Goal: Transaction & Acquisition: Purchase product/service

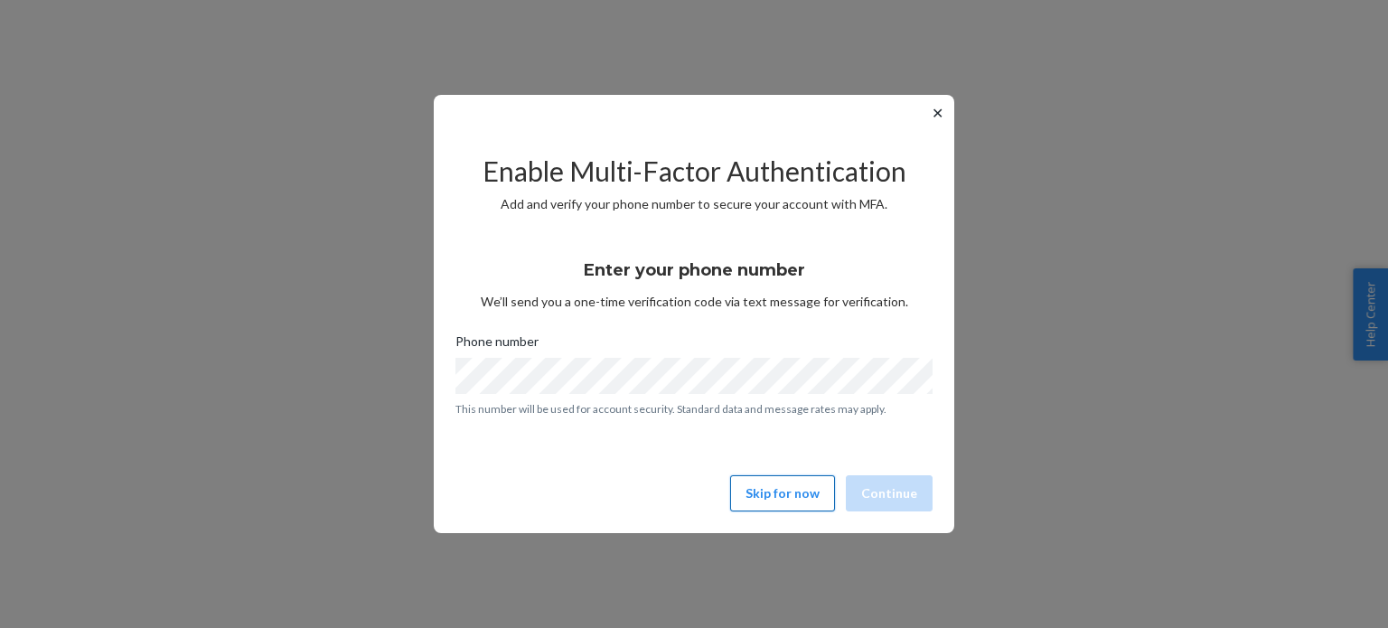
click at [792, 498] on button "Skip for now" at bounding box center [782, 493] width 105 height 36
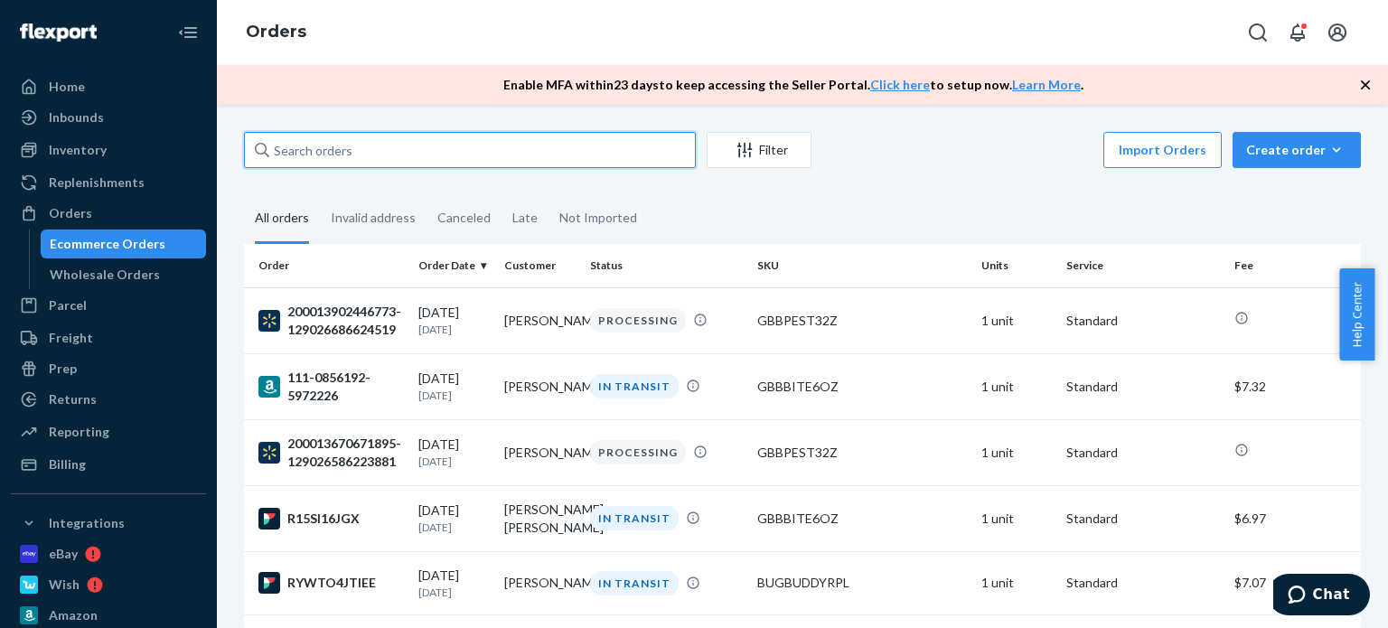
click at [362, 144] on input "text" at bounding box center [470, 150] width 452 height 36
paste input "[PERSON_NAME]"
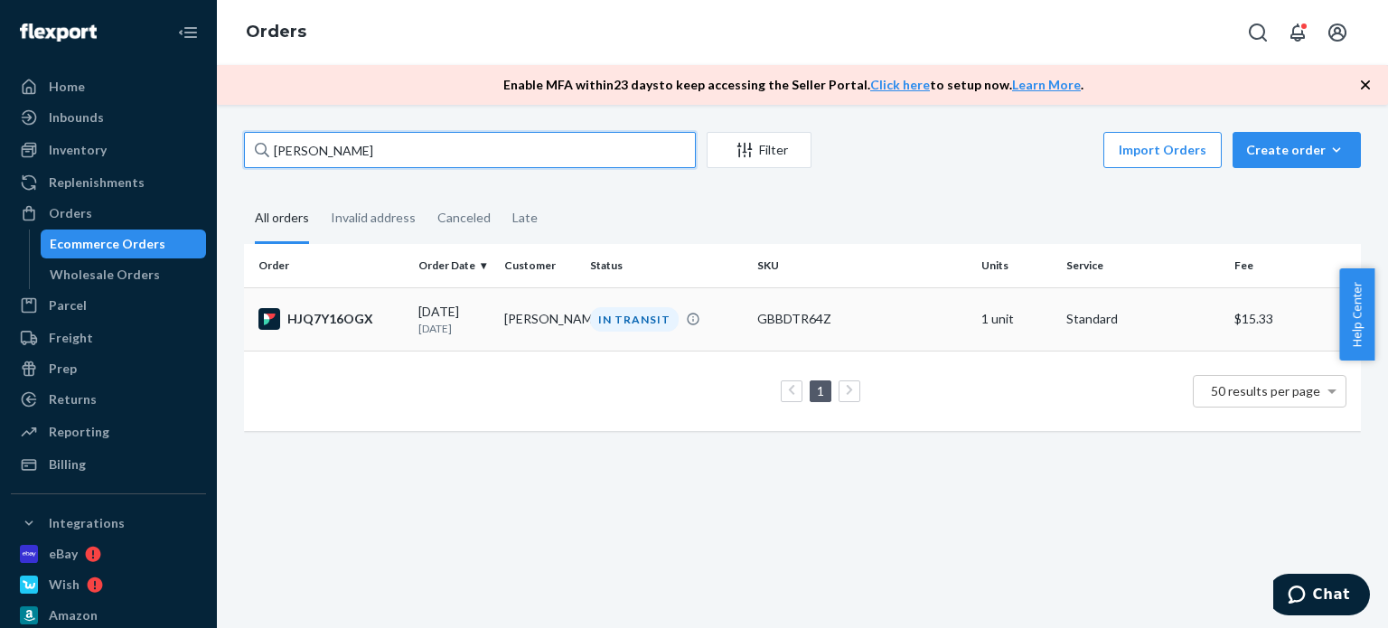
type input "[PERSON_NAME]"
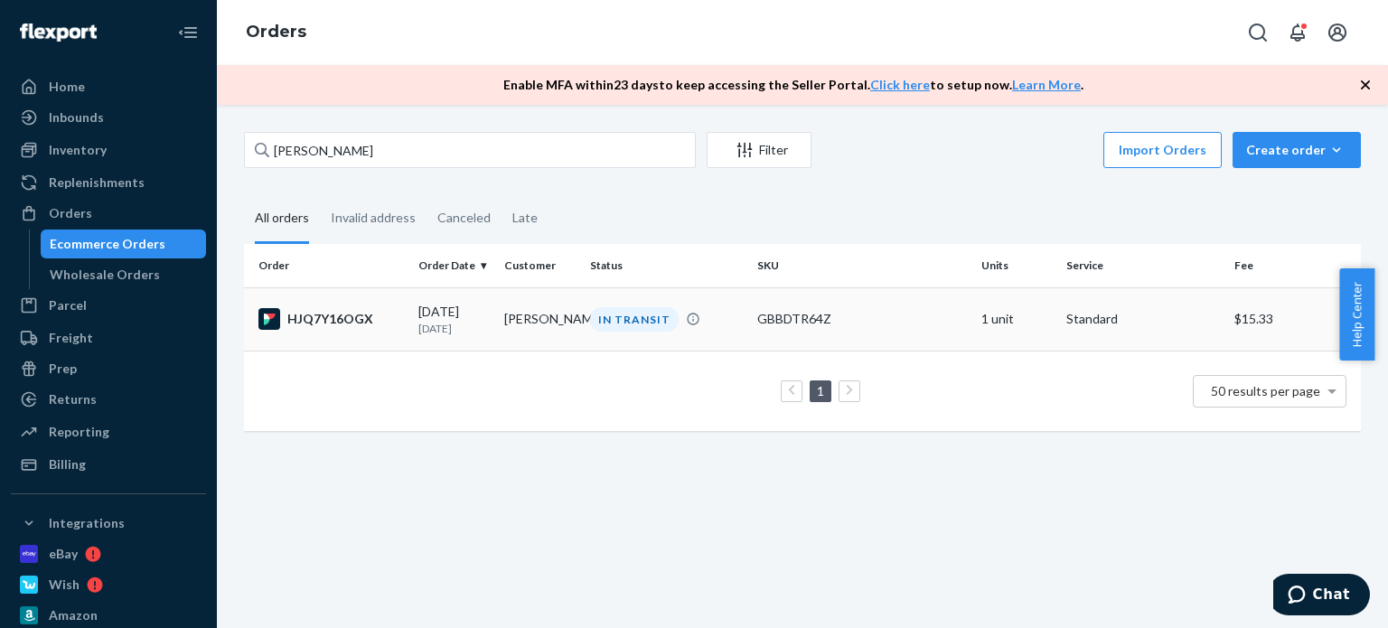
click at [371, 318] on div "HJQ7Y16OGX" at bounding box center [330, 319] width 145 height 22
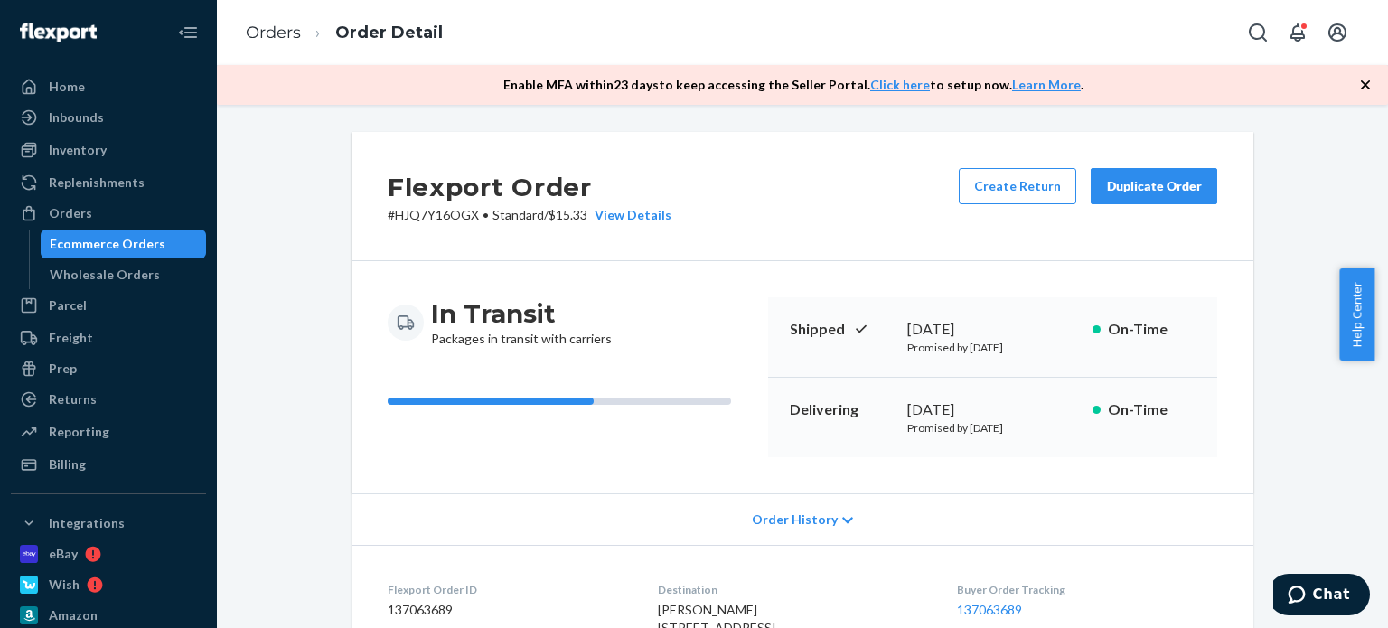
click at [586, 482] on div "In Transit Packages in transit with carriers Shipped September 21, 2025 Promise…" at bounding box center [802, 377] width 902 height 232
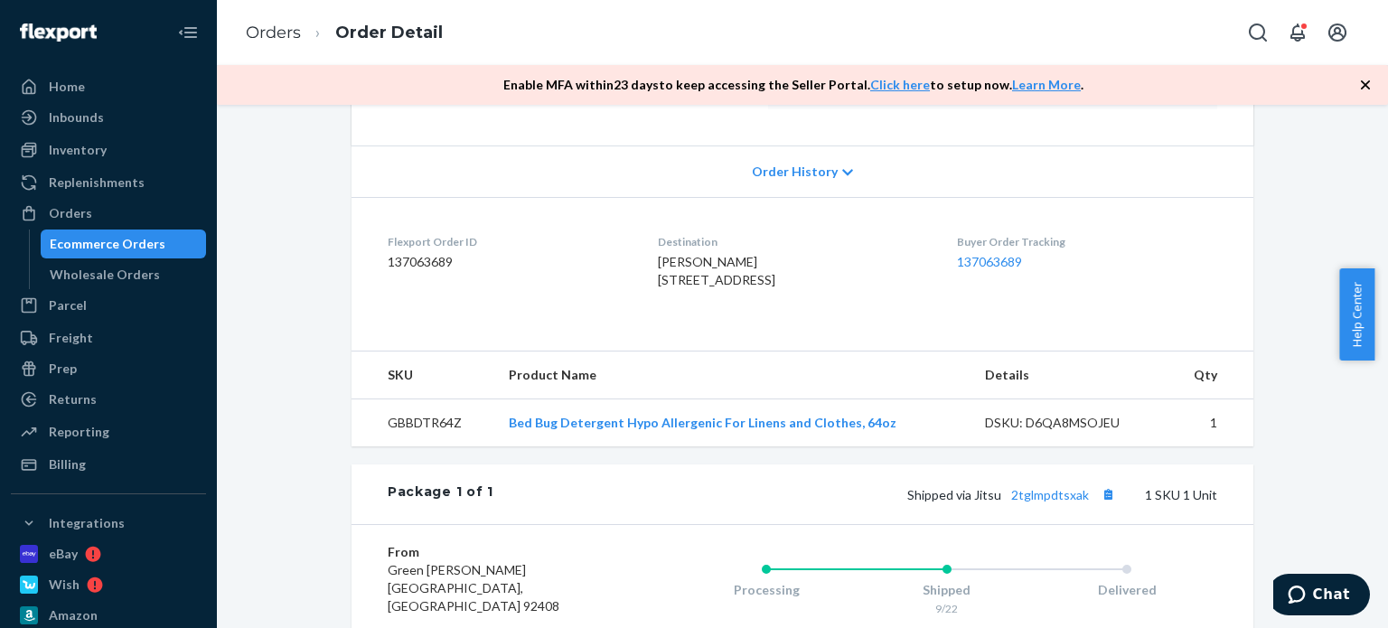
scroll to position [452, 0]
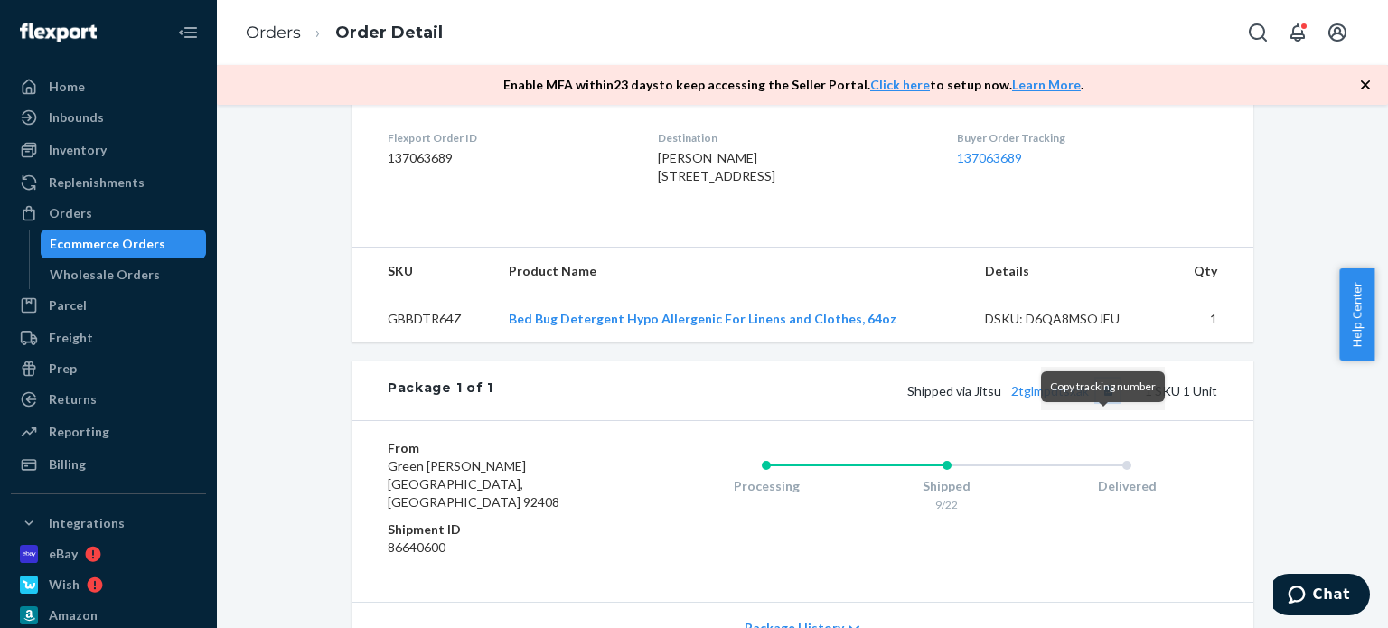
click at [1100, 402] on button "Copy tracking number" at bounding box center [1107, 390] width 23 height 23
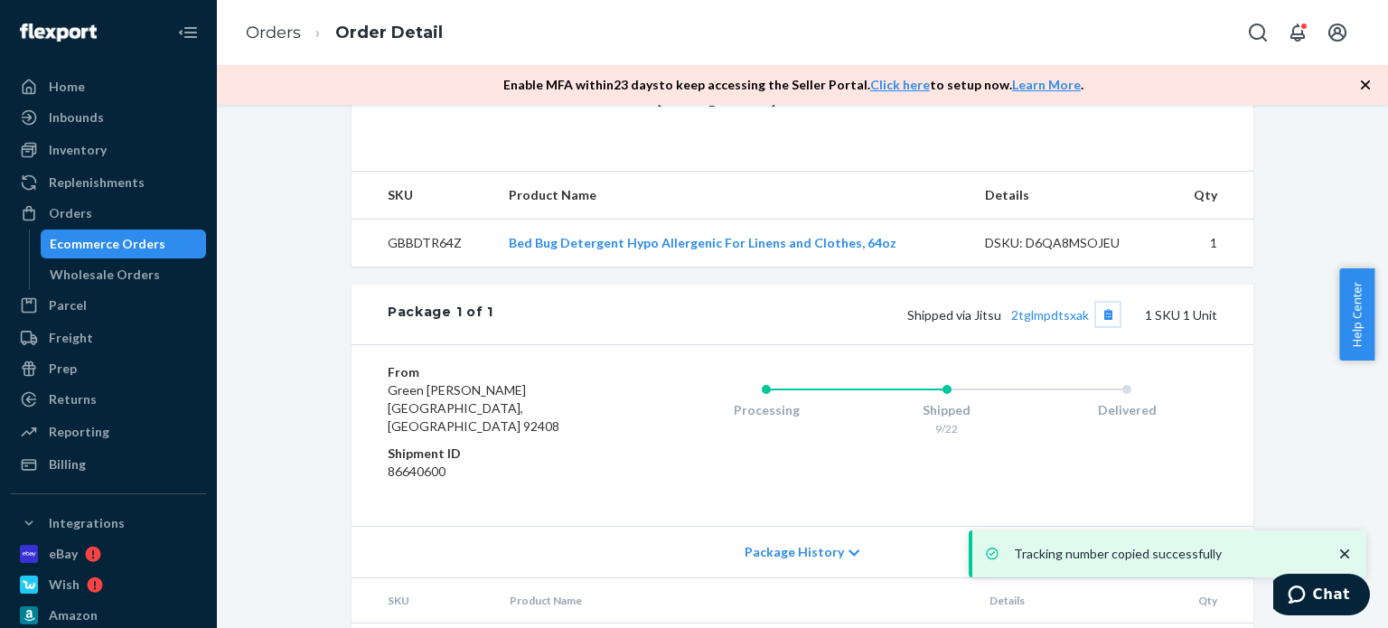
scroll to position [607, 0]
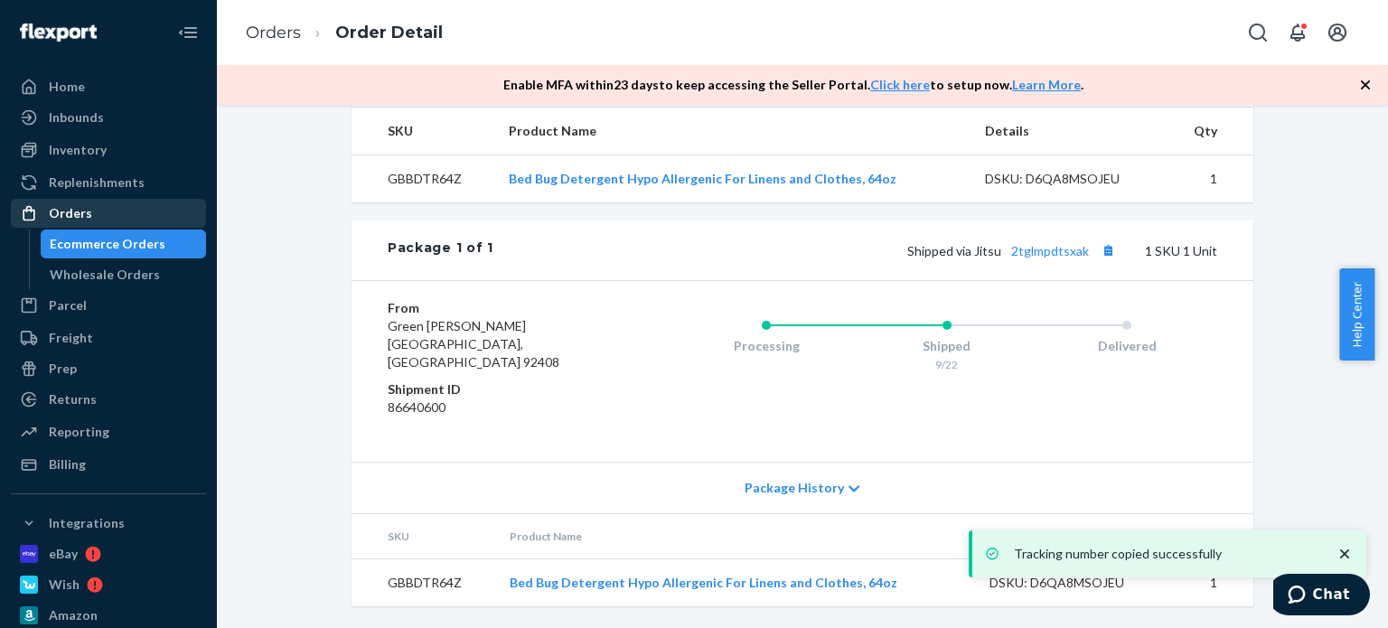
click at [98, 210] on div "Orders" at bounding box center [109, 213] width 192 height 25
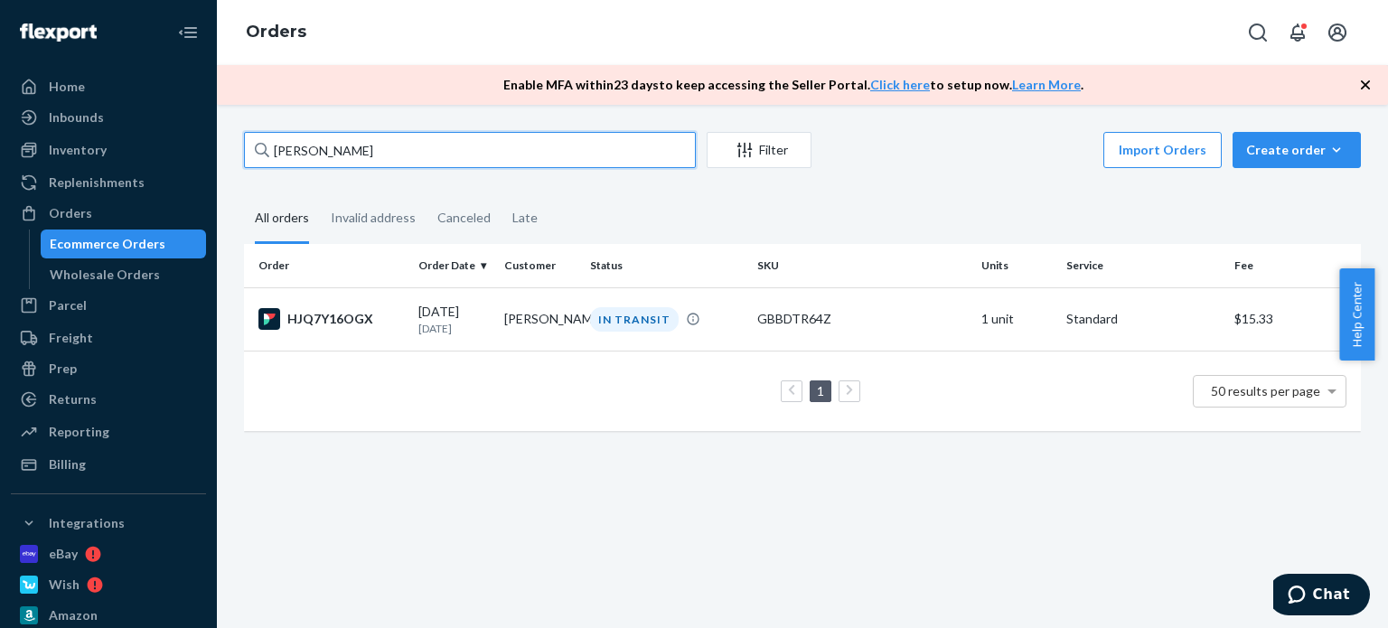
drag, startPoint x: 375, startPoint y: 147, endPoint x: 267, endPoint y: 136, distance: 108.1
click at [220, 138] on div "Herbert Lemus Filter Import Orders Create order Ecommerce order Removal order A…" at bounding box center [802, 366] width 1171 height 523
paste input "Linda Sach"
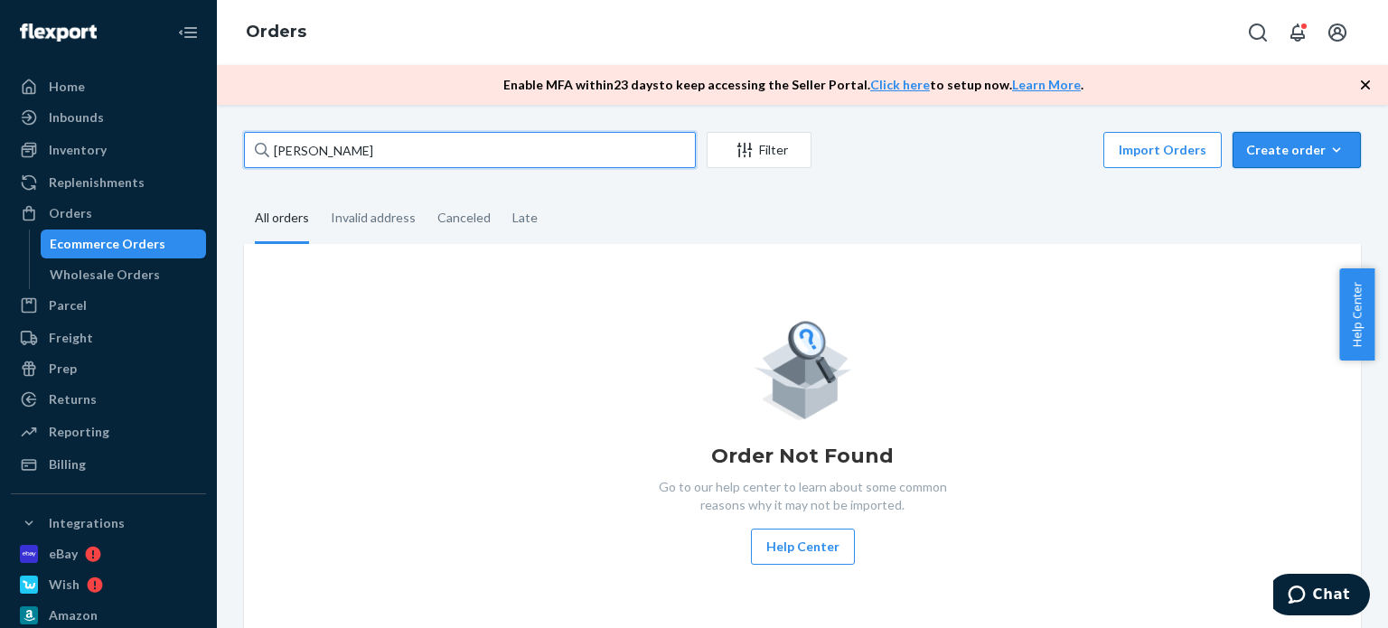
type input "[PERSON_NAME]"
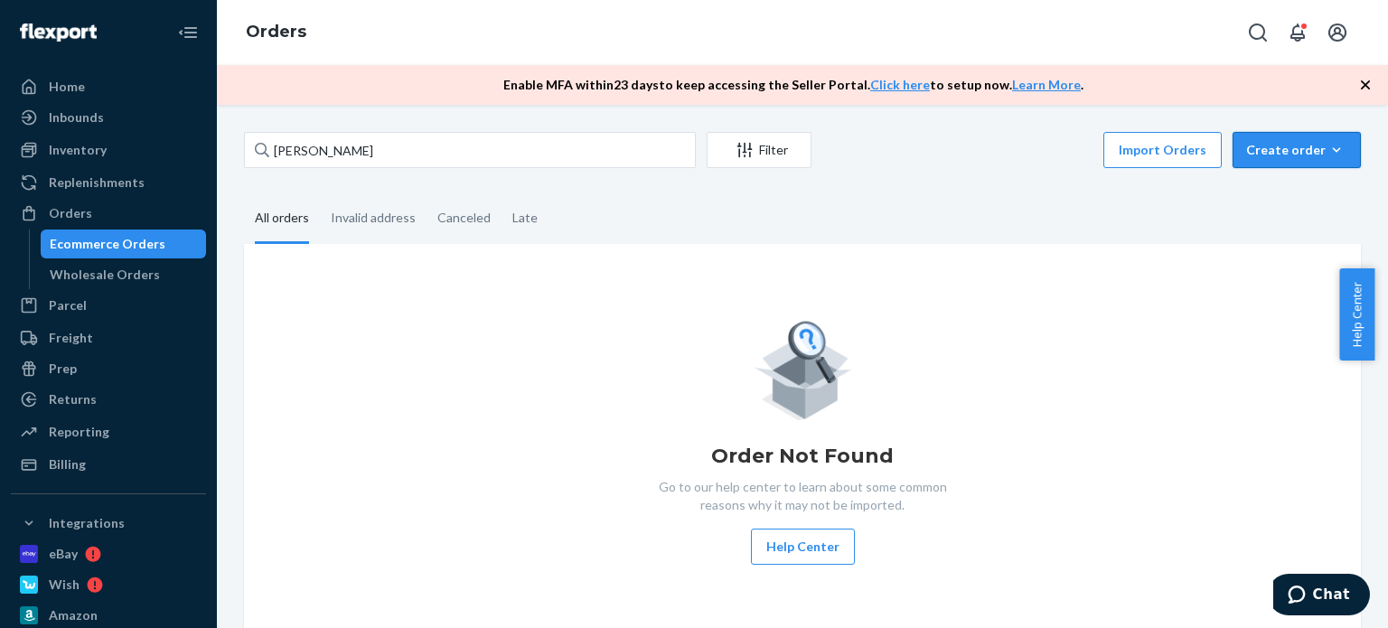
click at [1262, 136] on button "Create order Ecommerce order Removal order" at bounding box center [1296, 150] width 128 height 36
click at [1275, 188] on span "Ecommerce order" at bounding box center [1307, 193] width 112 height 13
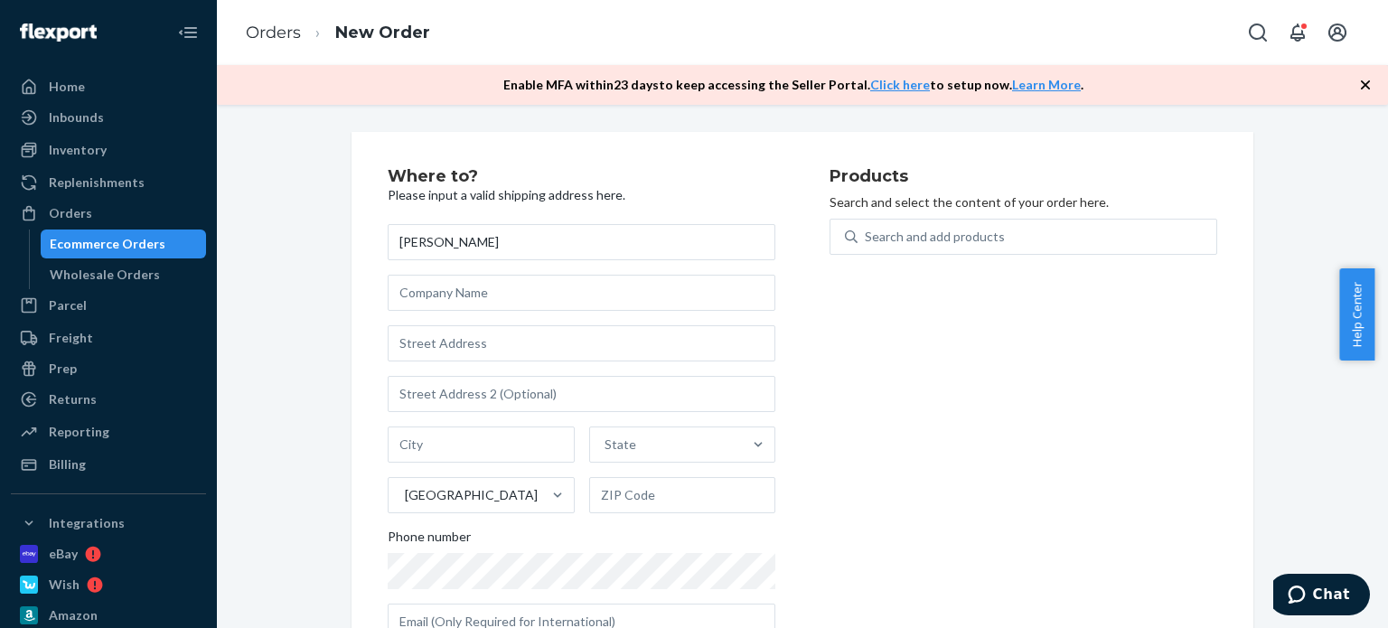
type input "[PERSON_NAME]"
click at [433, 339] on input "text" at bounding box center [582, 343] width 388 height 36
paste input "5859 Mall View Ct"
type input "5859 Mall View Ct"
type input "Columbus"
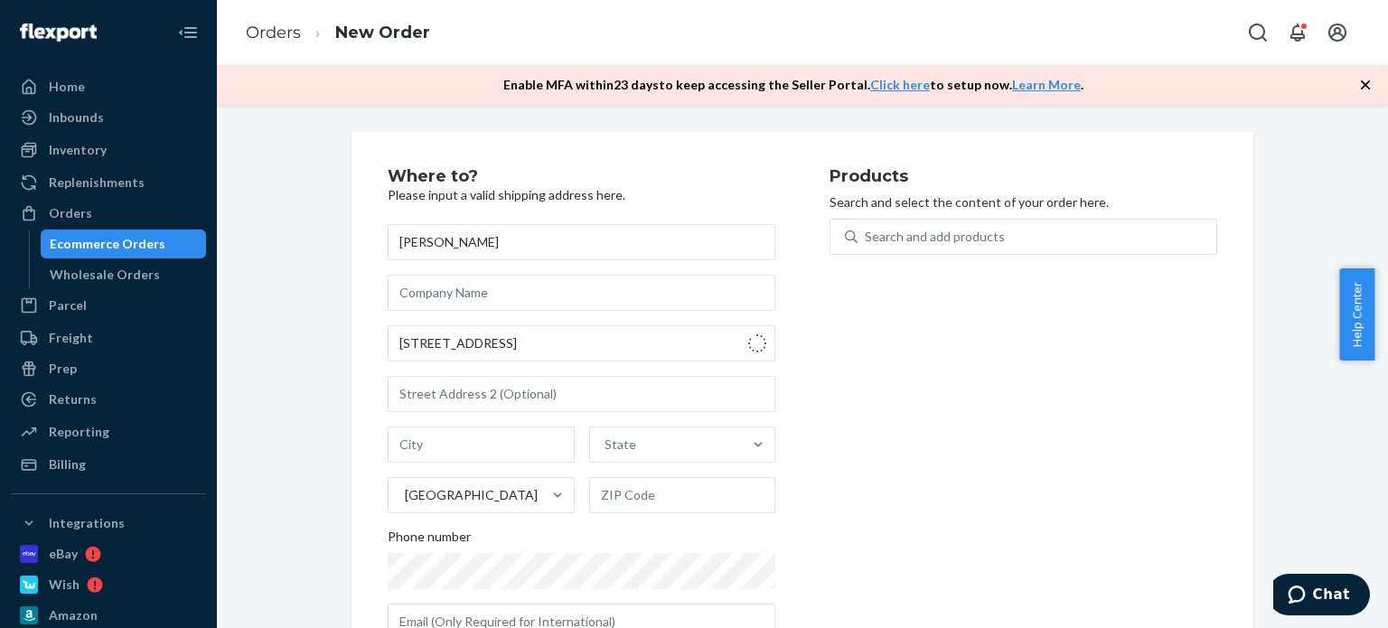
type input "43231"
click at [908, 439] on div "Products Search and select the content of your order here. Search and add produ…" at bounding box center [1023, 411] width 388 height 486
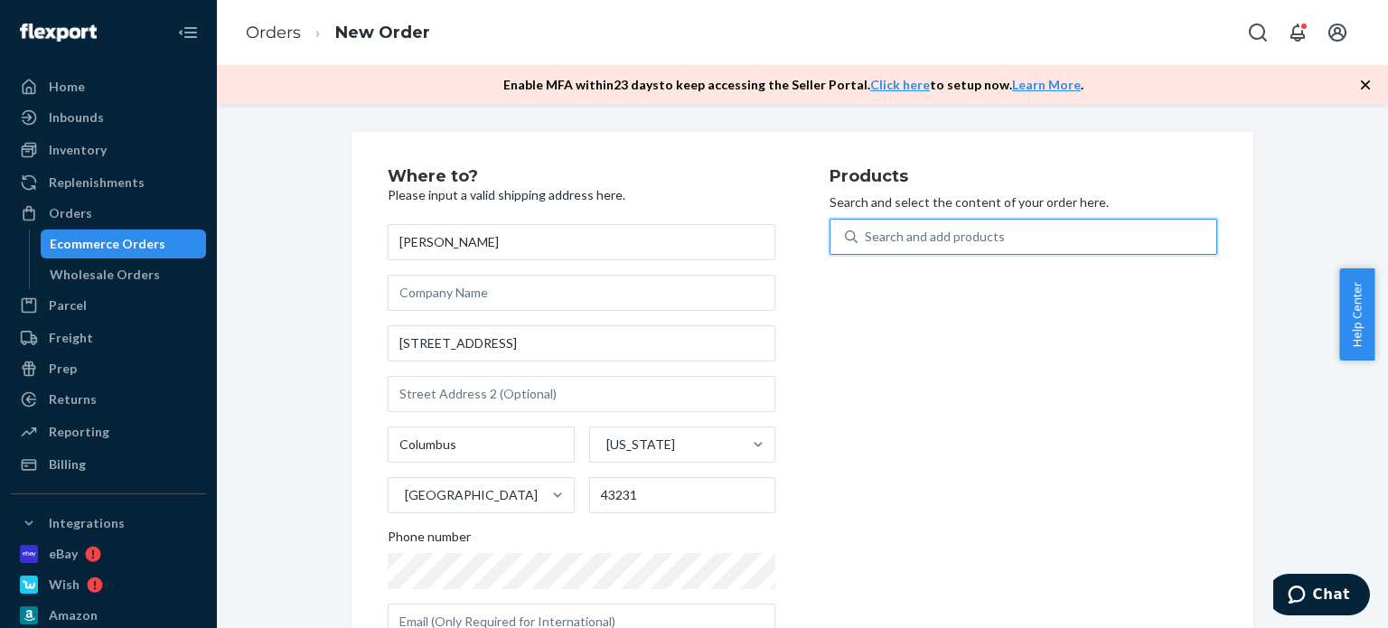
click at [1011, 222] on div "Search and add products" at bounding box center [1037, 236] width 359 height 33
click at [867, 228] on input "0 results available. Use Up and Down to choose options, press Enter to select t…" at bounding box center [866, 237] width 2 height 18
type input "bio"
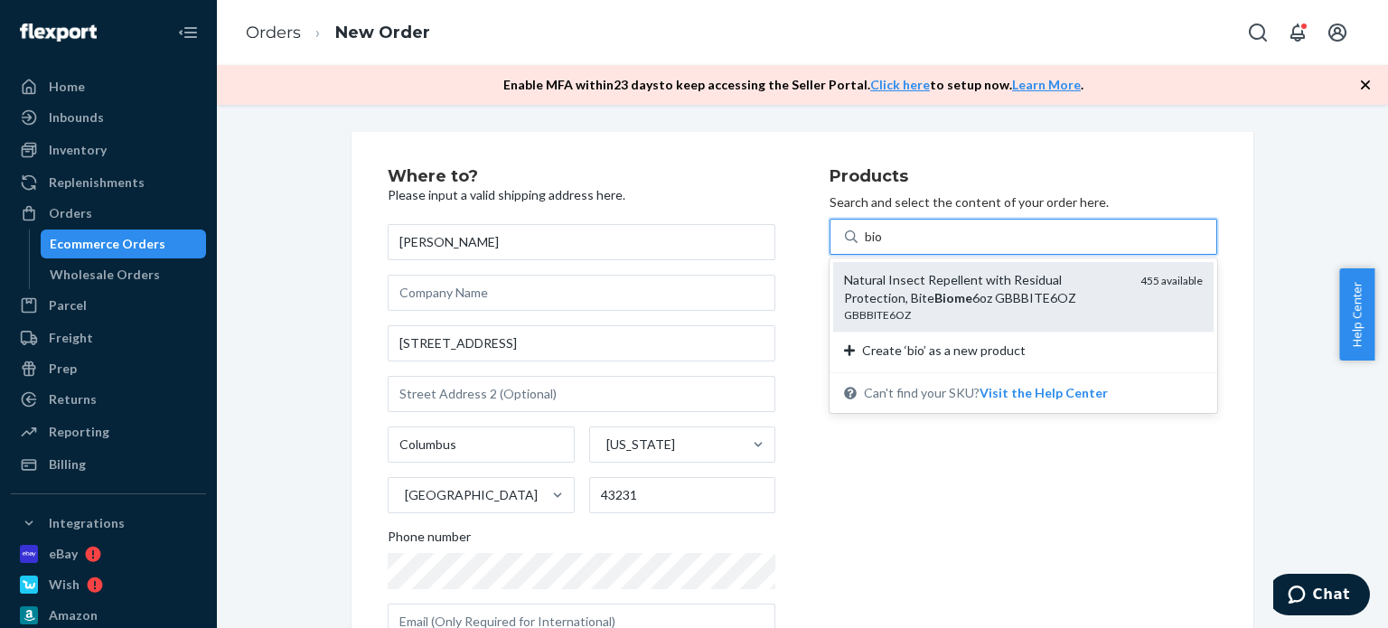
click at [1002, 278] on div "Natural Insect Repellent with Residual Protection, Bite Biome 6oz GBBBITE6OZ" at bounding box center [985, 289] width 282 height 36
click at [884, 246] on input "bio" at bounding box center [874, 237] width 19 height 18
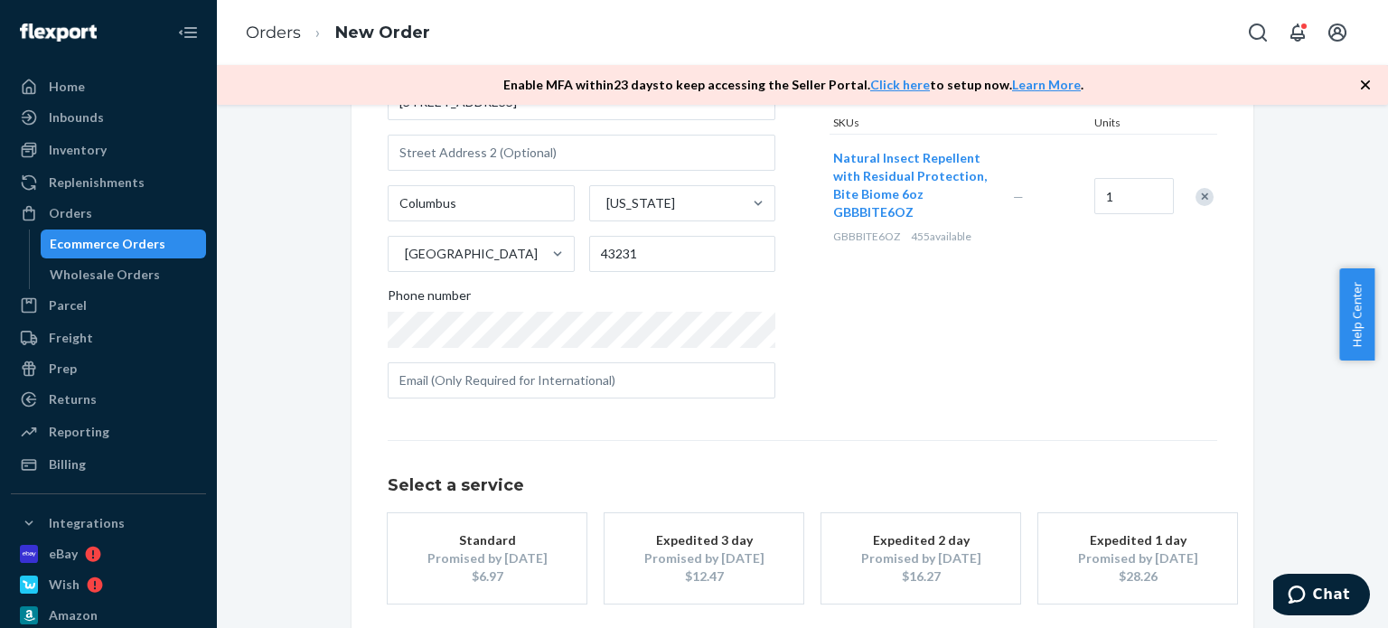
scroll to position [271, 0]
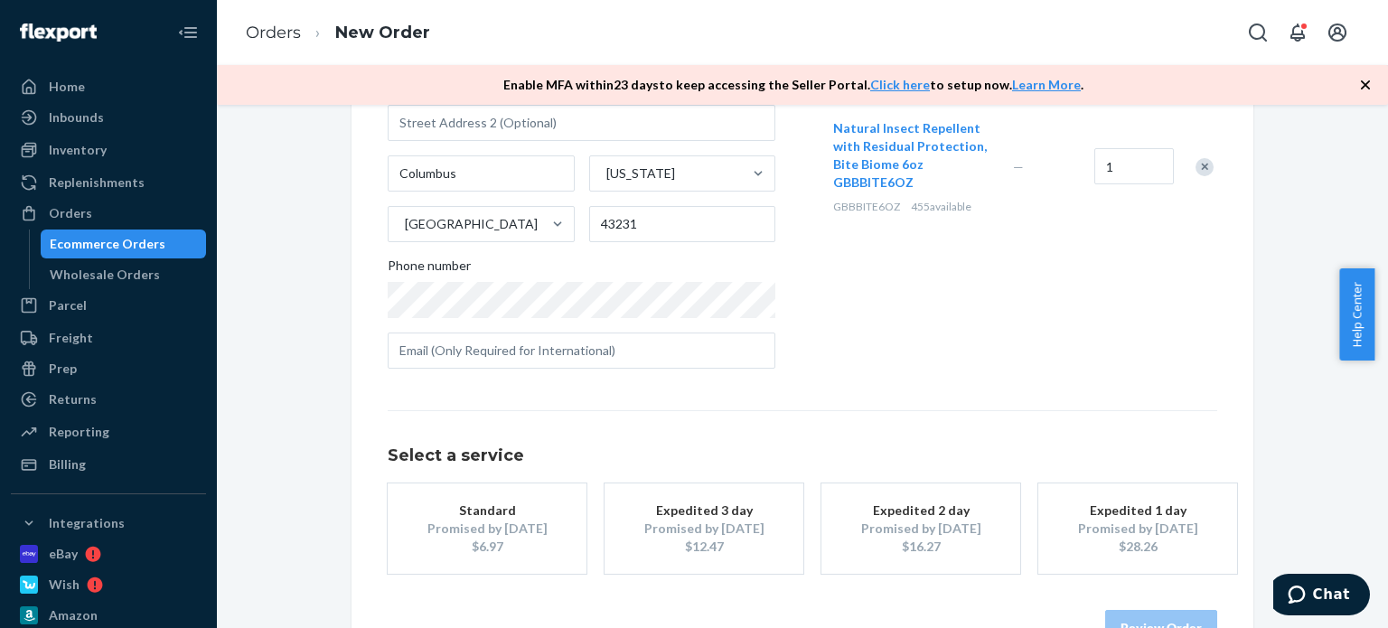
drag, startPoint x: 507, startPoint y: 526, endPoint x: 808, endPoint y: 483, distance: 304.0
click at [508, 526] on div "Promised by Oct 1, 2025" at bounding box center [487, 529] width 145 height 18
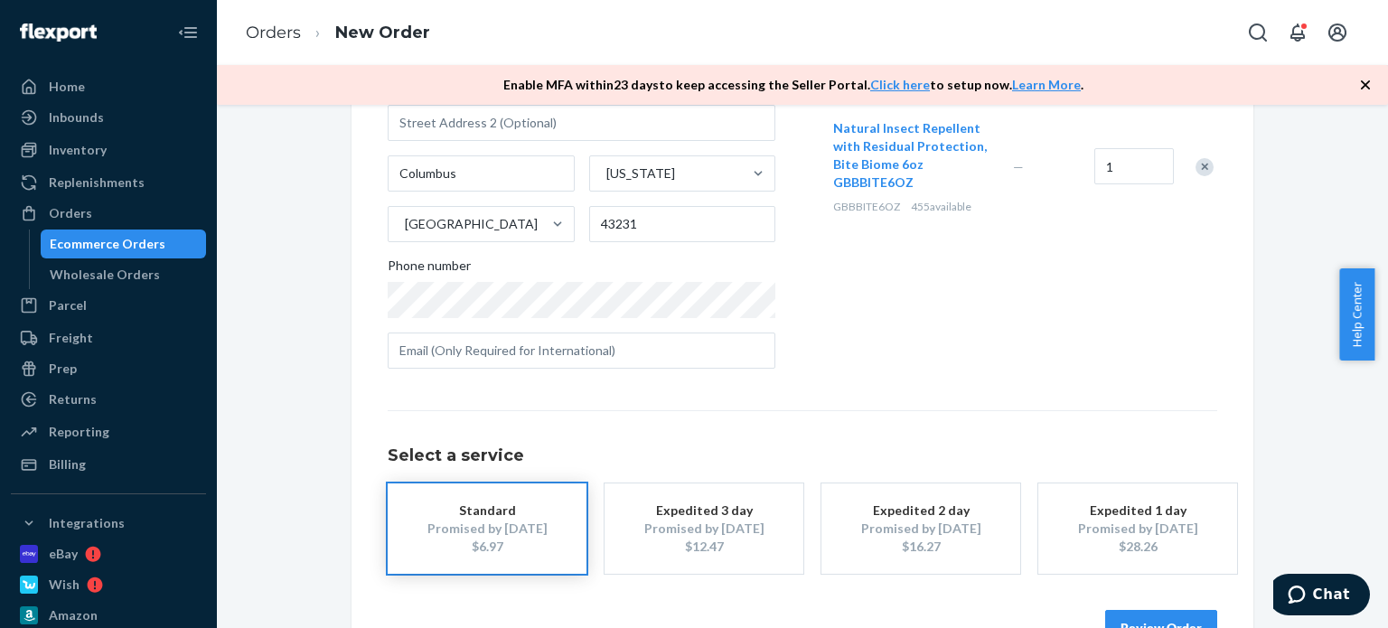
click at [1135, 304] on div "Products Search and select the content of your order here. Search and add produ…" at bounding box center [1023, 140] width 388 height 486
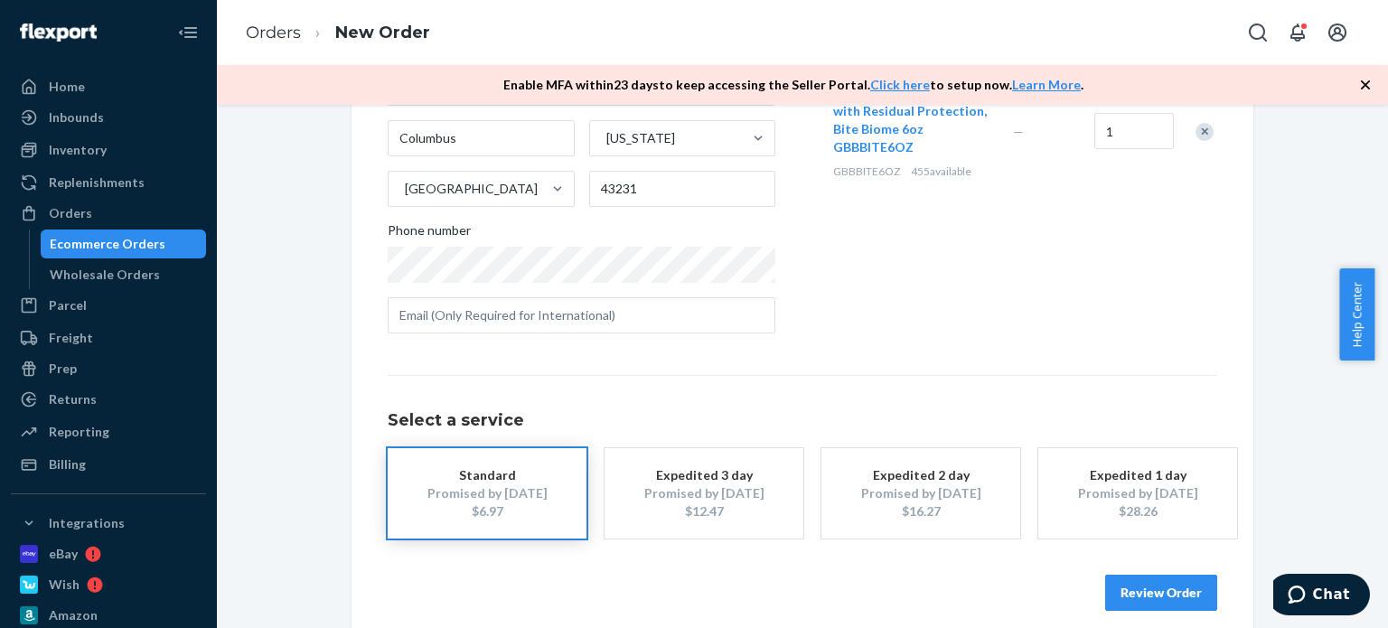
scroll to position [324, 0]
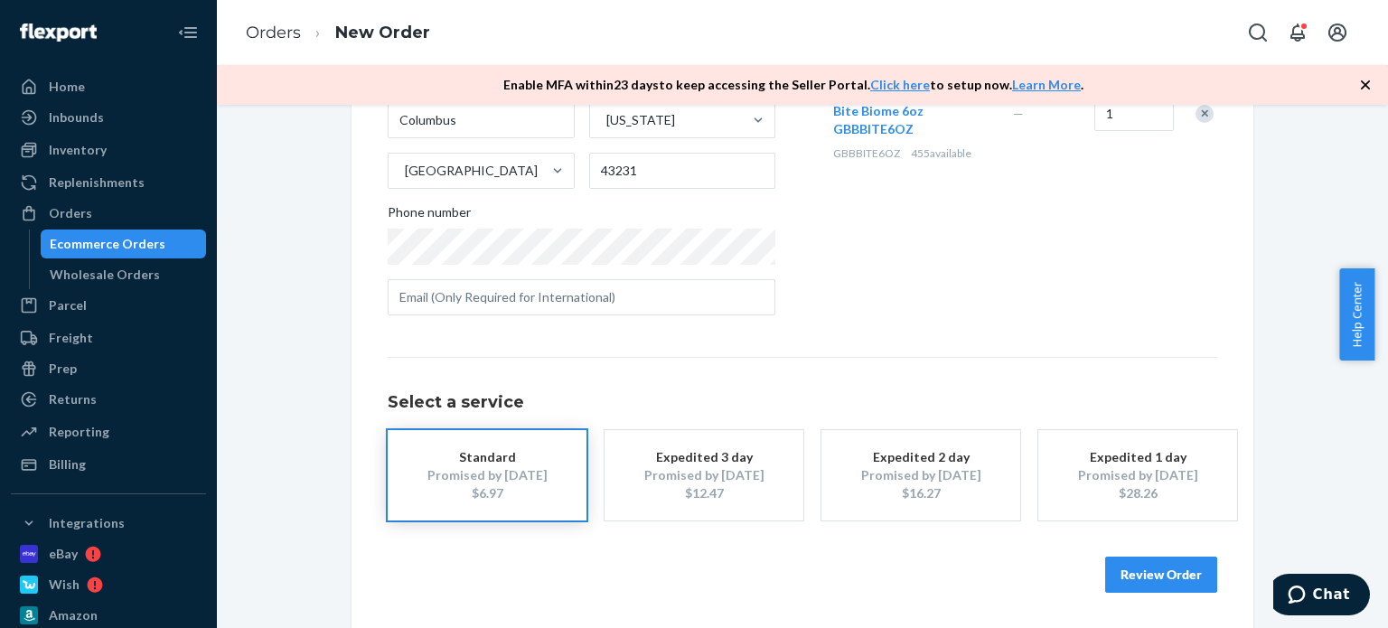
click at [1167, 574] on button "Review Order" at bounding box center [1161, 575] width 112 height 36
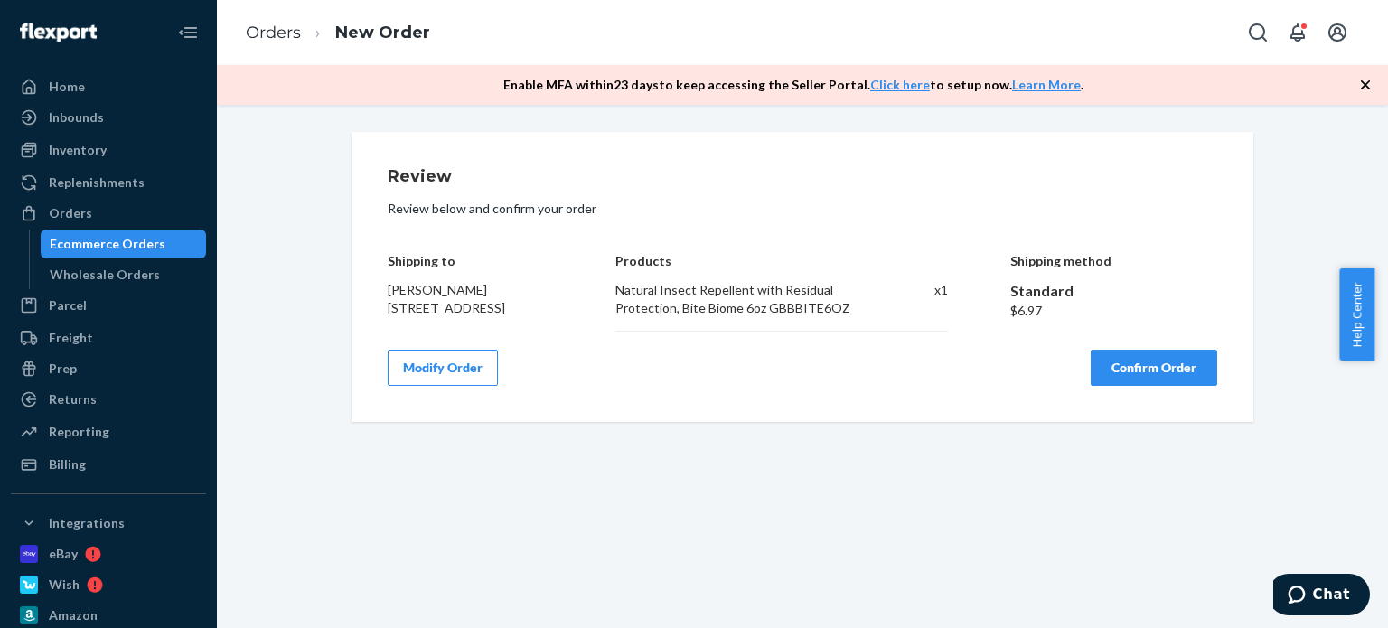
click at [1167, 368] on button "Confirm Order" at bounding box center [1154, 368] width 127 height 36
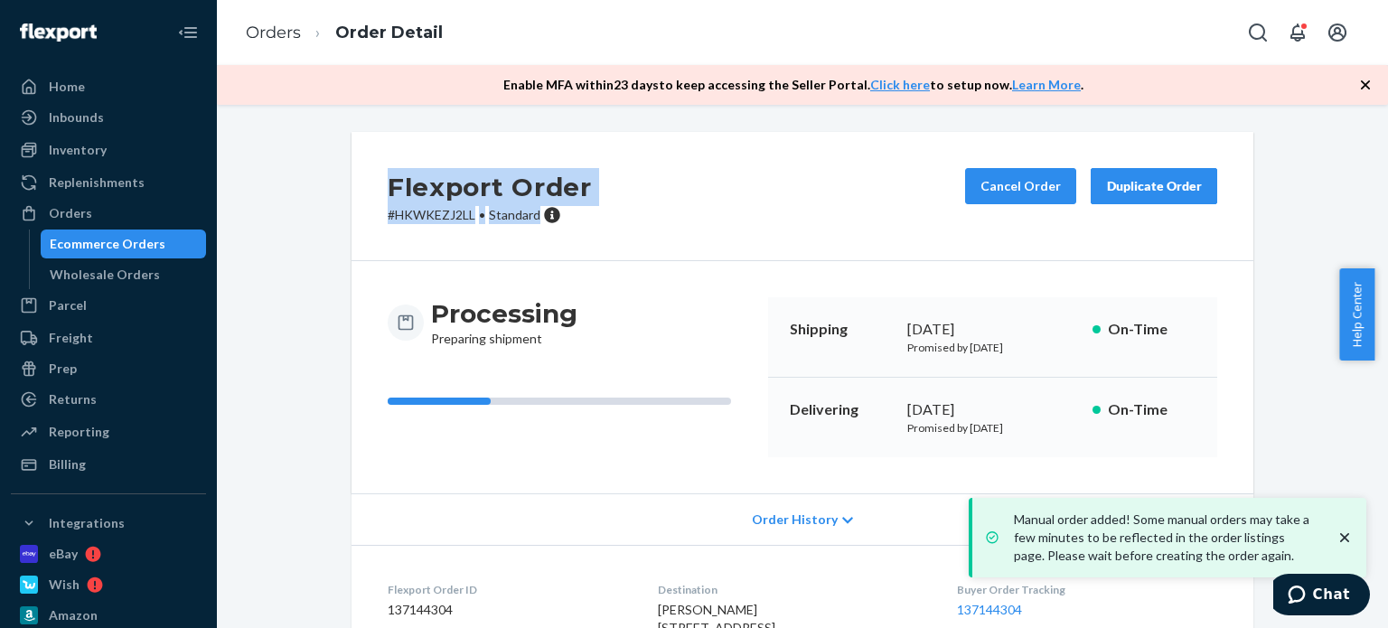
drag, startPoint x: 538, startPoint y: 220, endPoint x: 389, endPoint y: 192, distance: 151.7
click at [368, 194] on div "Flexport Order # HKWKEZJ2LL • Standard Cancel Order Duplicate Order" at bounding box center [802, 196] width 902 height 129
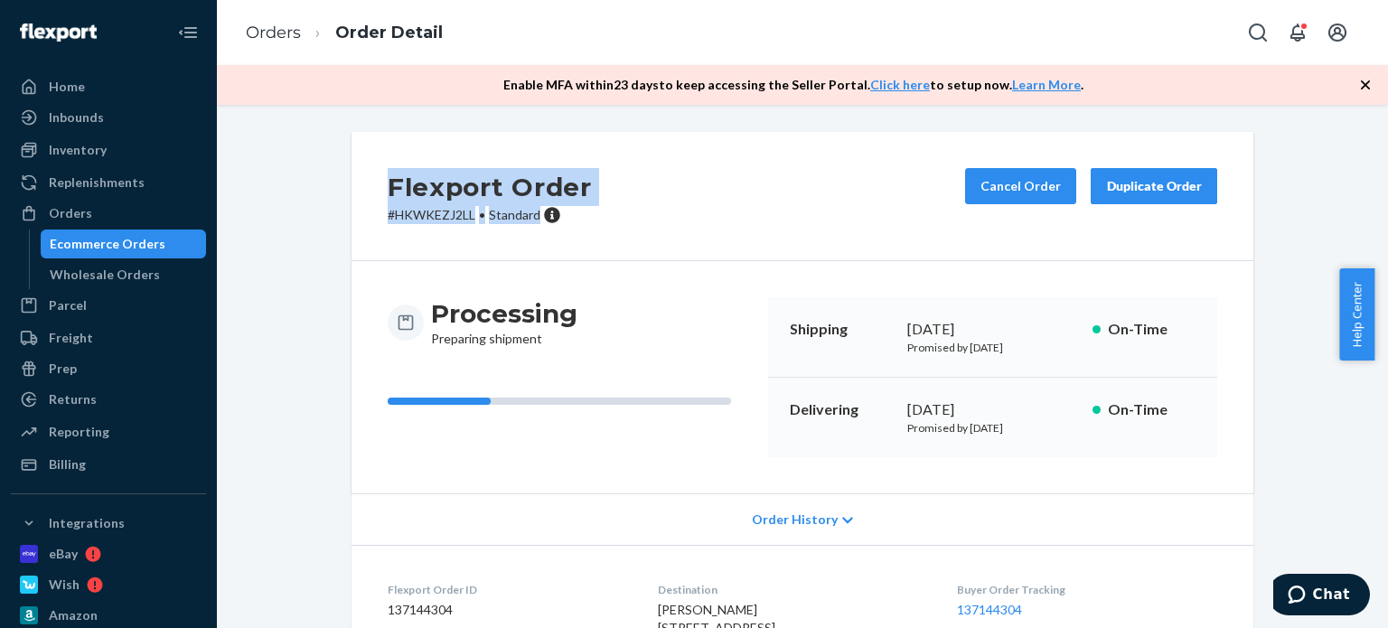
copy div "Flexport Order # HKWKEZJ2LL • Standard"
drag, startPoint x: 161, startPoint y: 215, endPoint x: 183, endPoint y: 215, distance: 21.7
click at [161, 215] on div "Orders" at bounding box center [109, 213] width 192 height 25
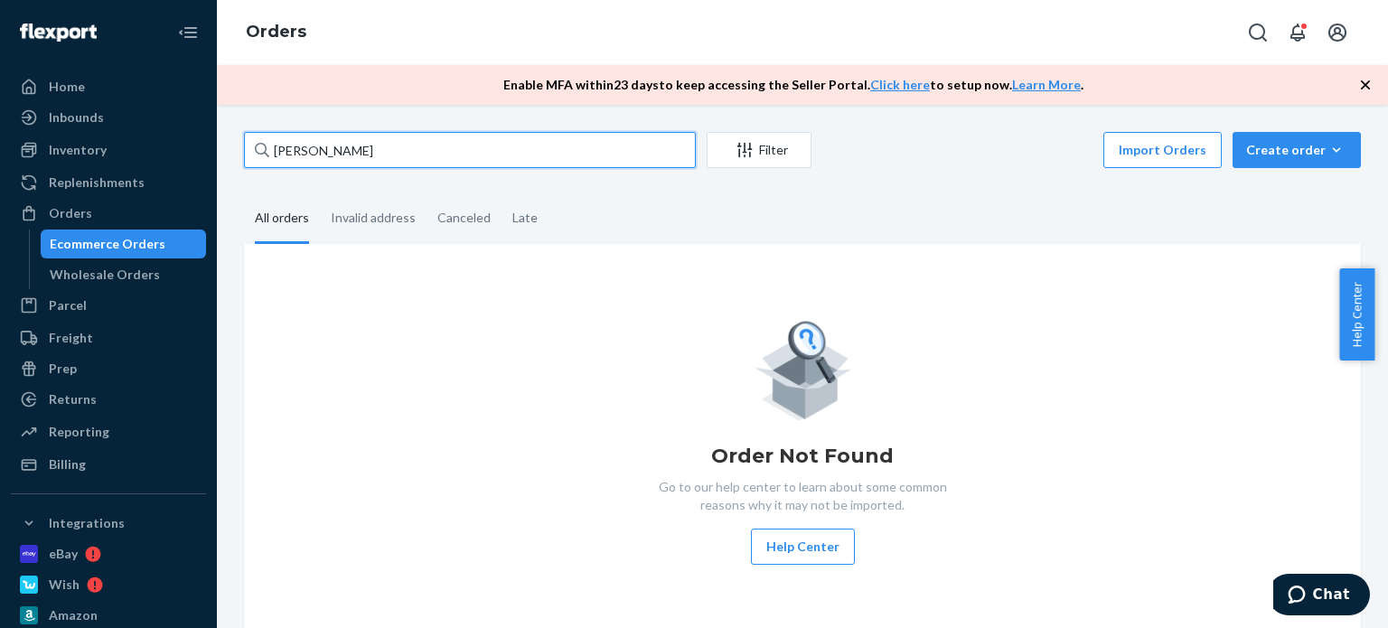
drag, startPoint x: 372, startPoint y: 155, endPoint x: 281, endPoint y: 157, distance: 91.3
click at [273, 164] on input "[PERSON_NAME]" at bounding box center [470, 150] width 452 height 36
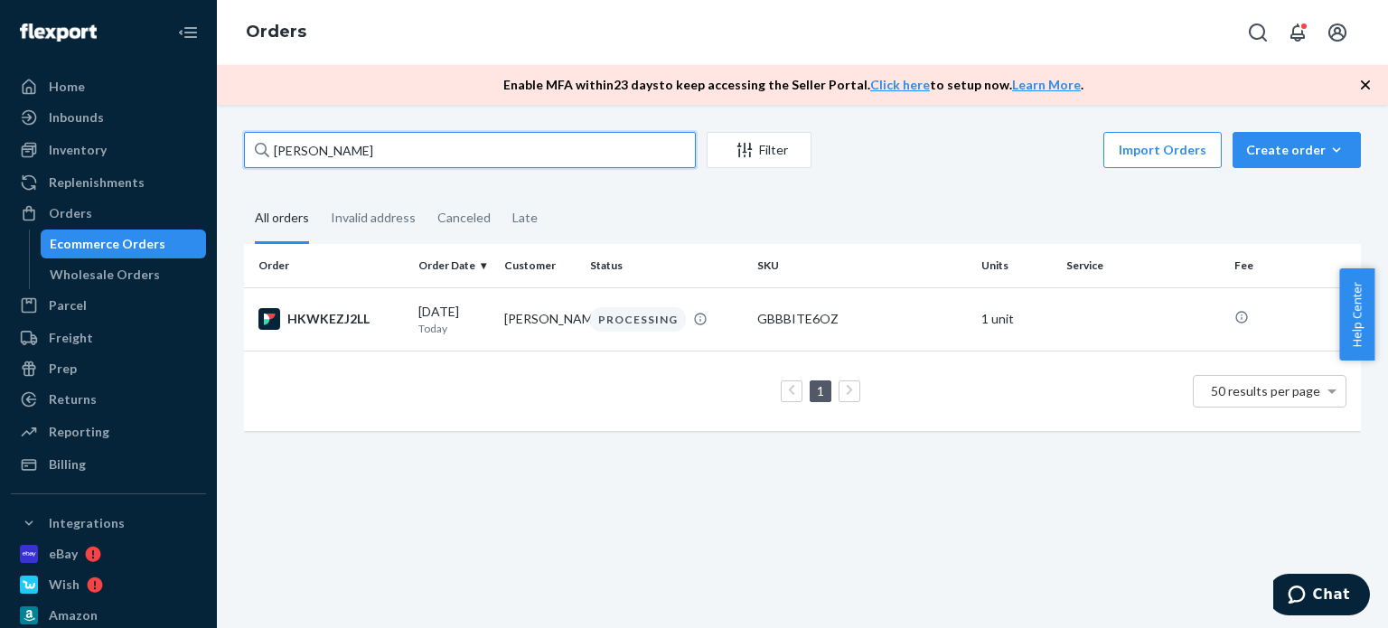
paste input "[PERSON_NAME]"
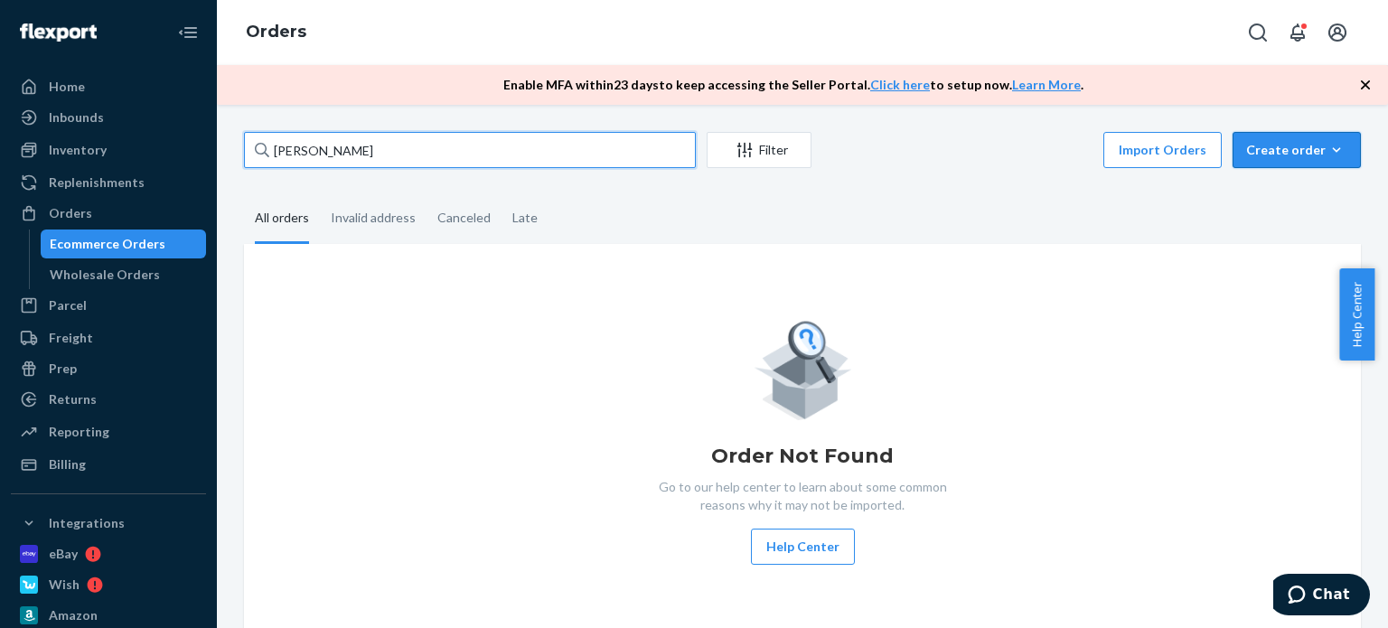
type input "[PERSON_NAME]"
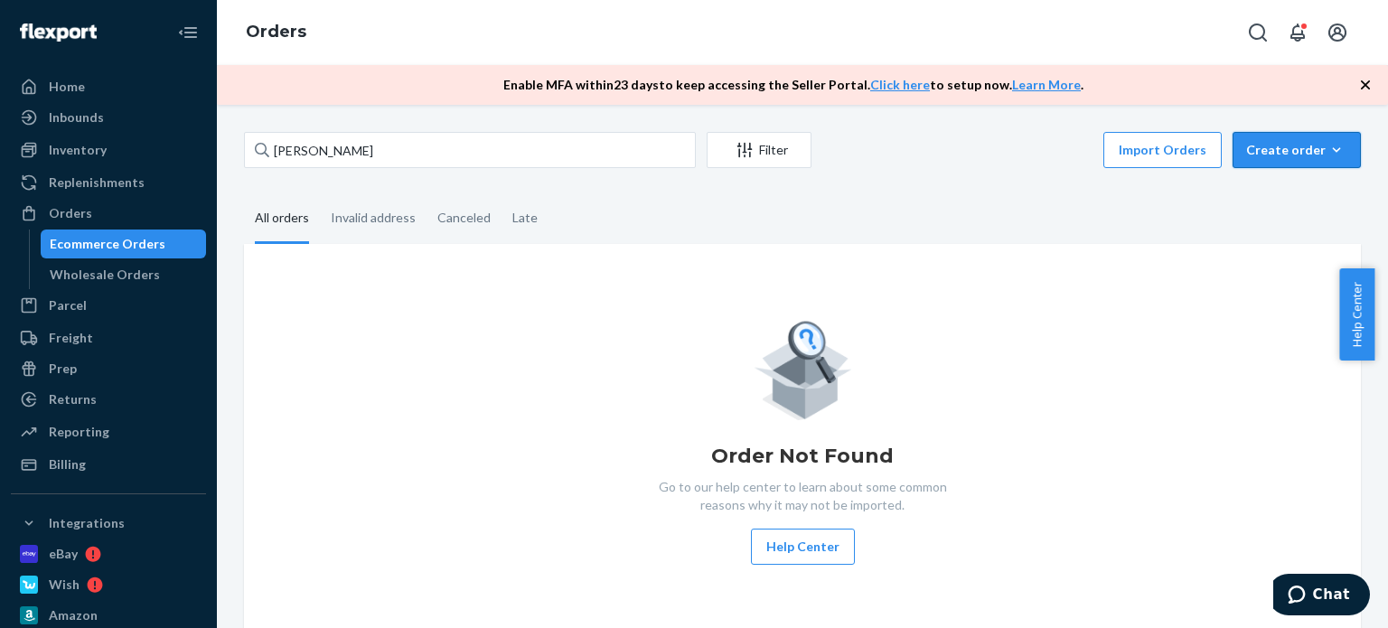
click at [1298, 150] on div "Create order" at bounding box center [1296, 150] width 101 height 18
click at [1279, 197] on span "Ecommerce order" at bounding box center [1307, 193] width 112 height 13
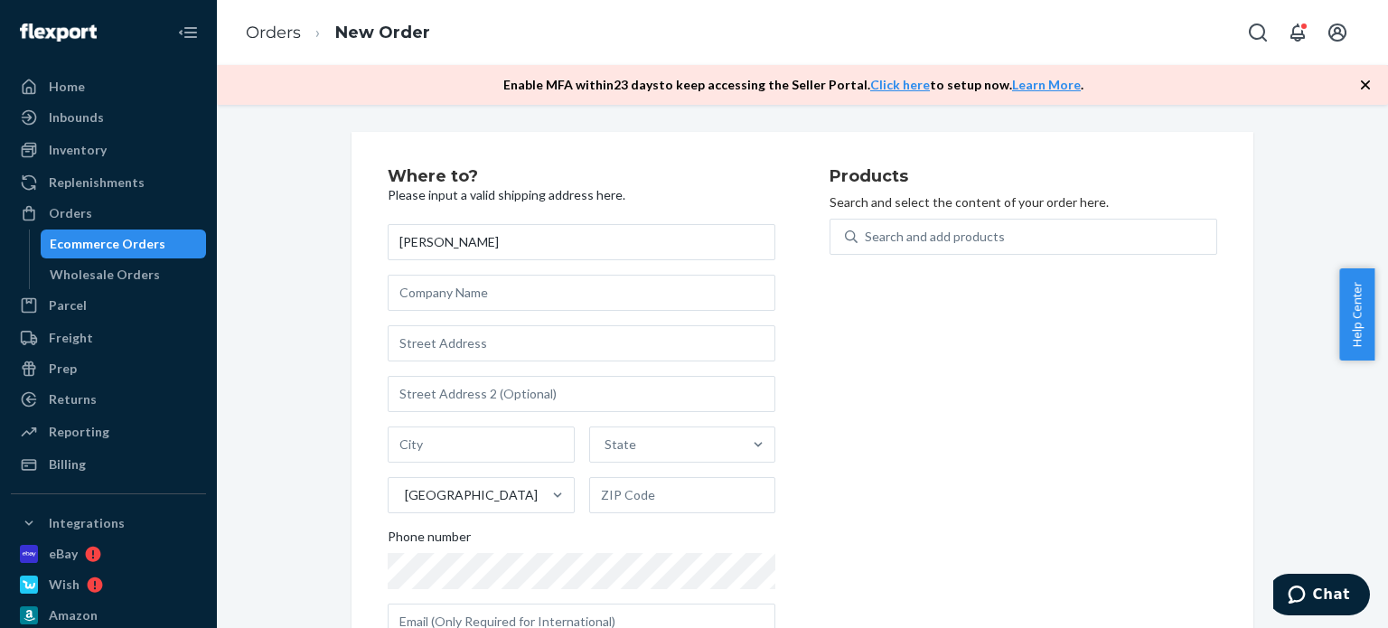
type input "[PERSON_NAME]"
click at [481, 325] on input "text" at bounding box center [582, 343] width 388 height 36
paste input "14043 South Tracy Avenue"
type input "14043 S Tracy Ave"
type input "Riverdale"
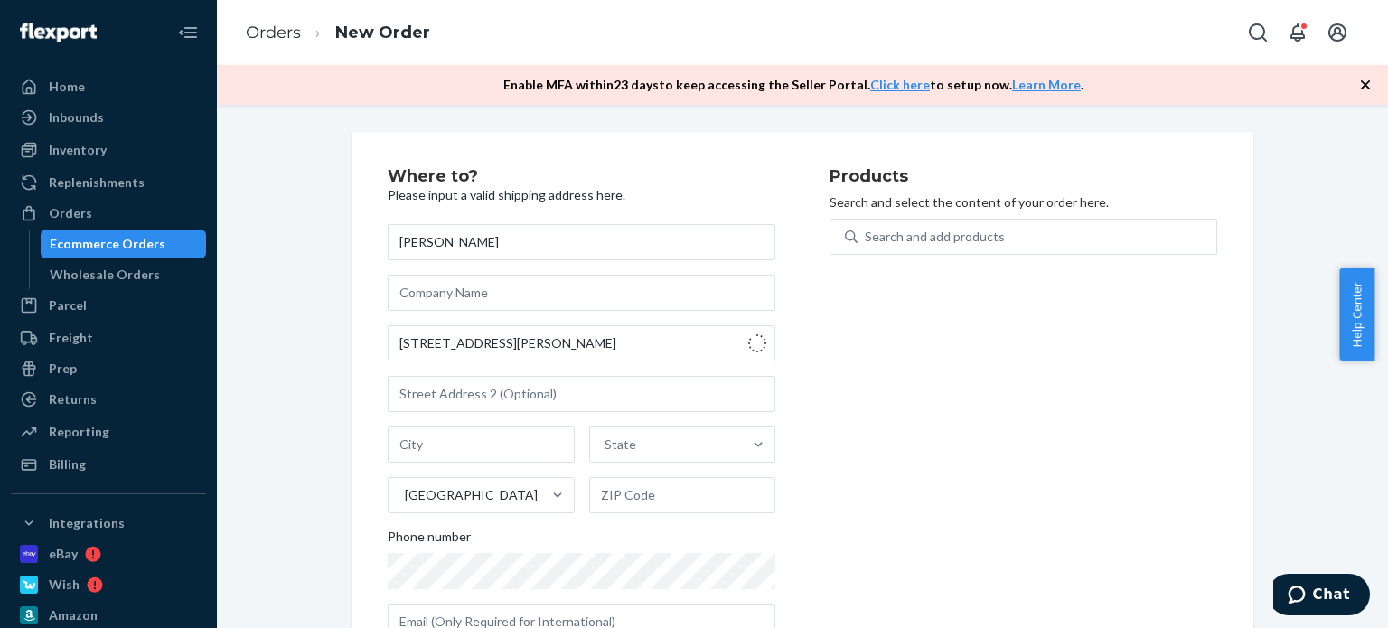
type input "60827"
click at [904, 464] on div "Products Search and select the content of your order here. Search and add produ…" at bounding box center [1023, 411] width 388 height 486
click at [901, 239] on div "Search and add products" at bounding box center [935, 237] width 140 height 18
click at [867, 239] on input "Search and add products" at bounding box center [866, 237] width 2 height 18
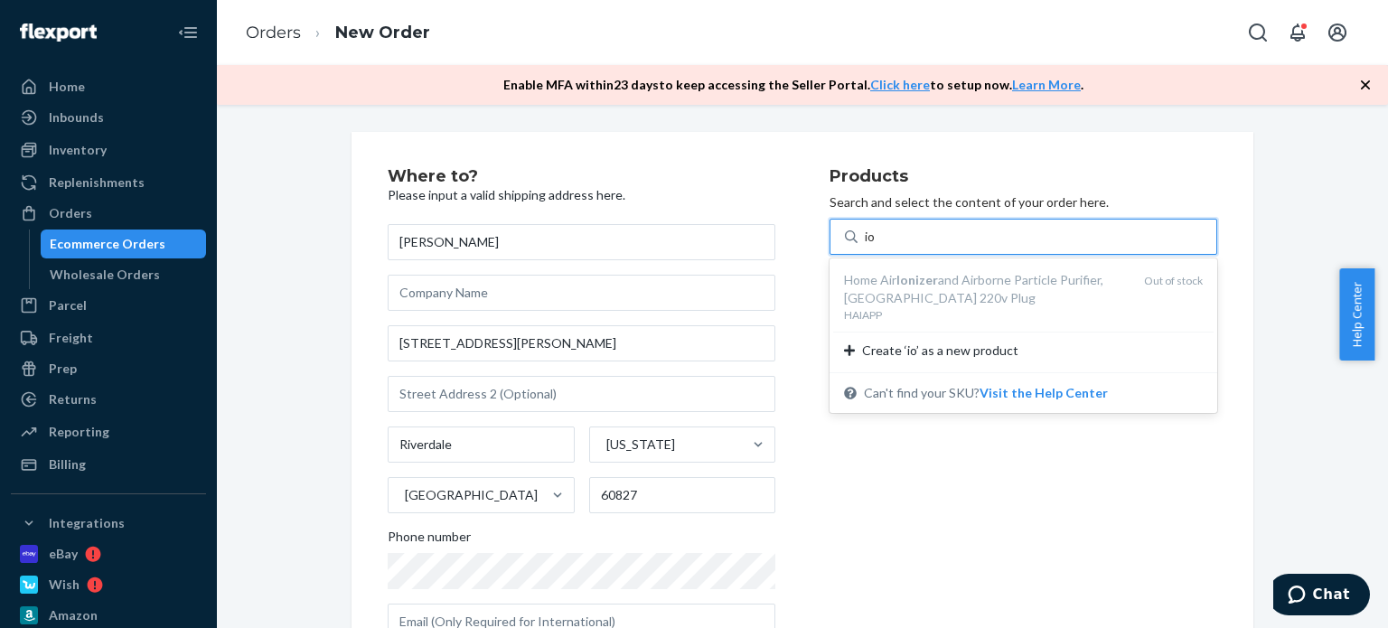
type input "i"
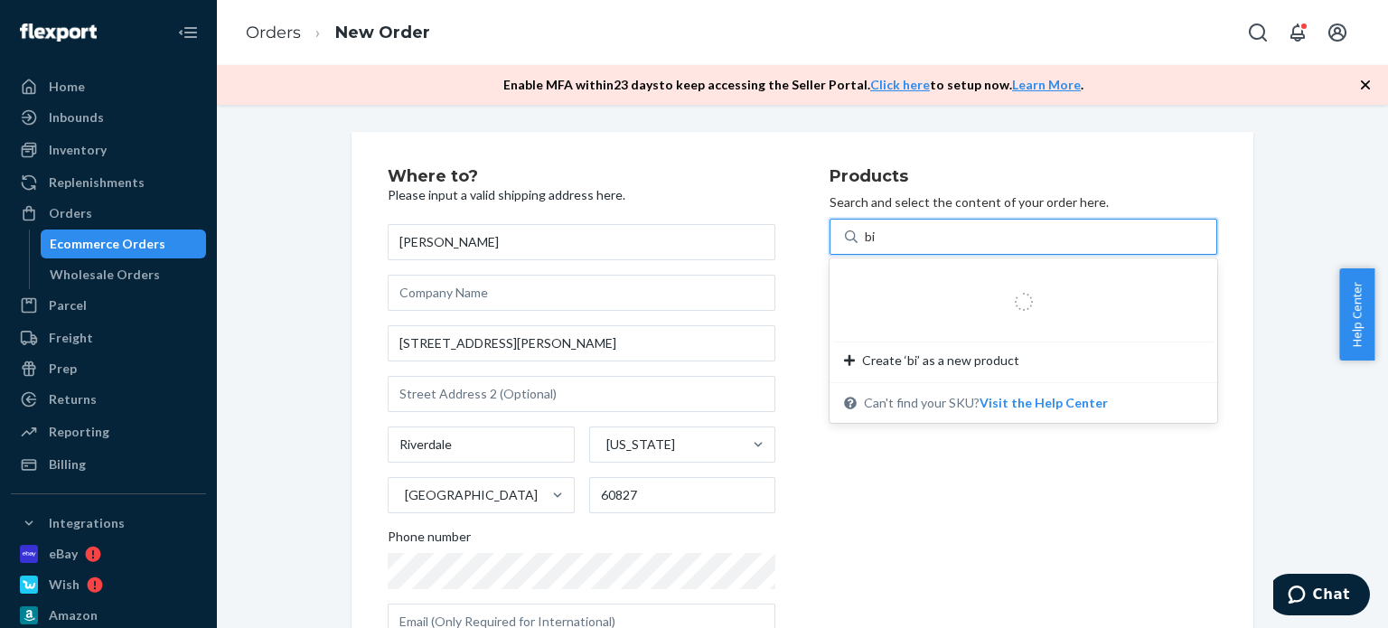
type input "bio"
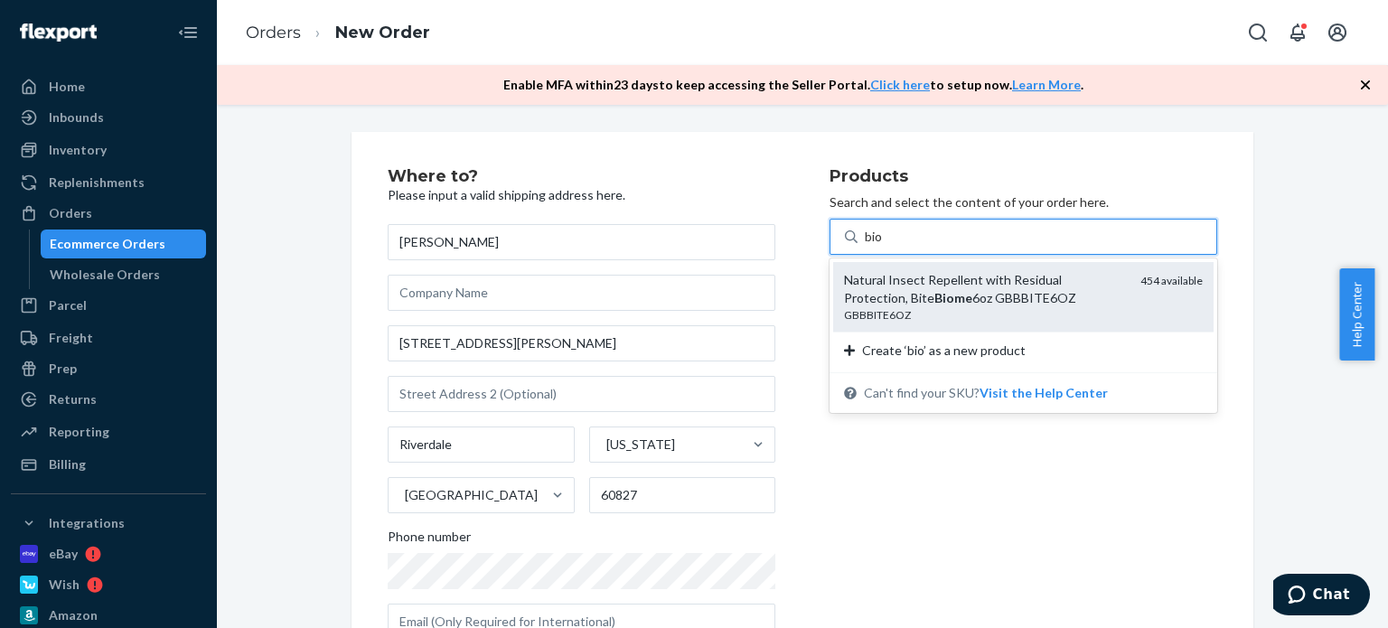
click at [931, 303] on div "Natural Insect Repellent with Residual Protection, Bite Biome 6oz GBBBITE6OZ" at bounding box center [985, 289] width 282 height 36
click at [884, 246] on input "bio" at bounding box center [874, 237] width 19 height 18
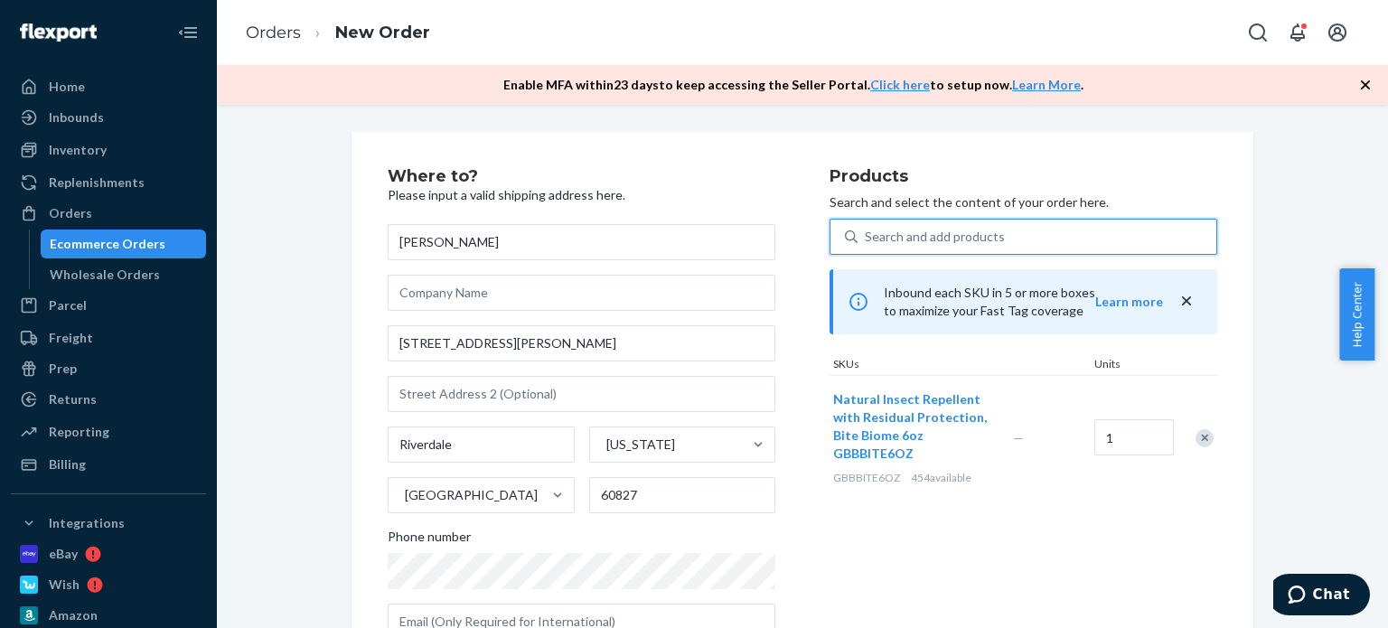
click at [908, 226] on div "Search and add products" at bounding box center [1037, 236] width 359 height 33
click at [867, 228] on input "0 results available. Use Up and Down to choose options, press Enter to select t…" at bounding box center [866, 237] width 2 height 18
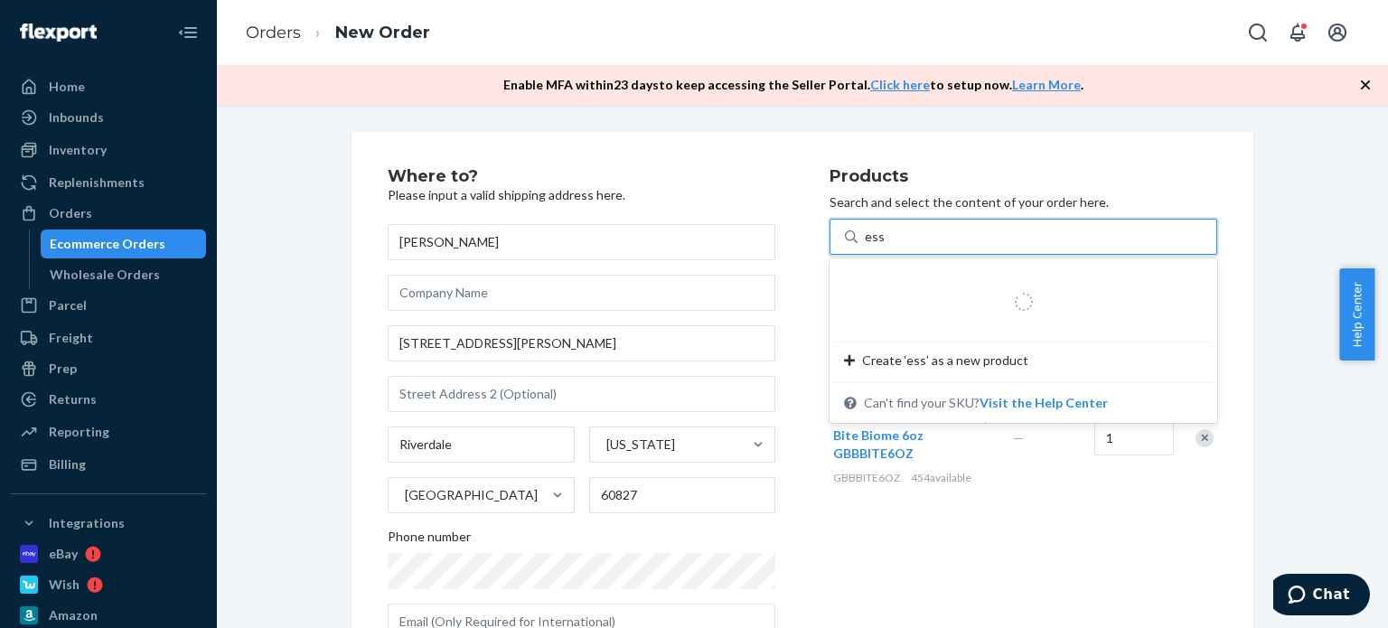
type input "esse"
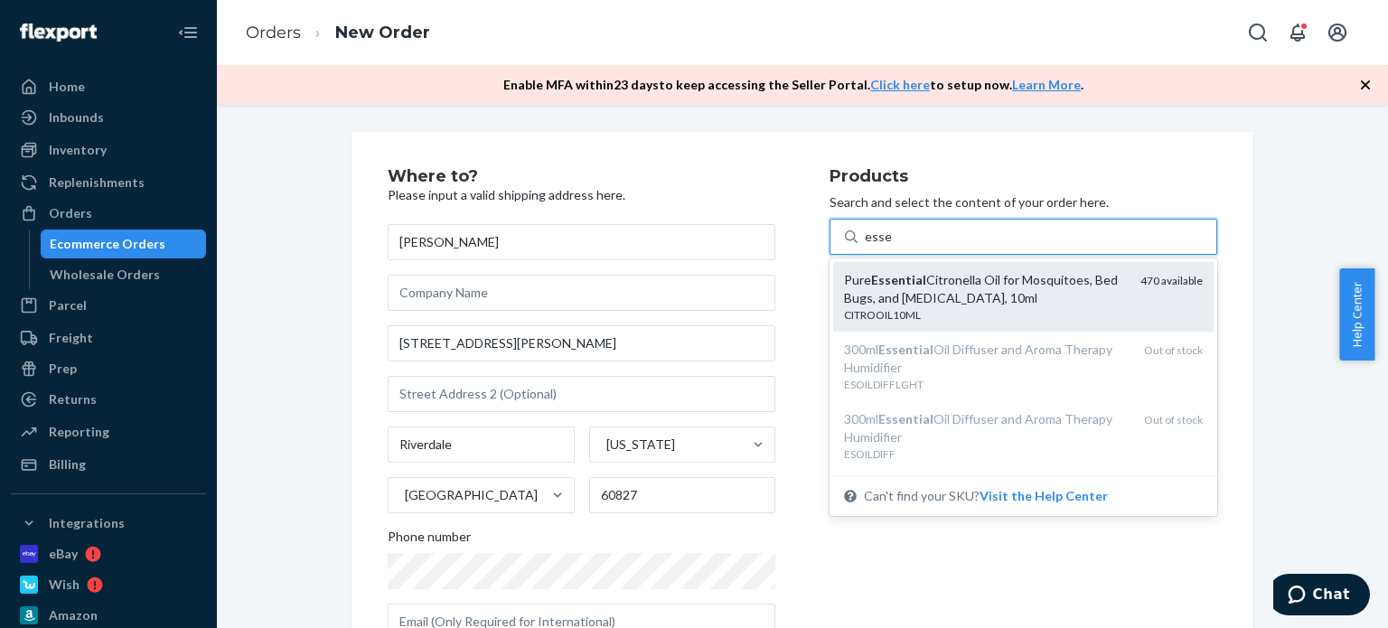
click at [912, 272] on em "Essential" at bounding box center [898, 279] width 55 height 15
click at [891, 246] on input "esse" at bounding box center [878, 237] width 26 height 18
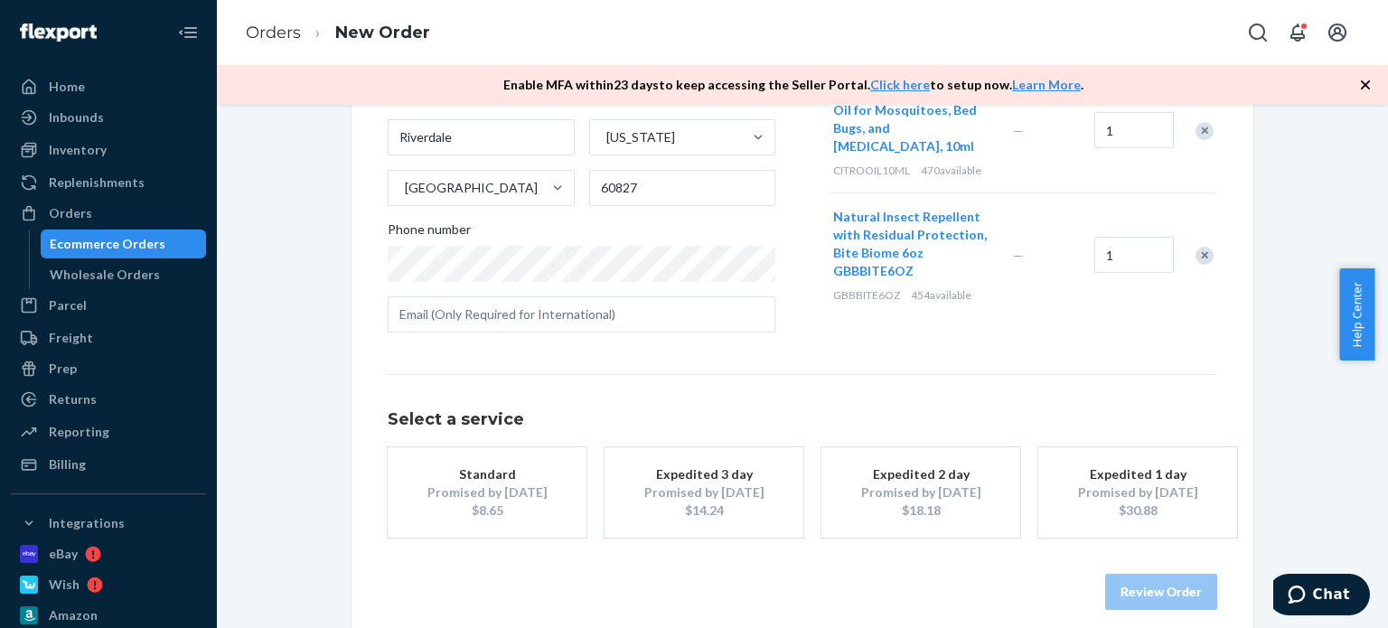
scroll to position [324, 0]
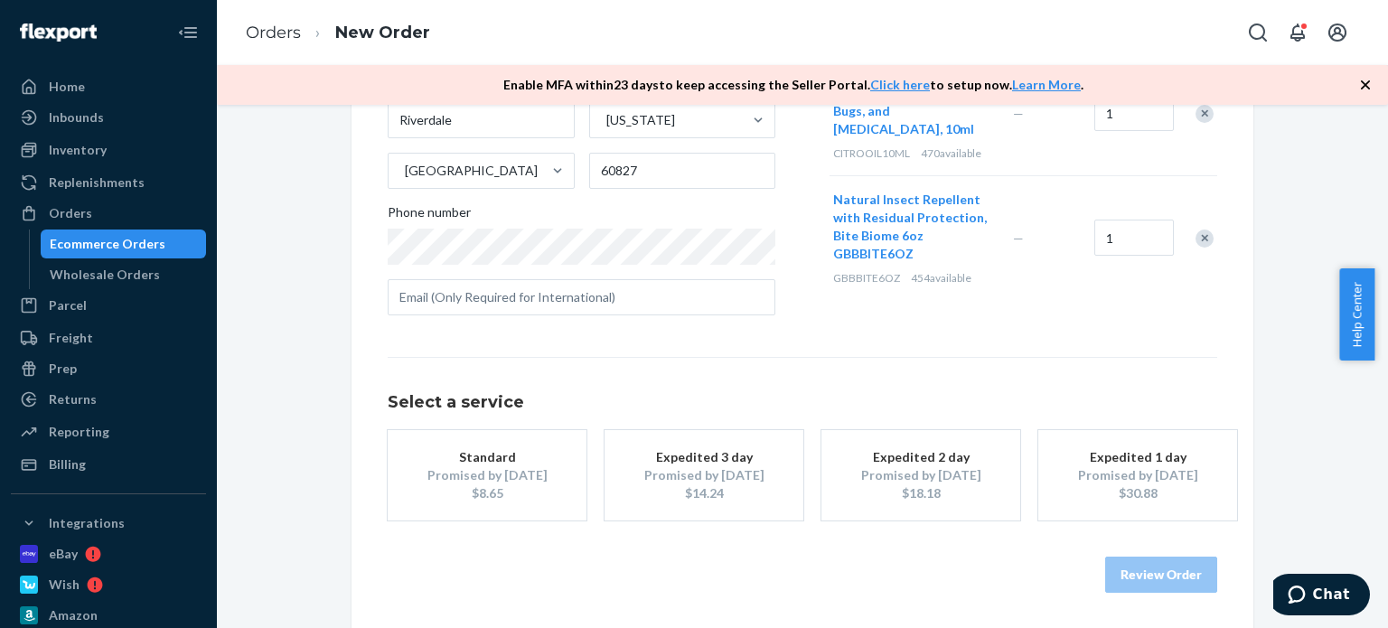
click at [451, 455] on div "Standard" at bounding box center [487, 457] width 145 height 18
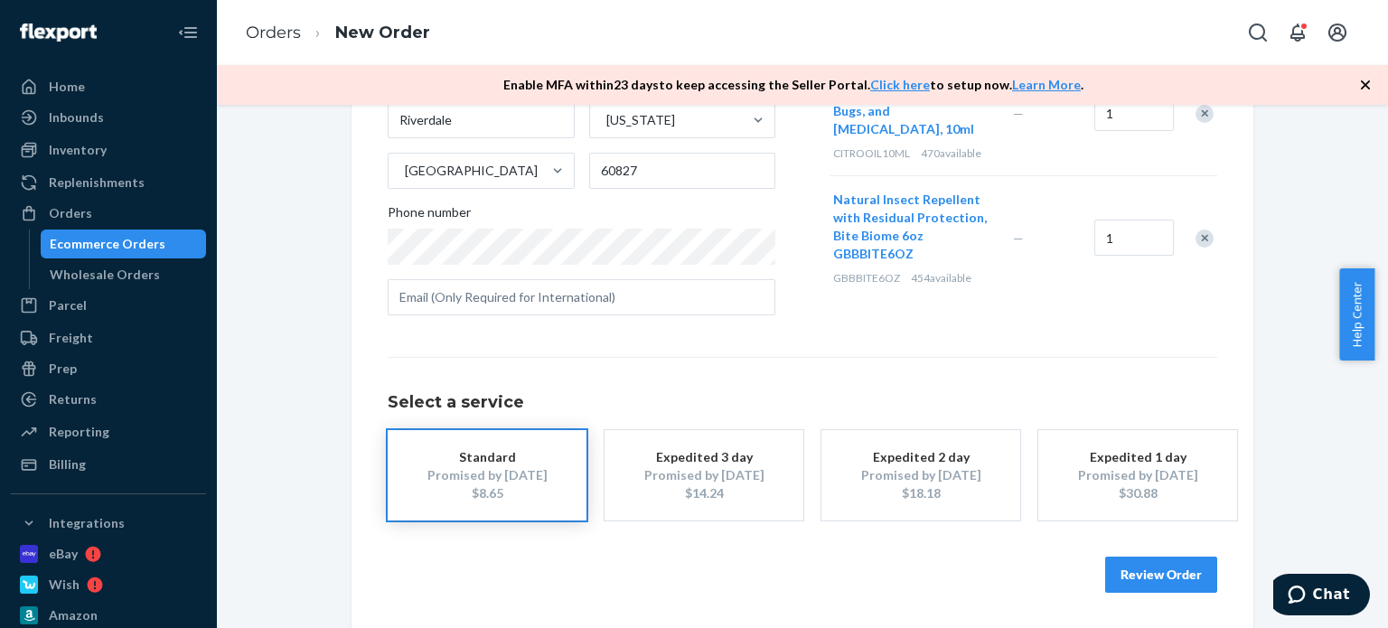
click at [1140, 584] on button "Review Order" at bounding box center [1161, 575] width 112 height 36
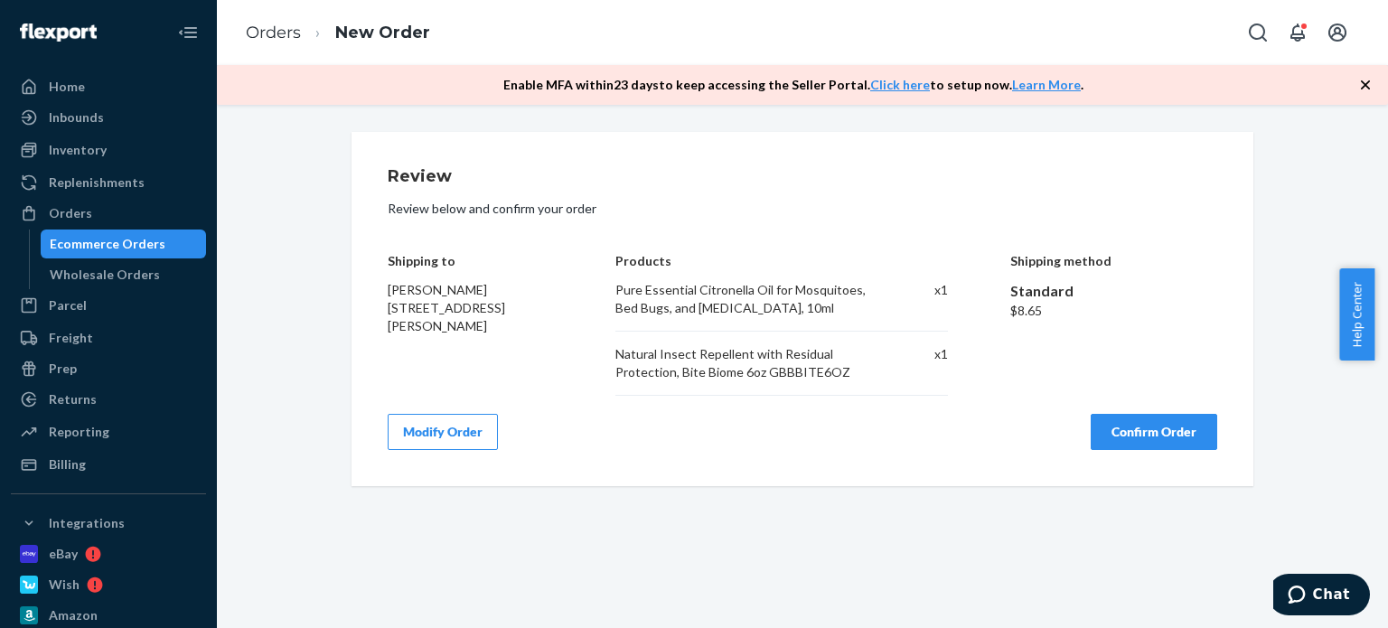
scroll to position [0, 0]
click at [1164, 433] on button "Confirm Order" at bounding box center [1154, 432] width 127 height 36
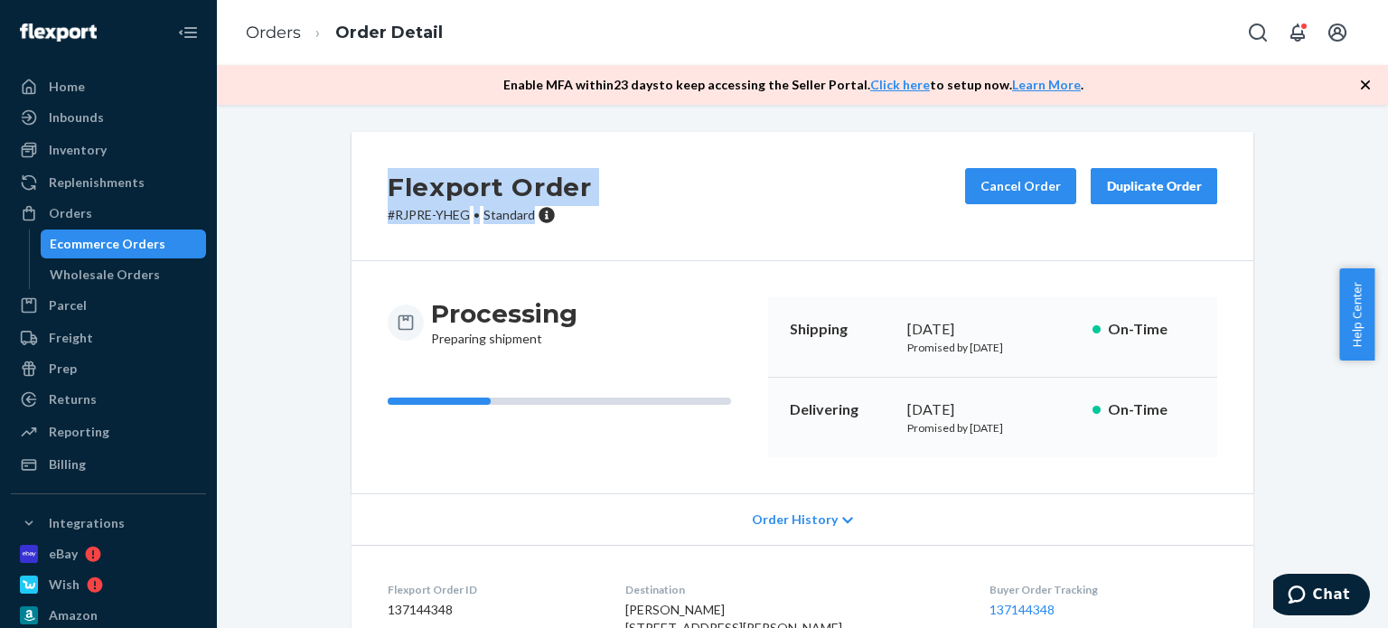
drag, startPoint x: 529, startPoint y: 221, endPoint x: 382, endPoint y: 196, distance: 149.4
click at [388, 196] on div "Flexport Order # RJPRE-YHEG • Standard" at bounding box center [490, 196] width 204 height 56
copy div "Flexport Order # RJPRE-YHEG • Standard"
drag, startPoint x: 135, startPoint y: 223, endPoint x: 170, endPoint y: 216, distance: 36.0
click at [136, 223] on div "Orders" at bounding box center [109, 213] width 192 height 25
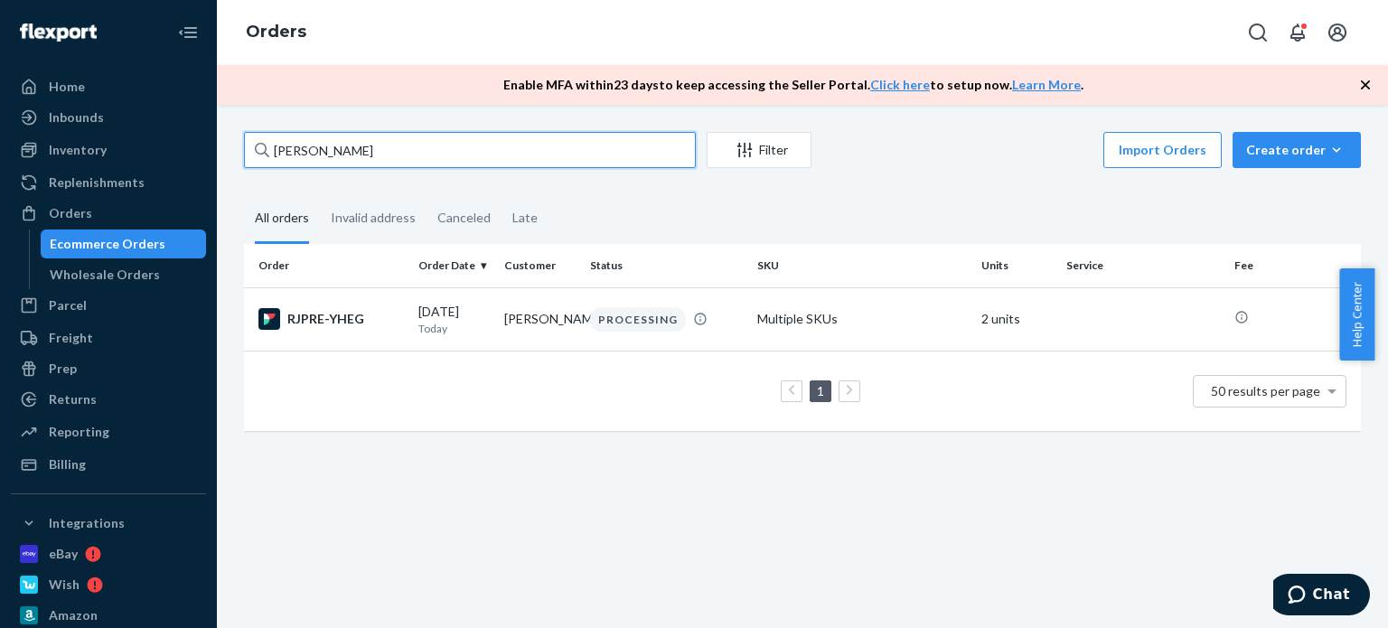
drag, startPoint x: 382, startPoint y: 150, endPoint x: 233, endPoint y: 144, distance: 149.2
click at [234, 144] on div "Corinthian Jackson Filter Import Orders Create order Ecommerce order Removal or…" at bounding box center [802, 290] width 1144 height 317
paste input "Patricia Whittingt"
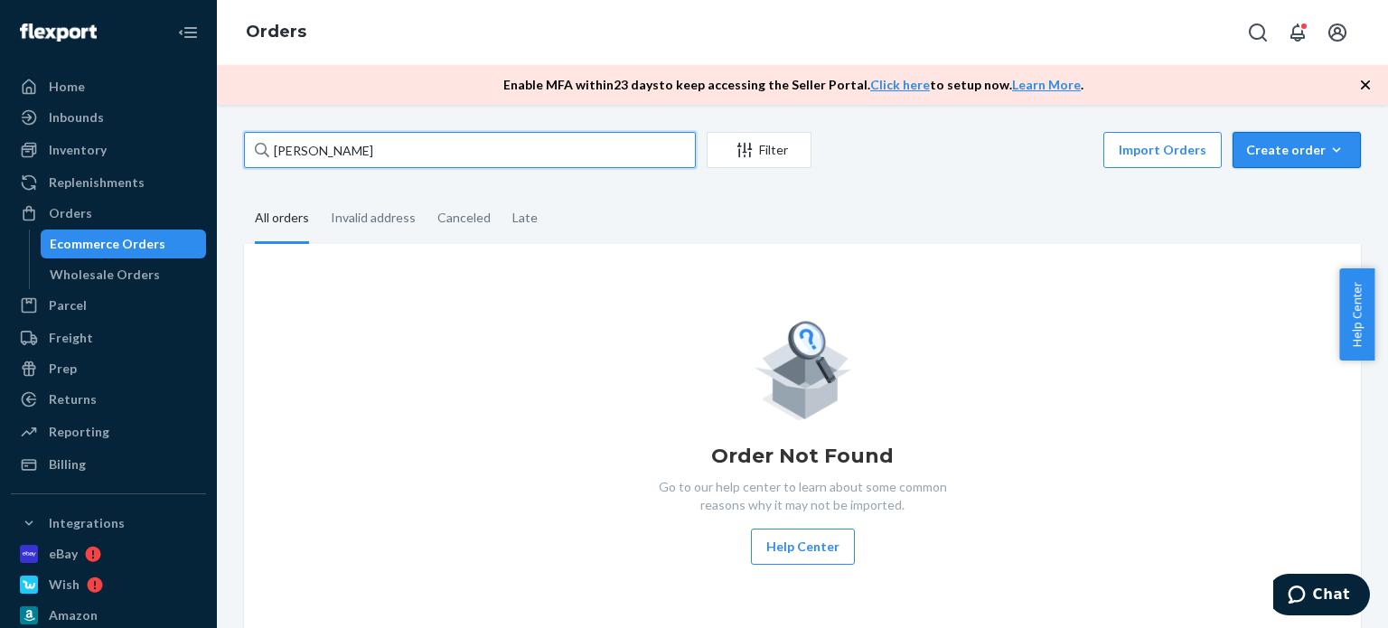
type input "[PERSON_NAME]"
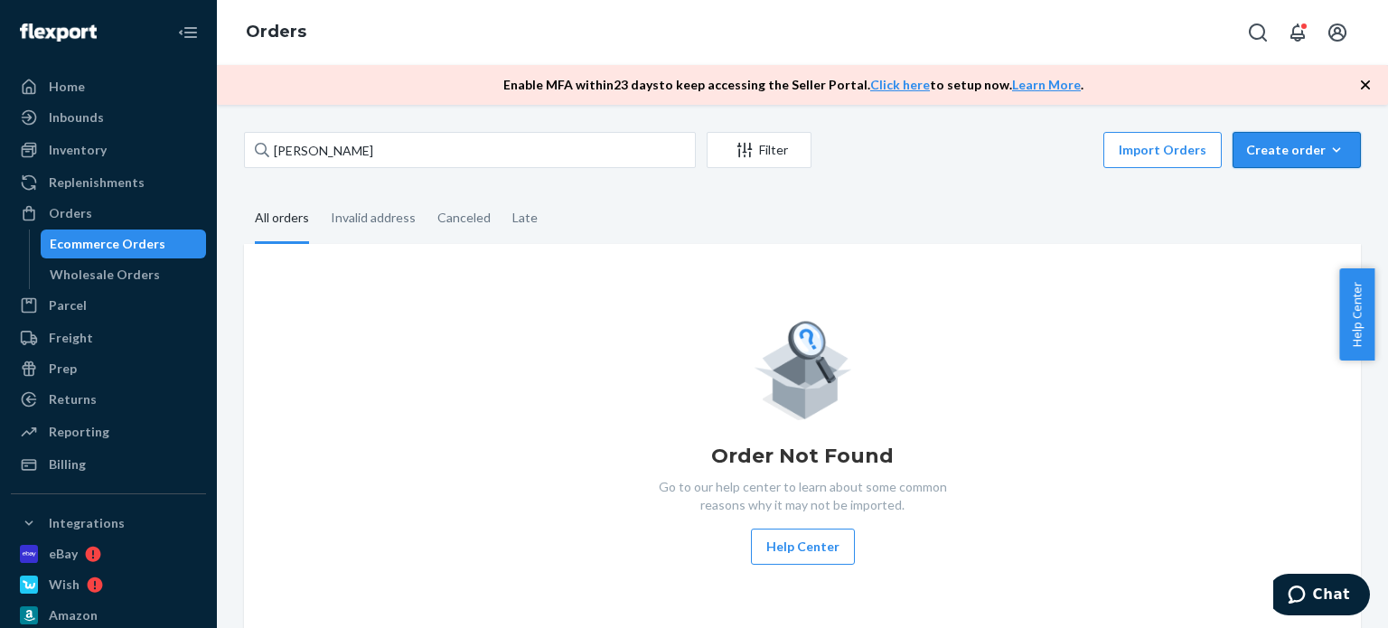
click at [1327, 153] on icon "button" at bounding box center [1336, 150] width 18 height 18
click at [1307, 191] on span "Ecommerce order" at bounding box center [1307, 193] width 112 height 13
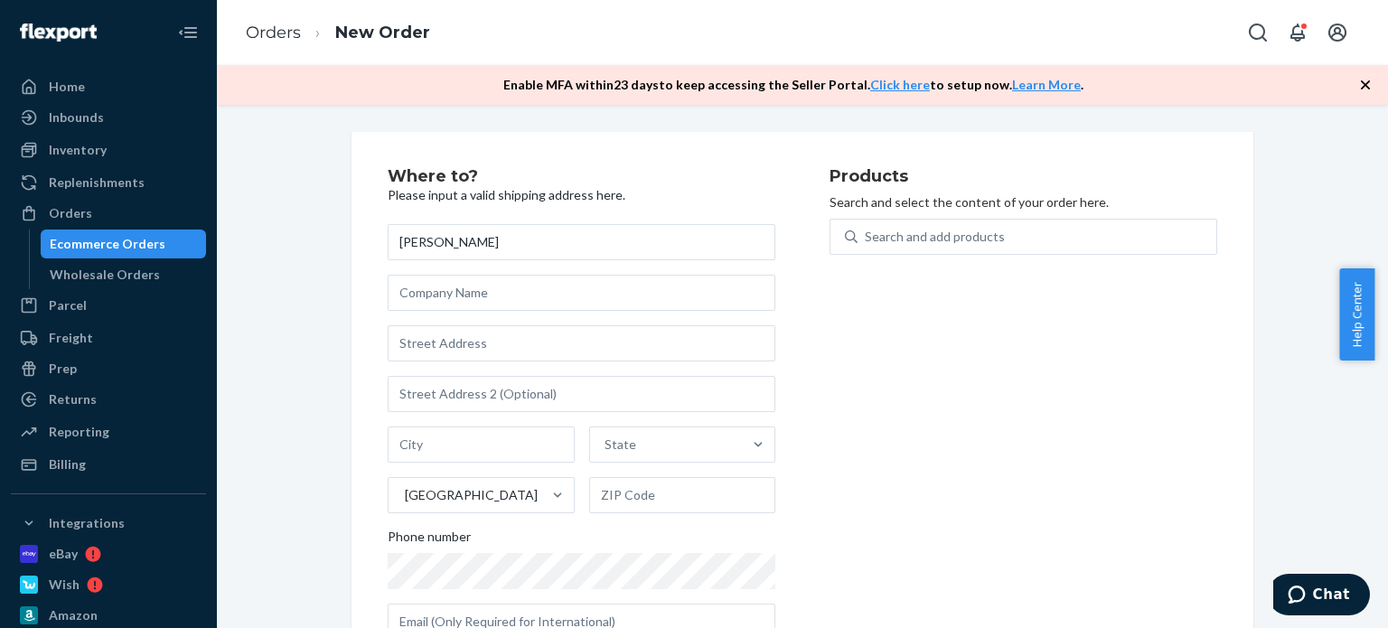
type input "[PERSON_NAME]"
paste input "1521 VISTA DEL VALLE BLVD"
type input "1521 Vista Del Valle Blvd"
type input "El Cajon"
type input "92019"
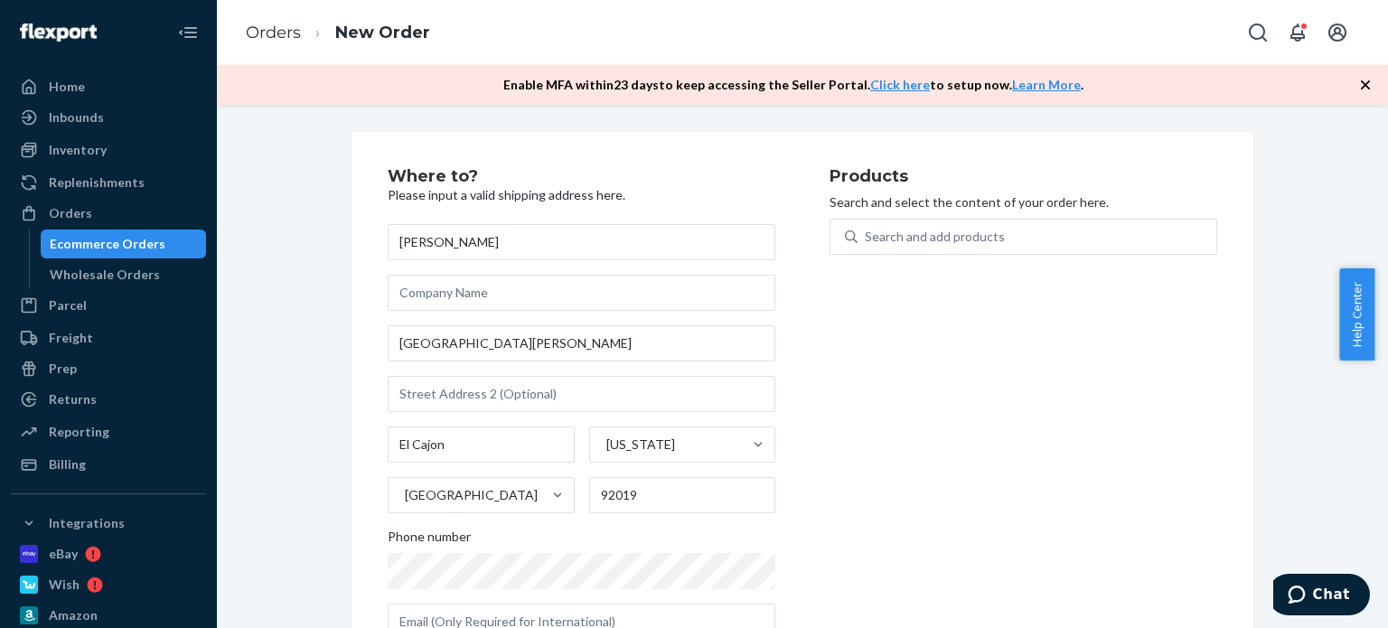
click at [1004, 492] on div "Products Search and select the content of your order here. Search and add produ…" at bounding box center [1023, 411] width 388 height 486
click at [952, 245] on div "Search and add products" at bounding box center [1037, 236] width 359 height 33
click at [867, 245] on input "Search and add products" at bounding box center [866, 237] width 2 height 18
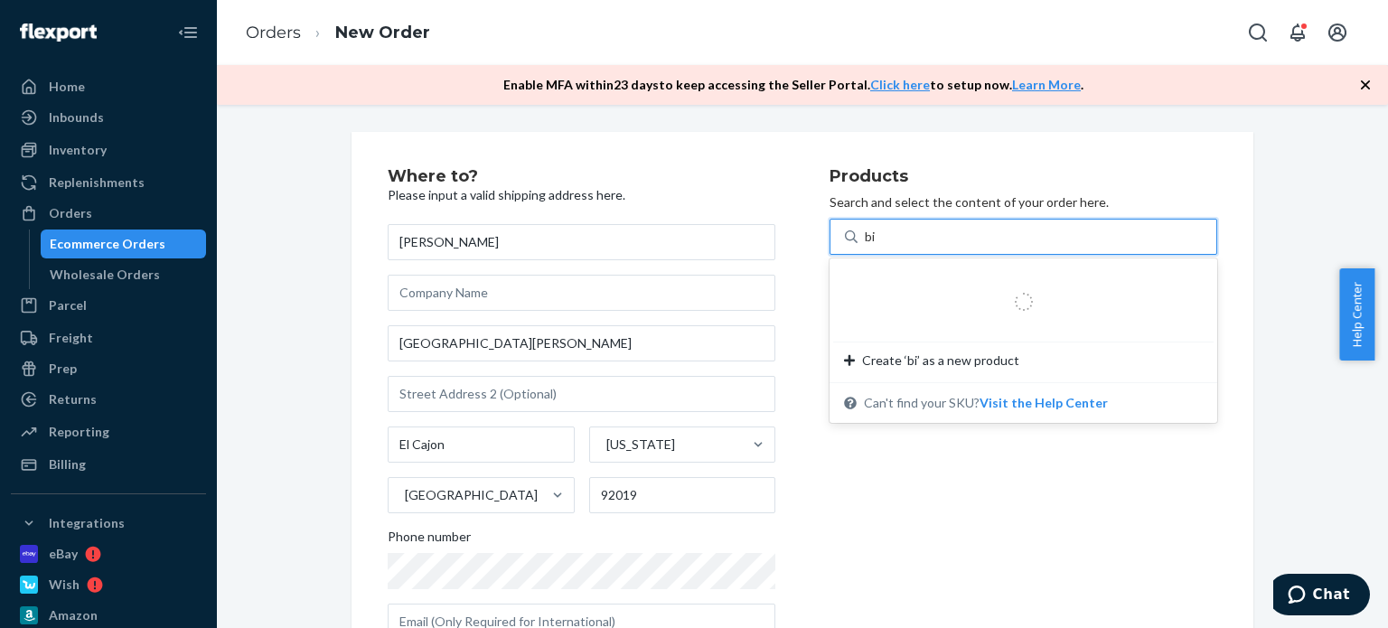
type input "bio"
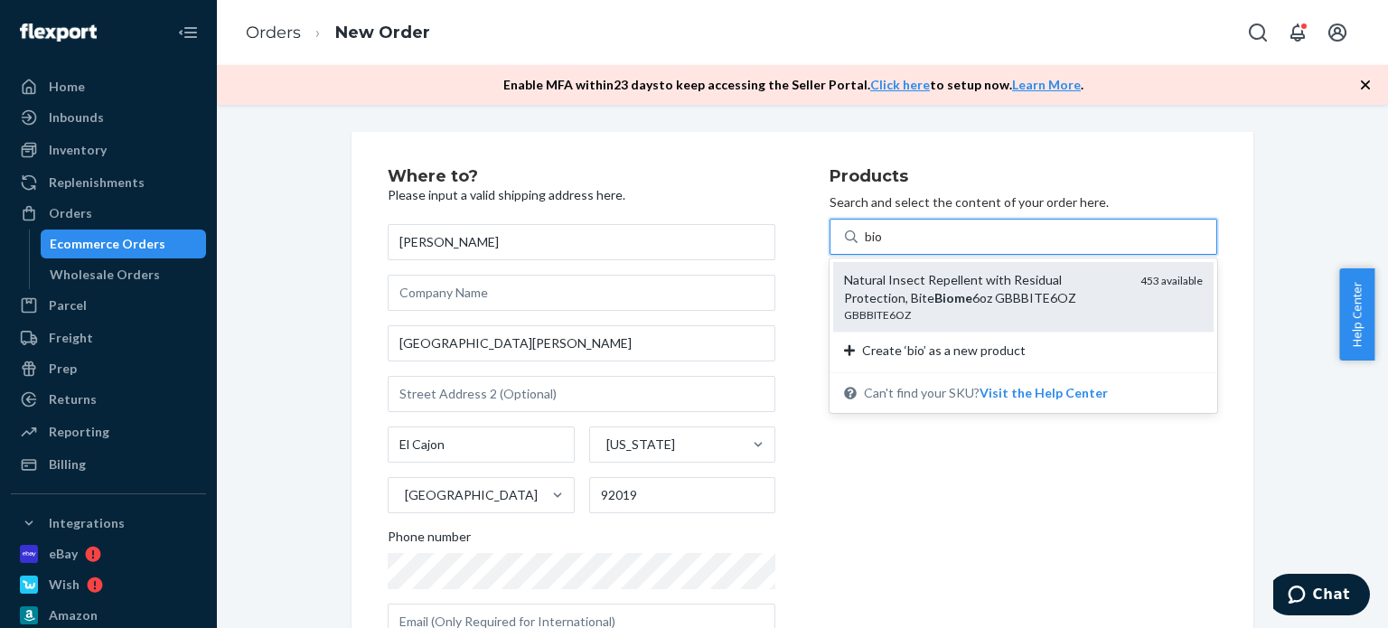
click at [948, 285] on div "Natural Insect Repellent with Residual Protection, Bite Biome 6oz GBBBITE6OZ" at bounding box center [985, 289] width 282 height 36
click at [884, 246] on input "bio" at bounding box center [874, 237] width 19 height 18
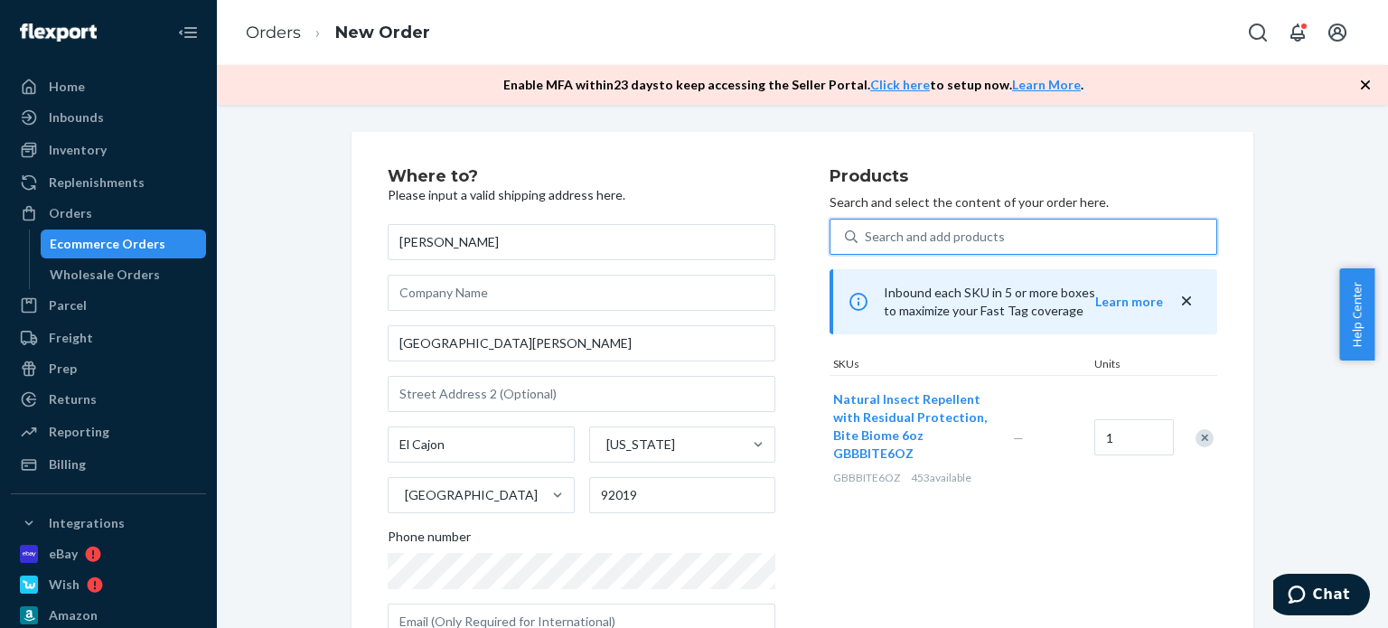
click at [936, 240] on div "Search and add products" at bounding box center [935, 237] width 140 height 18
click at [867, 240] on input "0 results available. Use Up and Down to choose options, press Enter to select t…" at bounding box center [866, 237] width 2 height 18
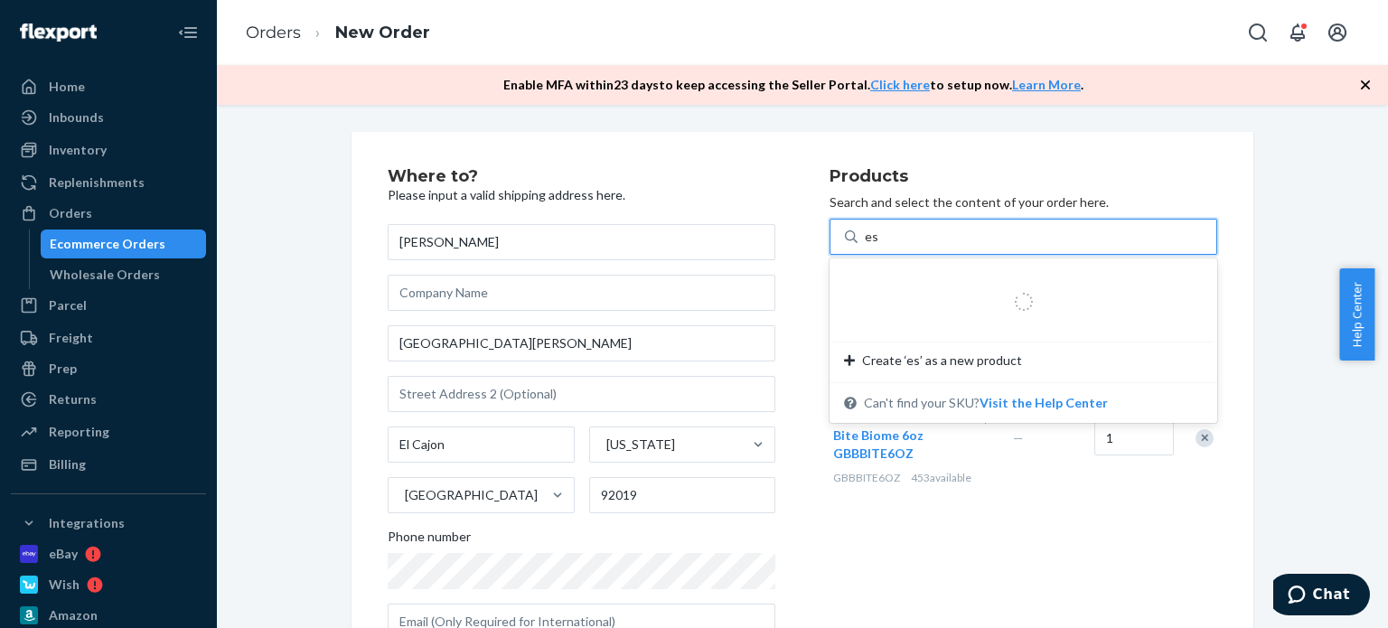
type input "ess"
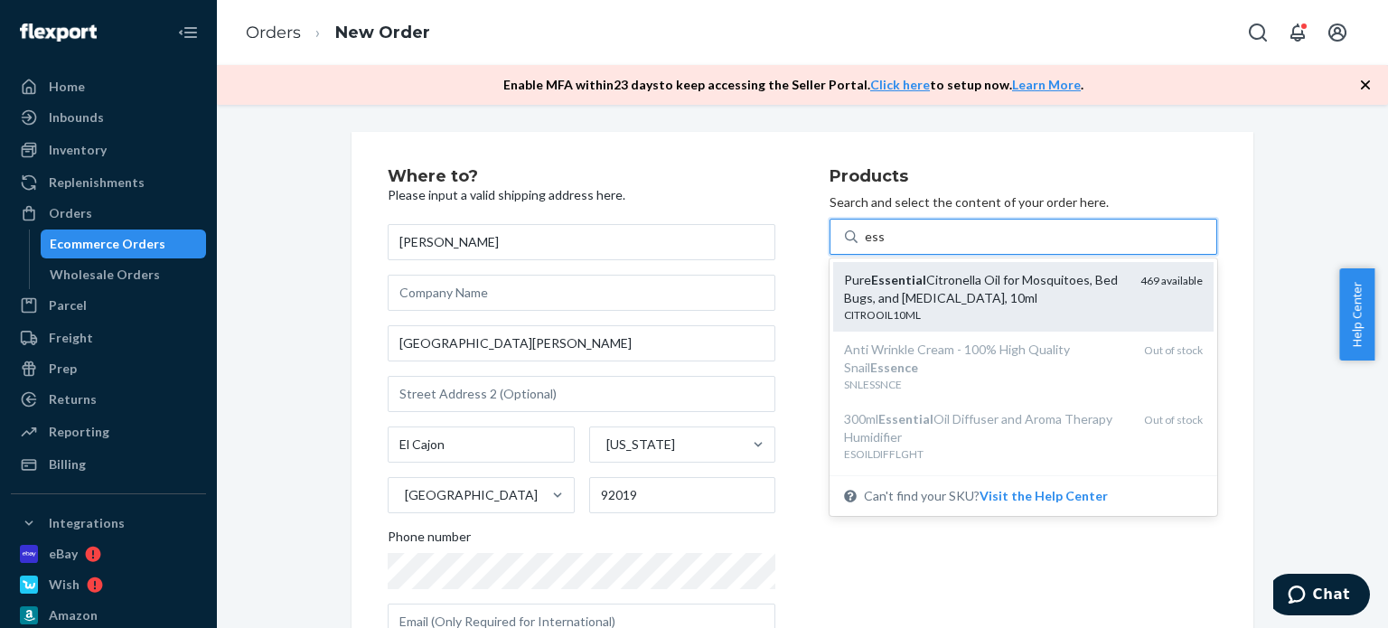
click at [914, 292] on div "Pure Essential Citronella Oil for Mosquitoes, Bed Bugs, and [MEDICAL_DATA], 10ml" at bounding box center [985, 289] width 282 height 36
click at [885, 246] on input "ess" at bounding box center [875, 237] width 20 height 18
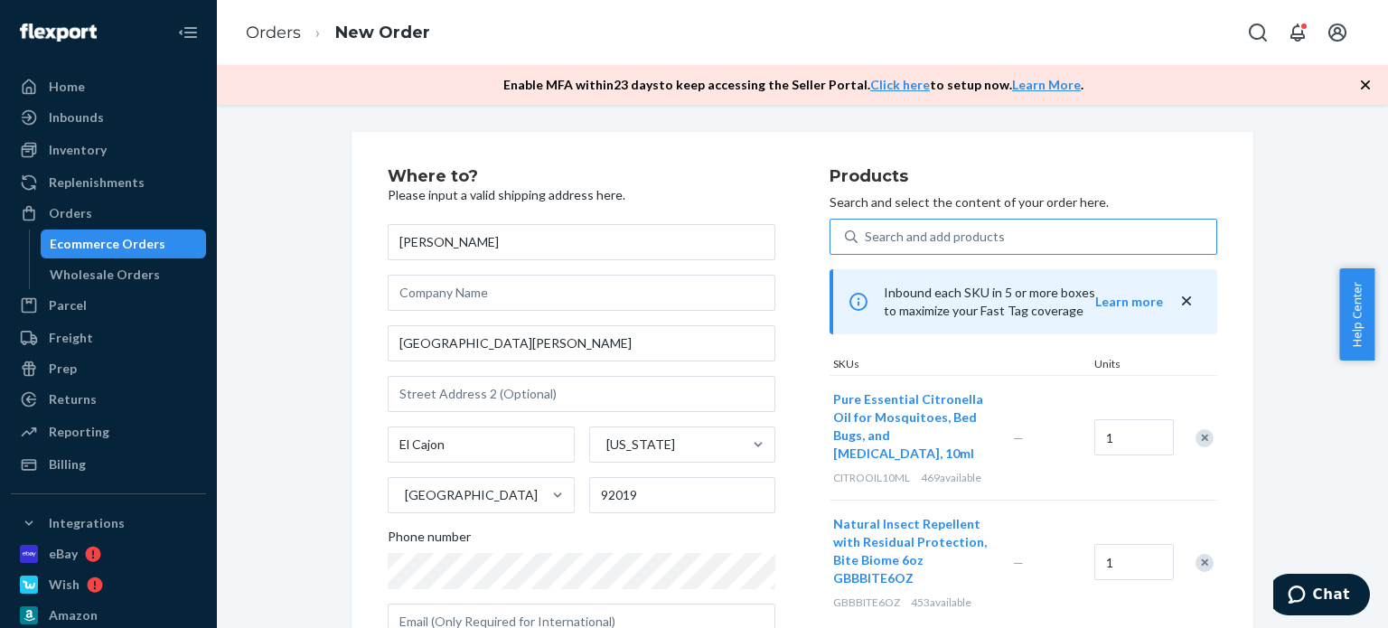
click at [802, 455] on div "Where to? Please input a valid shipping address here. Patricia Whittington 1521…" at bounding box center [609, 411] width 442 height 486
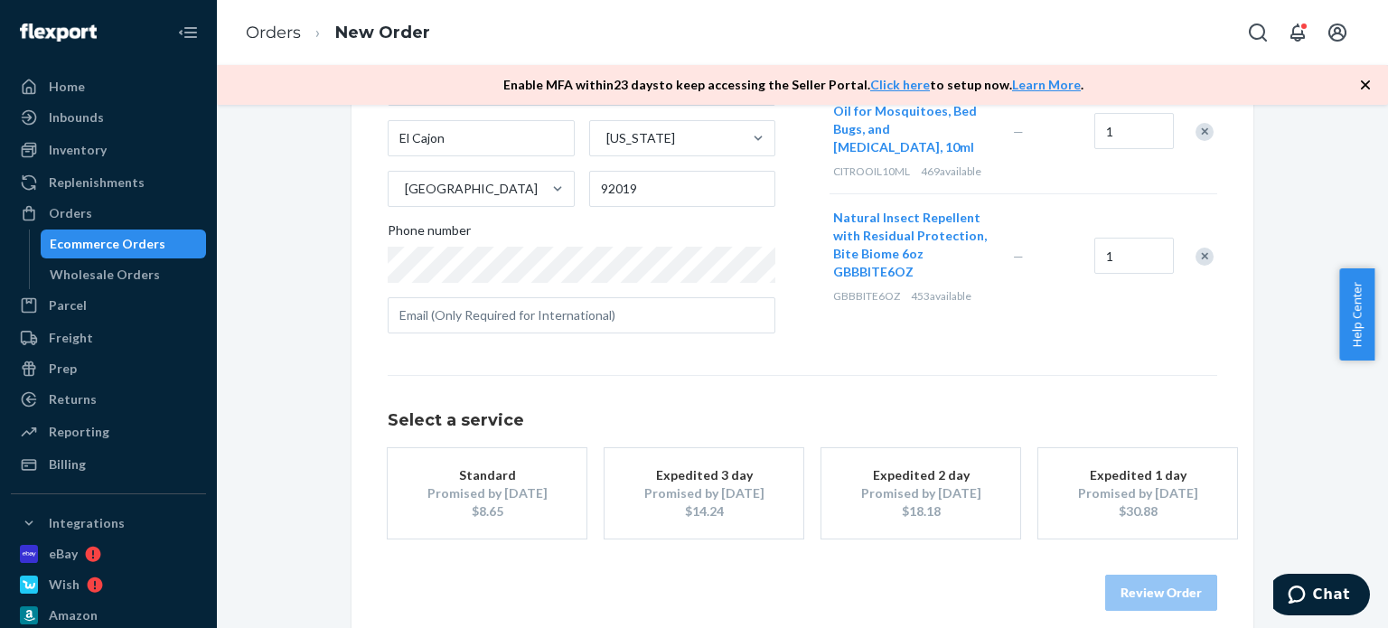
scroll to position [324, 0]
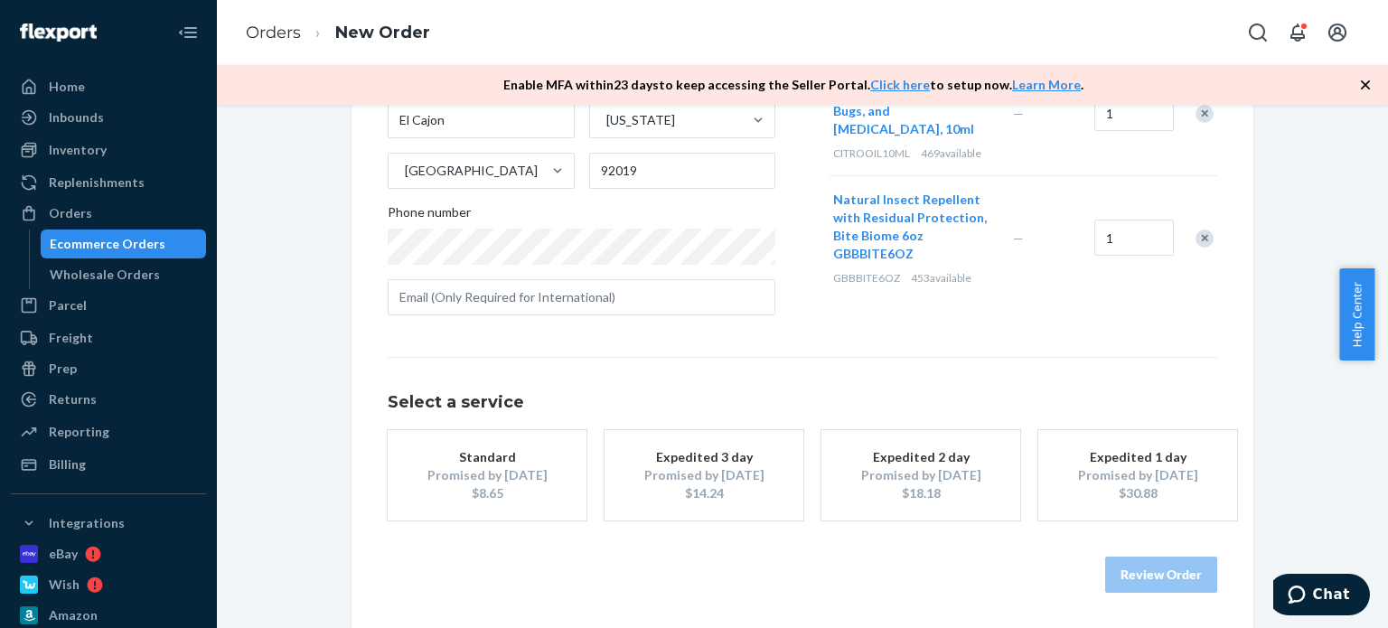
drag, startPoint x: 481, startPoint y: 496, endPoint x: 491, endPoint y: 494, distance: 10.1
click at [482, 496] on div "$8.65" at bounding box center [487, 493] width 145 height 18
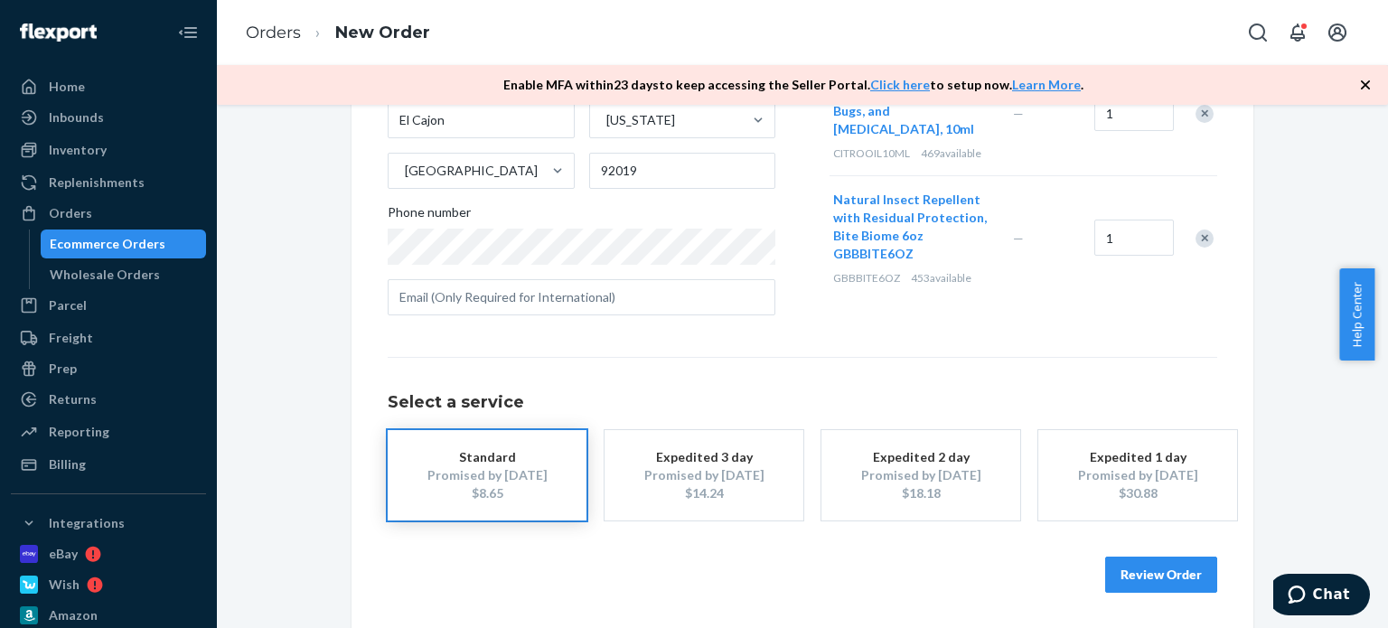
click at [1174, 579] on button "Review Order" at bounding box center [1161, 575] width 112 height 36
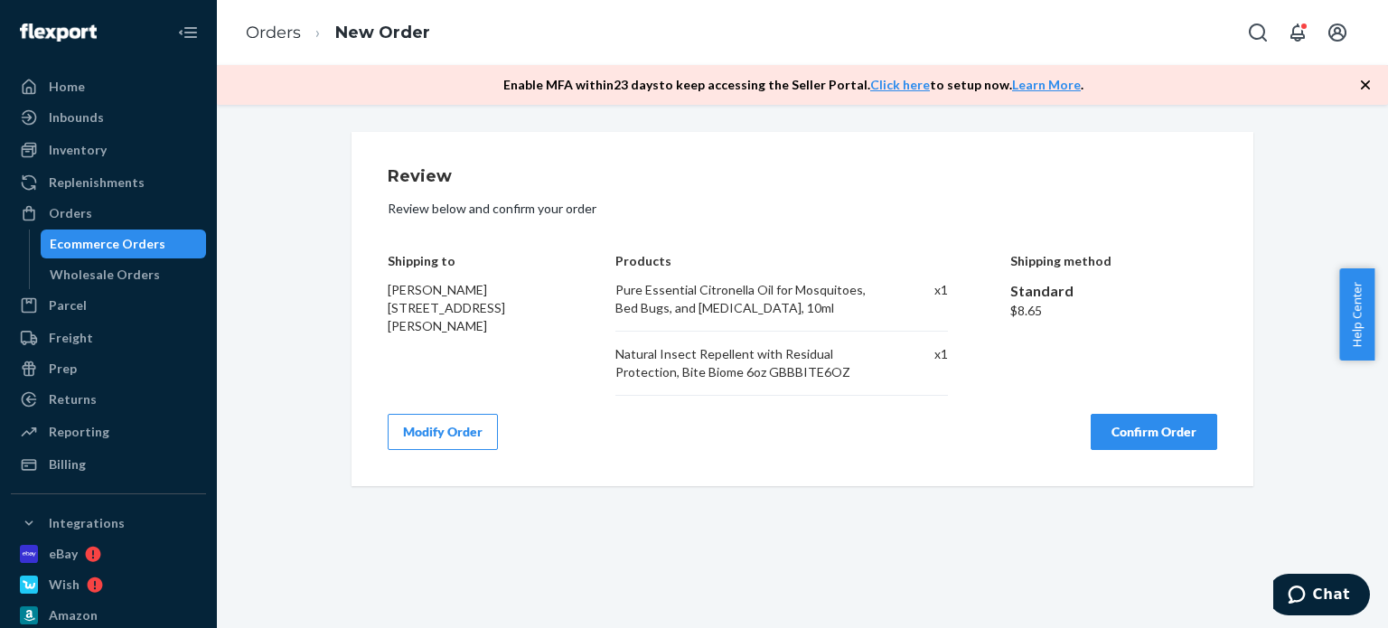
scroll to position [0, 0]
click at [1135, 439] on button "Confirm Order" at bounding box center [1154, 432] width 127 height 36
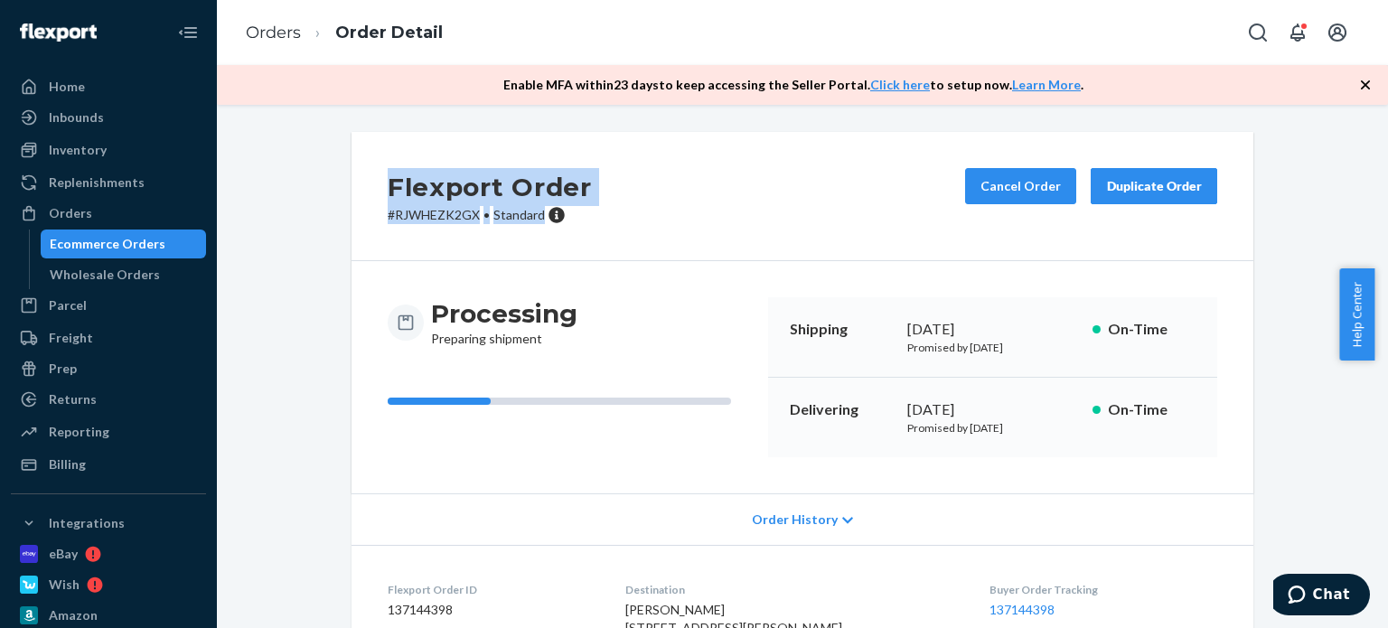
drag, startPoint x: 539, startPoint y: 220, endPoint x: 370, endPoint y: 182, distance: 173.4
click at [370, 182] on div "Flexport Order # RJWHEZK2GX • Standard Cancel Order Duplicate Order" at bounding box center [802, 196] width 902 height 129
copy div "Flexport Order # RJWHEZK2GX • Standard"
click at [163, 219] on div "Orders" at bounding box center [109, 213] width 192 height 25
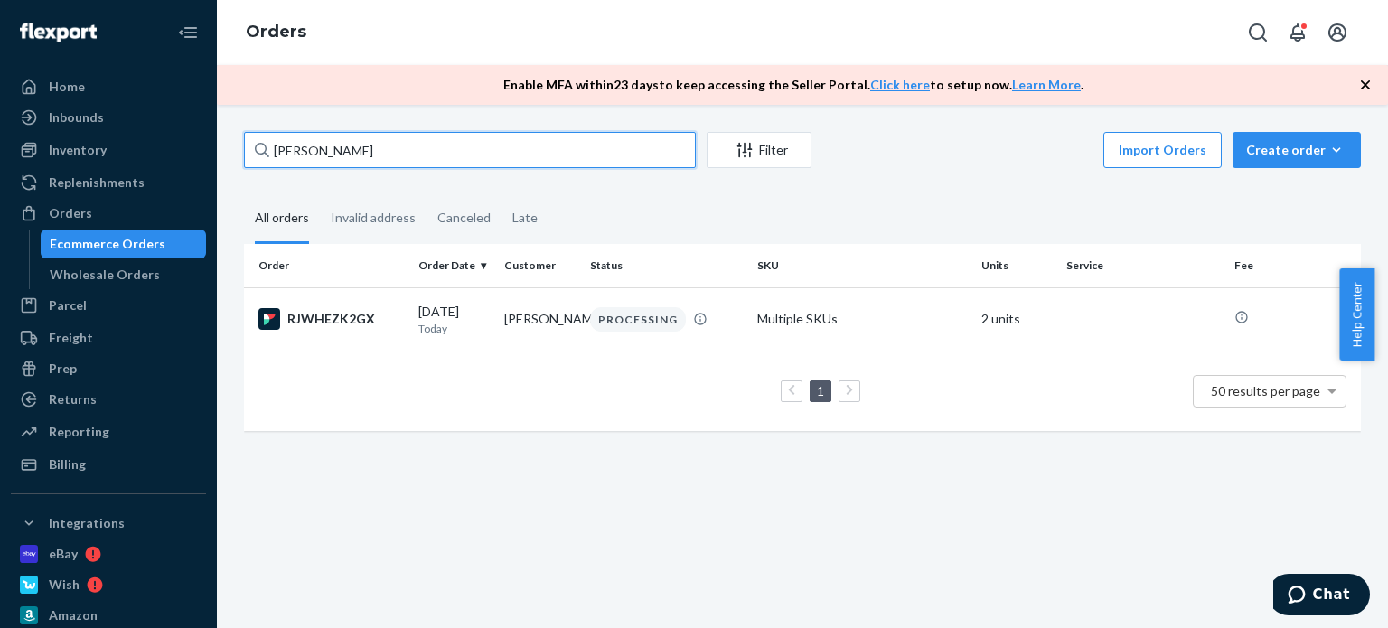
drag, startPoint x: 308, startPoint y: 139, endPoint x: 272, endPoint y: 124, distance: 39.3
click at [179, 125] on div "Home Inbounds Shipping Plans Problems Inventory Products Replenishments Orders …" at bounding box center [694, 314] width 1388 height 628
paste input "[PERSON_NAME]"
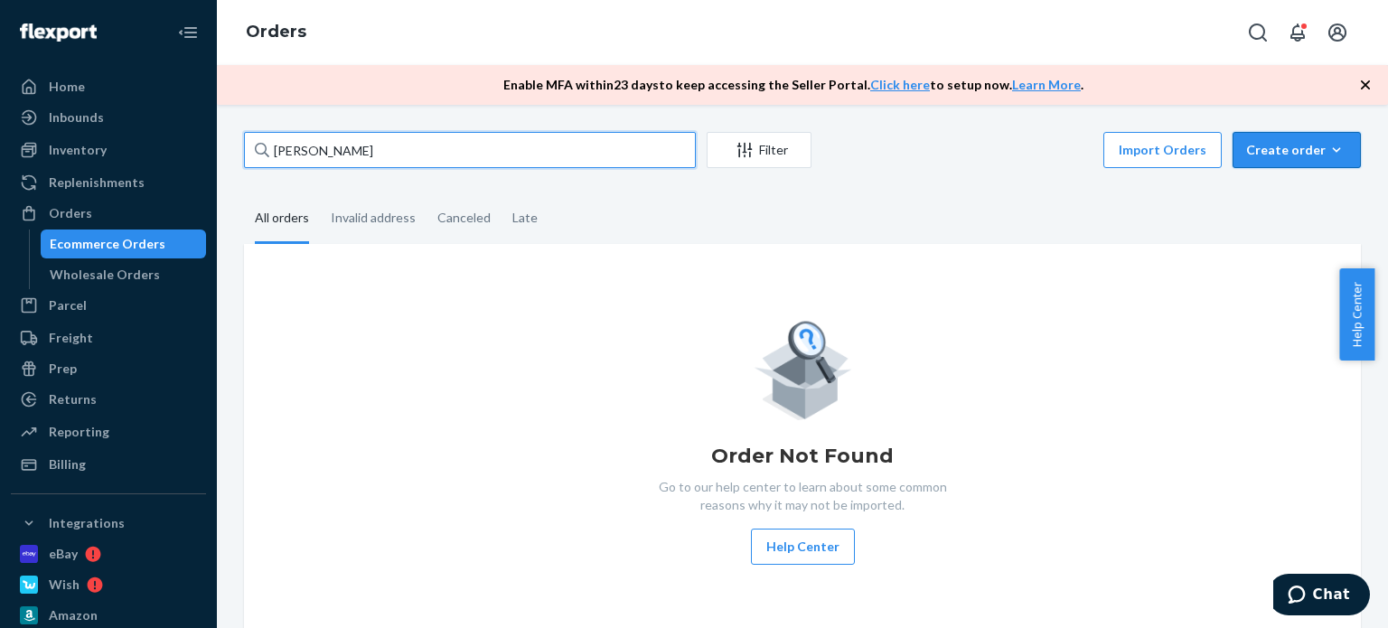
type input "[PERSON_NAME]"
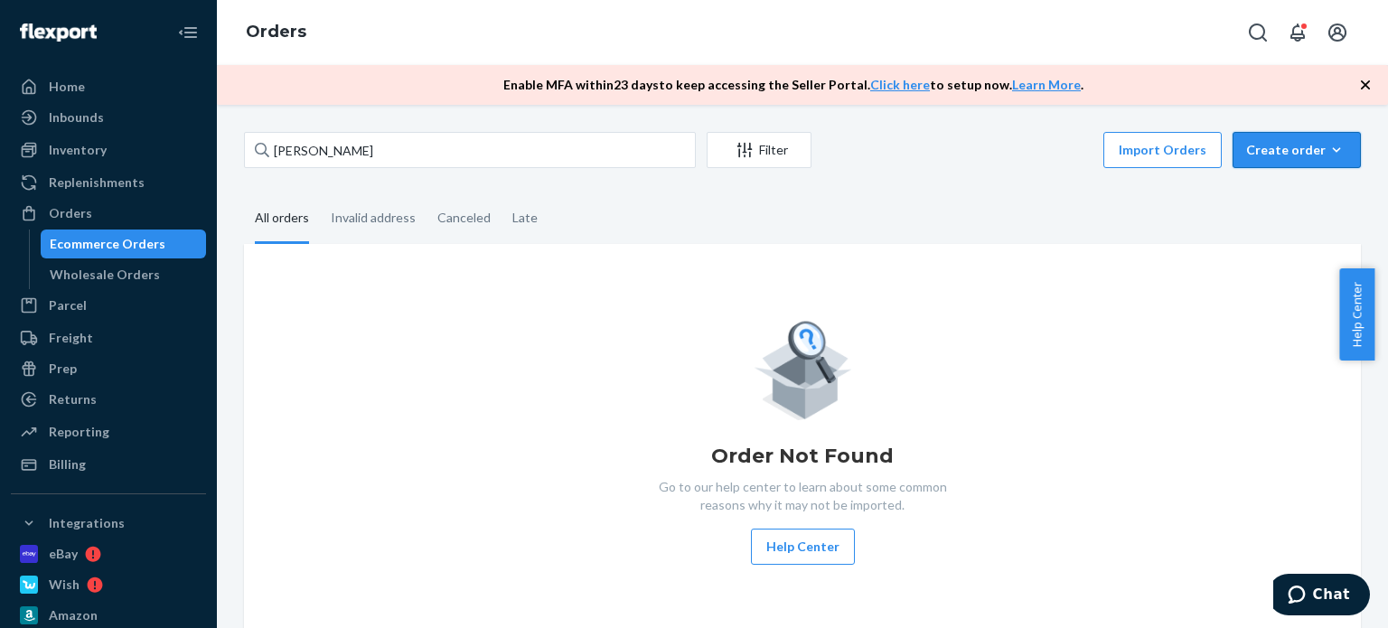
click at [1306, 145] on div "Create order" at bounding box center [1296, 150] width 101 height 18
click at [1289, 205] on button "Ecommerce order" at bounding box center [1323, 193] width 173 height 39
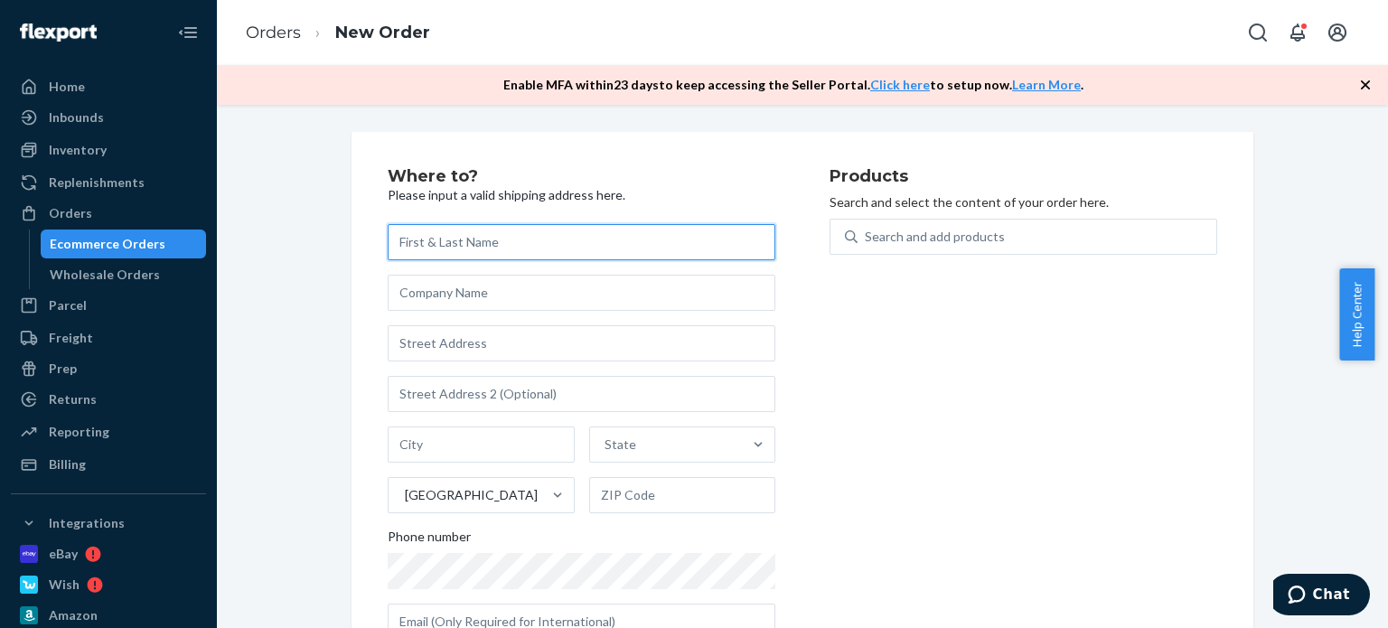
paste input "[PERSON_NAME]"
type input "[PERSON_NAME]"
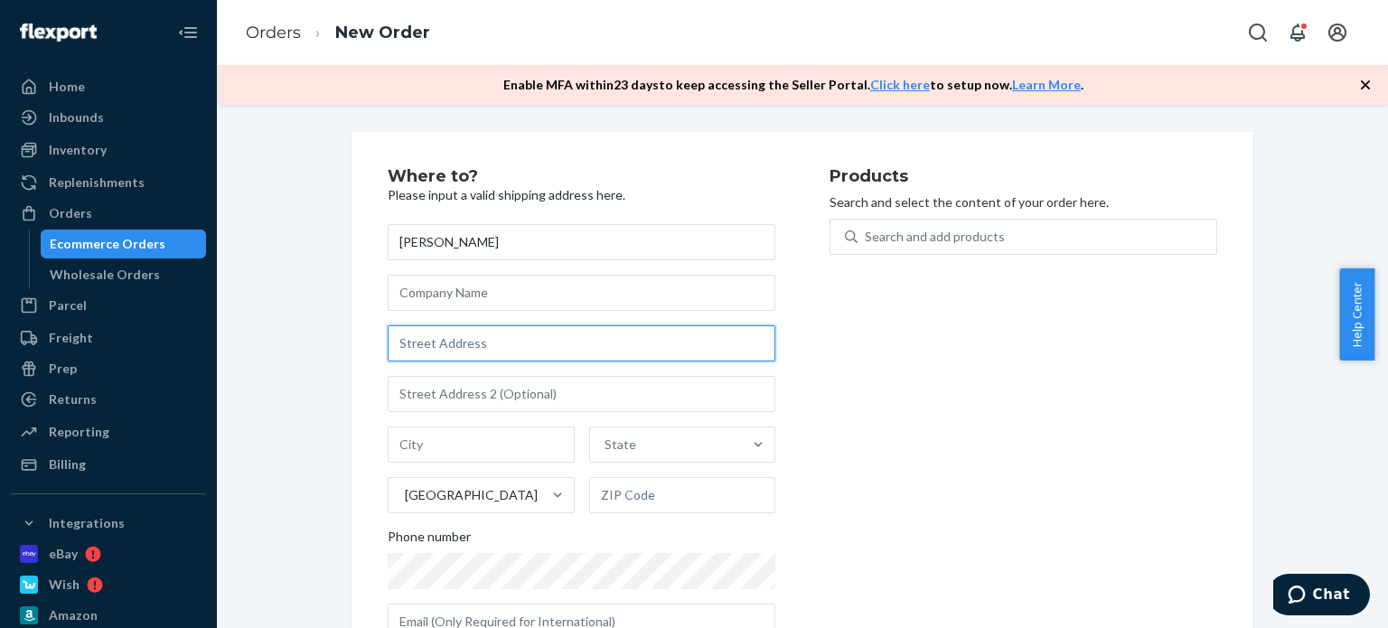
click at [455, 342] on input "text" at bounding box center [582, 343] width 388 height 36
paste input "11 Delaware Ave"
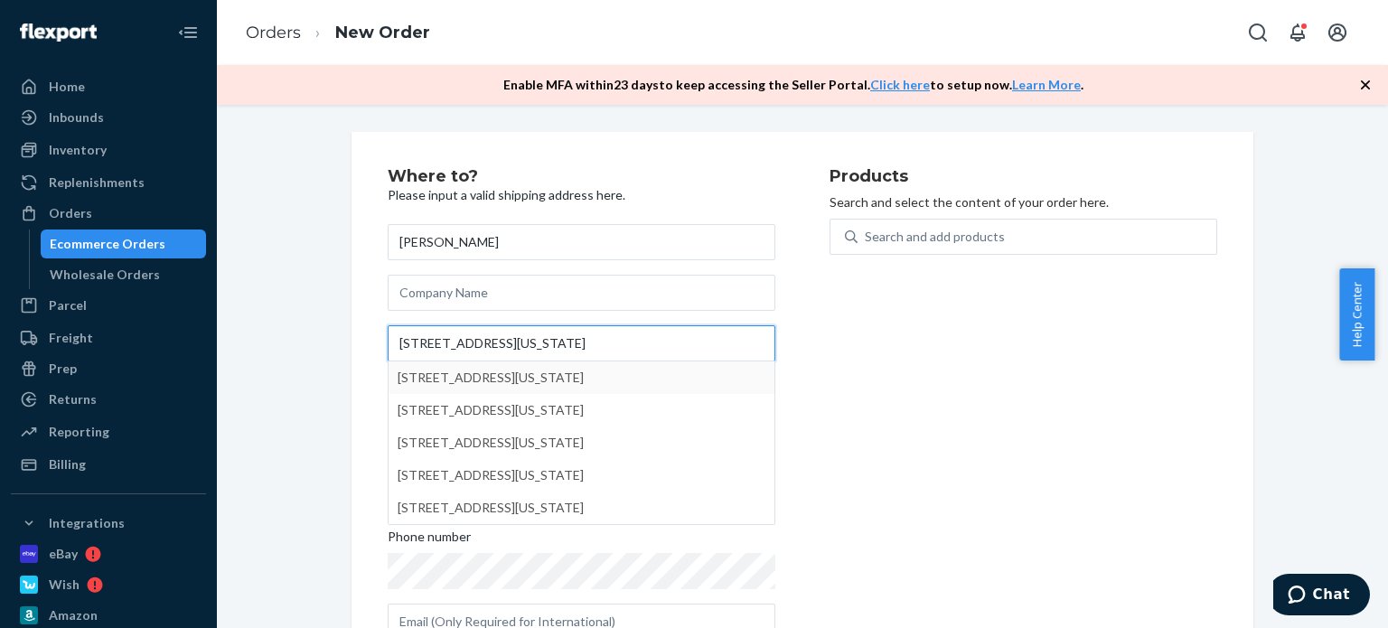
type input "11 Delaware Ave"
click at [829, 420] on div "Products Search and select the content of your order here. Search and add produ…" at bounding box center [1023, 411] width 388 height 486
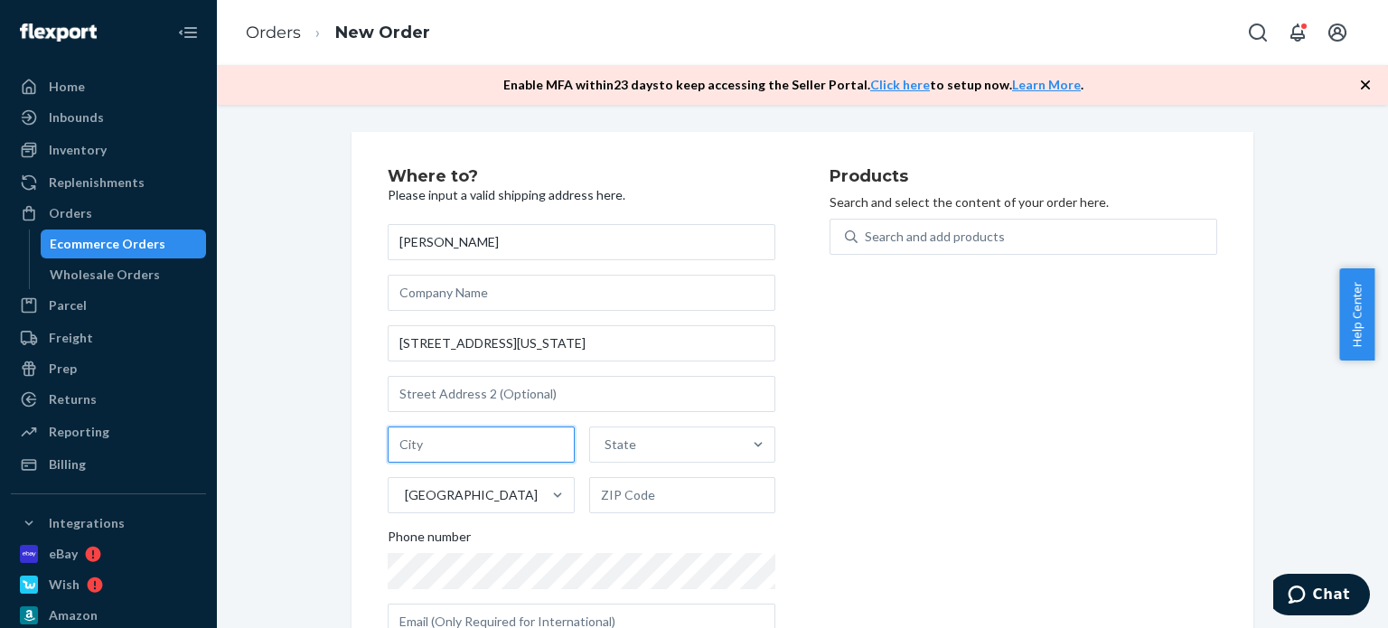
click at [434, 444] on input "text" at bounding box center [481, 444] width 187 height 36
paste input "Cortland, NY 13045"
drag, startPoint x: 471, startPoint y: 447, endPoint x: 515, endPoint y: 448, distance: 44.3
click at [515, 448] on input "Cortland, NY 13045" at bounding box center [481, 444] width 187 height 36
click at [520, 447] on input "Cortland, NY 13045" at bounding box center [481, 444] width 187 height 36
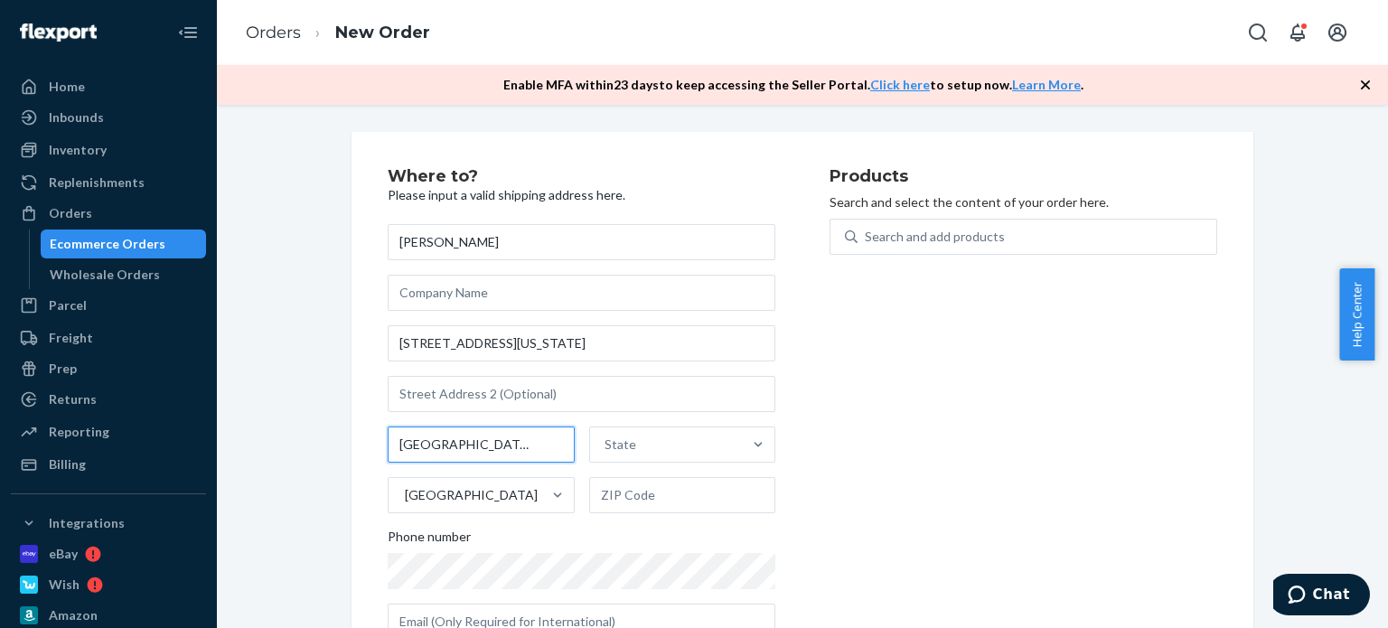
click at [471, 443] on input "Cortland, NY 13045" at bounding box center [481, 444] width 187 height 36
drag, startPoint x: 466, startPoint y: 441, endPoint x: 511, endPoint y: 444, distance: 44.4
click at [511, 444] on input "Cortland, NY 13045" at bounding box center [481, 444] width 187 height 36
type input "Cortland, NY"
click at [665, 501] on input "text" at bounding box center [682, 495] width 187 height 36
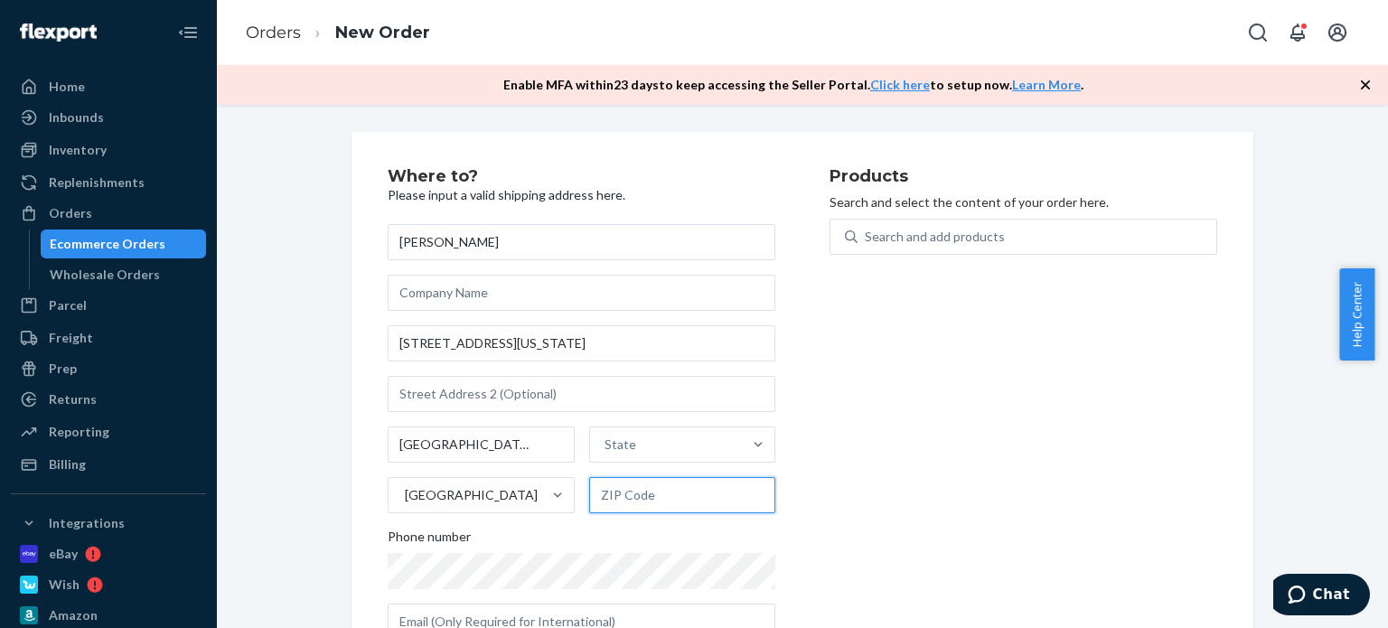
paste input "13045"
type input "13045"
click at [761, 450] on div at bounding box center [758, 445] width 33 height 18
click at [606, 450] on input "State" at bounding box center [605, 445] width 2 height 18
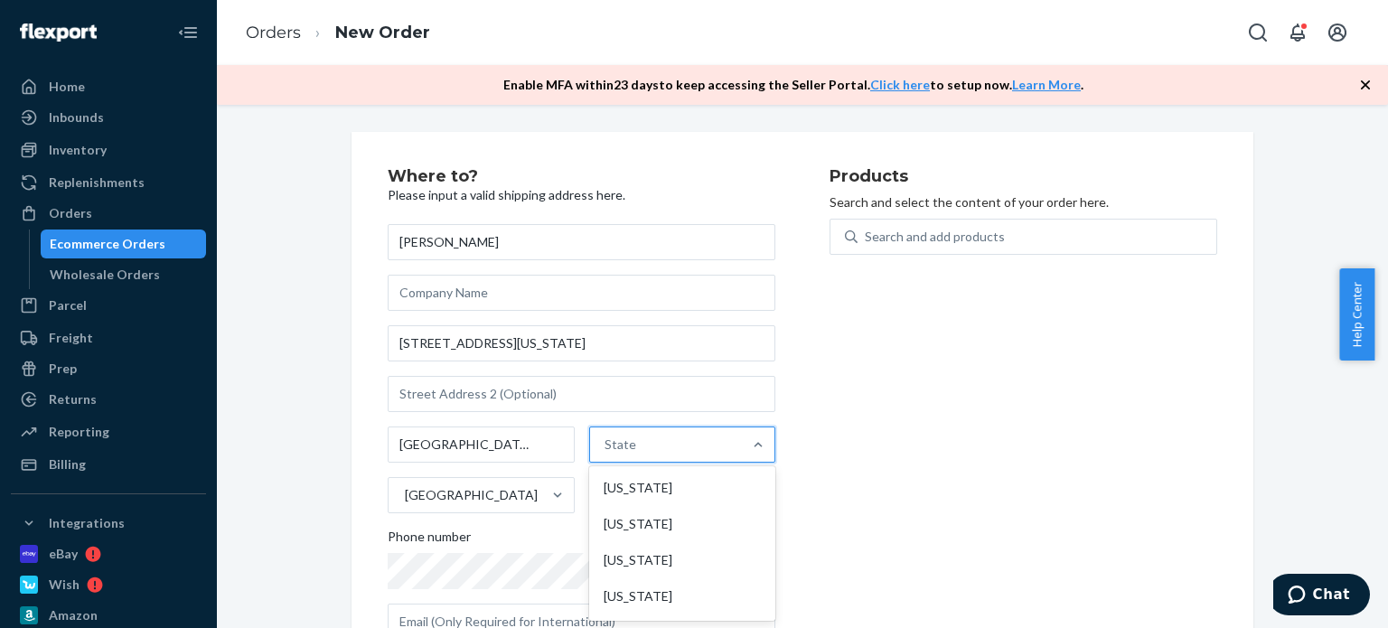
type input "n"
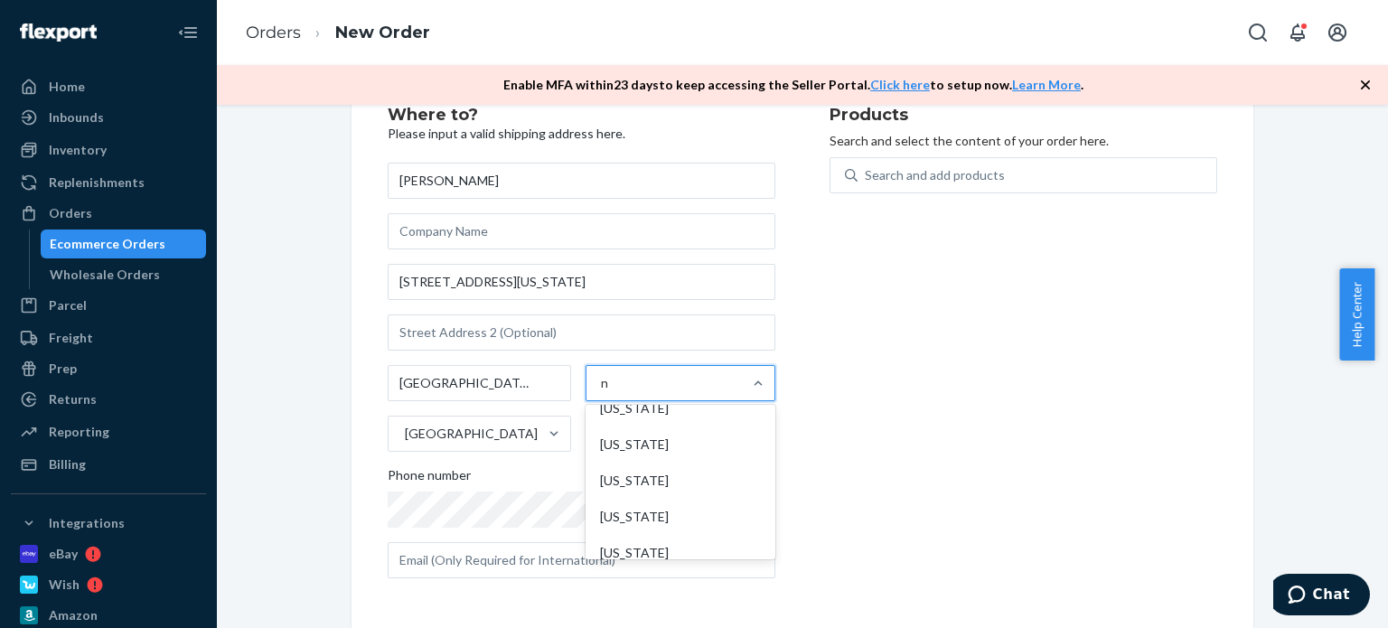
scroll to position [723, 0]
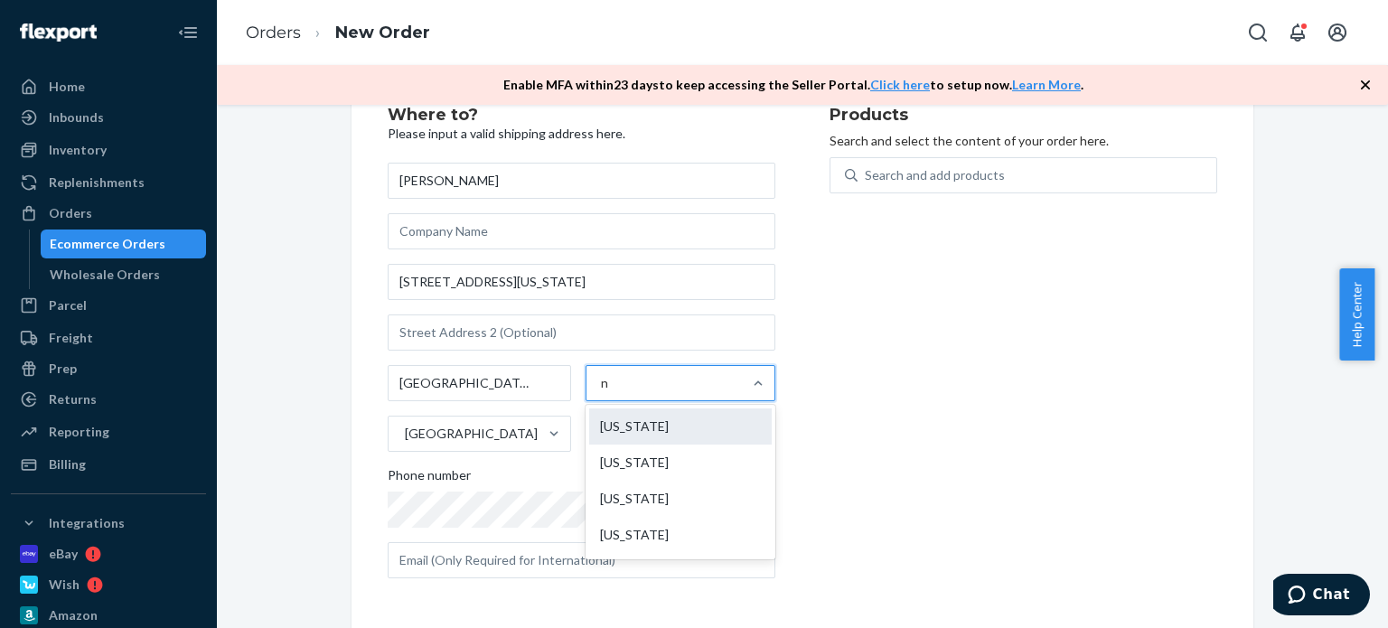
click at [647, 421] on div "[US_STATE]" at bounding box center [680, 426] width 183 height 36
click at [610, 392] on input "n" at bounding box center [605, 383] width 9 height 18
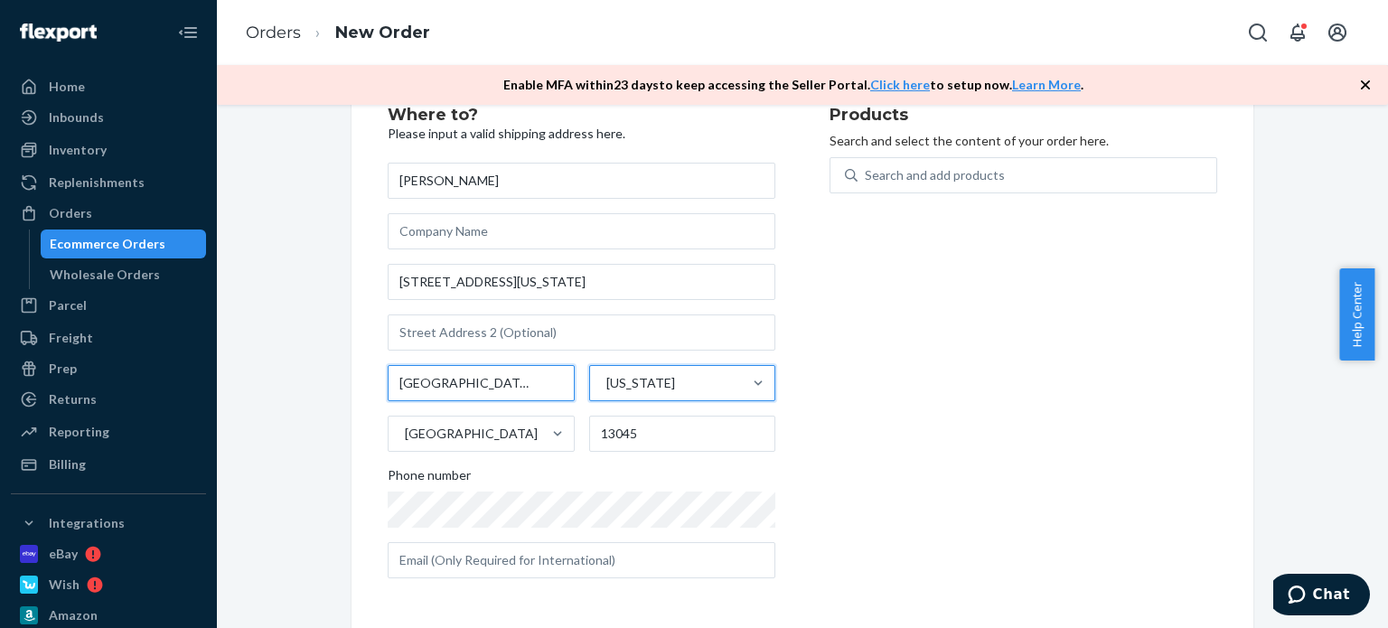
click at [513, 378] on input "Cortland, NY" at bounding box center [481, 383] width 187 height 36
type input "Cortland"
click at [932, 480] on div "Products Search and select the content of your order here. Search and add produ…" at bounding box center [1023, 350] width 388 height 486
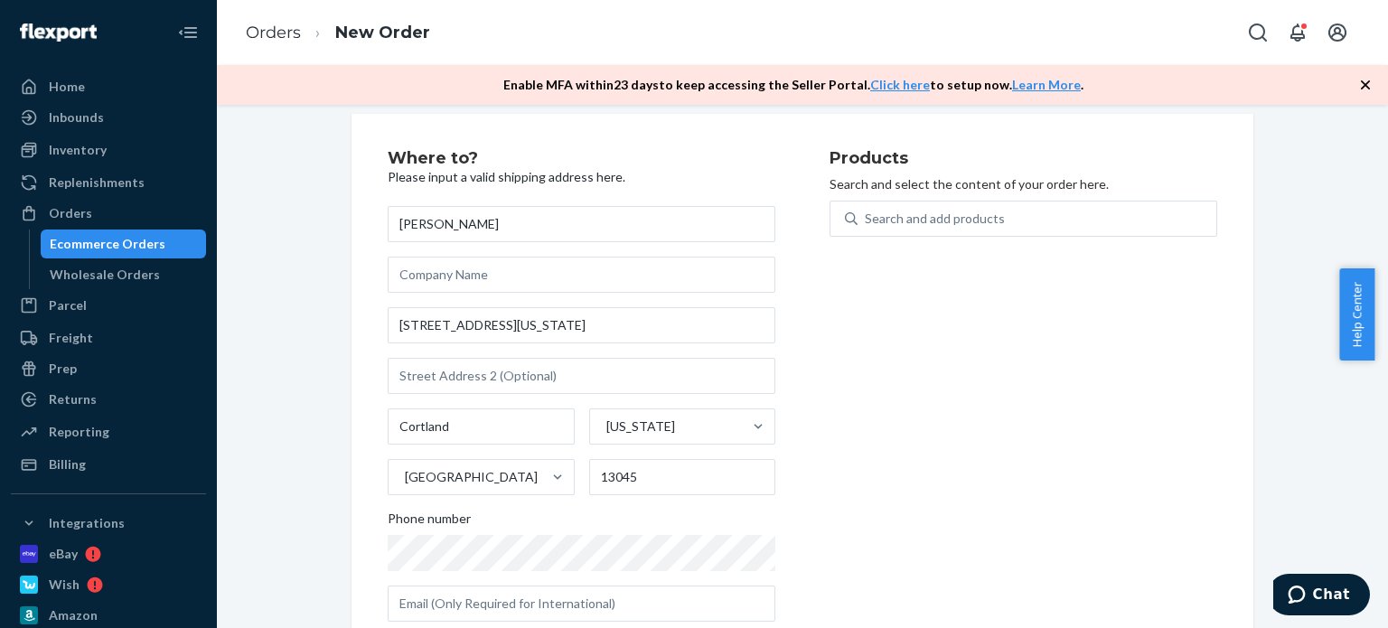
scroll to position [0, 0]
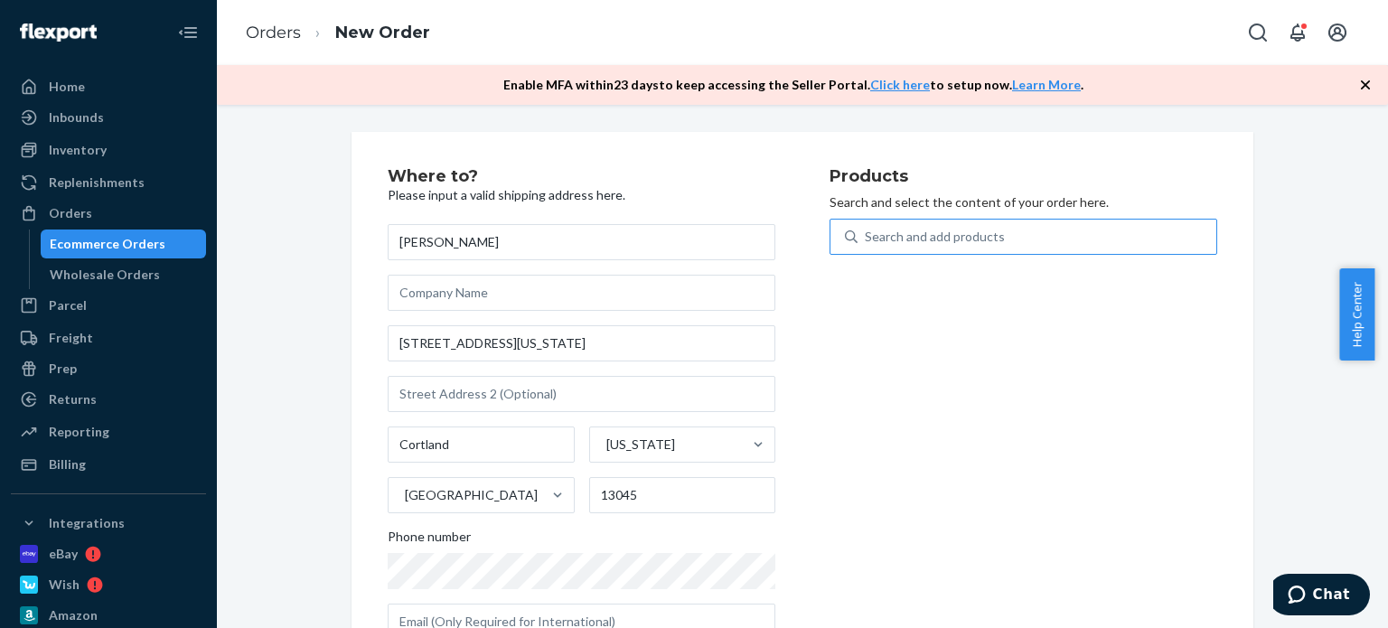
click at [941, 246] on div "Search and add products" at bounding box center [1037, 236] width 359 height 33
click at [867, 246] on input "Search and add products" at bounding box center [866, 237] width 2 height 18
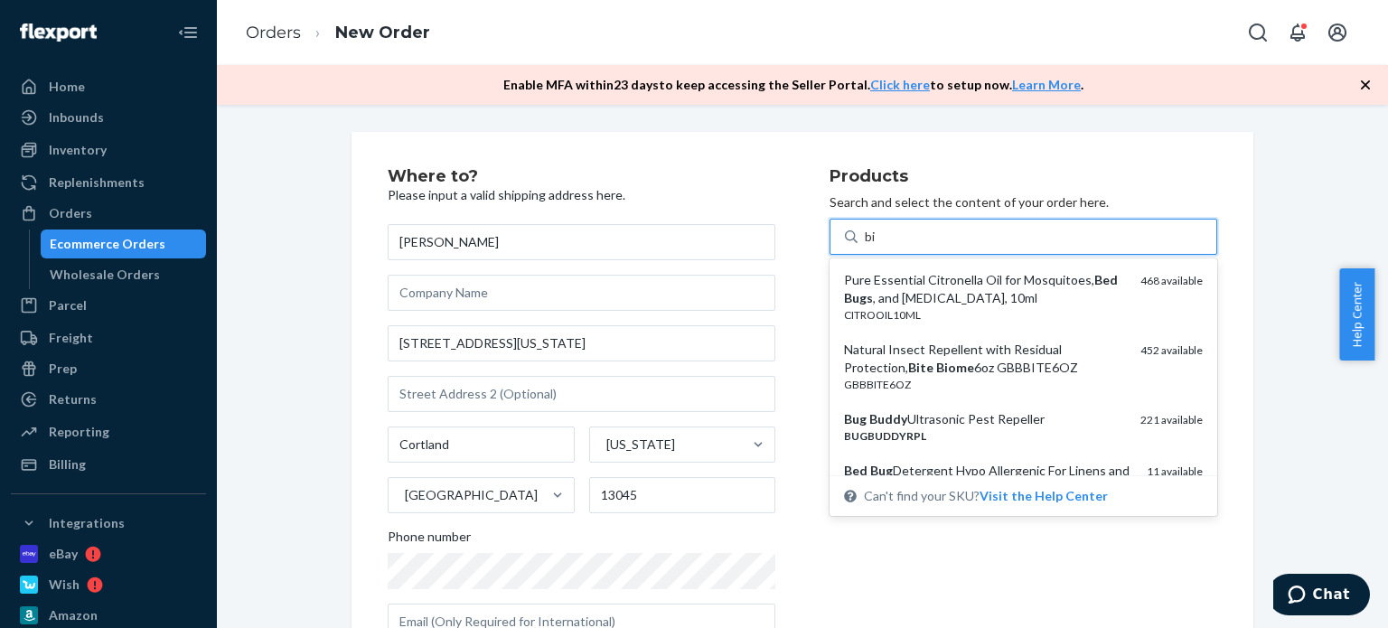
type input "bio"
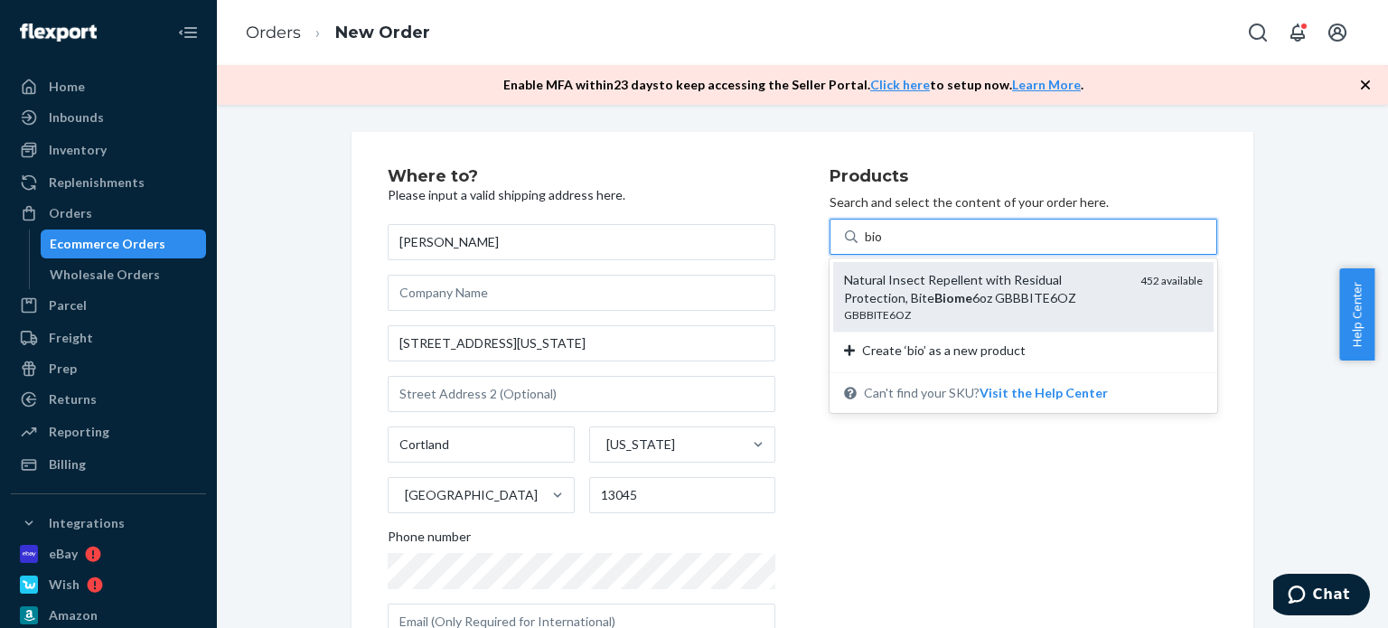
click at [930, 277] on div "Natural Insect Repellent with Residual Protection, Bite Biome 6oz GBBBITE6OZ" at bounding box center [985, 289] width 282 height 36
click at [884, 246] on input "bio" at bounding box center [874, 237] width 19 height 18
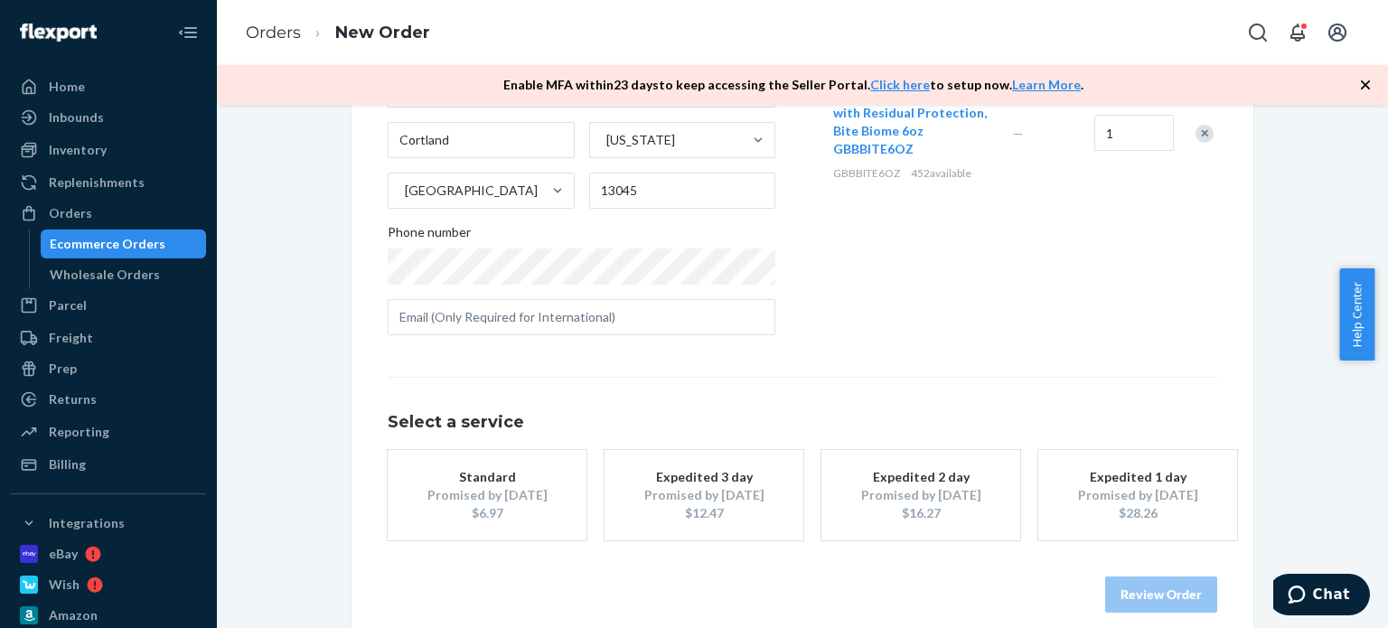
scroll to position [306, 0]
click at [476, 473] on div "Standard" at bounding box center [487, 475] width 145 height 18
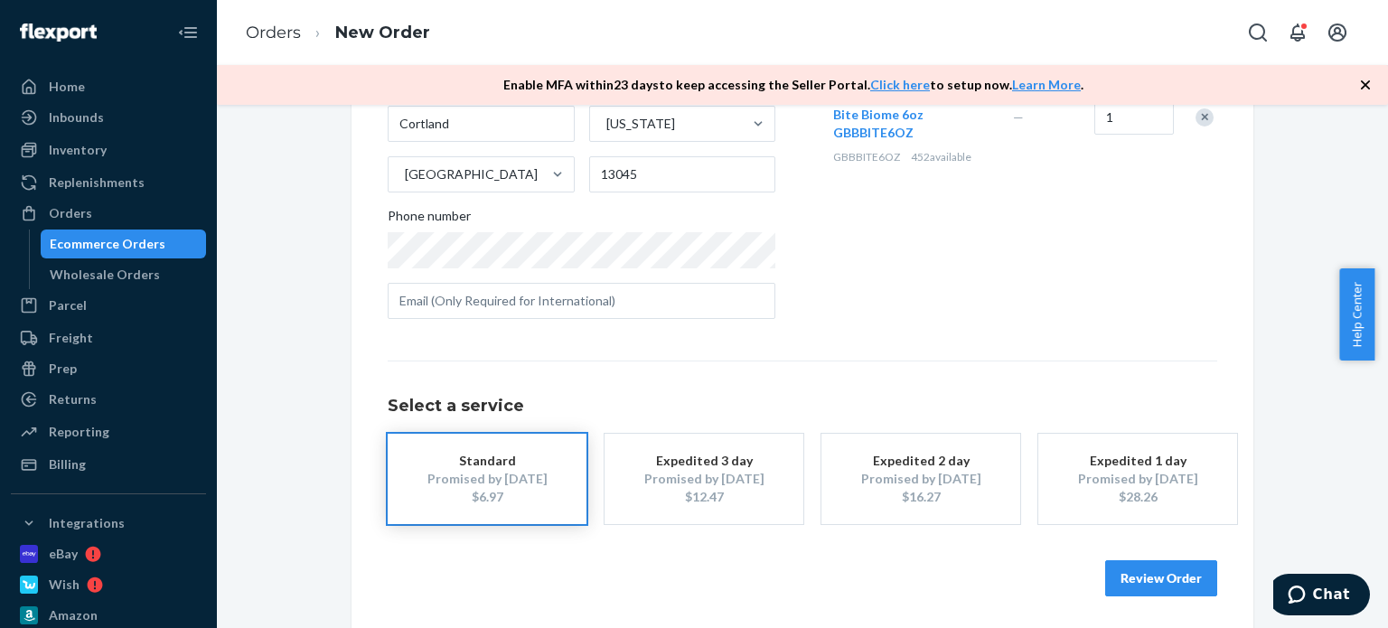
scroll to position [324, 0]
drag, startPoint x: 1164, startPoint y: 581, endPoint x: 1157, endPoint y: 575, distance: 9.6
click at [1163, 581] on button "Review Order" at bounding box center [1161, 575] width 112 height 36
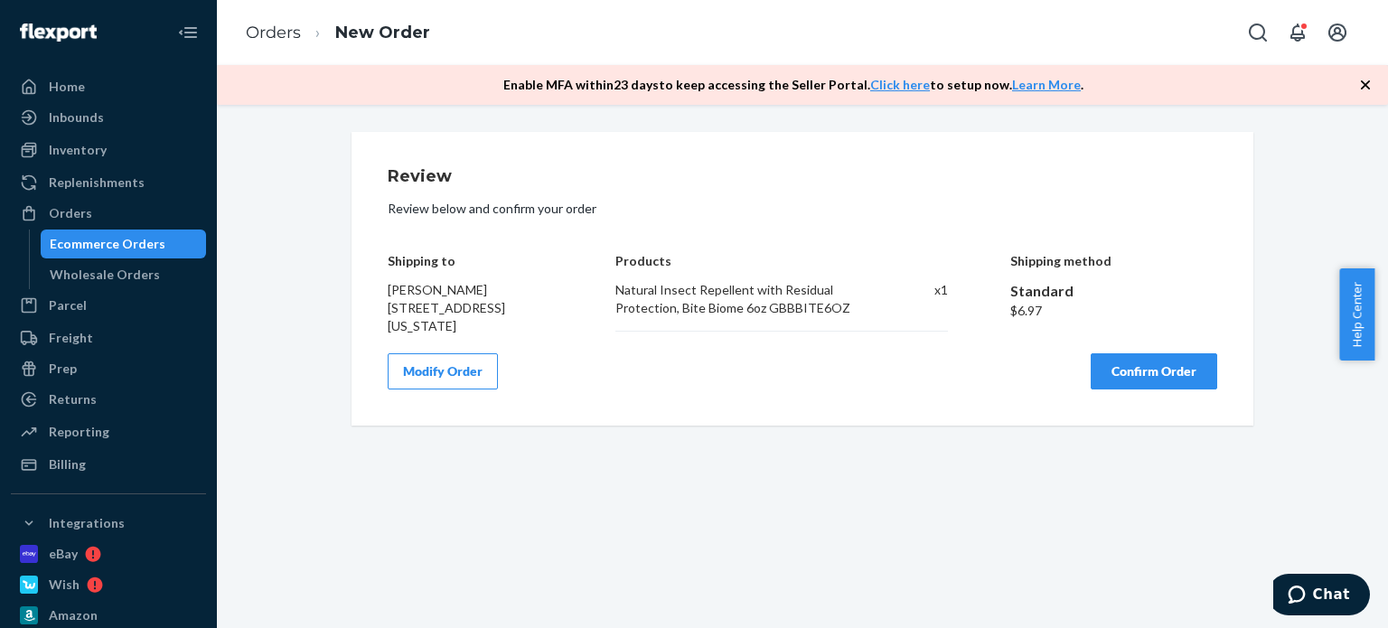
click at [1149, 371] on button "Confirm Order" at bounding box center [1154, 371] width 127 height 36
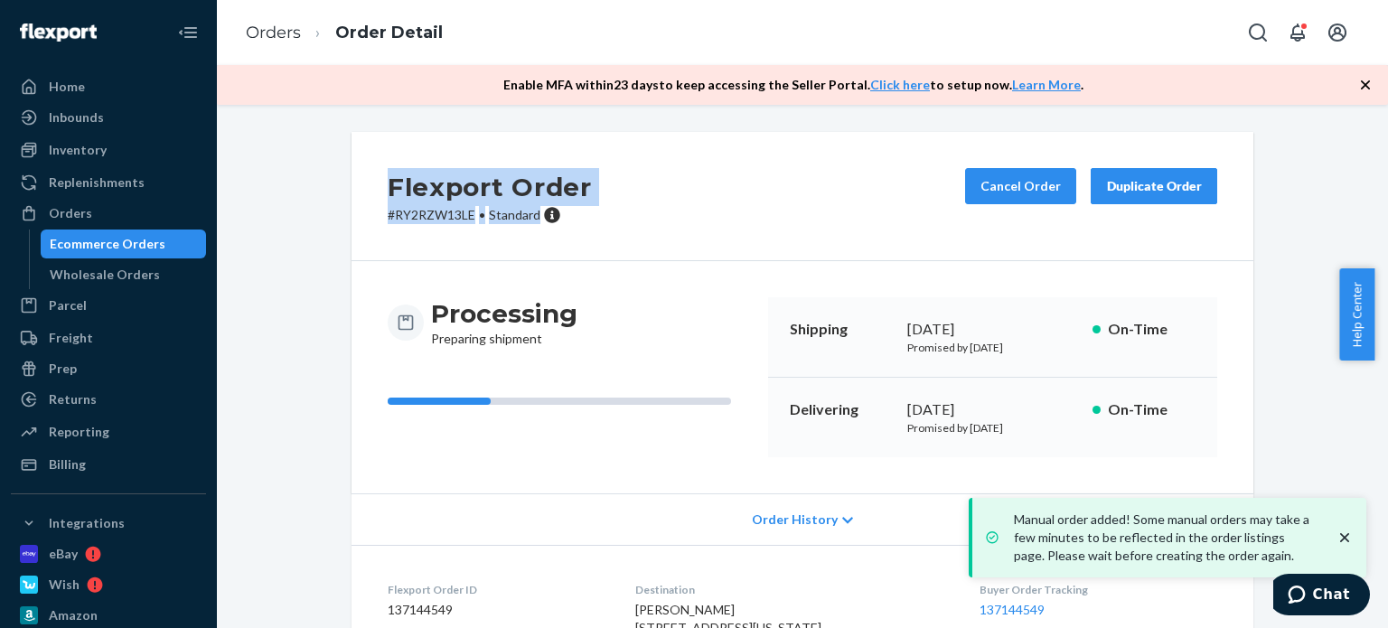
drag, startPoint x: 532, startPoint y: 217, endPoint x: 351, endPoint y: 179, distance: 184.7
click at [351, 179] on div "Flexport Order # RY2RZW13LE • Standard Cancel Order Duplicate Order" at bounding box center [802, 196] width 902 height 129
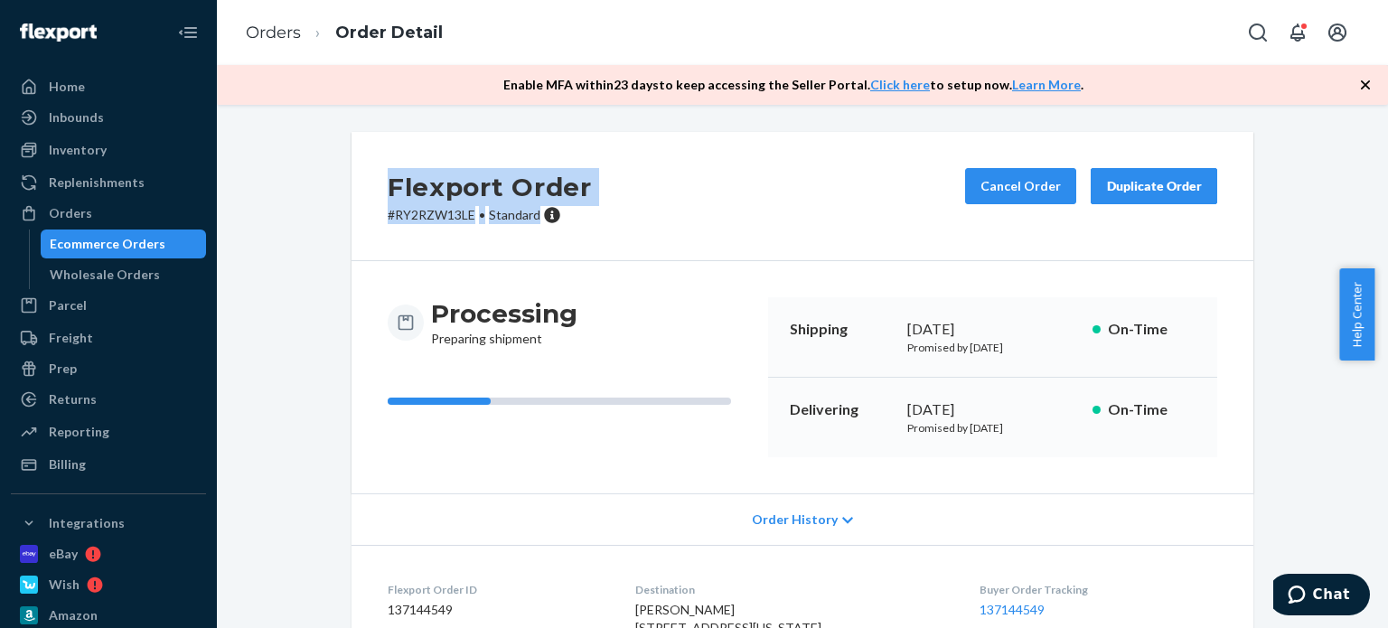
copy div "Flexport Order # RY2RZW13LE • Standard"
click at [149, 222] on div "Orders" at bounding box center [109, 213] width 192 height 25
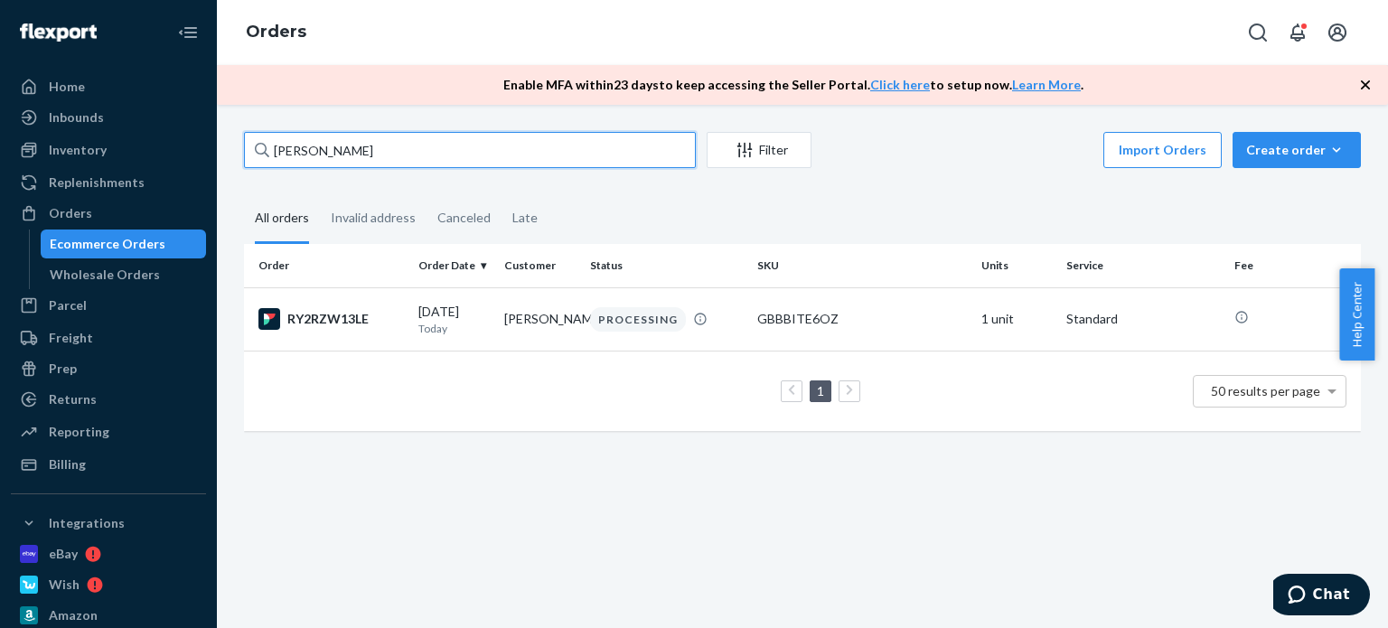
drag, startPoint x: 305, startPoint y: 140, endPoint x: 267, endPoint y: 134, distance: 39.4
click at [207, 133] on div "Home Inbounds Shipping Plans Problems Inventory Products Replenishments Orders …" at bounding box center [694, 314] width 1388 height 628
paste input "[PERSON_NAME] [PERSON_NAME]"
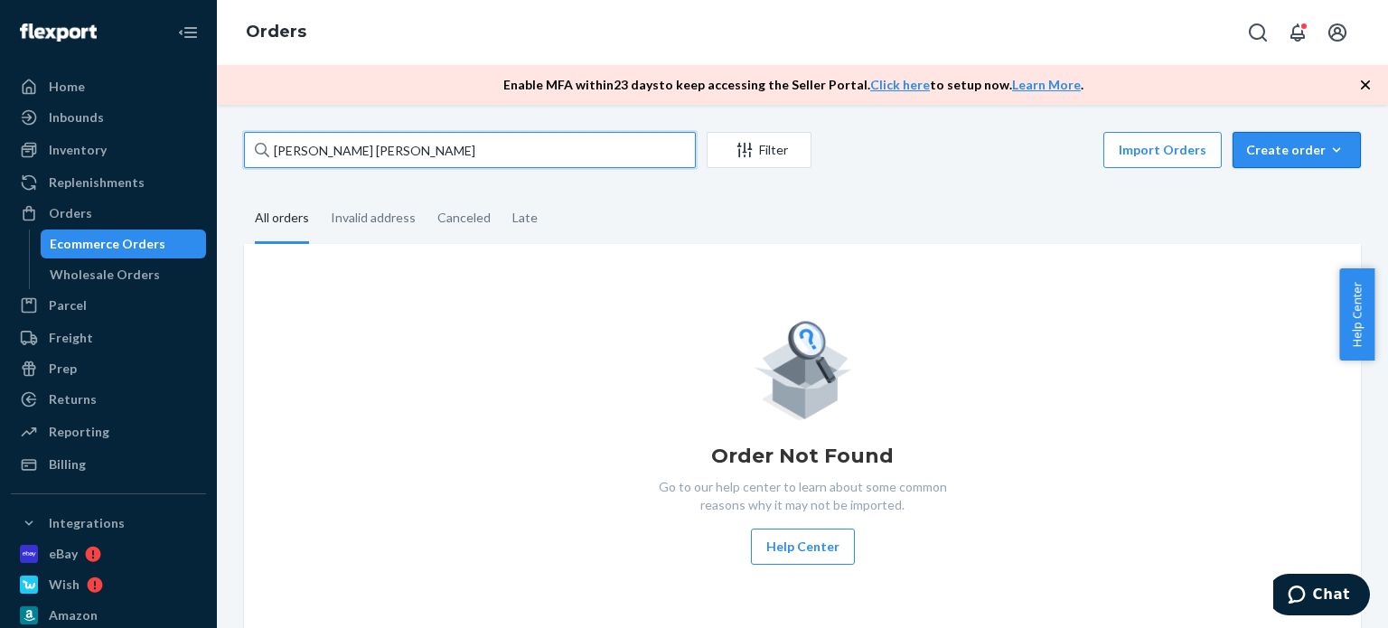
type input "[PERSON_NAME] [PERSON_NAME]"
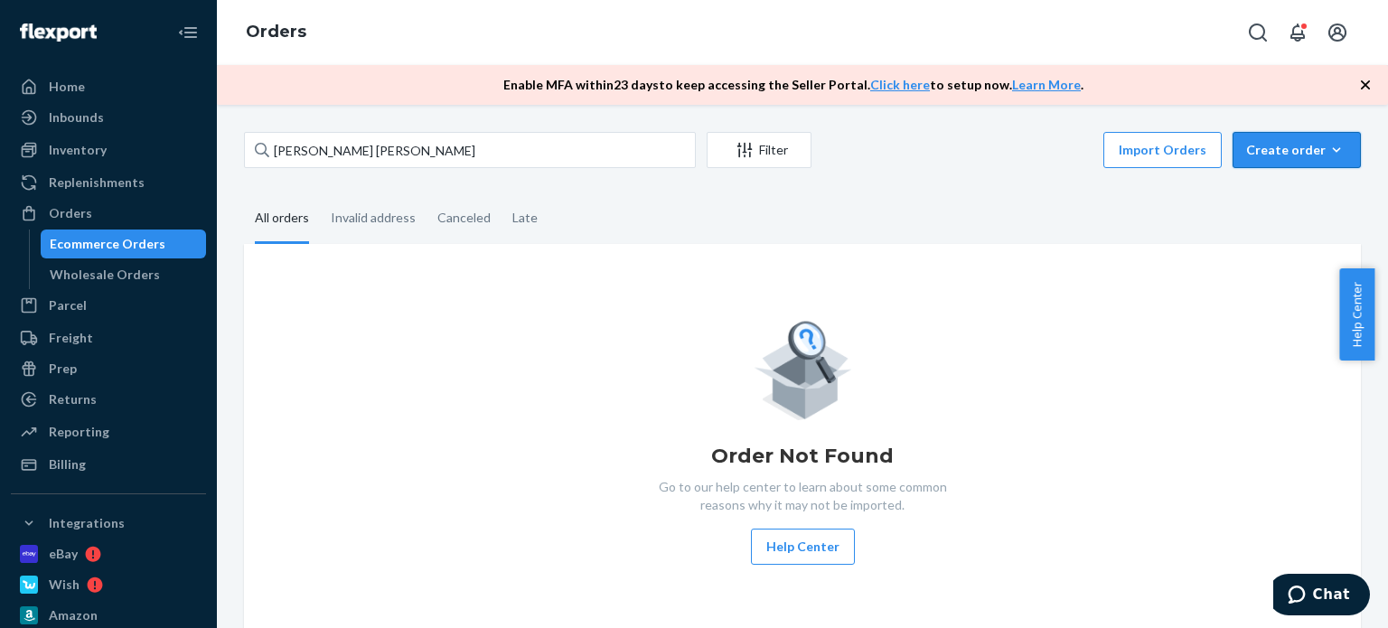
click at [1281, 155] on div "Create order" at bounding box center [1296, 150] width 101 height 18
click at [1305, 201] on button "Ecommerce order" at bounding box center [1323, 193] width 173 height 39
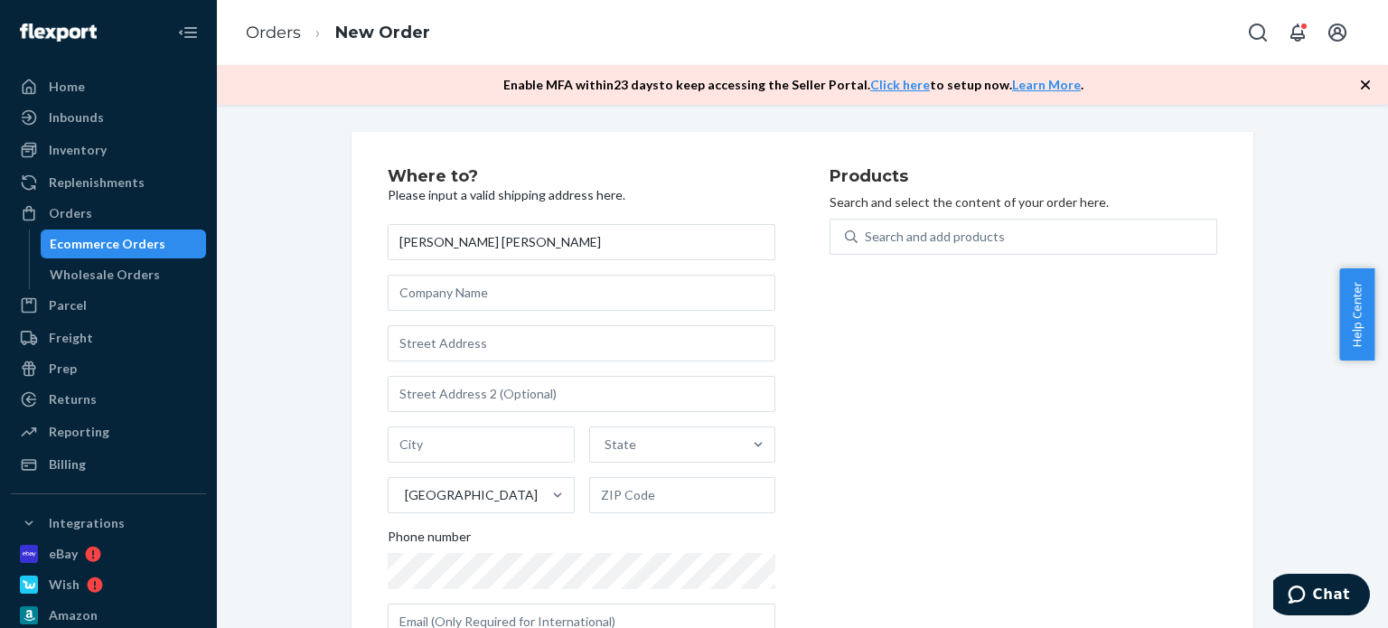
type input "[PERSON_NAME] [PERSON_NAME]"
click at [493, 299] on input "text" at bounding box center [582, 293] width 388 height 36
paste input "140 North Broadway"
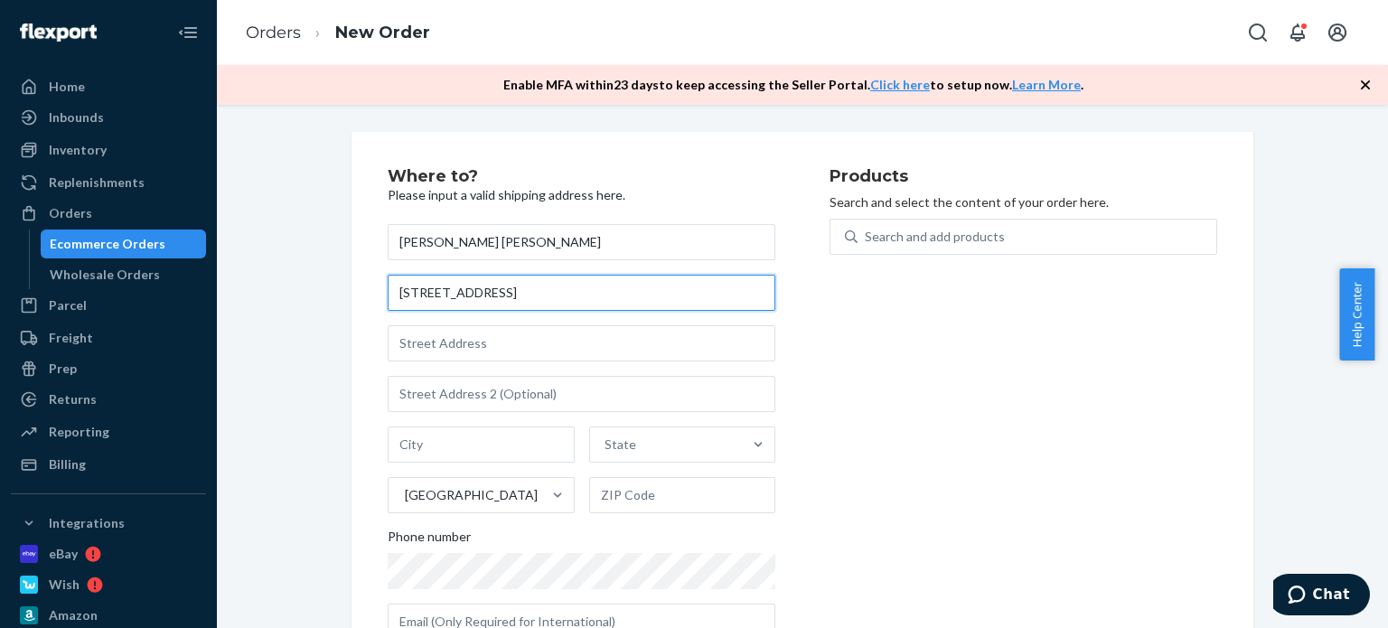
type input "140 North Broadway"
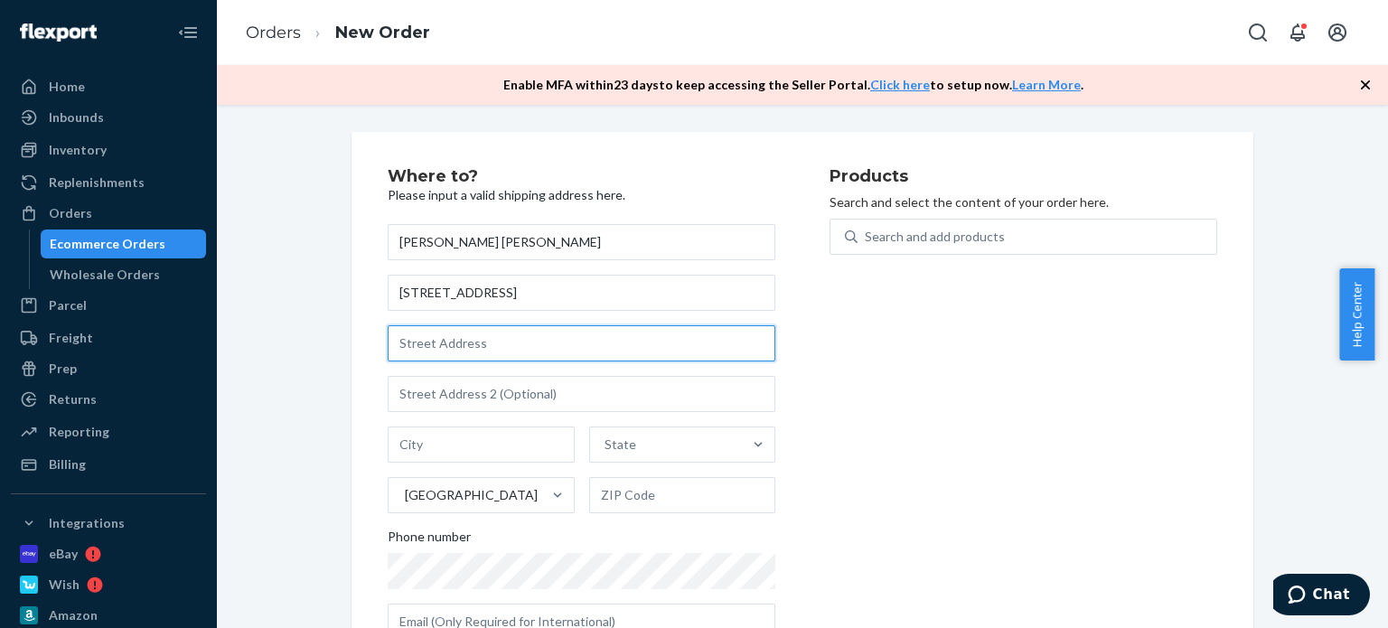
click at [488, 347] on input "text" at bounding box center [582, 343] width 388 height 36
paste input "140 North Broadway"
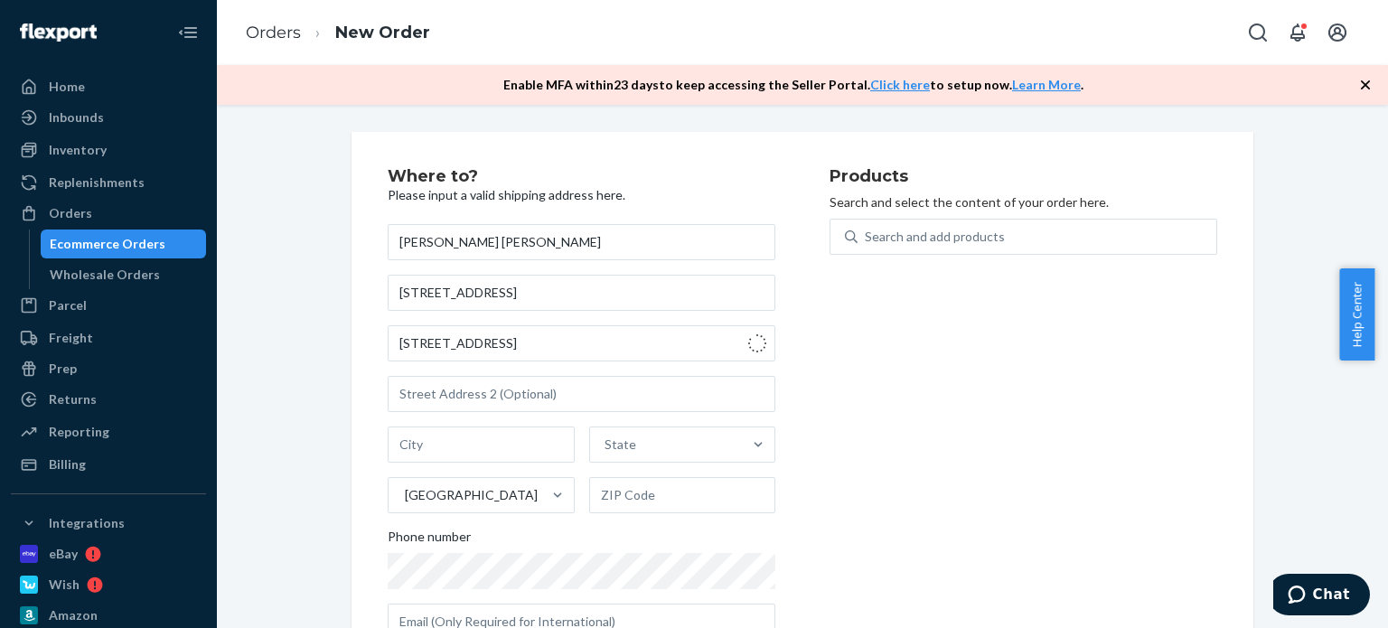
type input "140 N Broadway"
type input "Irvington"
type input "10533"
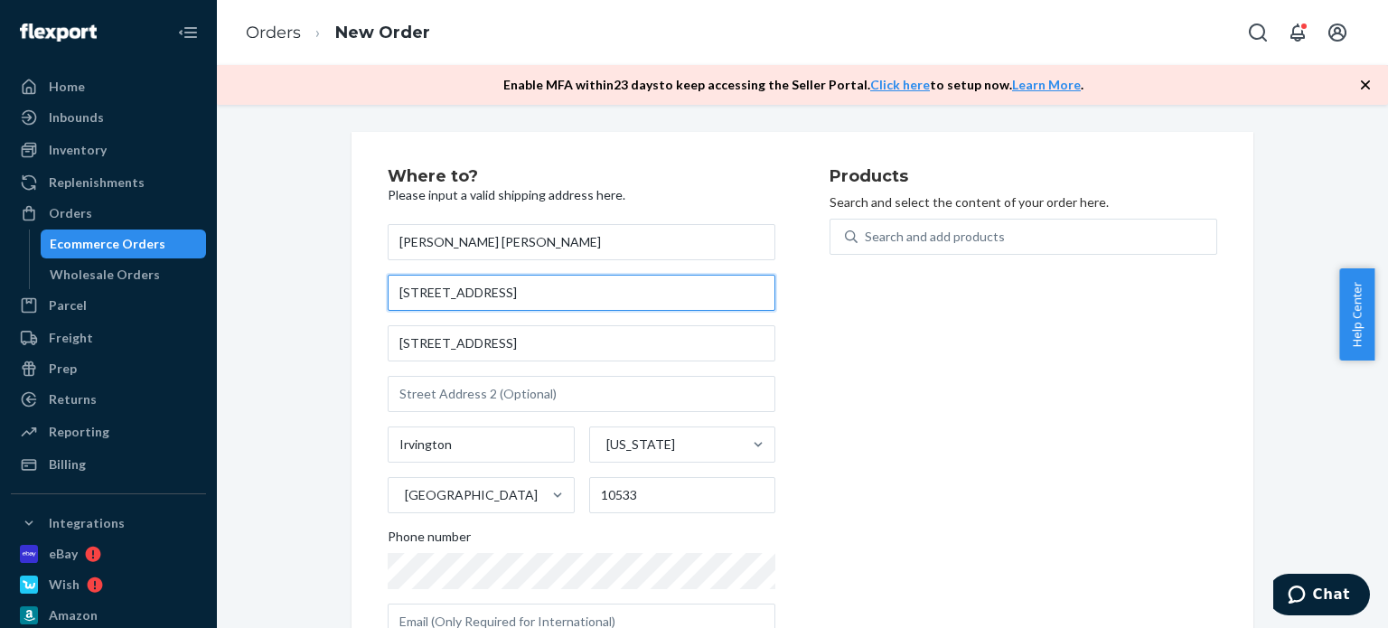
drag, startPoint x: 541, startPoint y: 288, endPoint x: 333, endPoint y: 252, distance: 211.8
click at [338, 256] on div "Where to? Please input a valid shipping address here. Sheila Patricia Dunn-Rand…" at bounding box center [802, 411] width 929 height 558
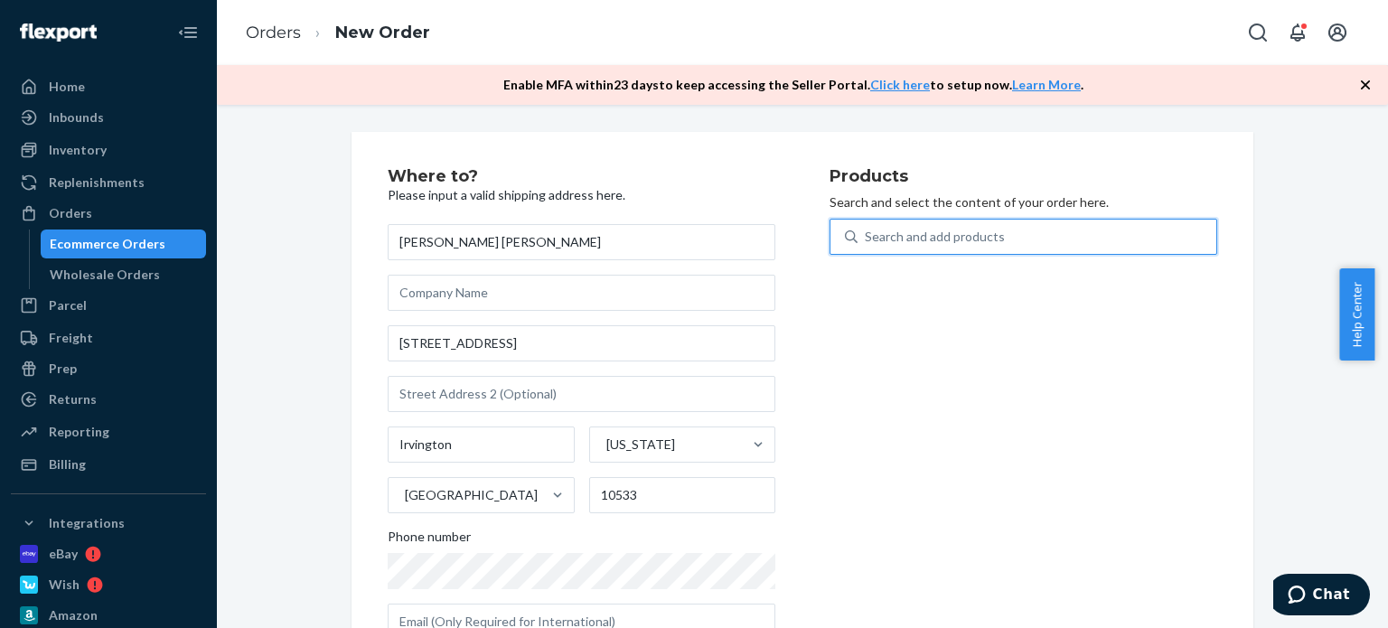
click at [904, 225] on div "Search and add products" at bounding box center [1037, 236] width 359 height 33
click at [867, 228] on input "0 results available. Use Up and Down to choose options, press Enter to select t…" at bounding box center [866, 237] width 2 height 18
type input "bio"
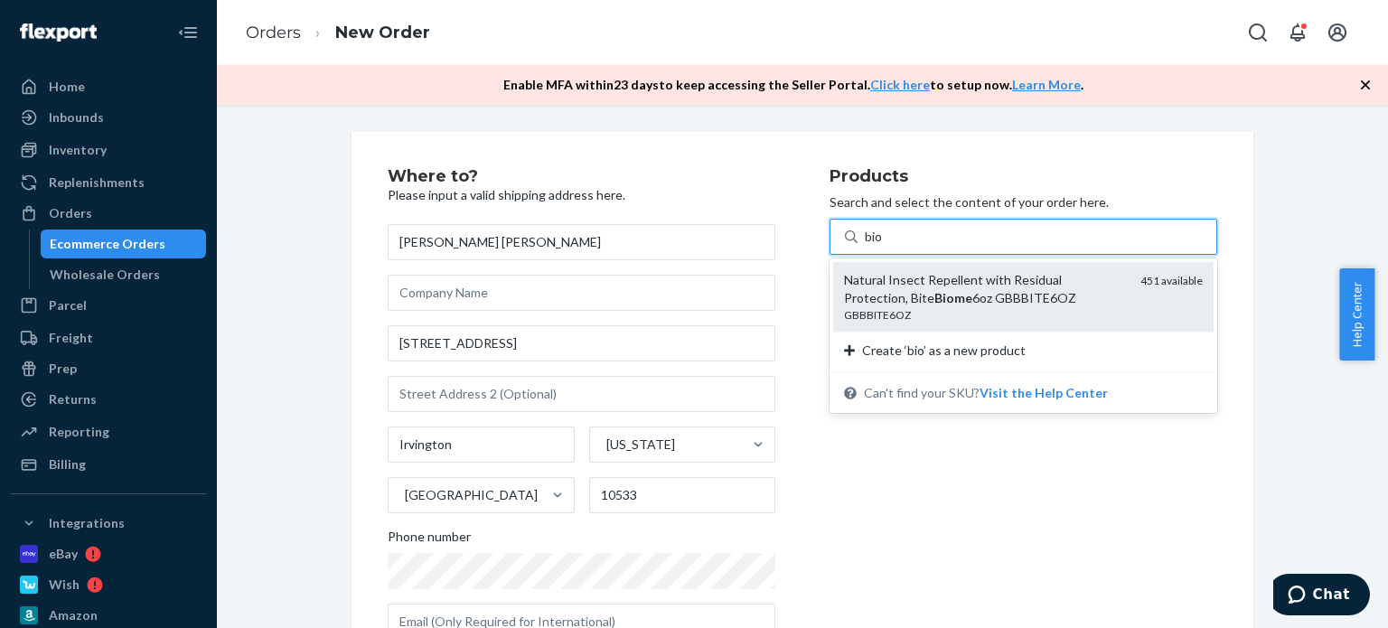
click at [960, 303] on div "Natural Insect Repellent with Residual Protection, Bite Biome 6oz GBBBITE6OZ" at bounding box center [985, 289] width 282 height 36
click at [884, 246] on input "bio" at bounding box center [874, 237] width 19 height 18
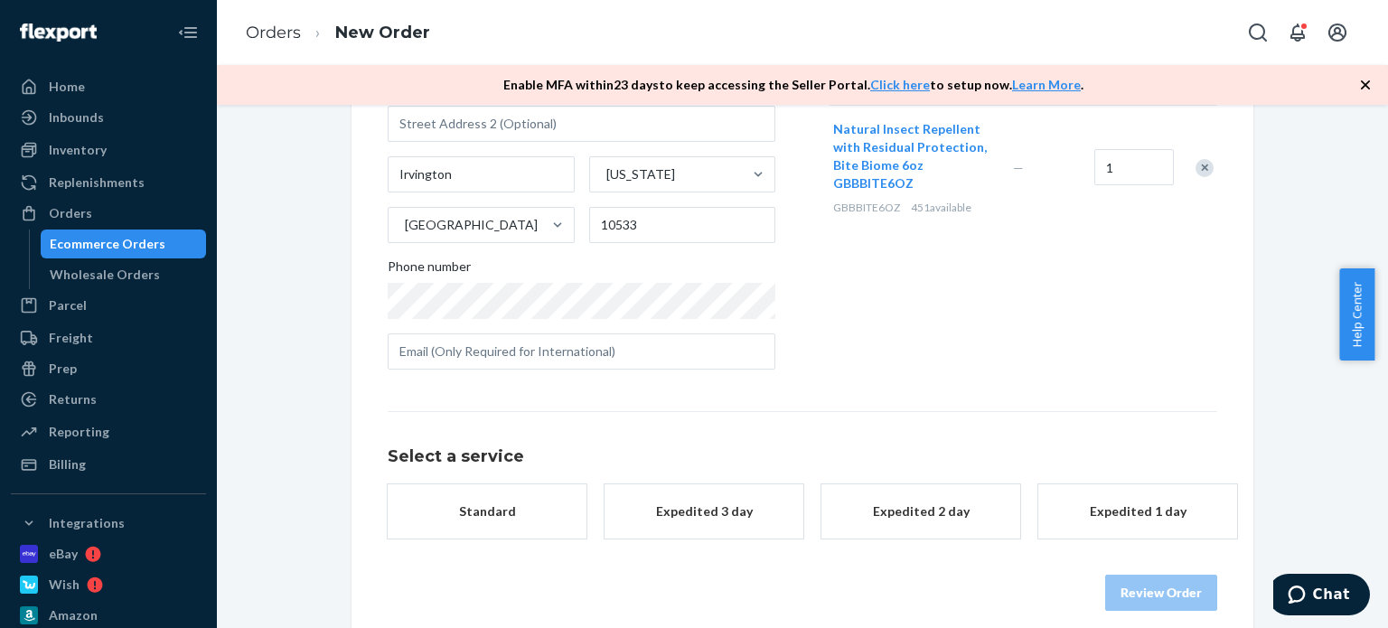
scroll to position [271, 0]
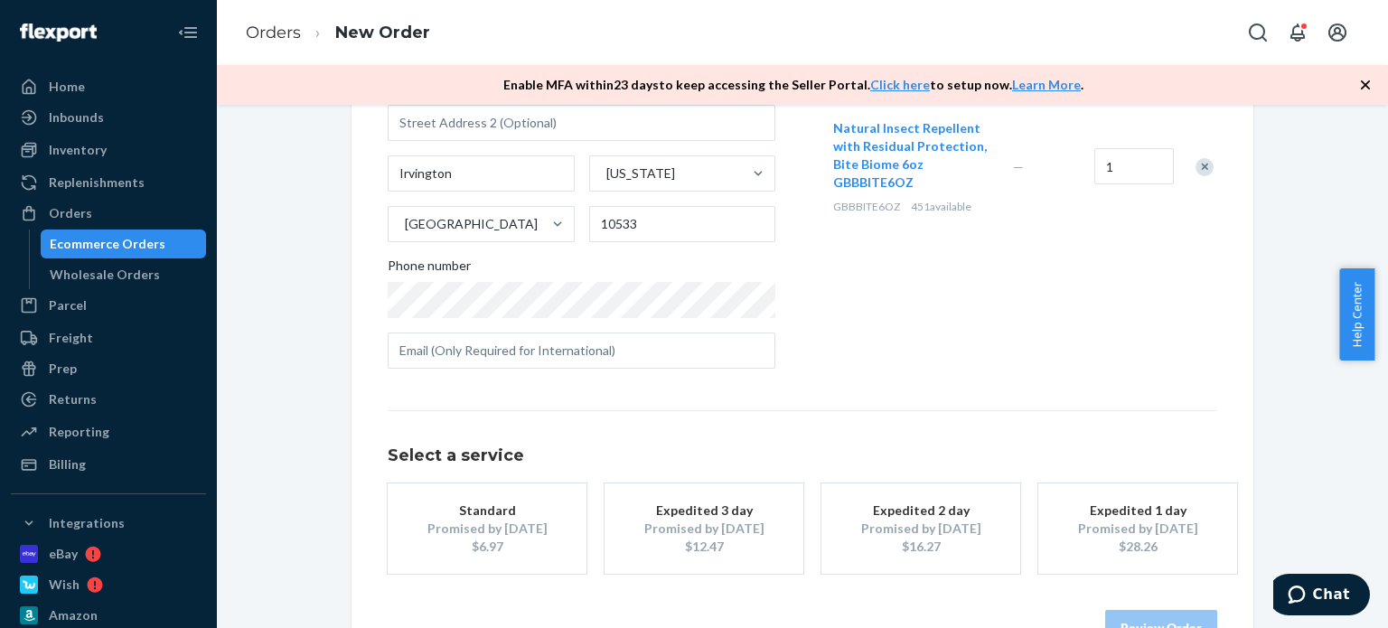
click at [489, 515] on div "Standard" at bounding box center [487, 510] width 145 height 18
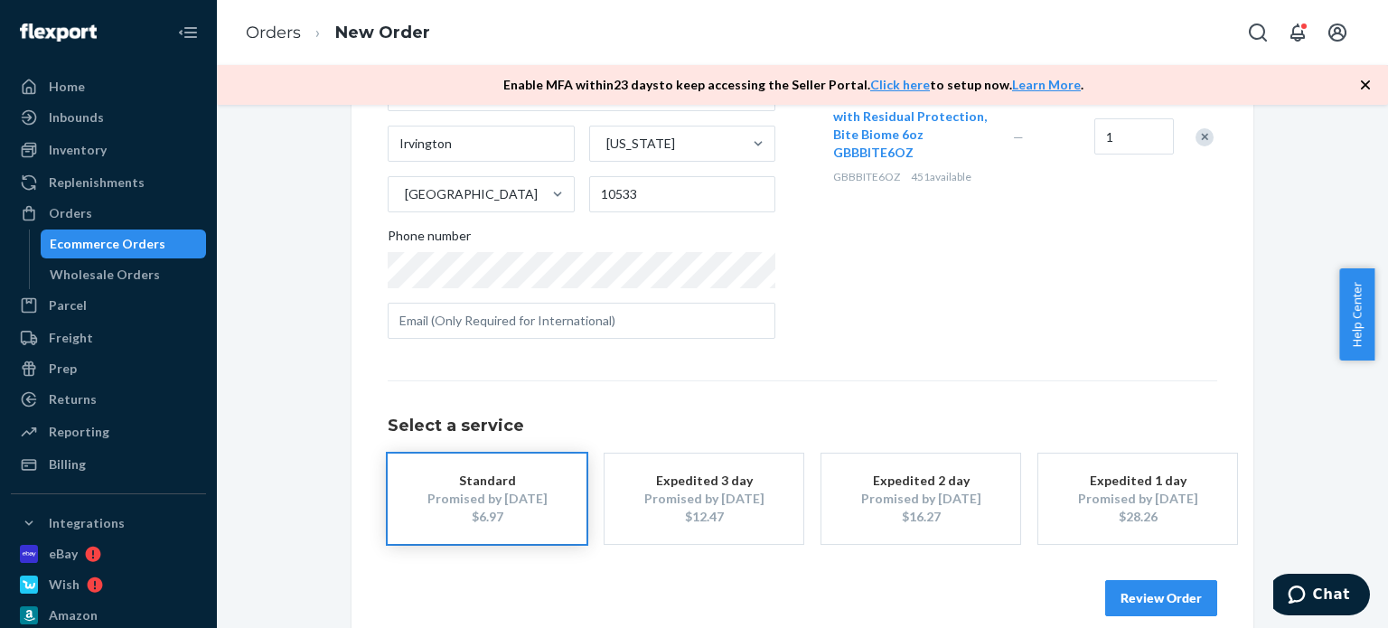
scroll to position [324, 0]
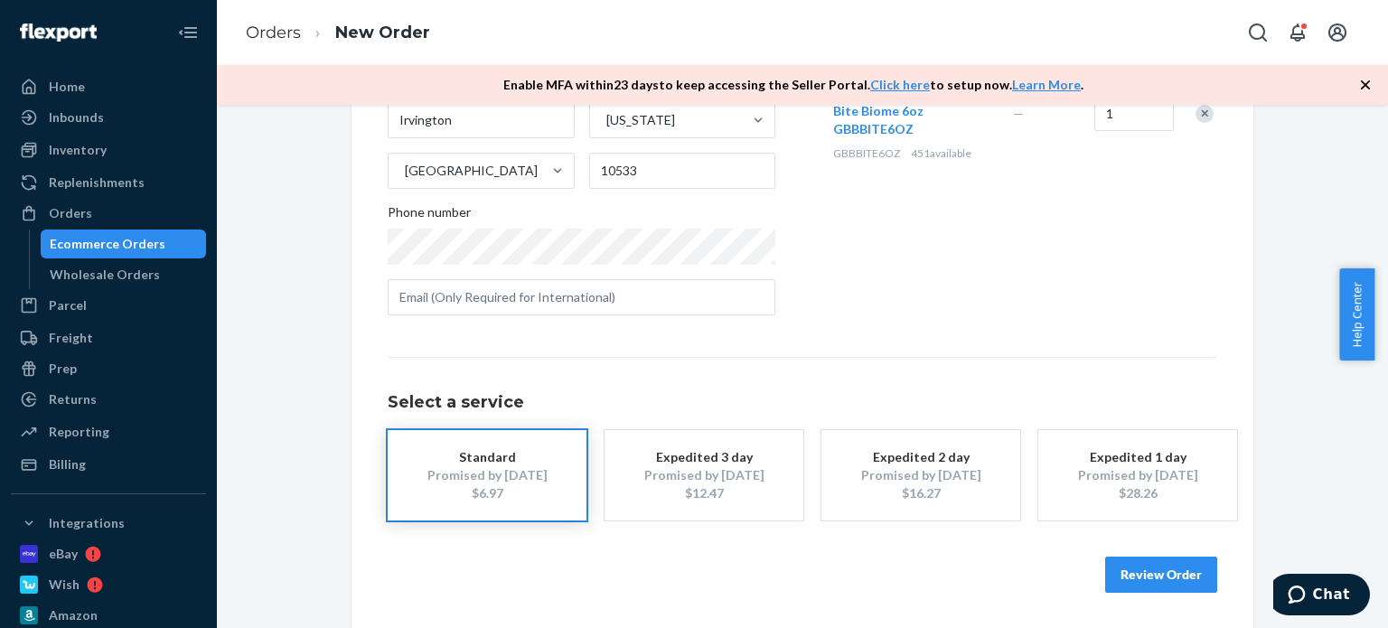
click at [1148, 567] on button "Review Order" at bounding box center [1161, 575] width 112 height 36
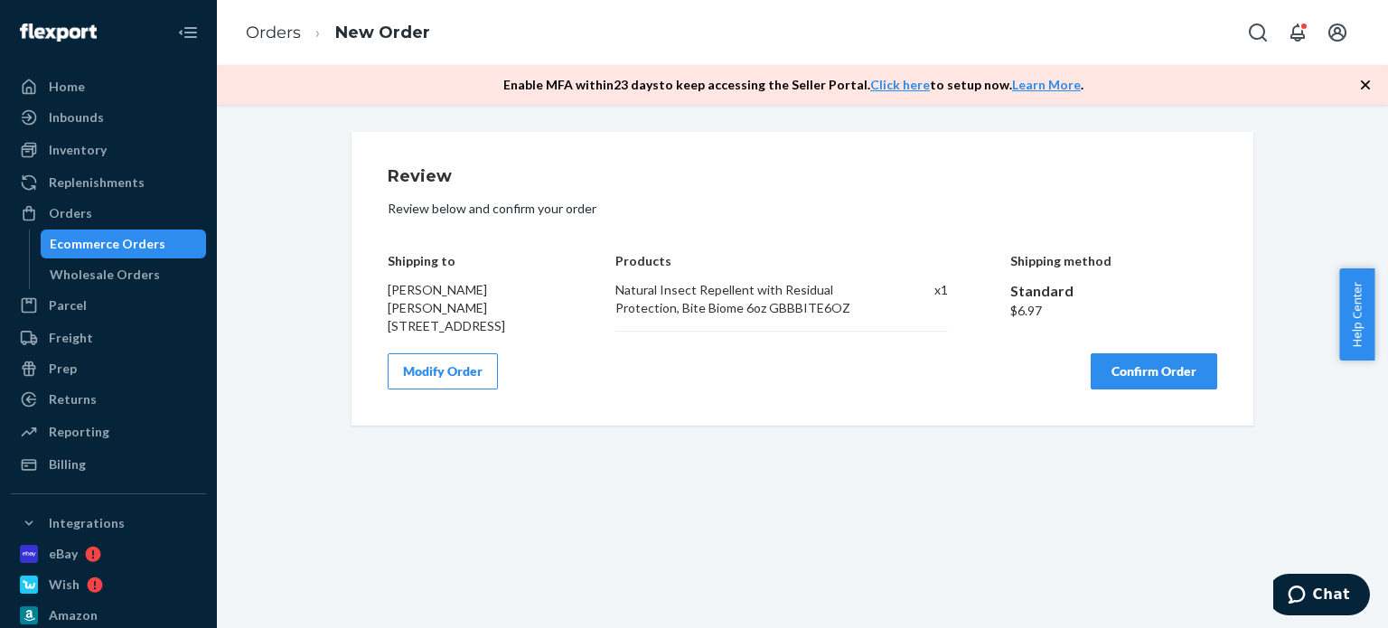
scroll to position [0, 0]
click at [1150, 379] on button "Confirm Order" at bounding box center [1154, 371] width 127 height 36
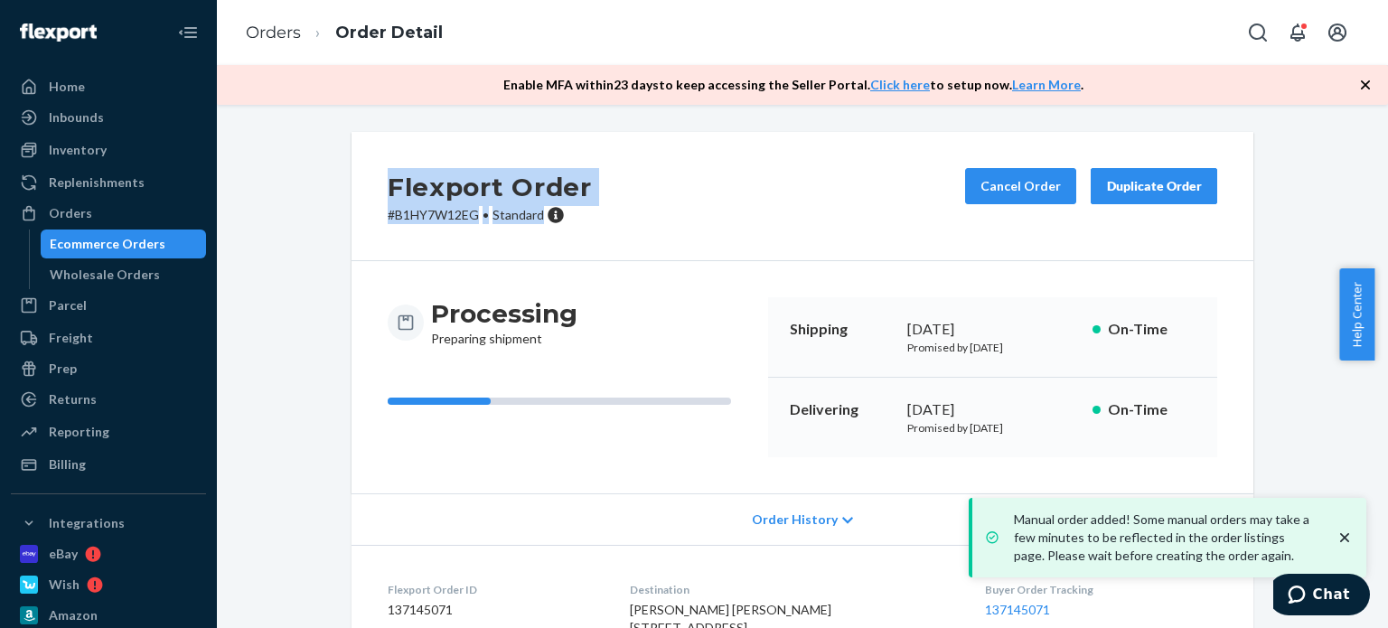
drag, startPoint x: 536, startPoint y: 216, endPoint x: 414, endPoint y: 183, distance: 126.2
click at [371, 184] on div "Flexport Order # B1HY7W12EG • Standard Cancel Order Duplicate Order" at bounding box center [802, 196] width 902 height 129
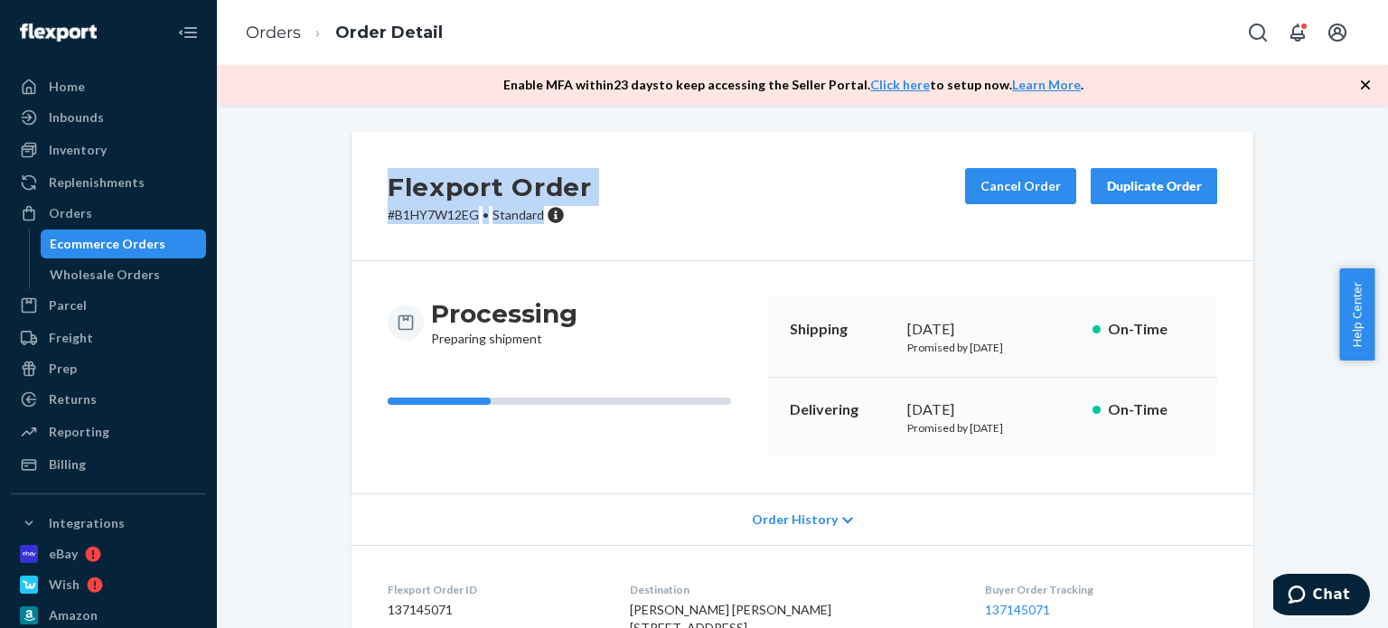
copy div "Flexport Order # B1HY7W12EG • Standard"
click at [124, 209] on div "Orders" at bounding box center [109, 213] width 192 height 25
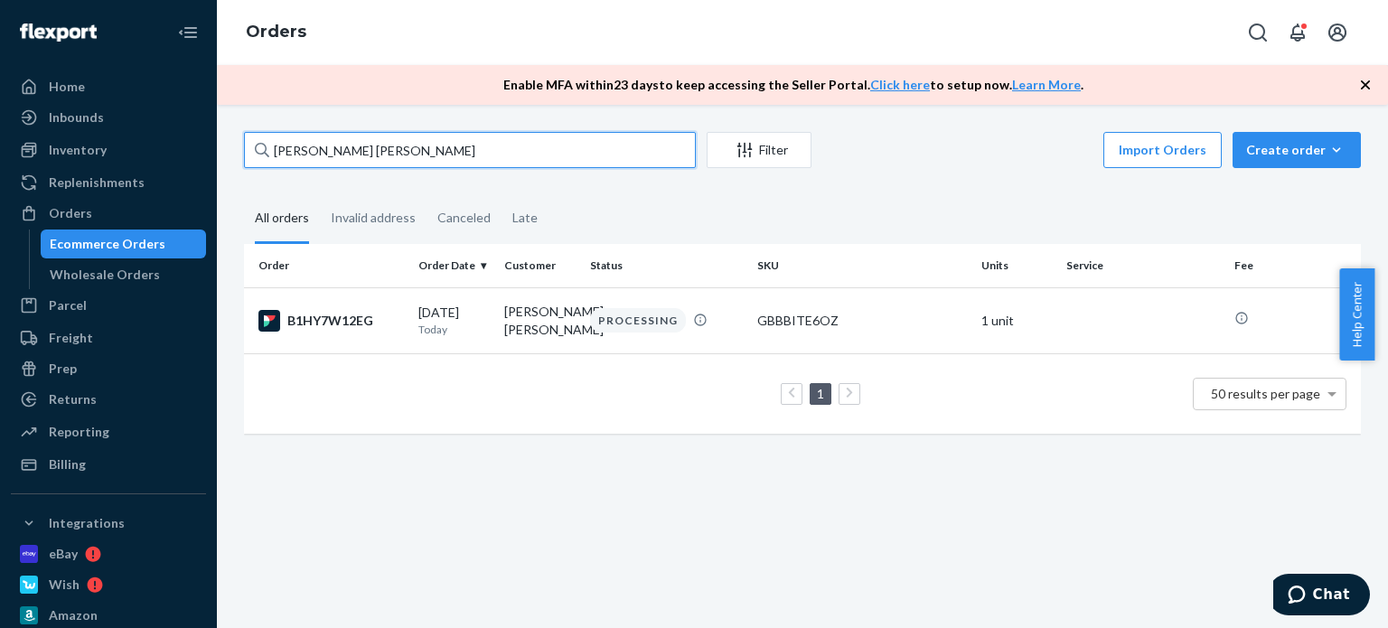
drag, startPoint x: 445, startPoint y: 139, endPoint x: 315, endPoint y: 136, distance: 130.1
click at [250, 136] on input "[PERSON_NAME] [PERSON_NAME]" at bounding box center [470, 150] width 452 height 36
paste input "[PERSON_NAME] [PERSON_NAME]"
type input "[PERSON_NAME] [PERSON_NAME]"
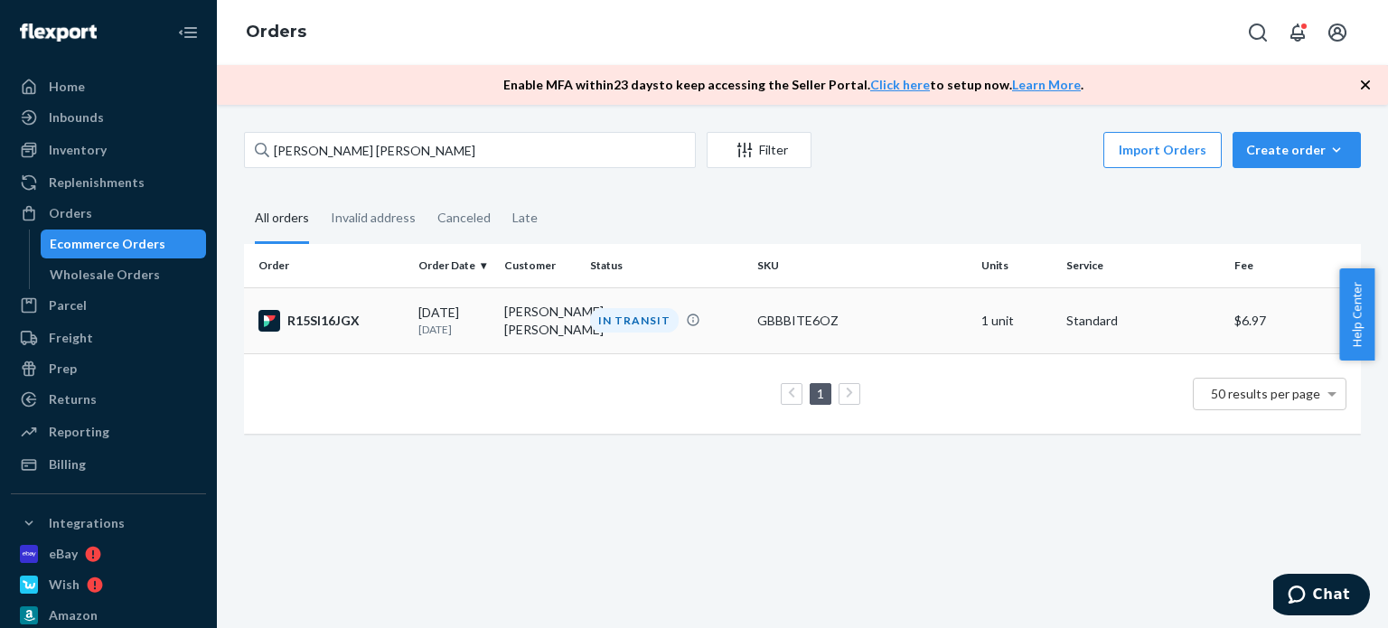
click at [586, 314] on div "IN TRANSIT" at bounding box center [666, 320] width 160 height 24
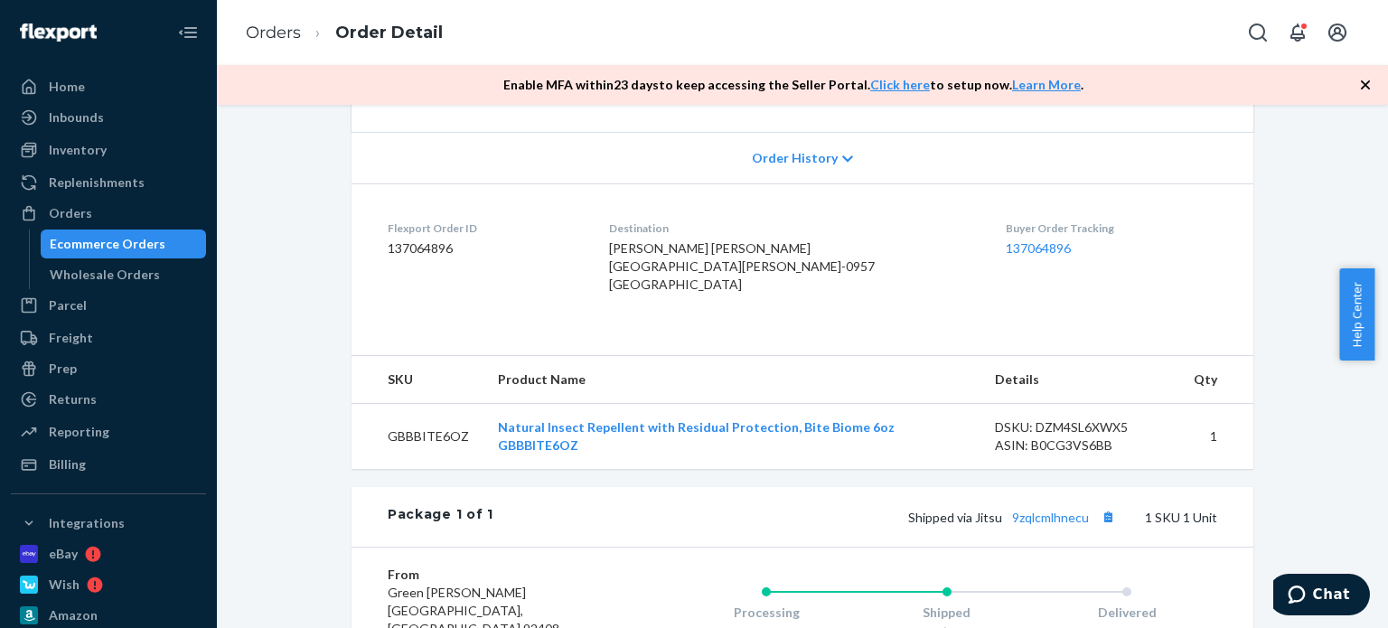
scroll to position [633, 0]
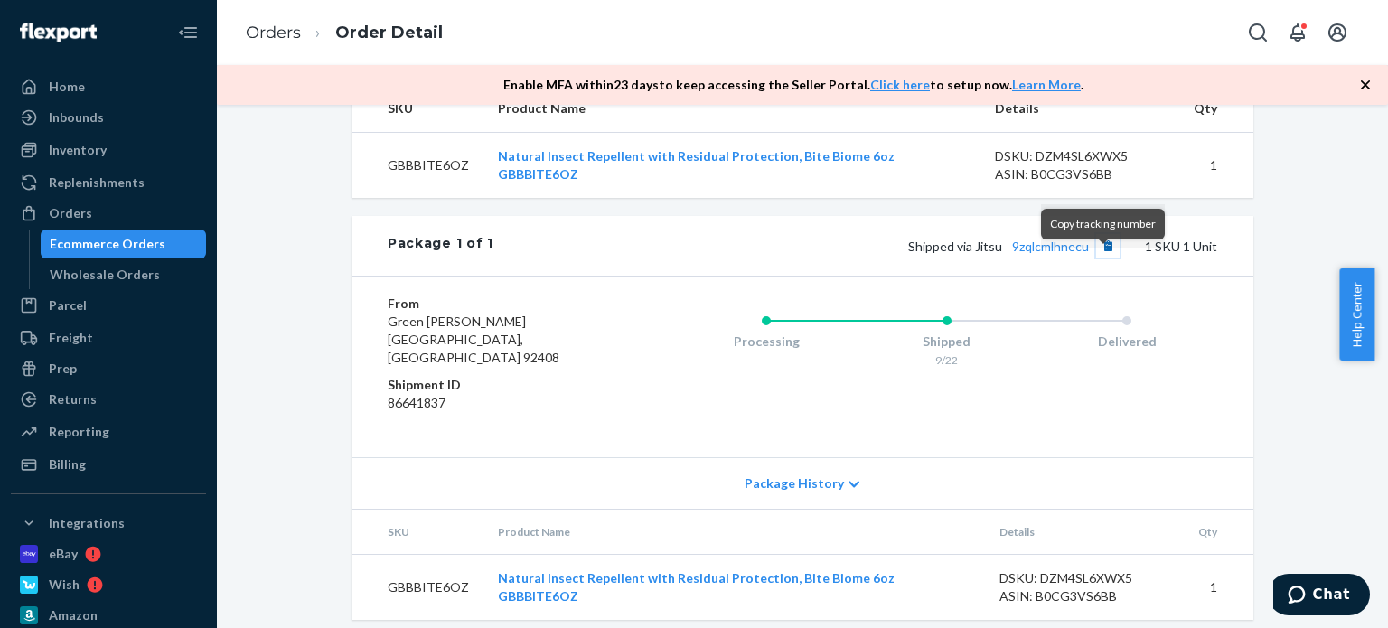
click at [1101, 258] on button "Copy tracking number" at bounding box center [1107, 245] width 23 height 23
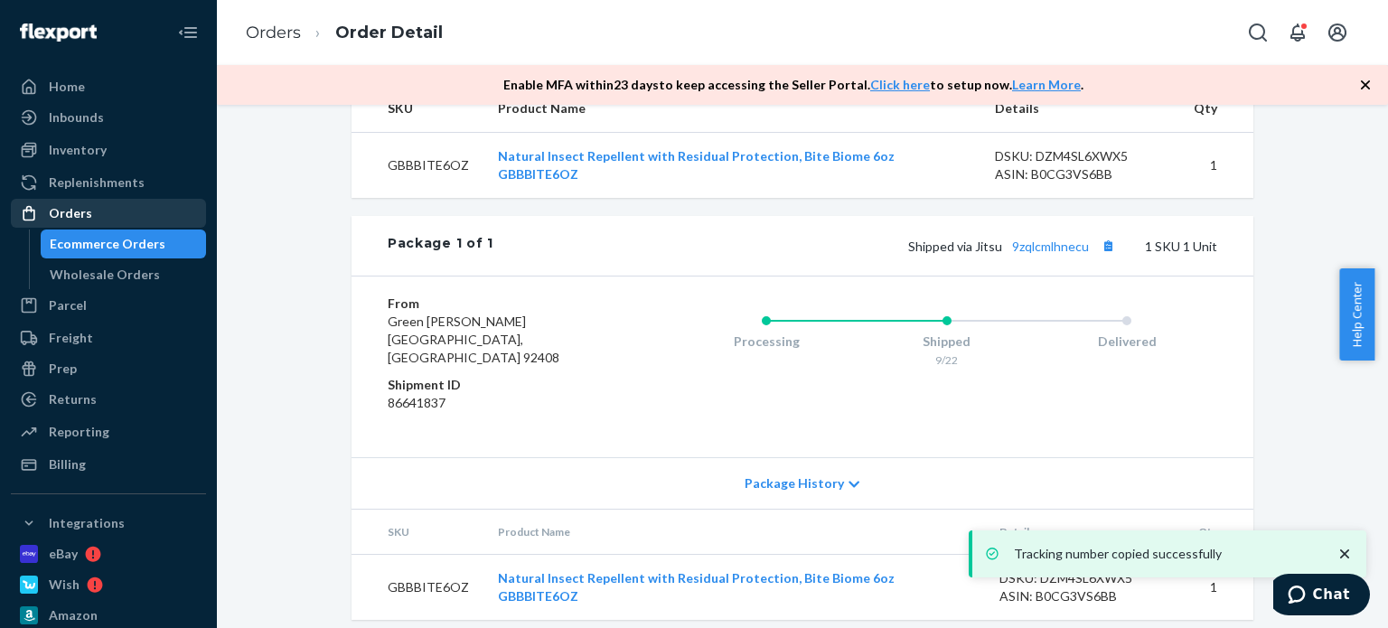
click at [154, 222] on div "Orders" at bounding box center [109, 213] width 192 height 25
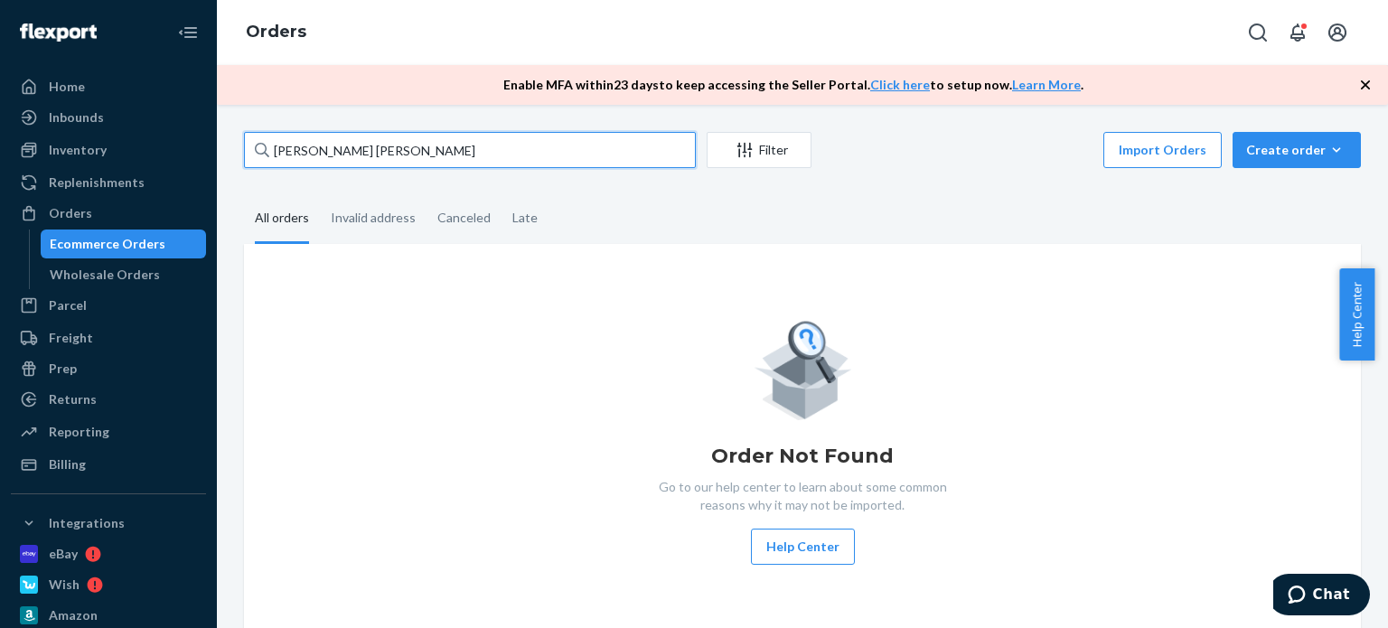
drag, startPoint x: 382, startPoint y: 143, endPoint x: 257, endPoint y: 140, distance: 125.6
click at [256, 141] on div "[PERSON_NAME] [PERSON_NAME]" at bounding box center [470, 150] width 452 height 36
paste input "[PERSON_NAME]"
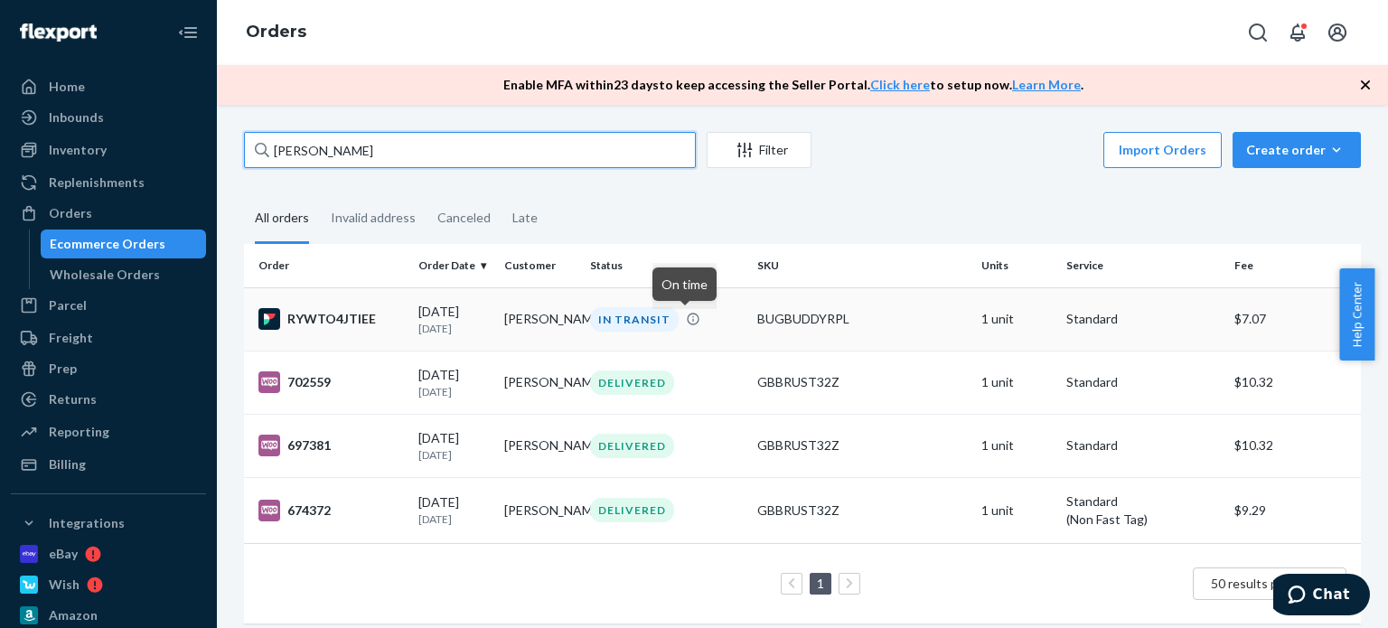
type input "[PERSON_NAME]"
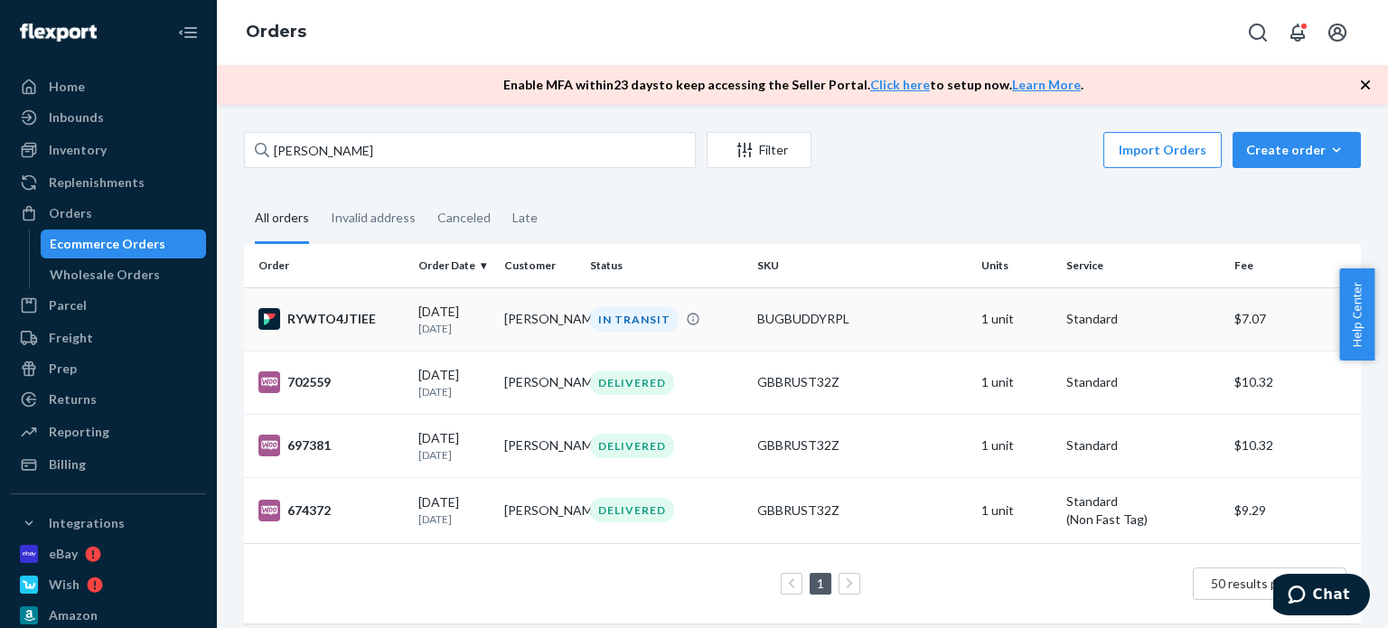
click at [657, 319] on div "IN TRANSIT" at bounding box center [634, 319] width 89 height 24
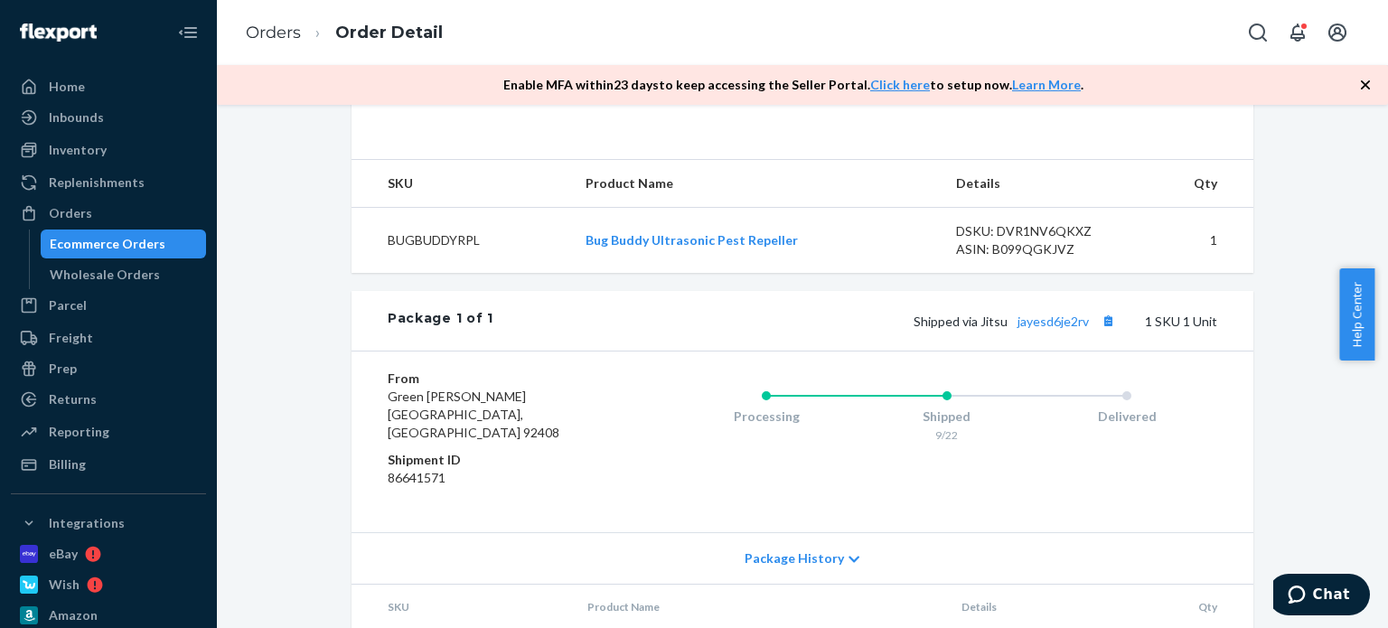
scroll to position [542, 0]
click at [1097, 330] on button "Copy tracking number" at bounding box center [1107, 317] width 23 height 23
click at [117, 220] on div "Orders" at bounding box center [109, 213] width 192 height 25
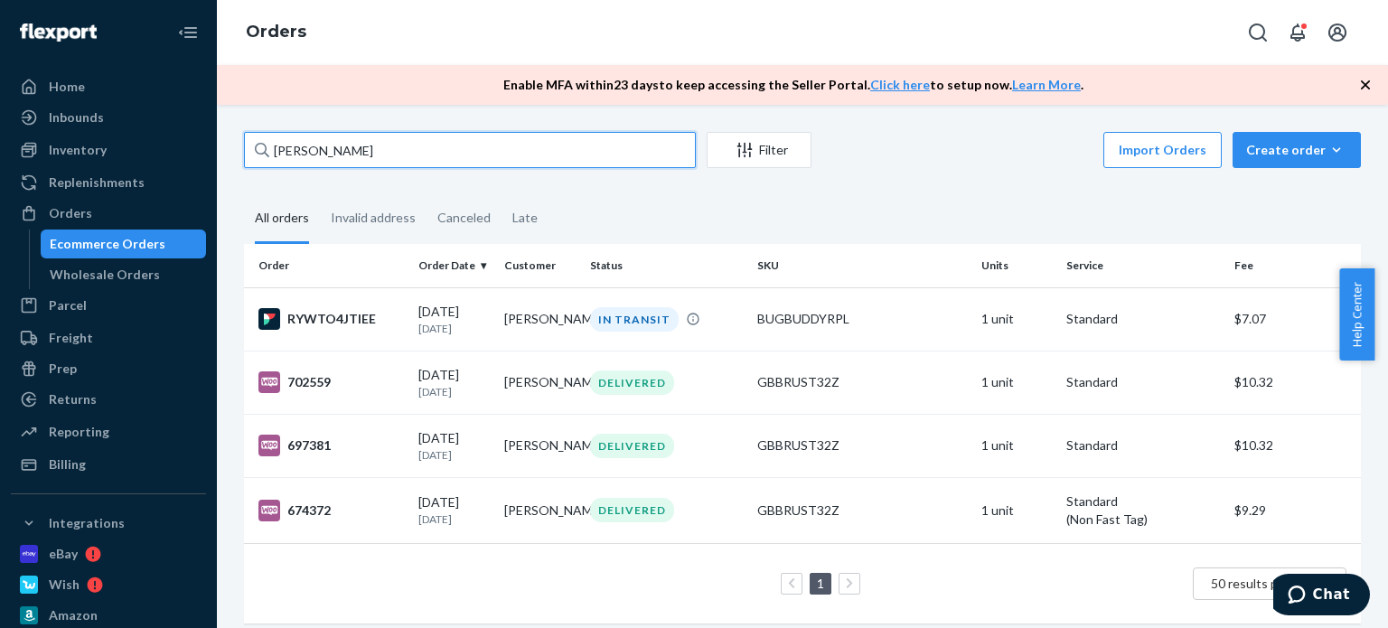
drag, startPoint x: 391, startPoint y: 152, endPoint x: 255, endPoint y: 151, distance: 136.4
click at [259, 153] on div "[PERSON_NAME]" at bounding box center [470, 150] width 452 height 36
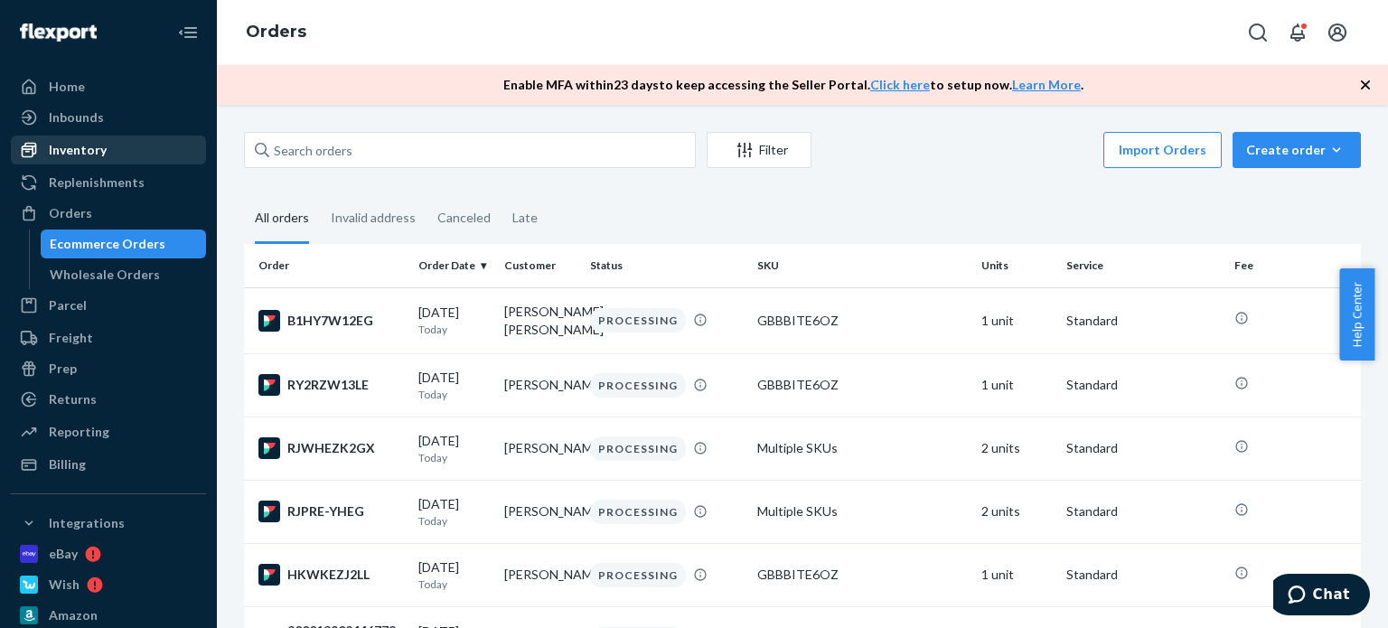
click at [110, 145] on div "Inventory" at bounding box center [109, 149] width 192 height 25
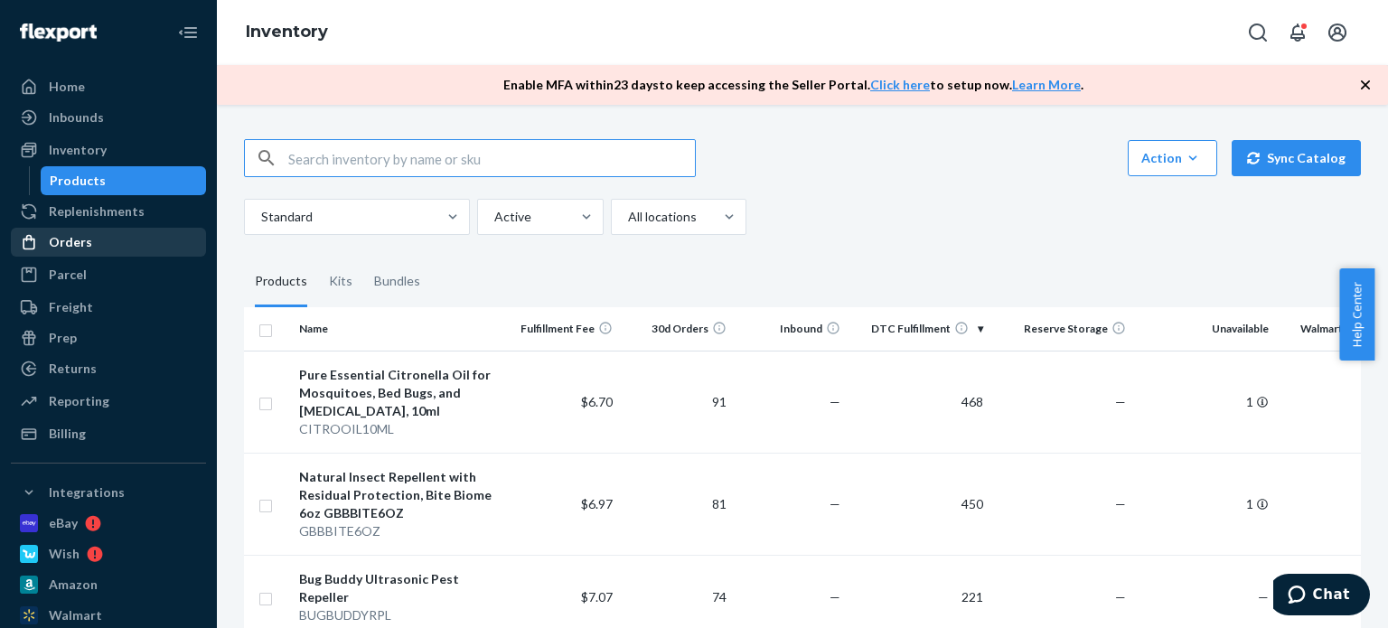
click at [95, 240] on div "Orders" at bounding box center [109, 242] width 192 height 25
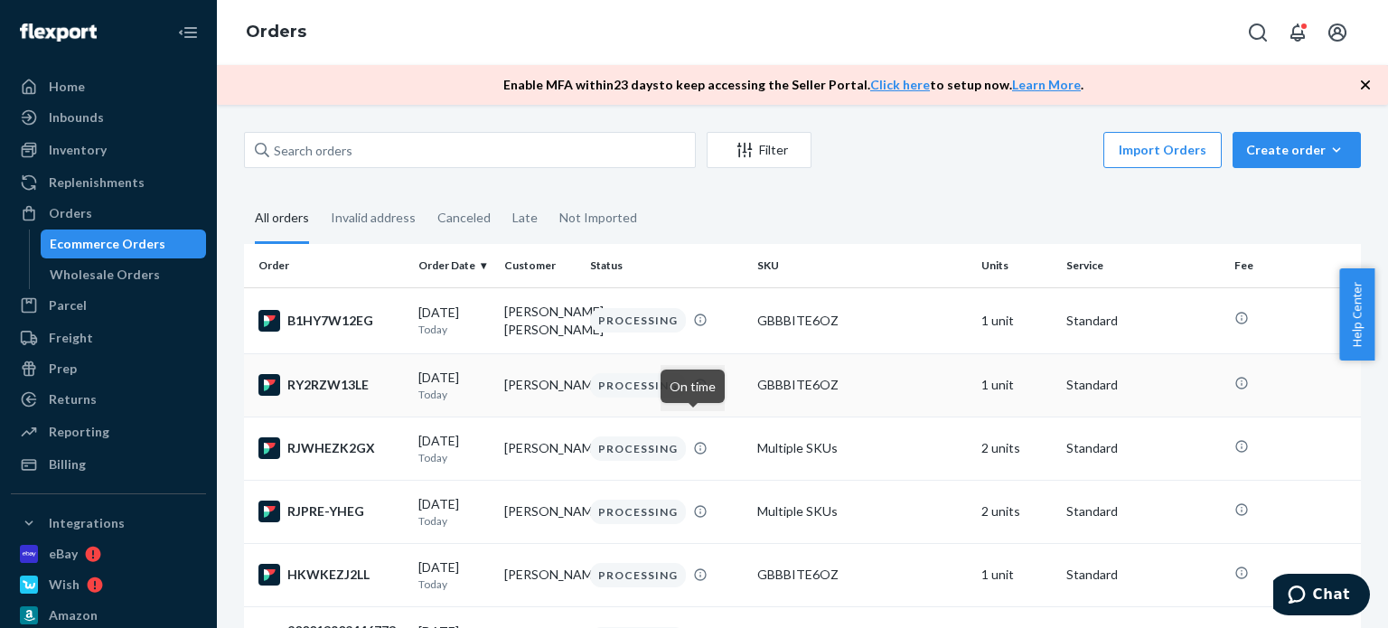
click at [694, 392] on icon at bounding box center [700, 385] width 14 height 14
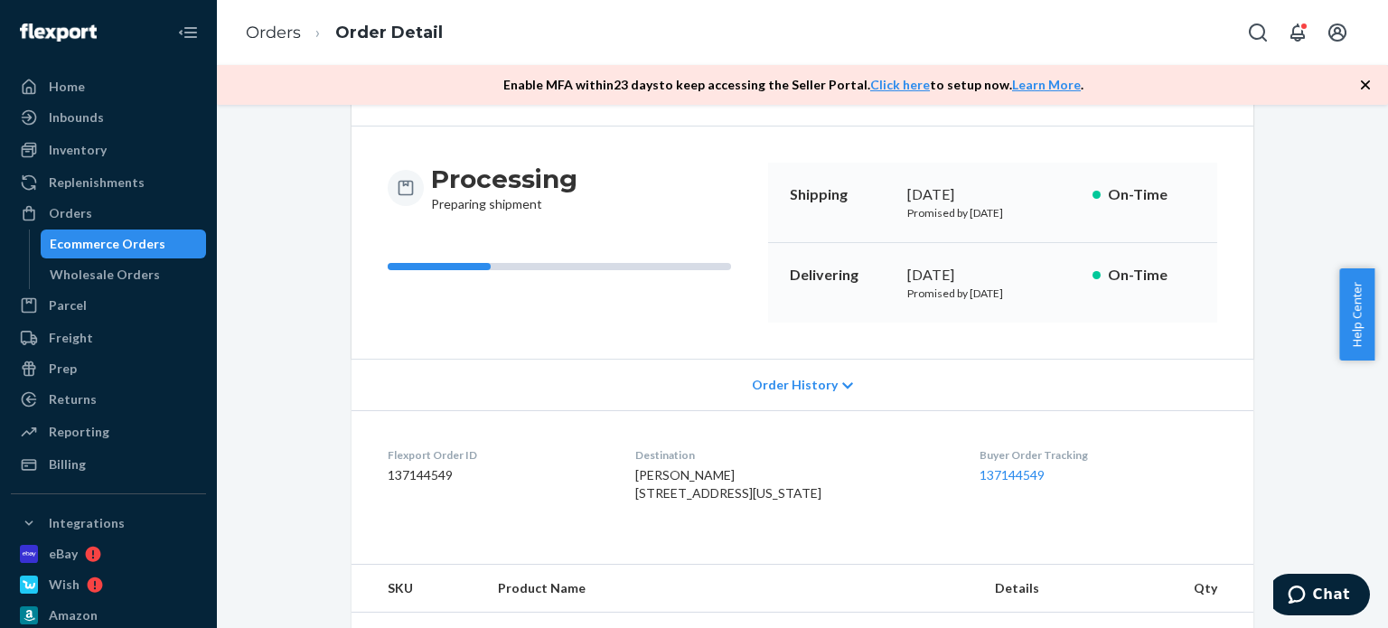
scroll to position [45, 0]
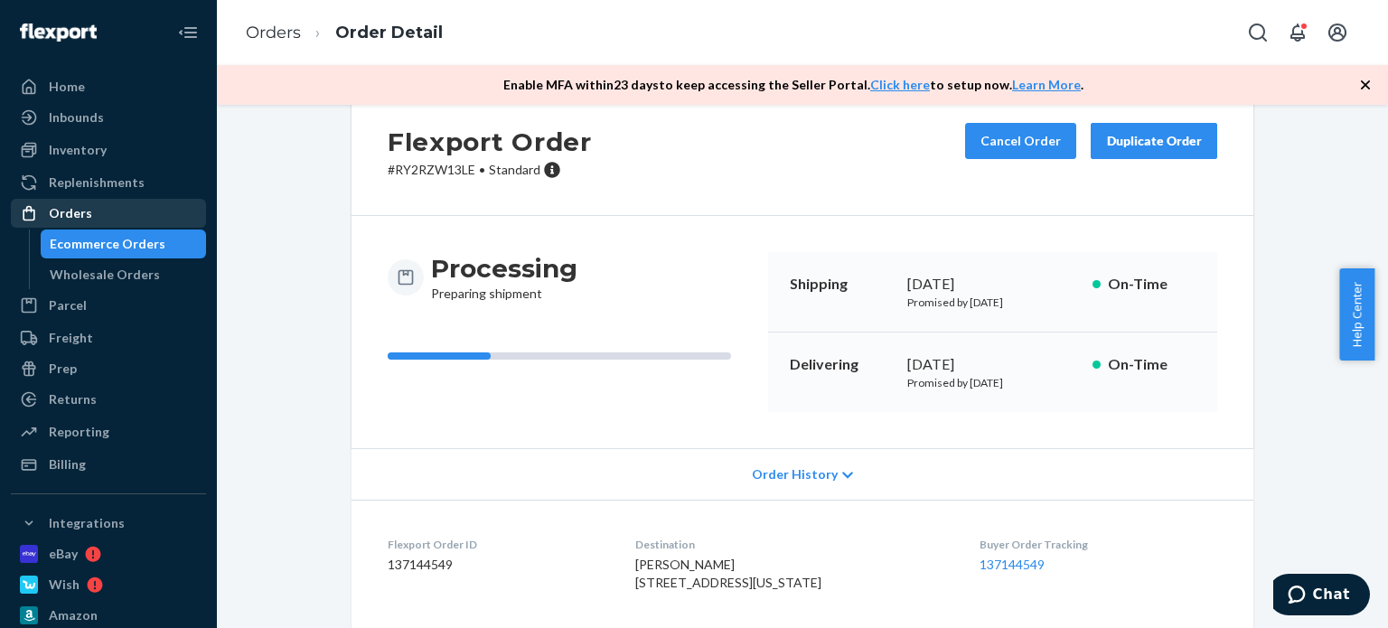
drag, startPoint x: 173, startPoint y: 212, endPoint x: 184, endPoint y: 211, distance: 10.9
click at [172, 212] on div "Orders" at bounding box center [109, 213] width 192 height 25
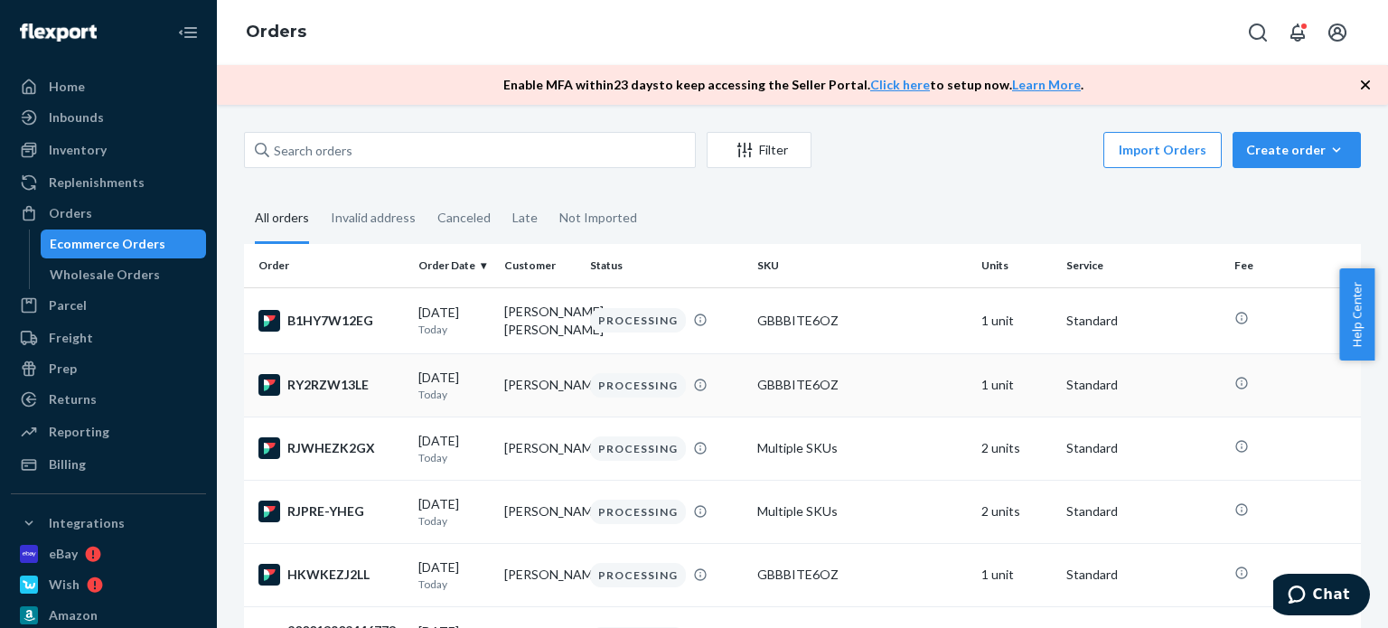
click at [624, 398] on div "PROCESSING" at bounding box center [638, 385] width 96 height 24
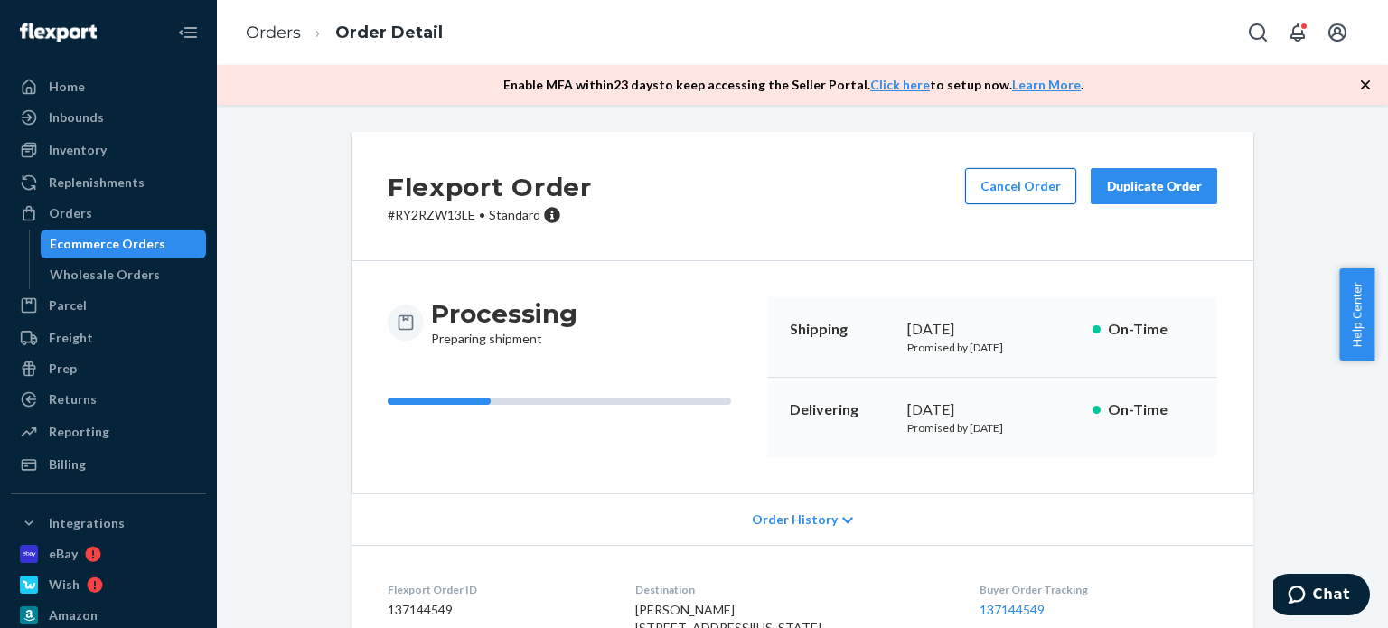
click at [995, 192] on button "Cancel Order" at bounding box center [1020, 186] width 111 height 36
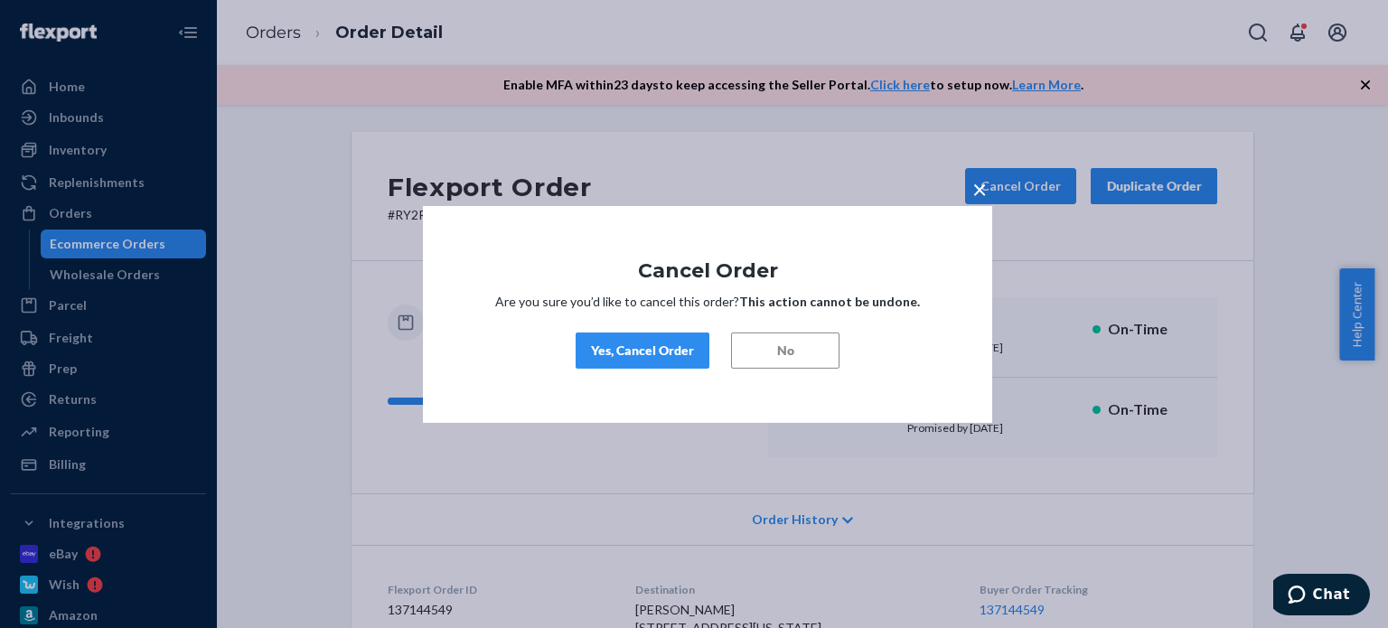
click at [689, 351] on div "Yes, Cancel Order" at bounding box center [642, 351] width 103 height 18
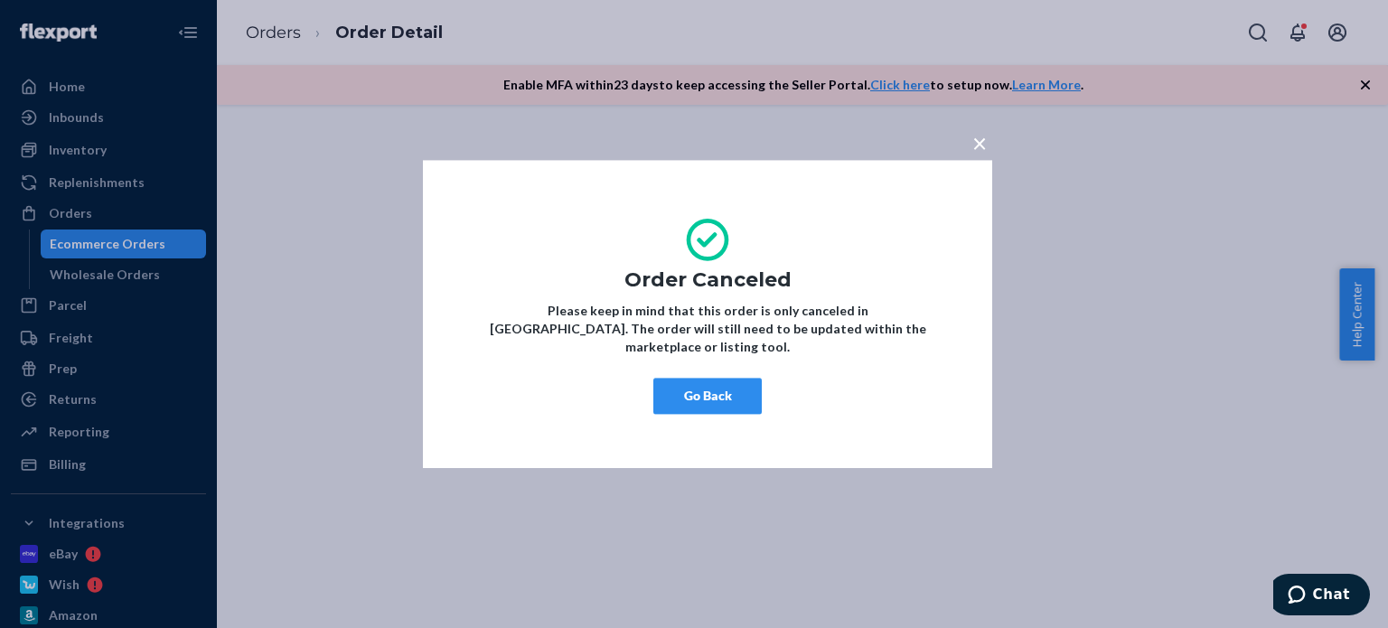
click at [718, 382] on button "Go Back" at bounding box center [707, 396] width 108 height 36
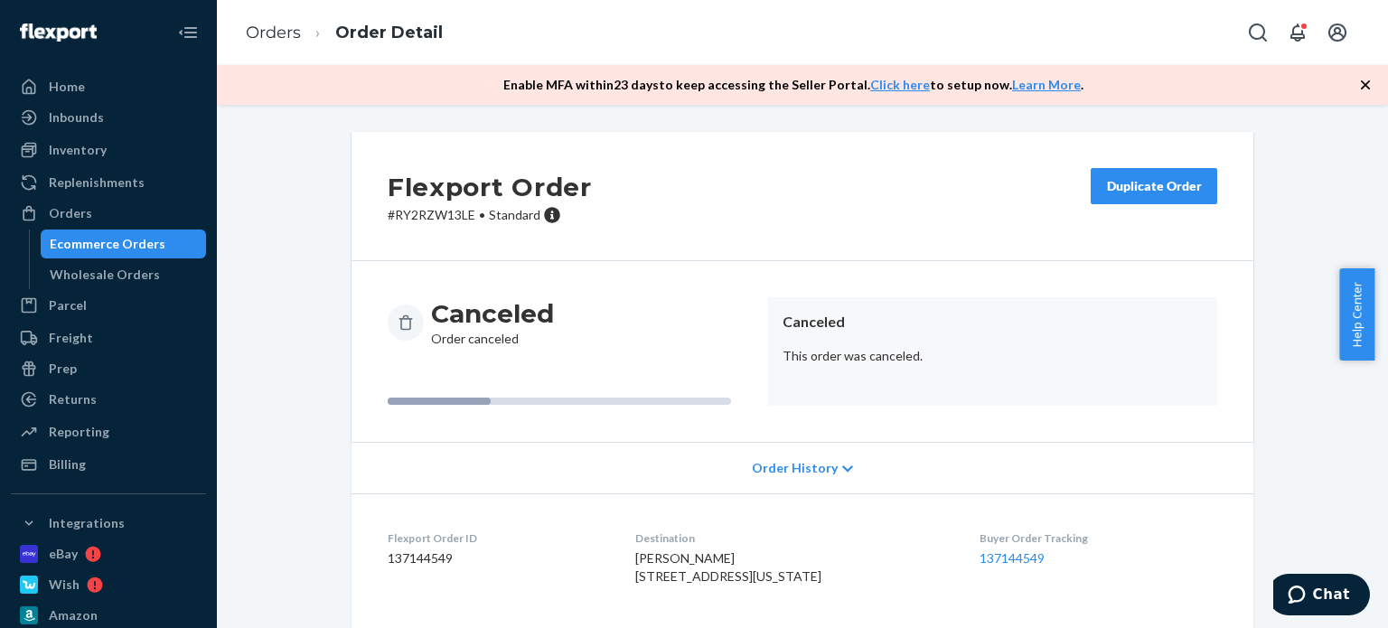
click at [1133, 183] on div "Duplicate Order" at bounding box center [1154, 186] width 96 height 18
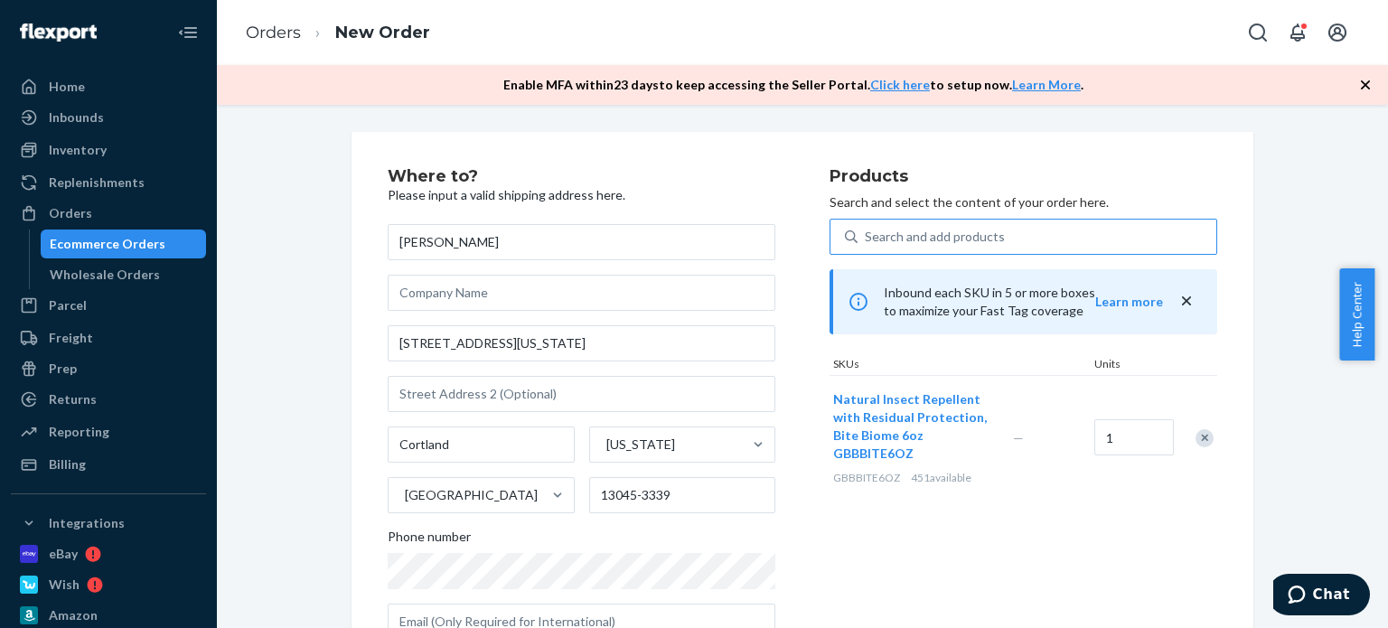
click at [948, 225] on div "Search and add products" at bounding box center [1037, 236] width 359 height 33
click at [867, 228] on input "Search and add products" at bounding box center [866, 237] width 2 height 18
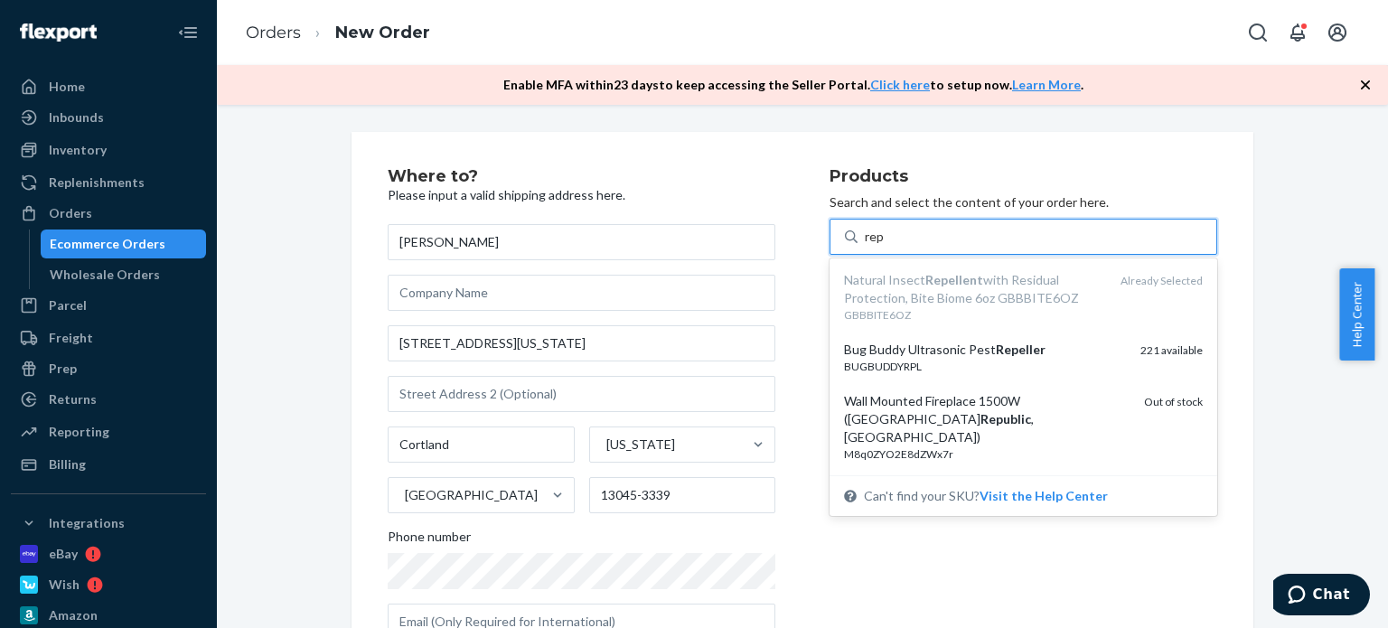
type input "rep"
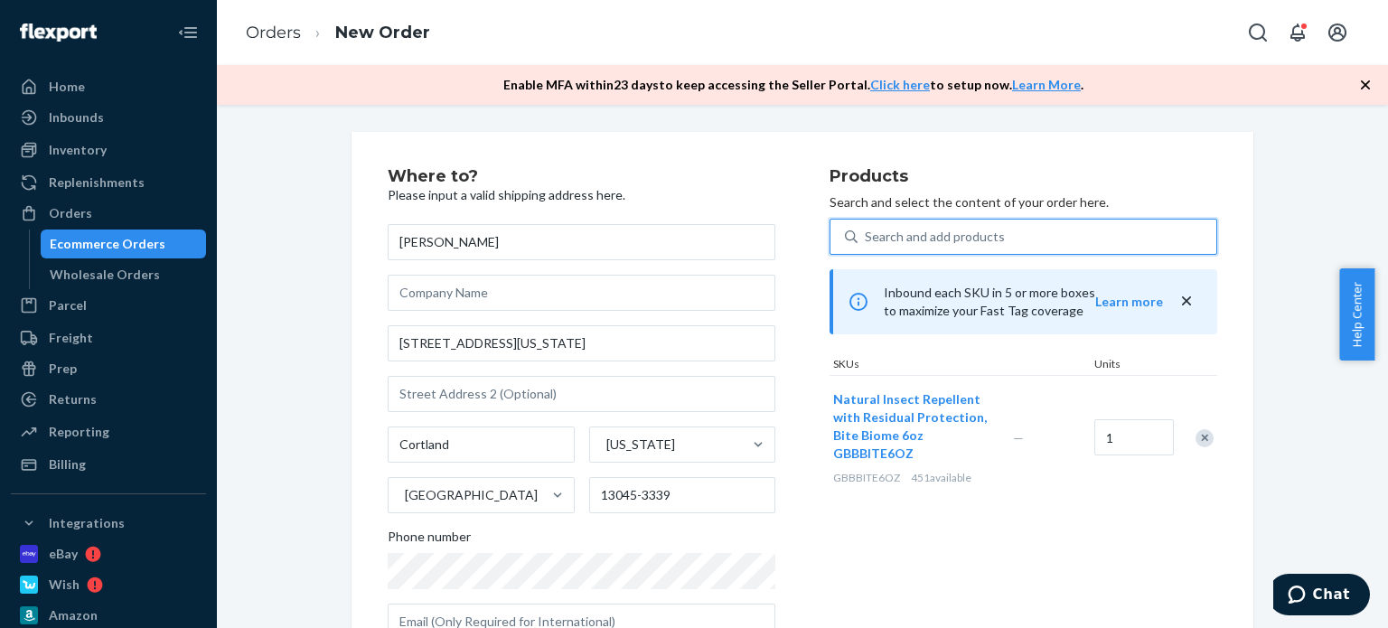
click at [966, 243] on div "Search and add products" at bounding box center [935, 237] width 140 height 18
click at [867, 243] on input "0 results available. Use Up and Down to choose options, press Enter to select t…" at bounding box center [866, 237] width 2 height 18
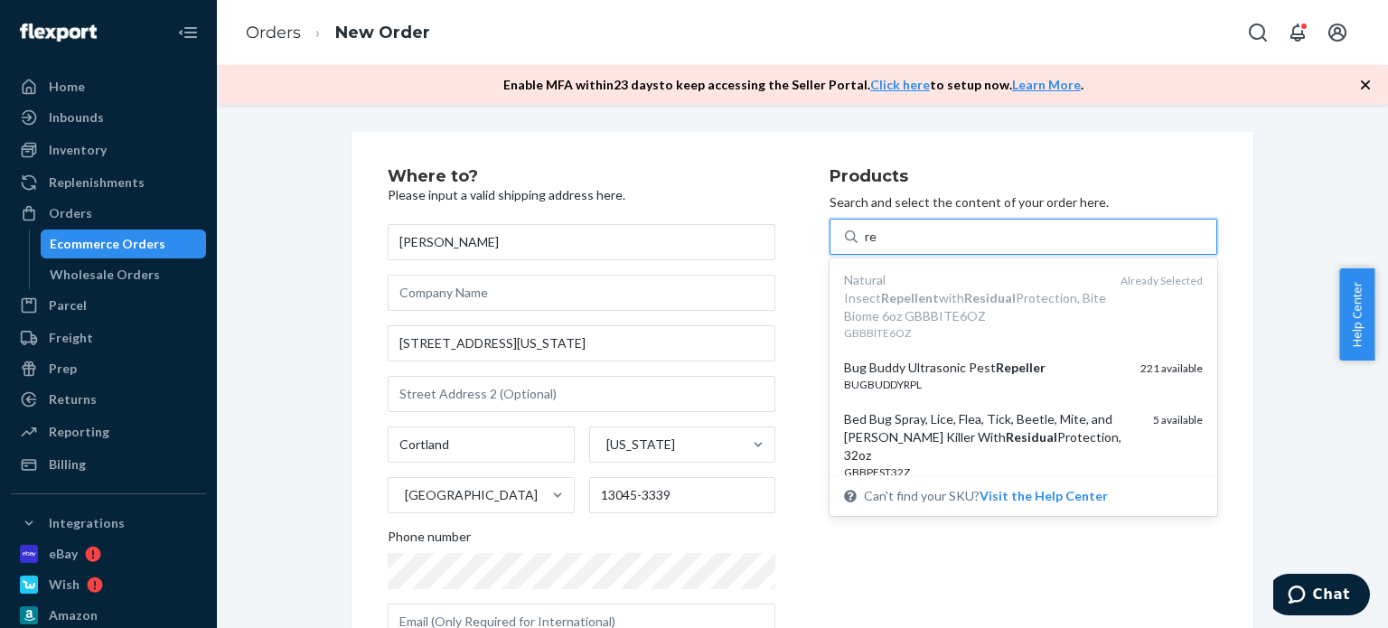
type input "rep"
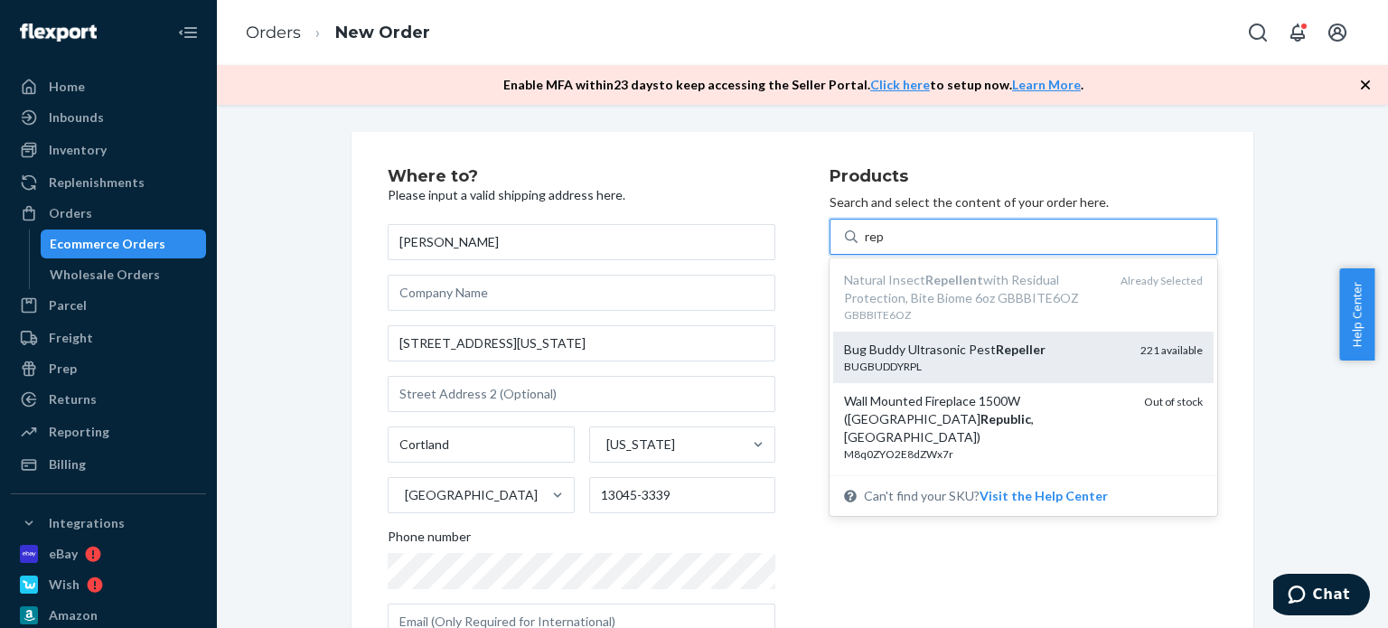
click at [968, 355] on div "Bug Buddy Ultrasonic Pest Repeller" at bounding box center [985, 350] width 282 height 18
click at [886, 246] on input "rep" at bounding box center [875, 237] width 21 height 18
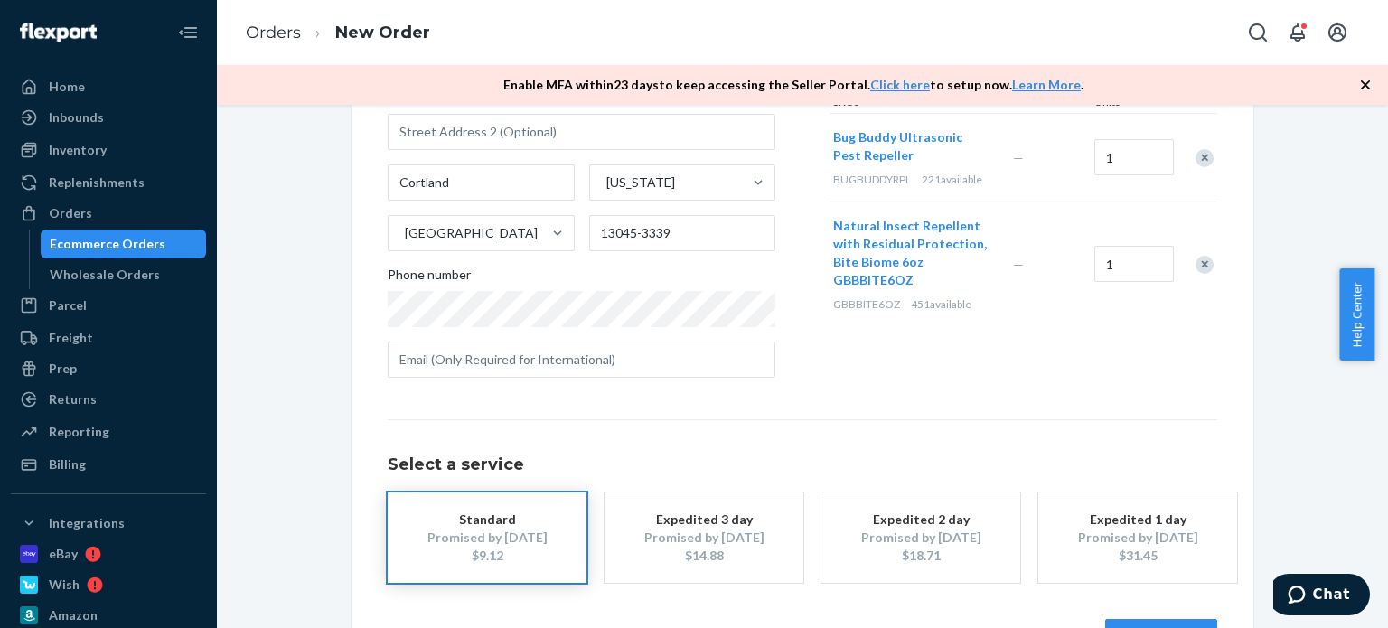
scroll to position [324, 0]
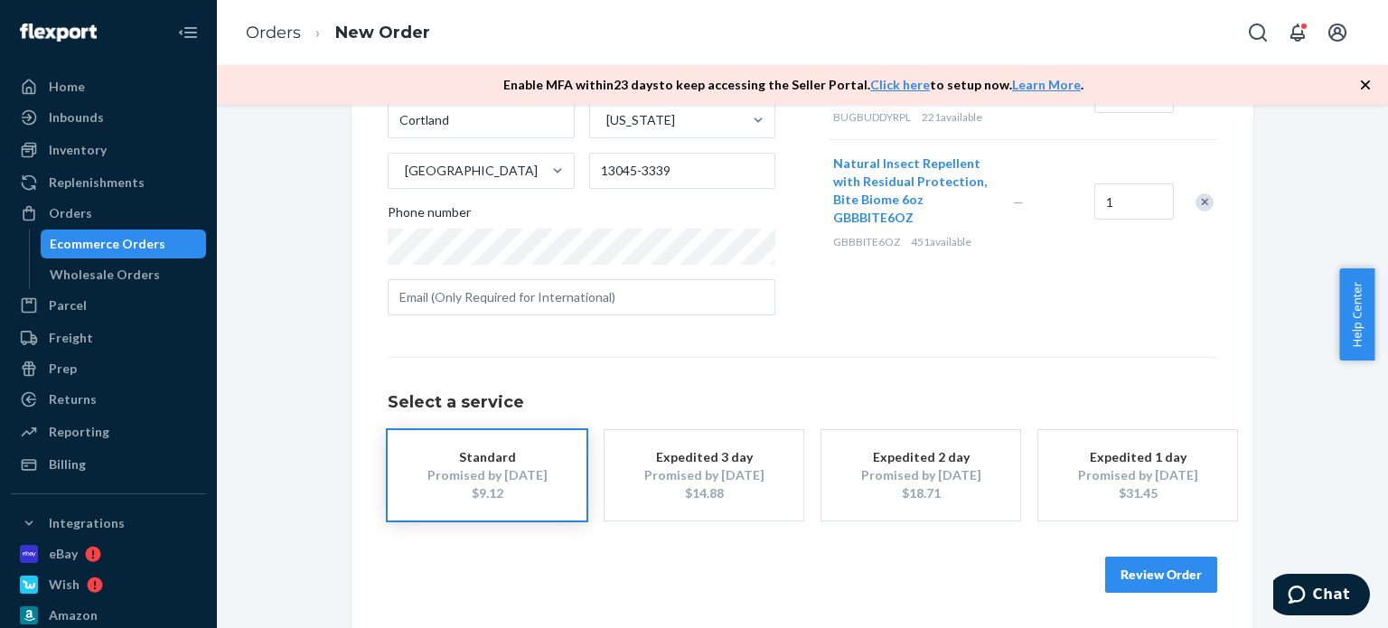
click at [1164, 576] on button "Review Order" at bounding box center [1161, 575] width 112 height 36
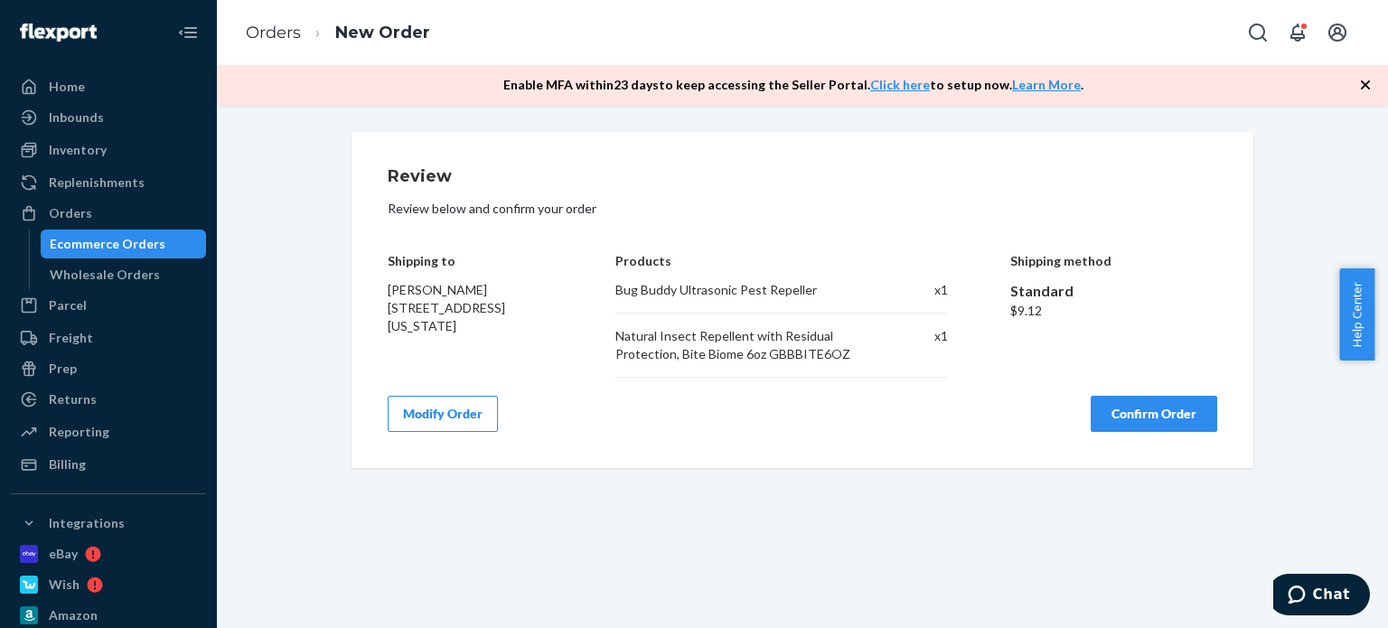
scroll to position [0, 0]
click at [1177, 410] on button "Confirm Order" at bounding box center [1154, 414] width 127 height 36
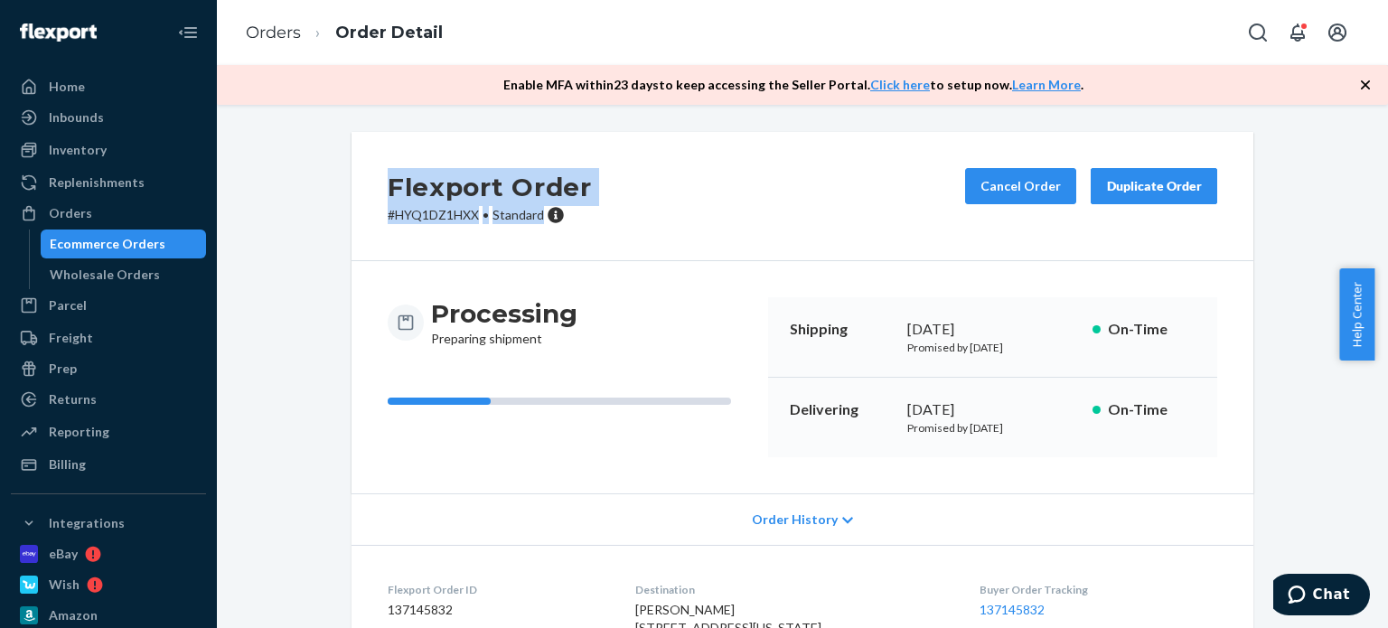
drag, startPoint x: 538, startPoint y: 223, endPoint x: 372, endPoint y: 187, distance: 169.3
click at [372, 187] on div "Flexport Order # HYQ1DZ1HXX • Standard Cancel Order Duplicate Order" at bounding box center [802, 196] width 902 height 129
copy div "Flexport Order # HYQ1DZ1HXX • Standard"
drag, startPoint x: 110, startPoint y: 214, endPoint x: 192, endPoint y: 195, distance: 83.5
click at [110, 214] on div "Orders" at bounding box center [109, 213] width 192 height 25
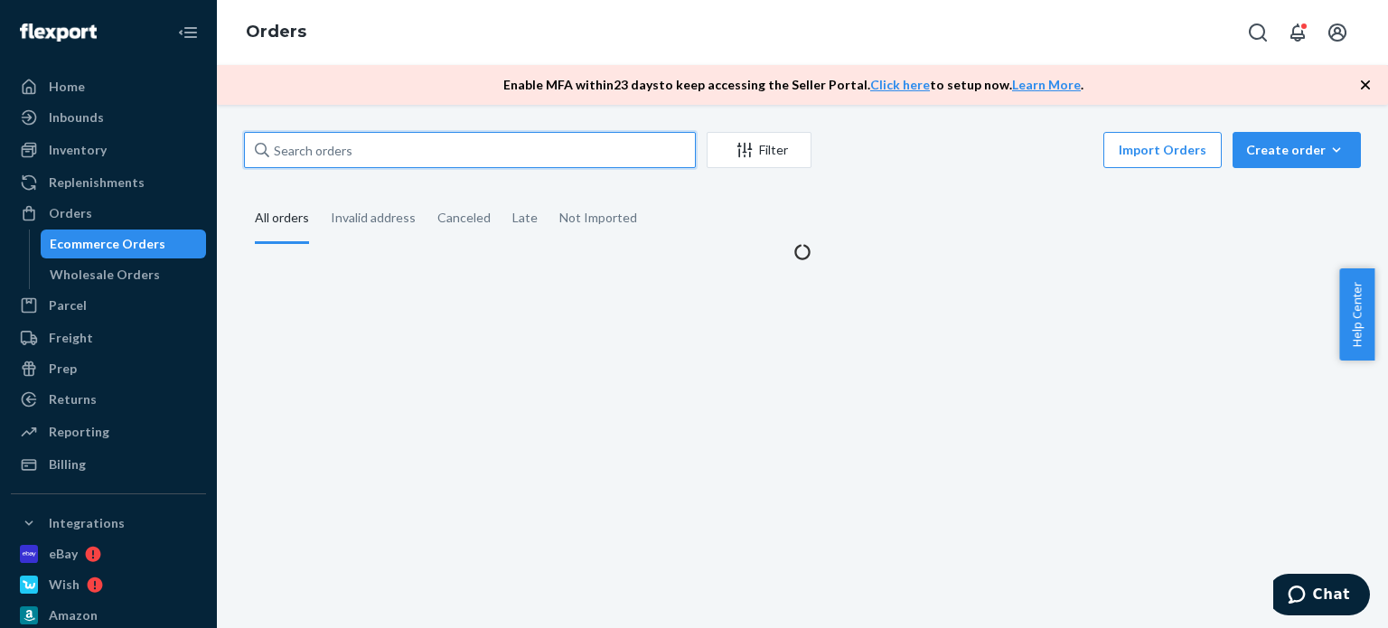
click at [350, 152] on input "text" at bounding box center [470, 150] width 452 height 36
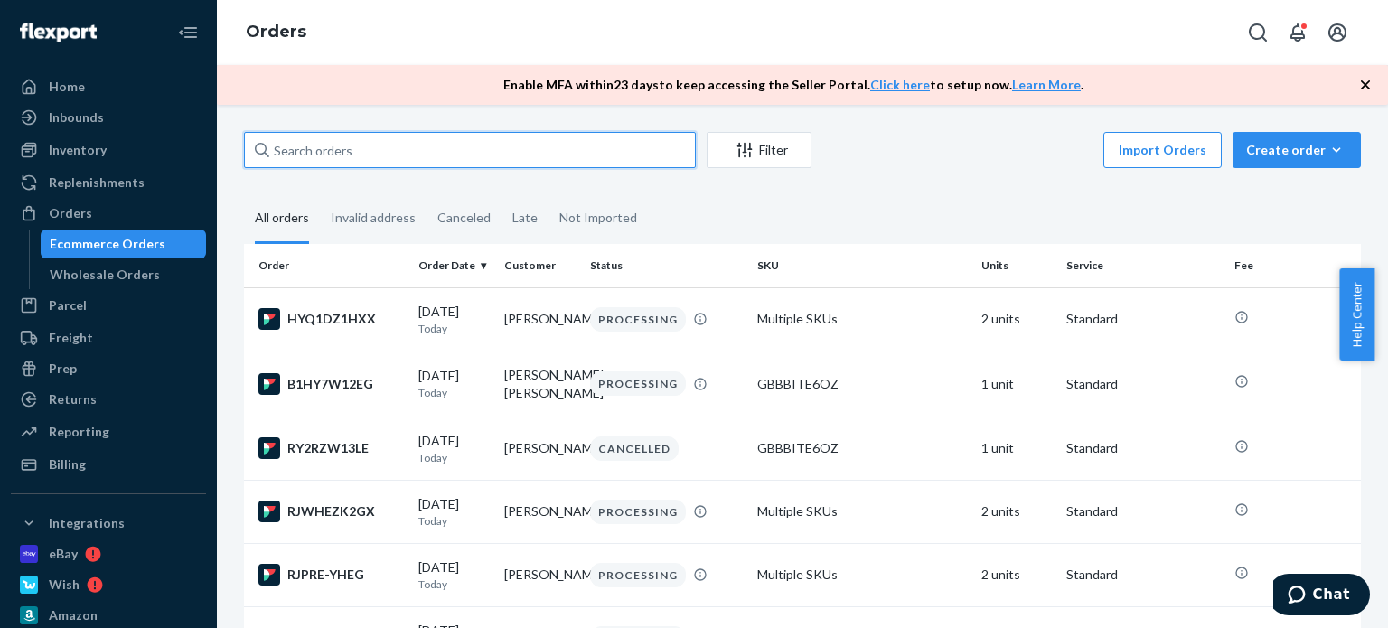
paste input "[PERSON_NAME]"
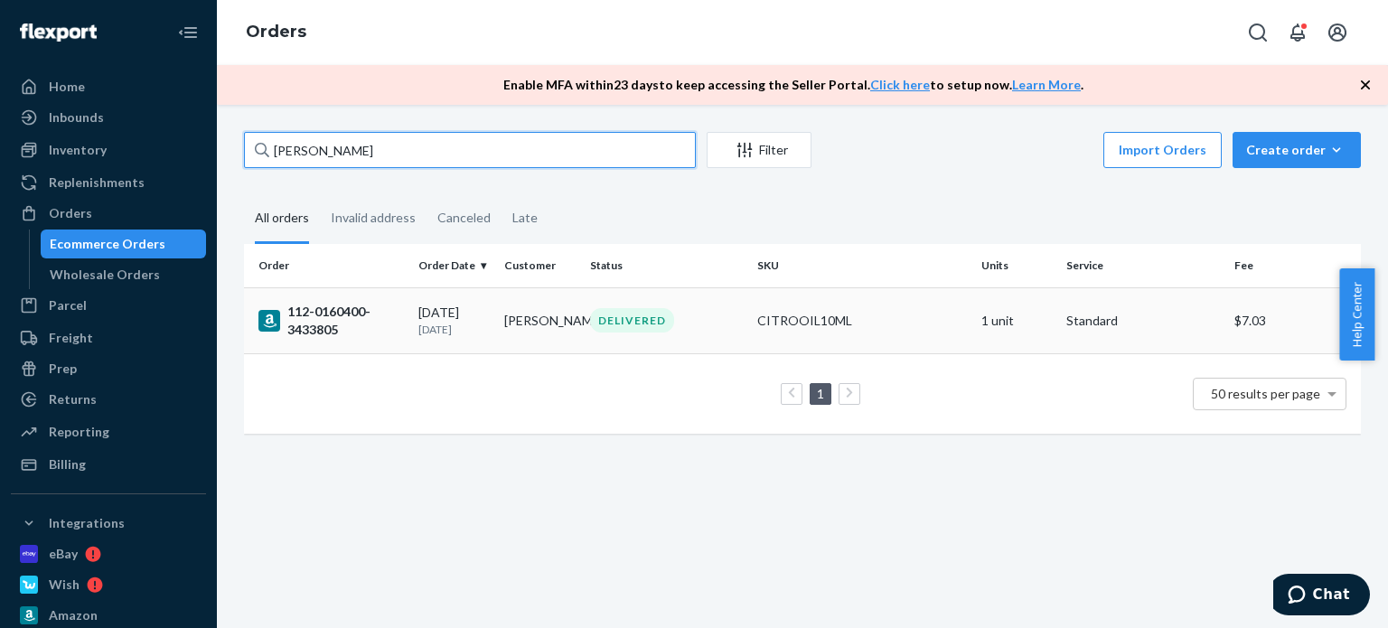
type input "[PERSON_NAME]"
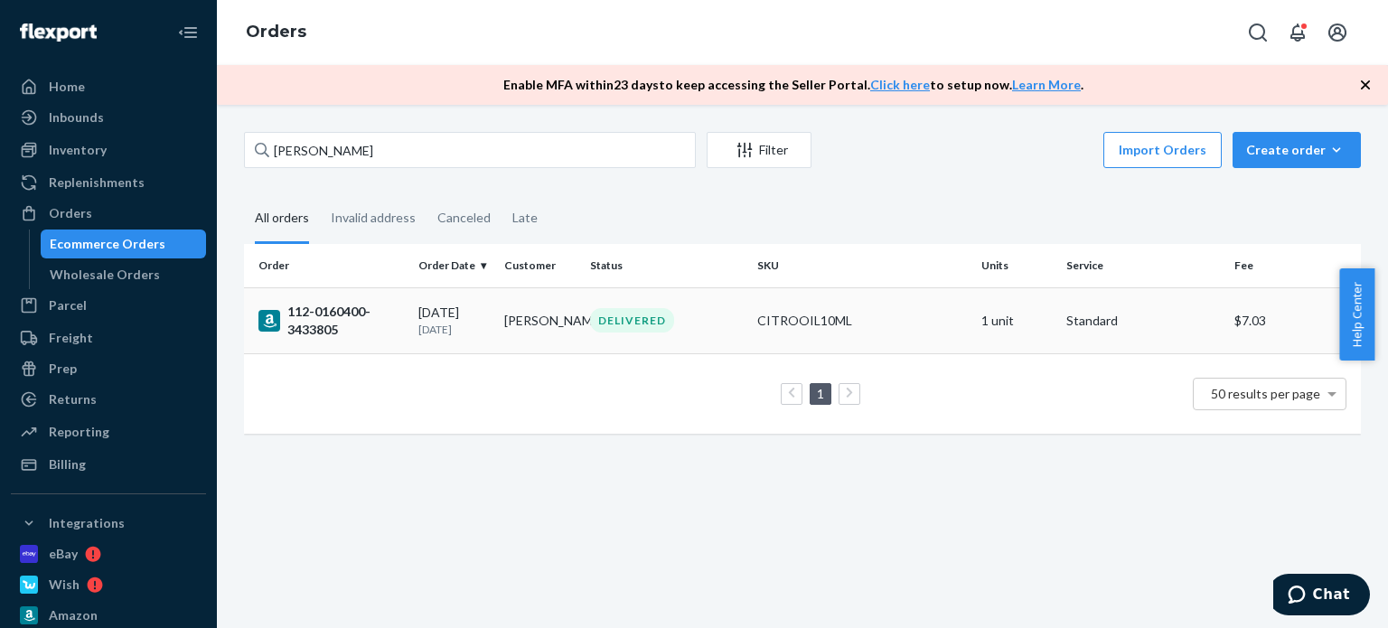
click at [659, 324] on div "DELIVERED" at bounding box center [632, 320] width 84 height 24
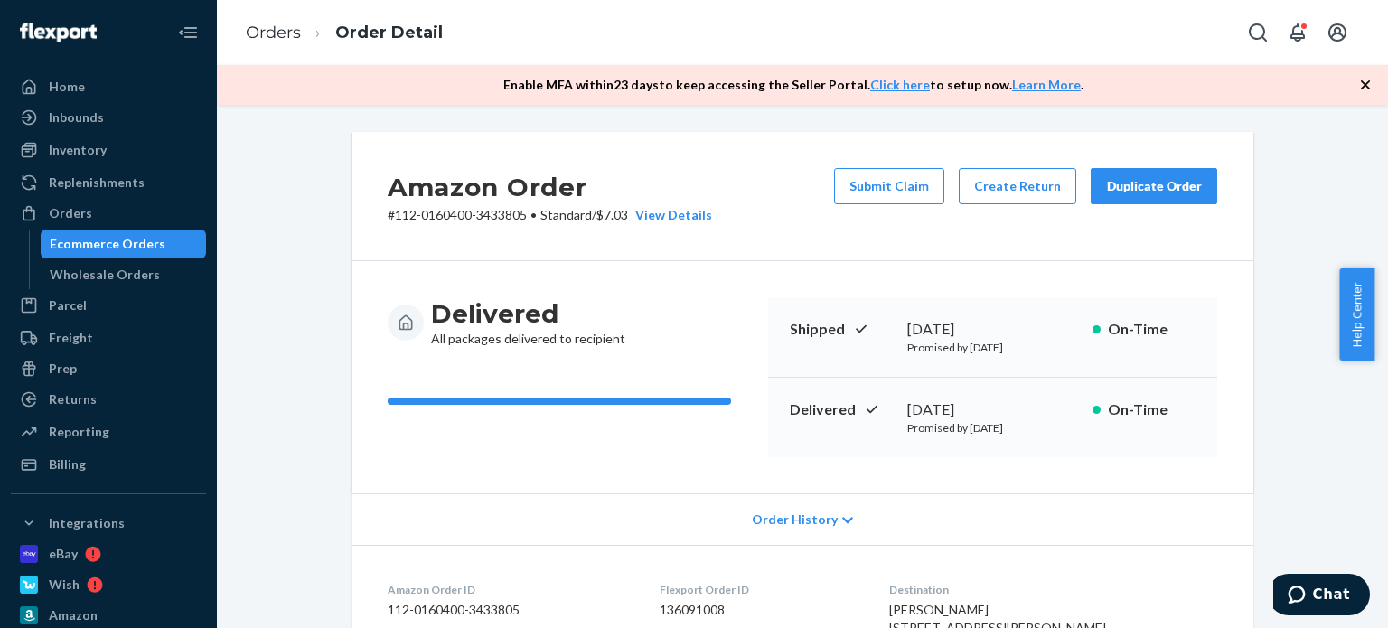
drag, startPoint x: 1184, startPoint y: 191, endPoint x: 1147, endPoint y: 186, distance: 37.3
click at [1182, 191] on div "Duplicate Order" at bounding box center [1154, 186] width 96 height 18
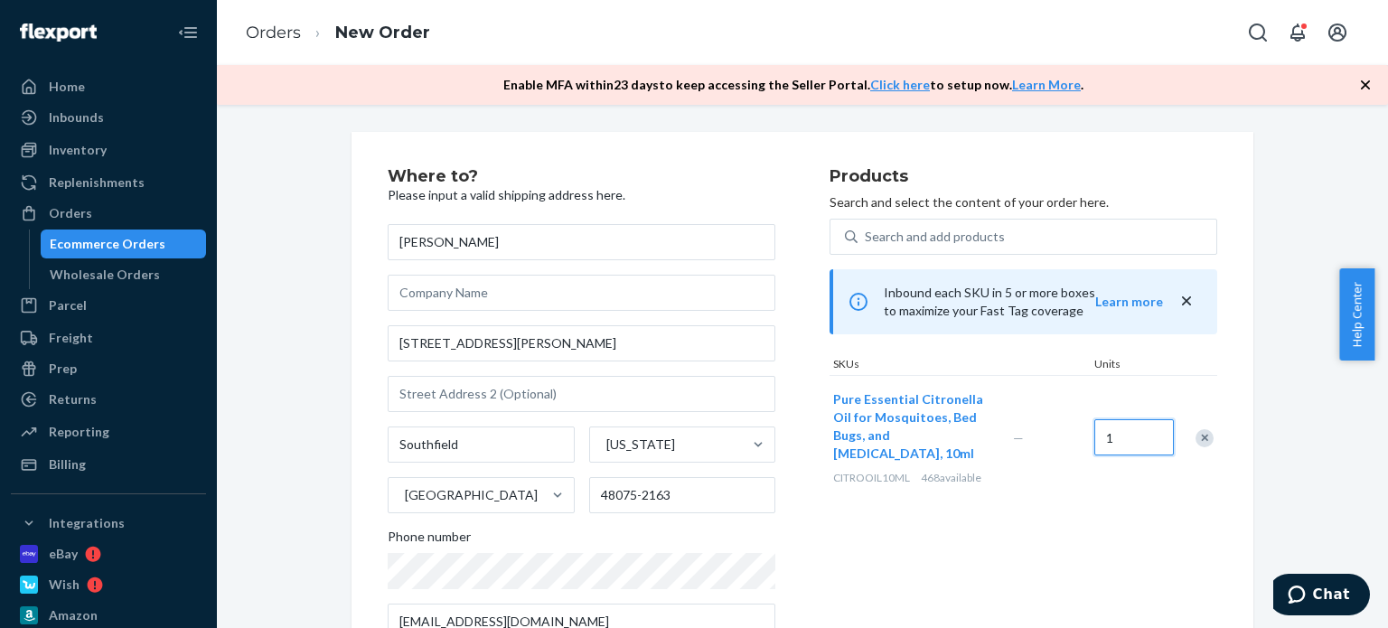
click at [1128, 422] on input "1" at bounding box center [1134, 437] width 80 height 36
type input "2"
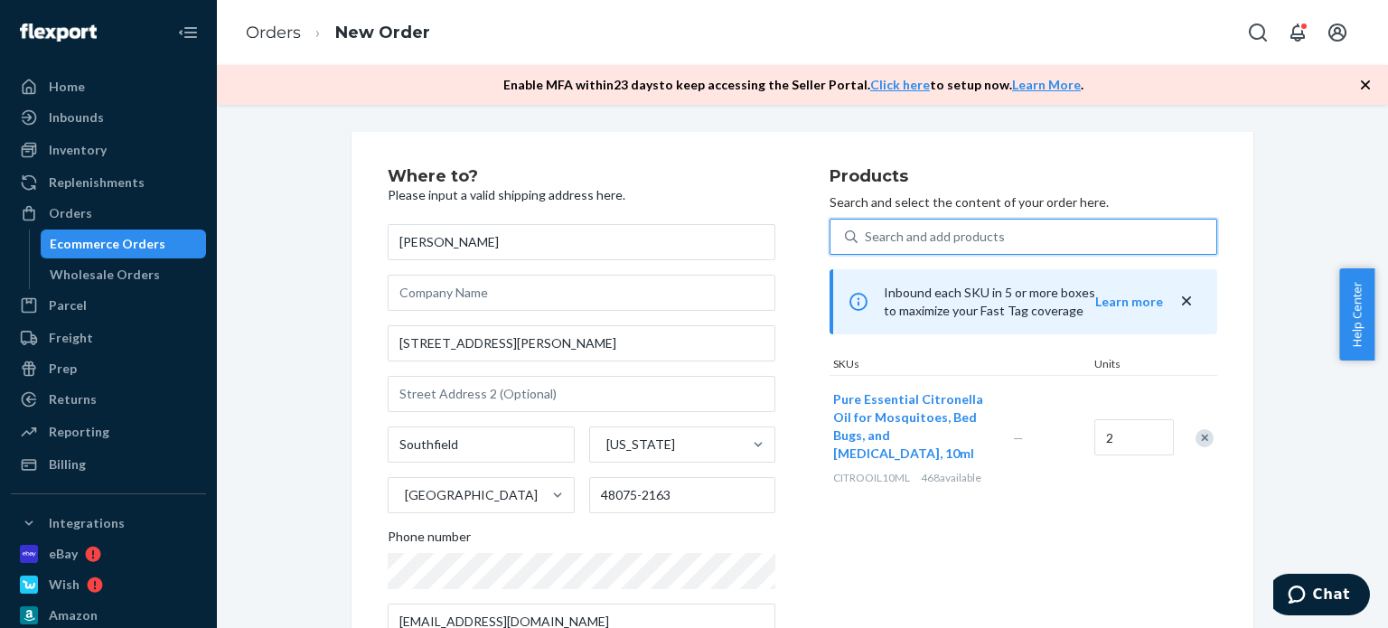
click at [1030, 234] on div "Search and add products" at bounding box center [1037, 236] width 359 height 33
click at [867, 234] on input "0 results available. Use Up and Down to choose options, press Enter to select t…" at bounding box center [866, 237] width 2 height 18
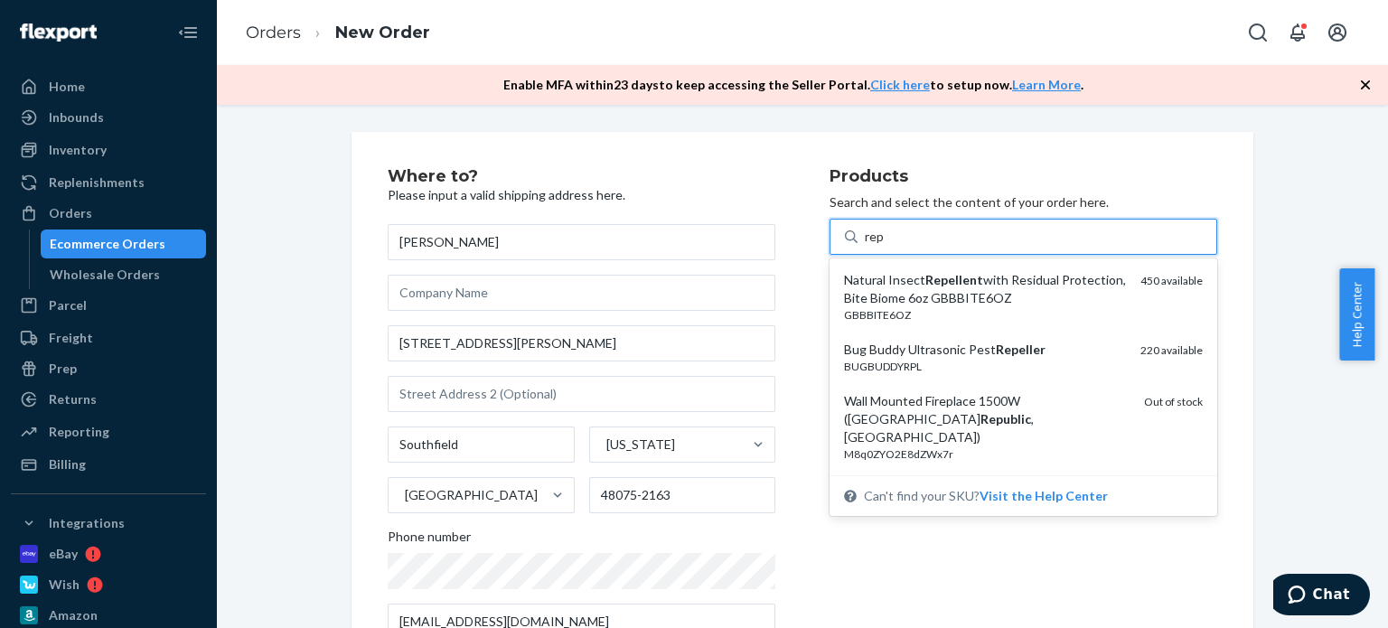
type input "repe"
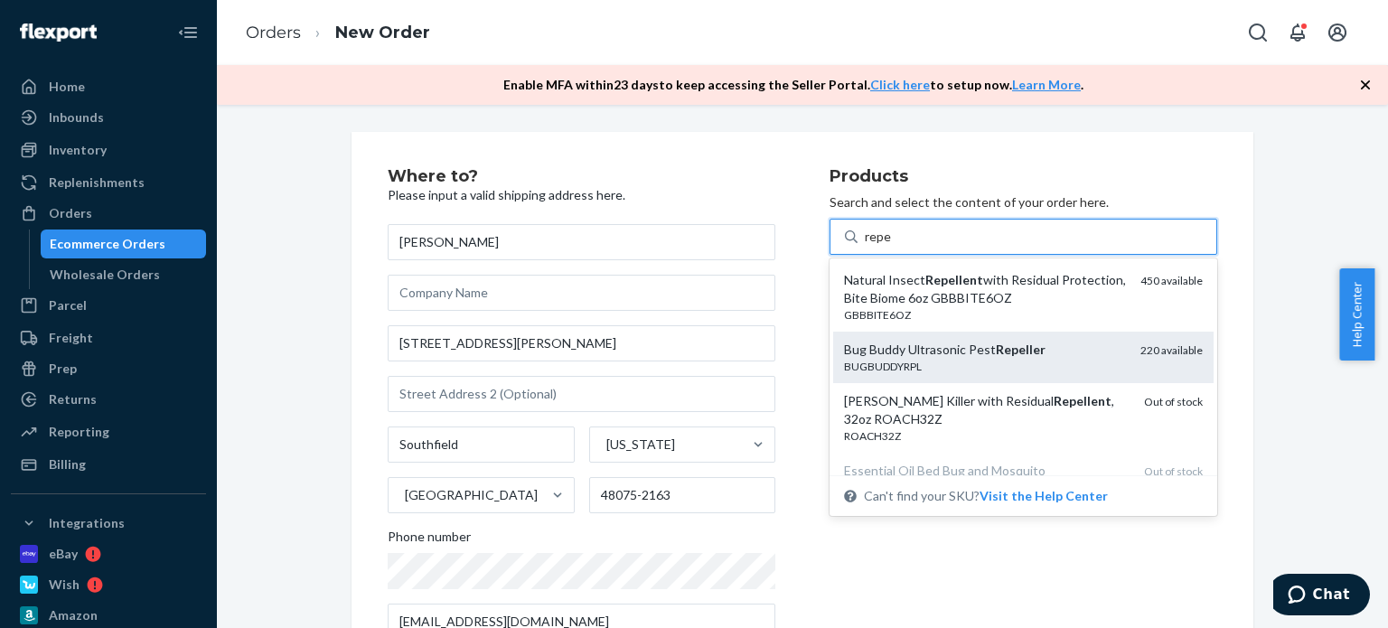
click at [1017, 361] on div "BUGBUDDYRPL" at bounding box center [985, 366] width 282 height 15
click at [892, 246] on input "repe" at bounding box center [878, 237] width 27 height 18
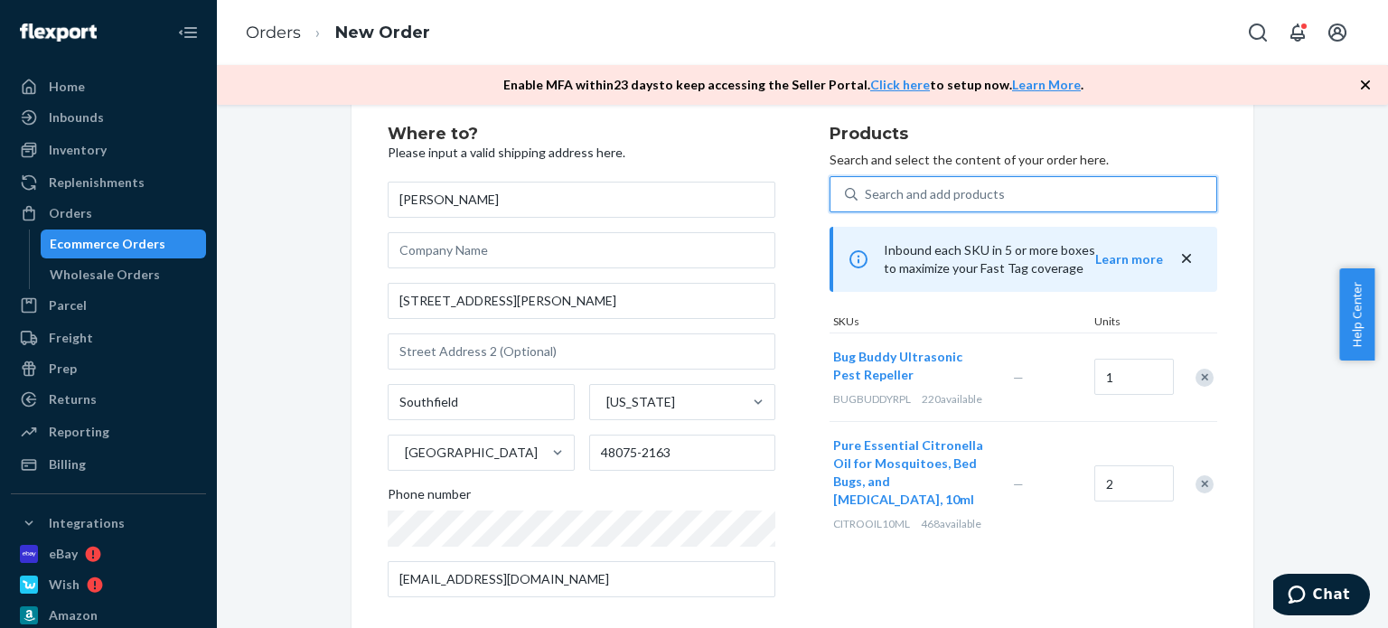
scroll to position [61, 0]
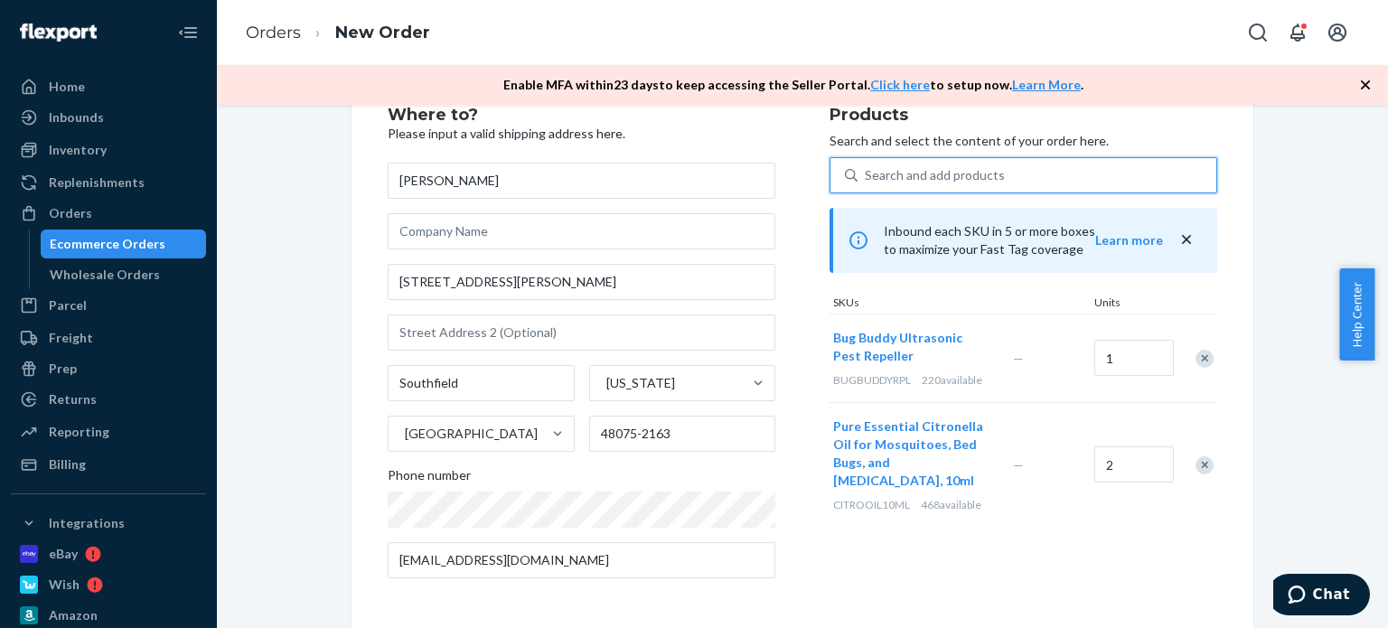
click at [992, 549] on div "Products Search and select the content of your order here. 0 results available.…" at bounding box center [1023, 350] width 388 height 486
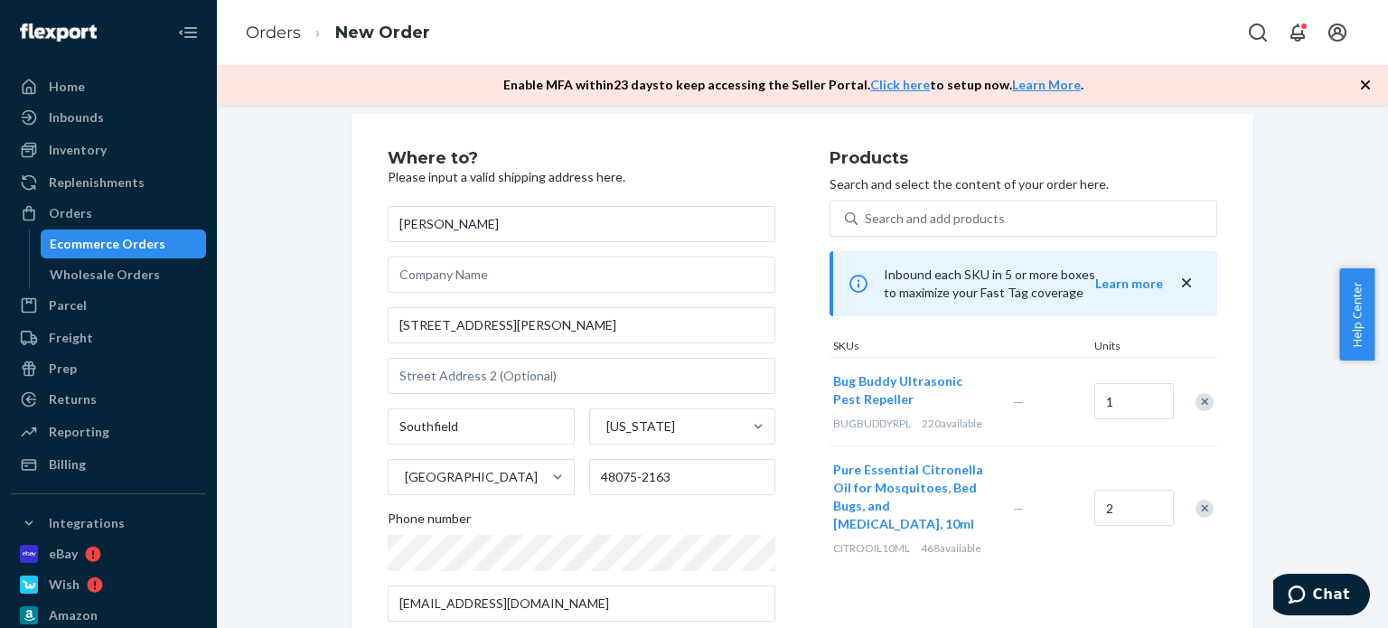
scroll to position [0, 0]
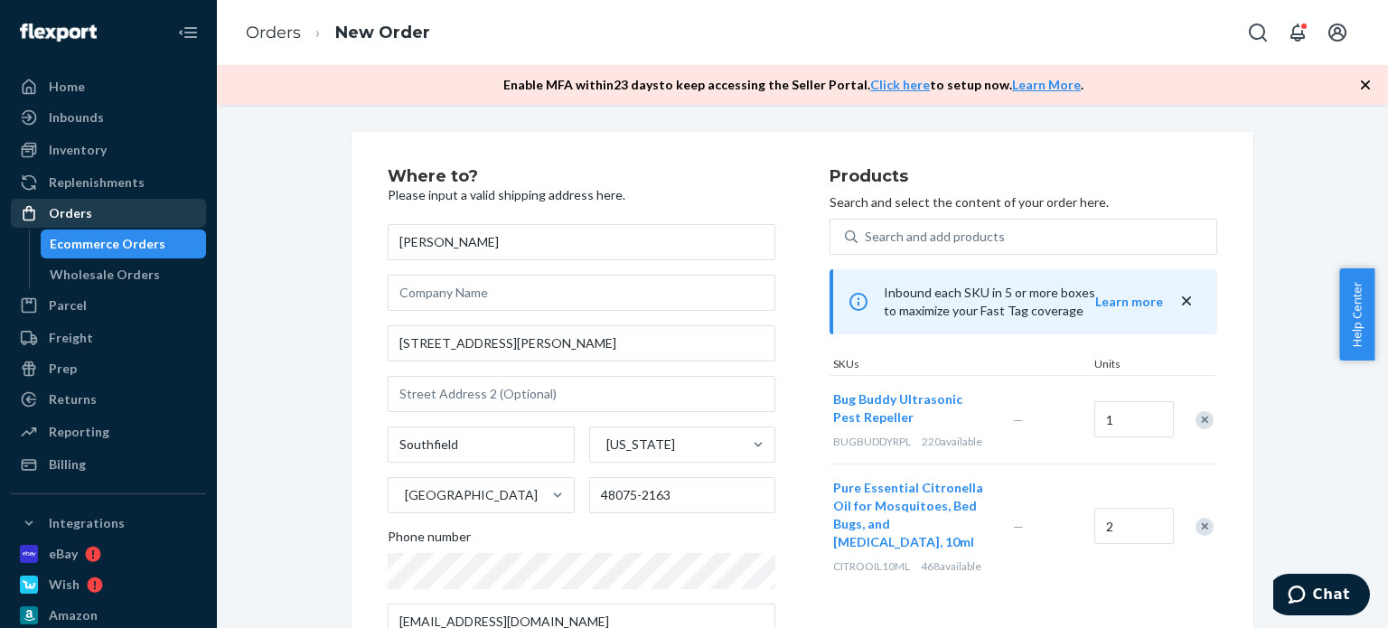
click at [118, 201] on div "Orders" at bounding box center [109, 213] width 192 height 25
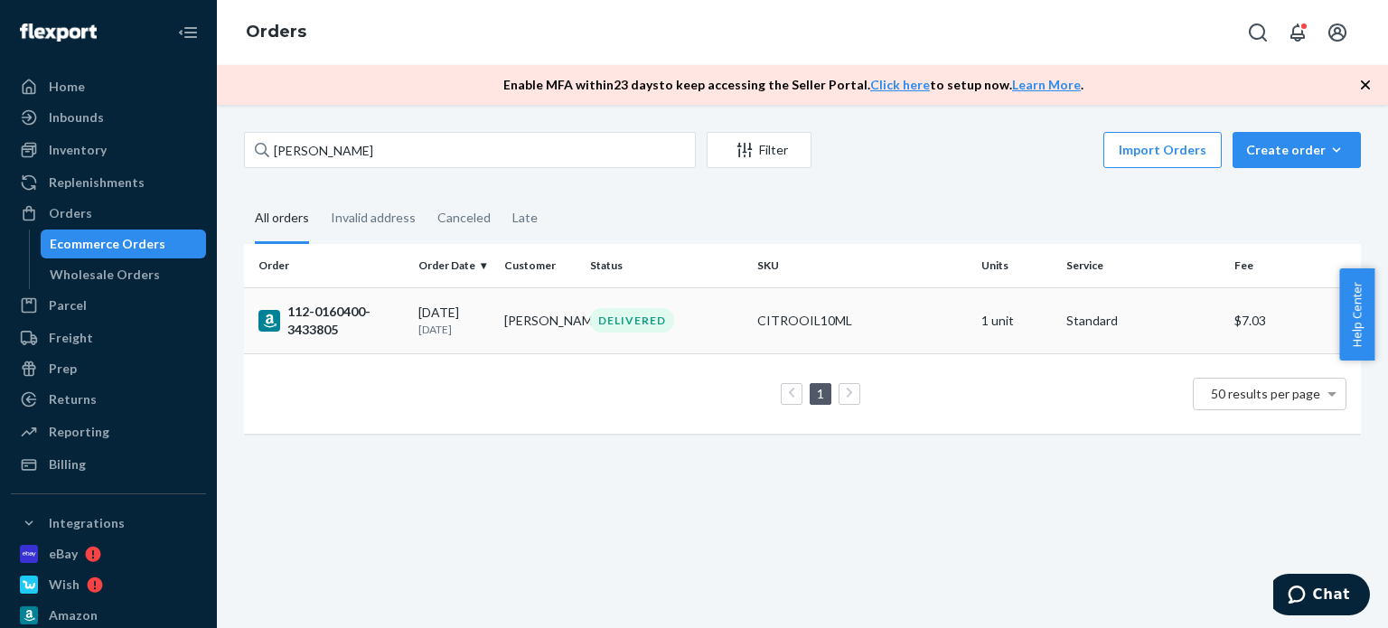
click at [638, 324] on div "DELIVERED" at bounding box center [632, 320] width 84 height 24
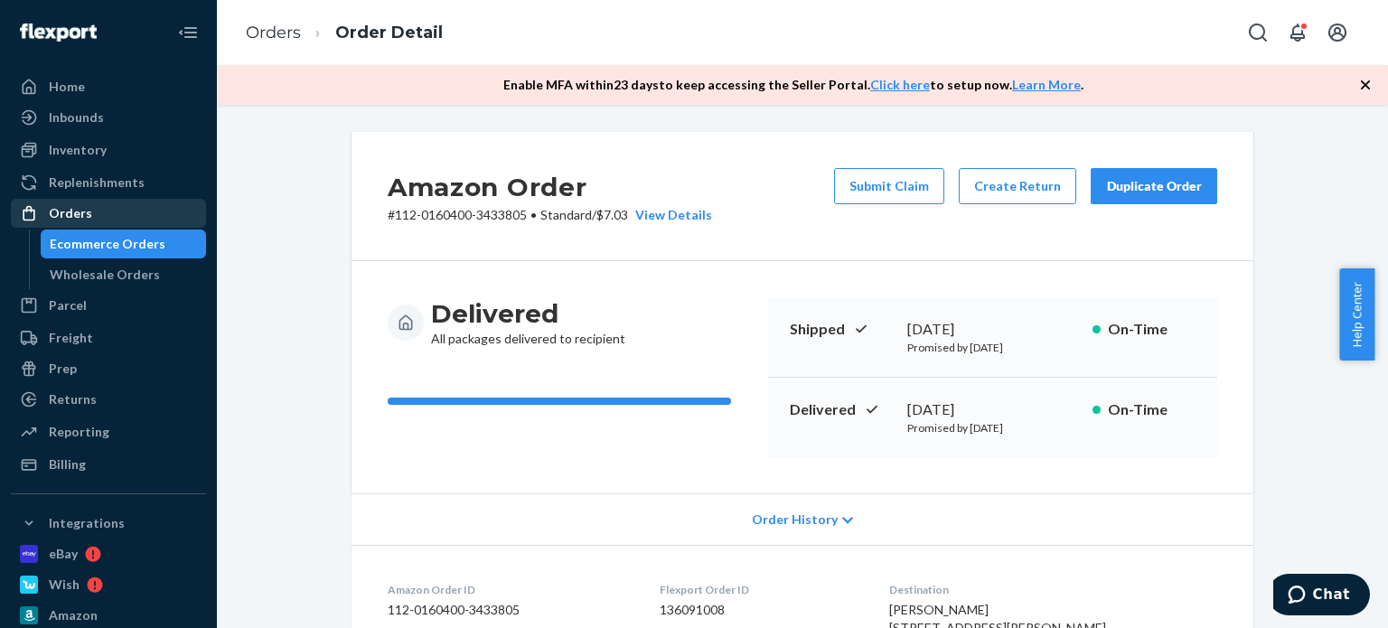
click at [164, 213] on div "Orders" at bounding box center [109, 213] width 192 height 25
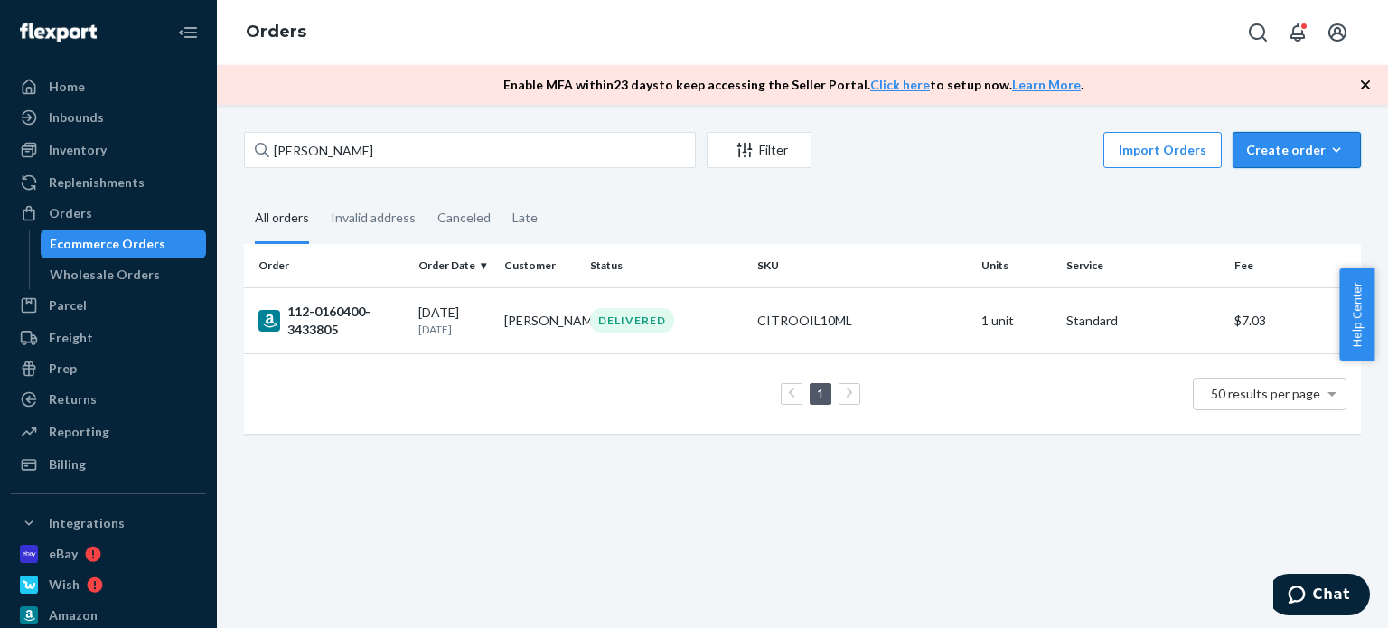
click at [1327, 146] on icon "button" at bounding box center [1336, 150] width 18 height 18
click at [1303, 197] on span "Ecommerce order" at bounding box center [1307, 193] width 112 height 13
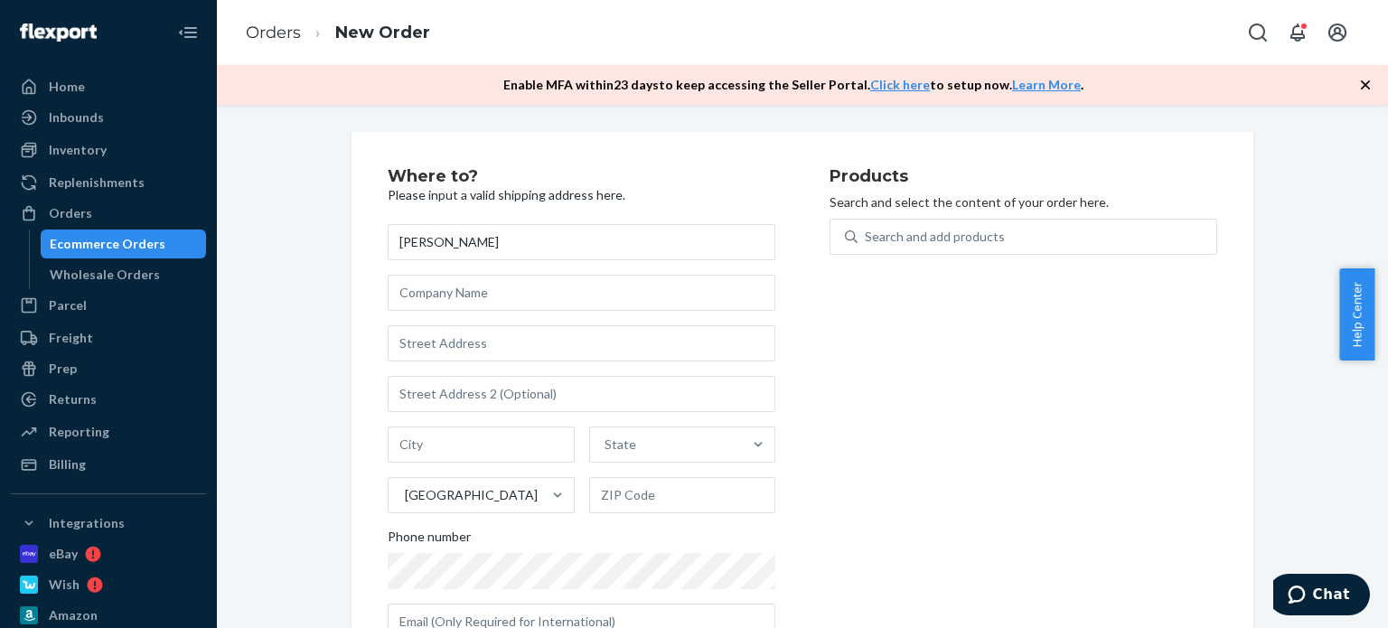
type input "[PERSON_NAME]"
click at [546, 333] on input "text" at bounding box center [582, 343] width 388 height 36
paste input "25225 Greenfield Rd Apt 1201"
type input "25225 Greenfield Rd"
type input "1201"
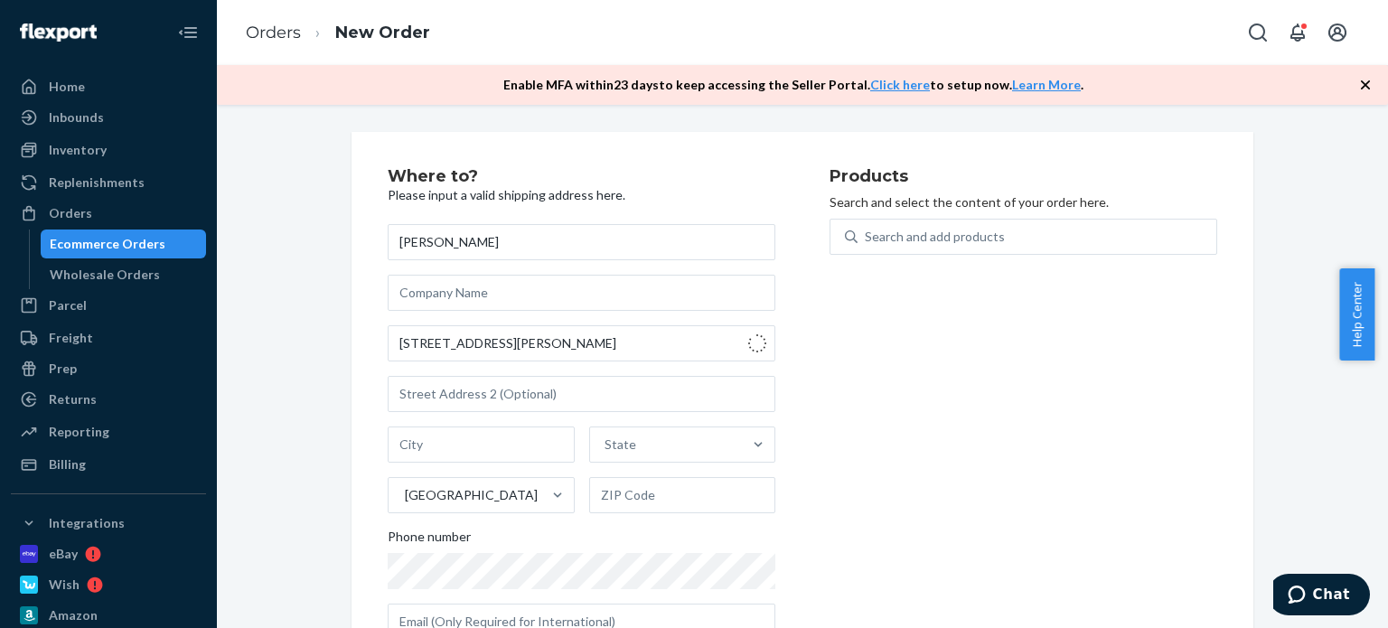
type input "Southfield"
type input "48075"
click at [837, 447] on div "Products Search and select the content of your order here. Search and add produ…" at bounding box center [1023, 411] width 388 height 486
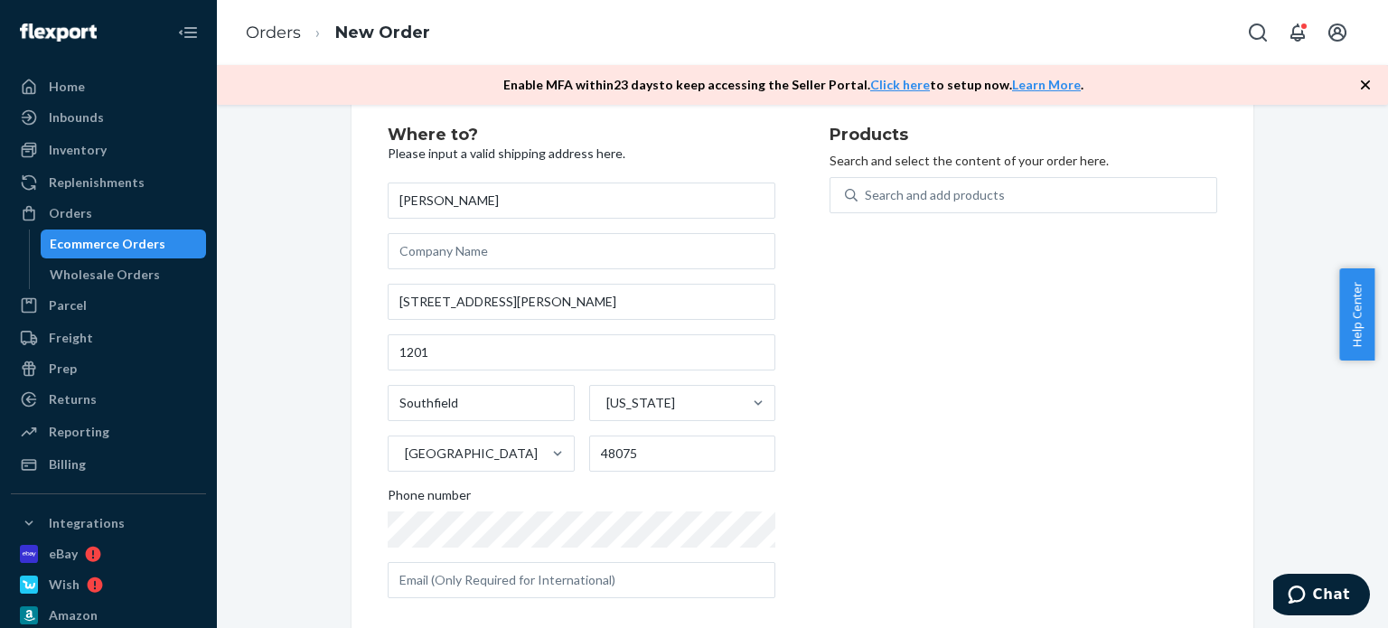
scroll to position [61, 0]
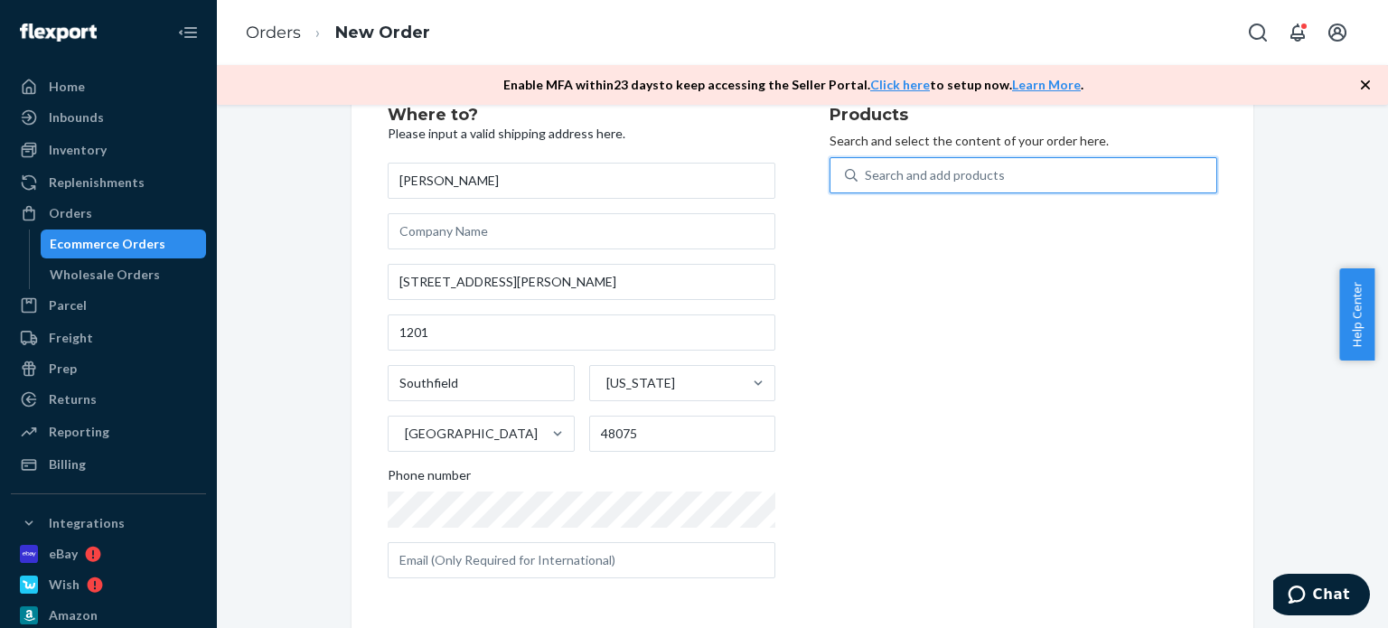
click at [977, 173] on div "Search and add products" at bounding box center [935, 175] width 140 height 18
click at [867, 173] on input "0 results available. Use Up and Down to choose options, press Enter to select t…" at bounding box center [866, 175] width 2 height 18
type input "rep"
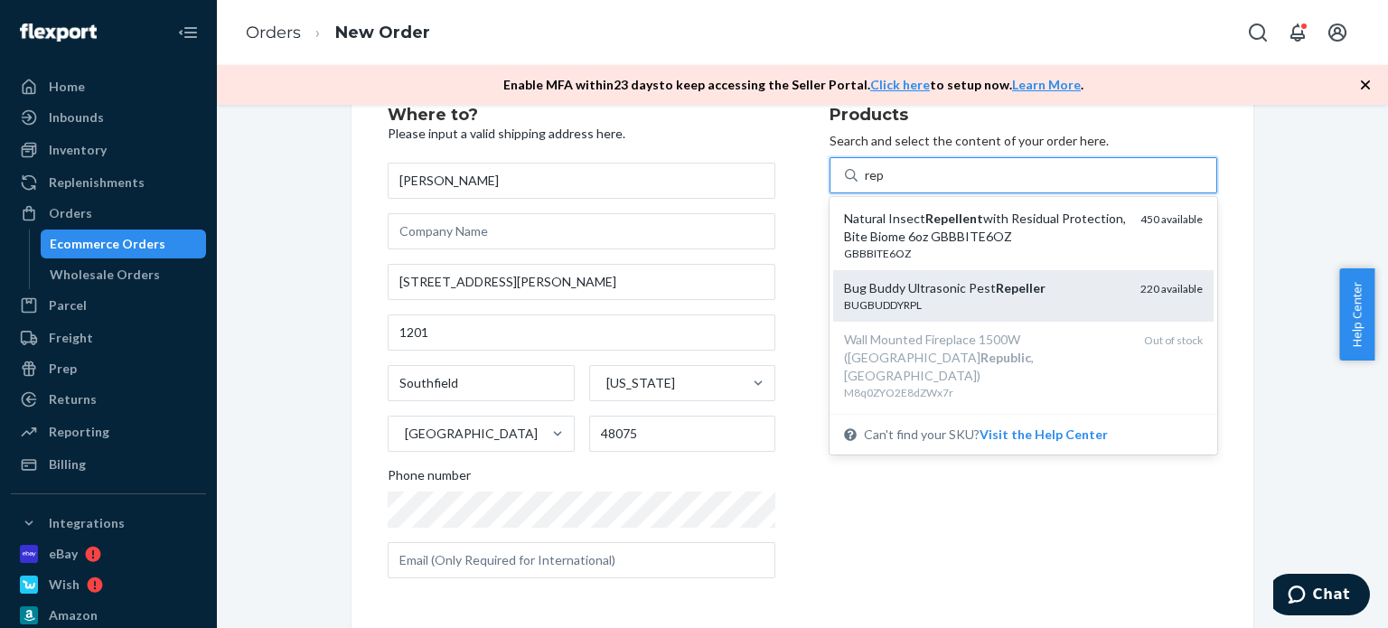
click at [987, 295] on div "Bug Buddy Ultrasonic Pest Repeller" at bounding box center [985, 288] width 282 height 18
click at [886, 184] on input "rep" at bounding box center [875, 175] width 21 height 18
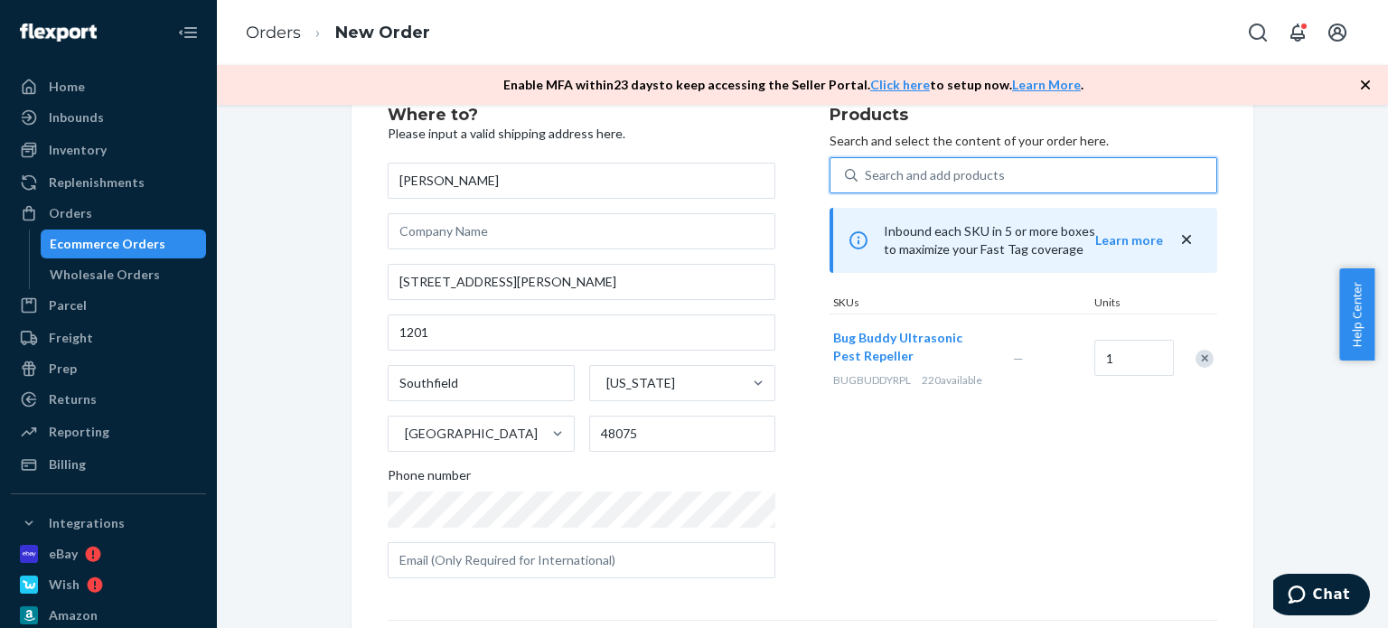
click at [917, 168] on div "Search and add products" at bounding box center [935, 175] width 140 height 18
click at [867, 168] on input "0 results available. Select is focused ,type to refine list, press Down to open…" at bounding box center [866, 175] width 2 height 18
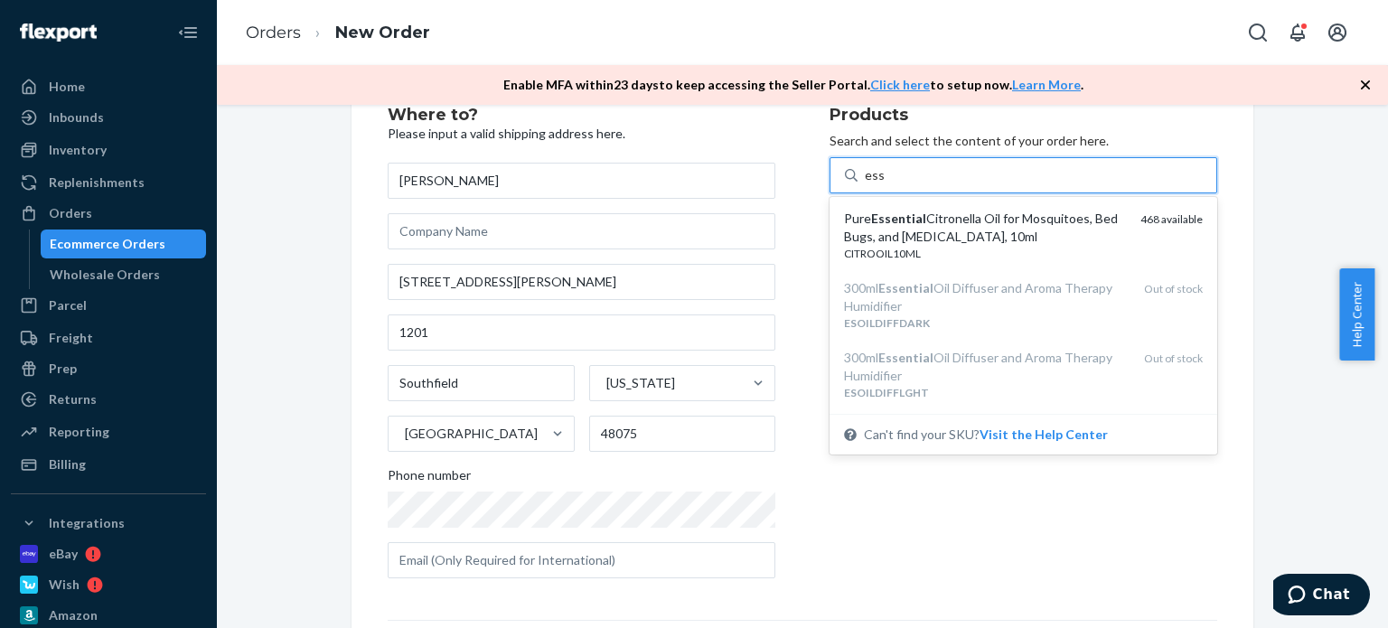
type input "esse"
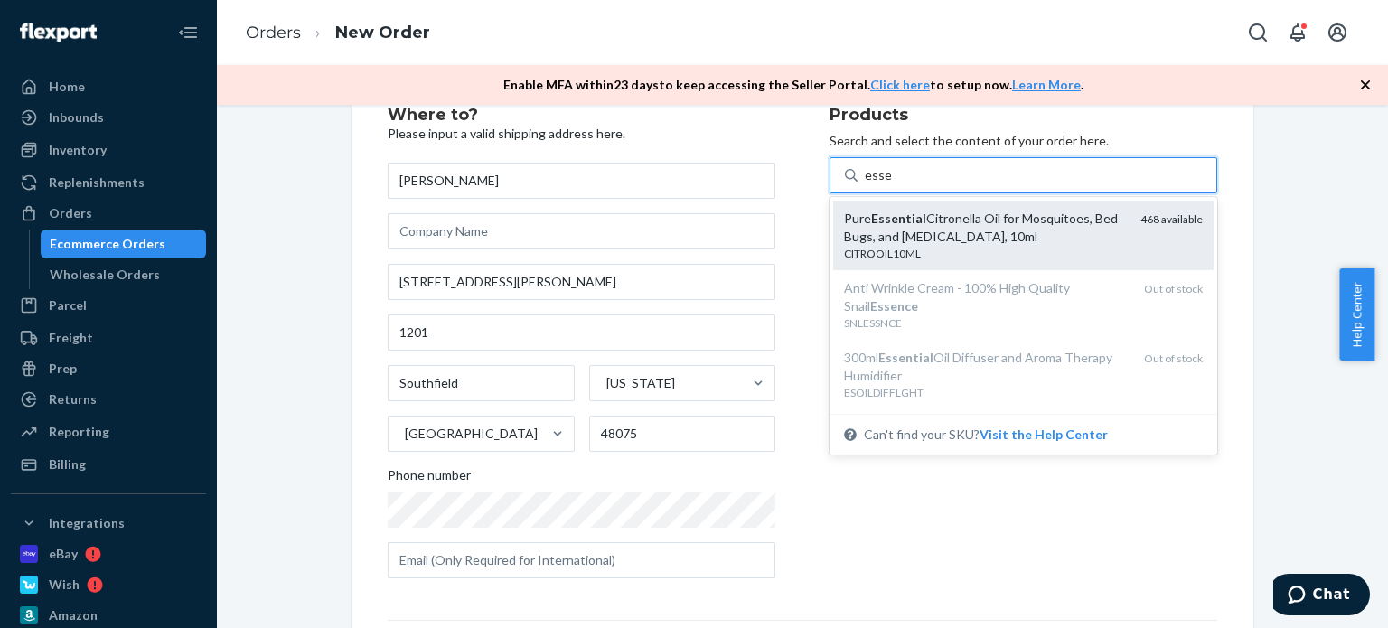
click at [943, 220] on div "Pure Essential Citronella Oil for Mosquitoes, Bed Bugs, and [MEDICAL_DATA], 10ml" at bounding box center [985, 228] width 282 height 36
click at [891, 184] on input "esse" at bounding box center [878, 175] width 26 height 18
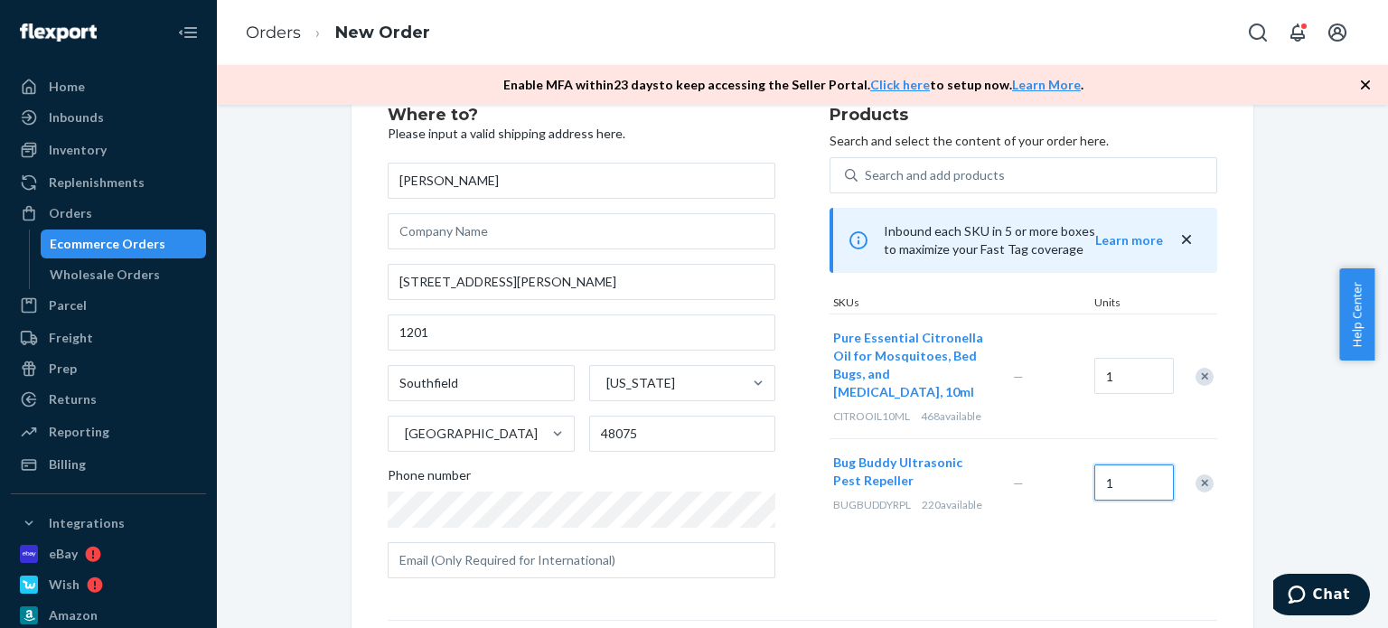
click at [1131, 473] on input "1" at bounding box center [1134, 482] width 80 height 36
click at [1052, 489] on div "Bug Buddy Ultrasonic Pest Repeller BUGBUDDYRPL 220 available — 2" at bounding box center [1023, 482] width 388 height 89
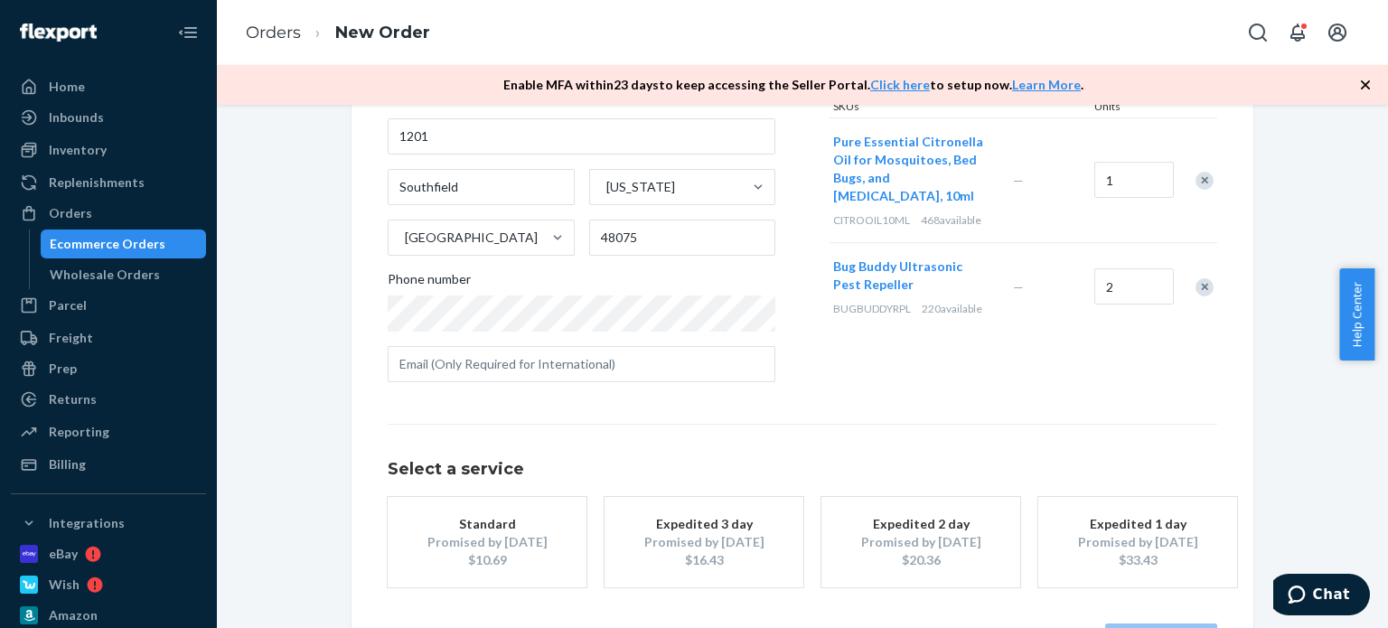
scroll to position [324, 0]
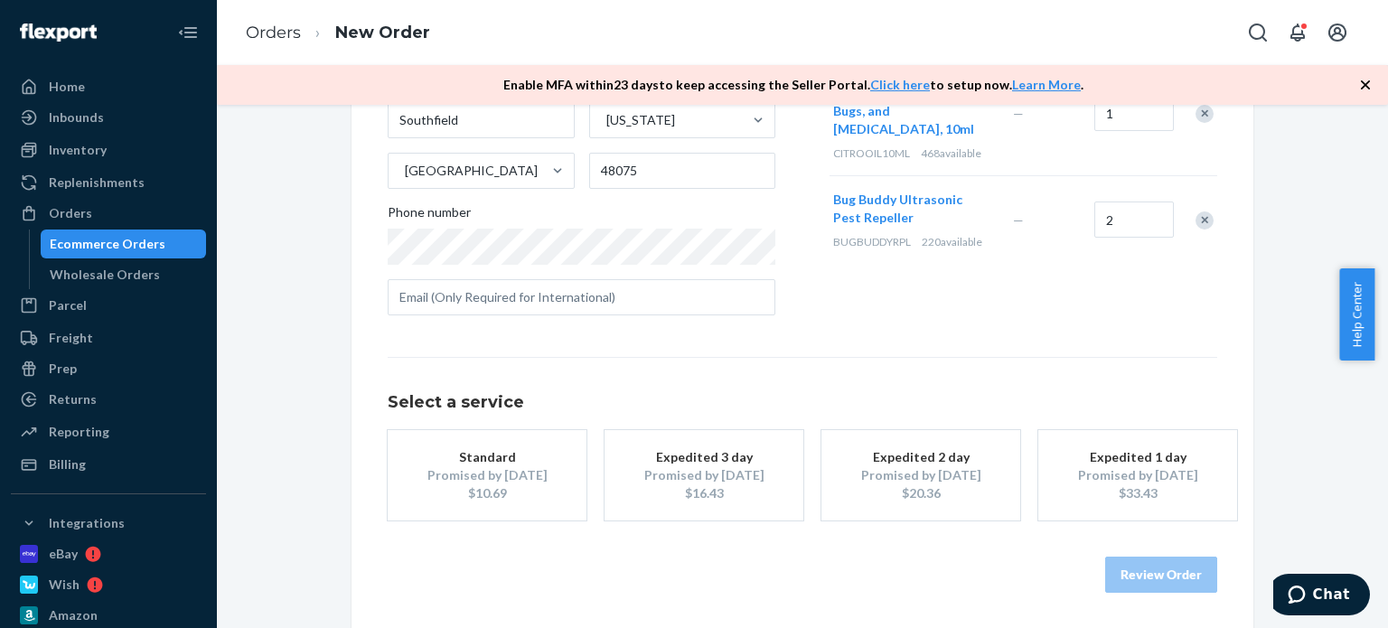
click at [508, 487] on div "$10.69" at bounding box center [487, 493] width 145 height 18
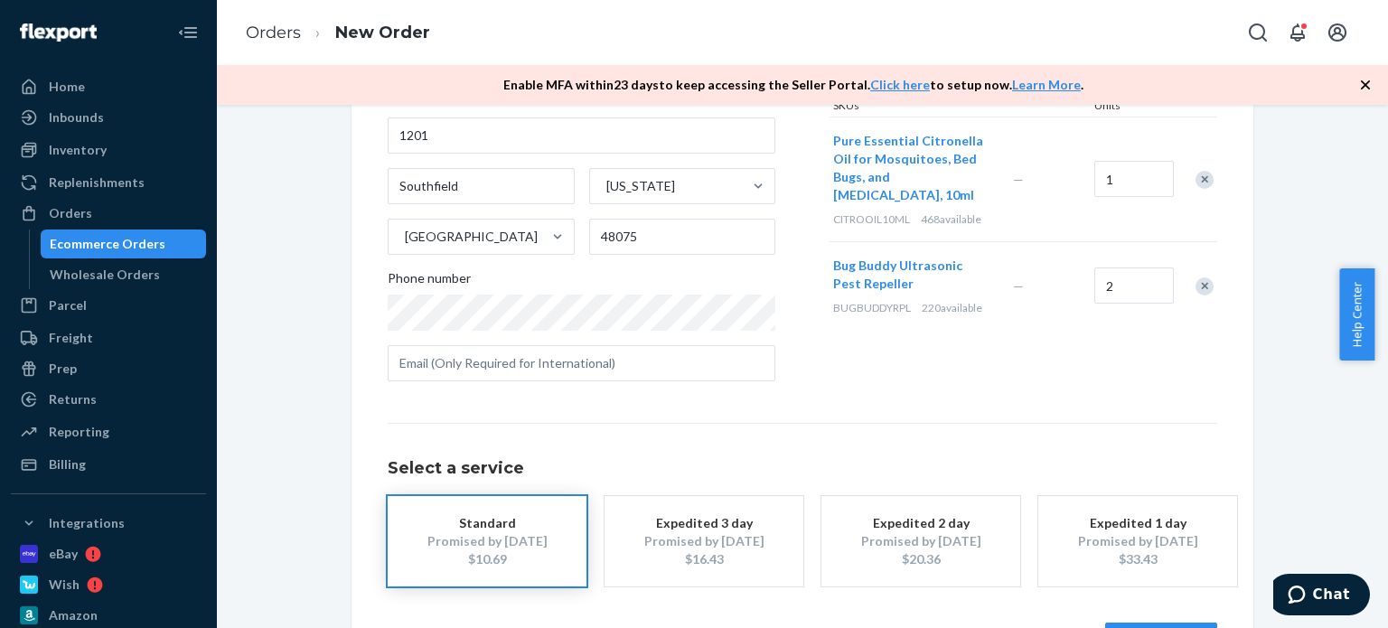
scroll to position [234, 0]
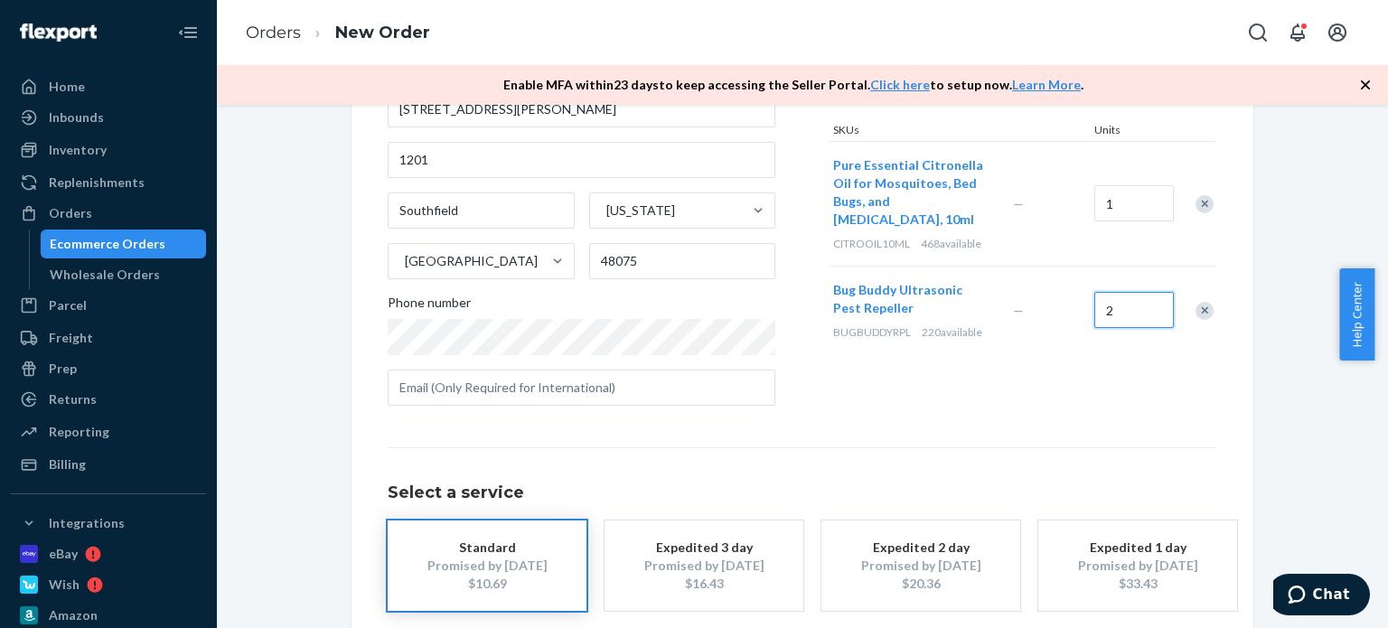
click at [1113, 294] on input "2" at bounding box center [1134, 310] width 80 height 36
type input "1"
click at [1117, 198] on input "1" at bounding box center [1134, 203] width 80 height 36
type input "2"
click at [1099, 379] on div "Products Search and select the content of your order here. Search and add produ…" at bounding box center [1023, 177] width 388 height 486
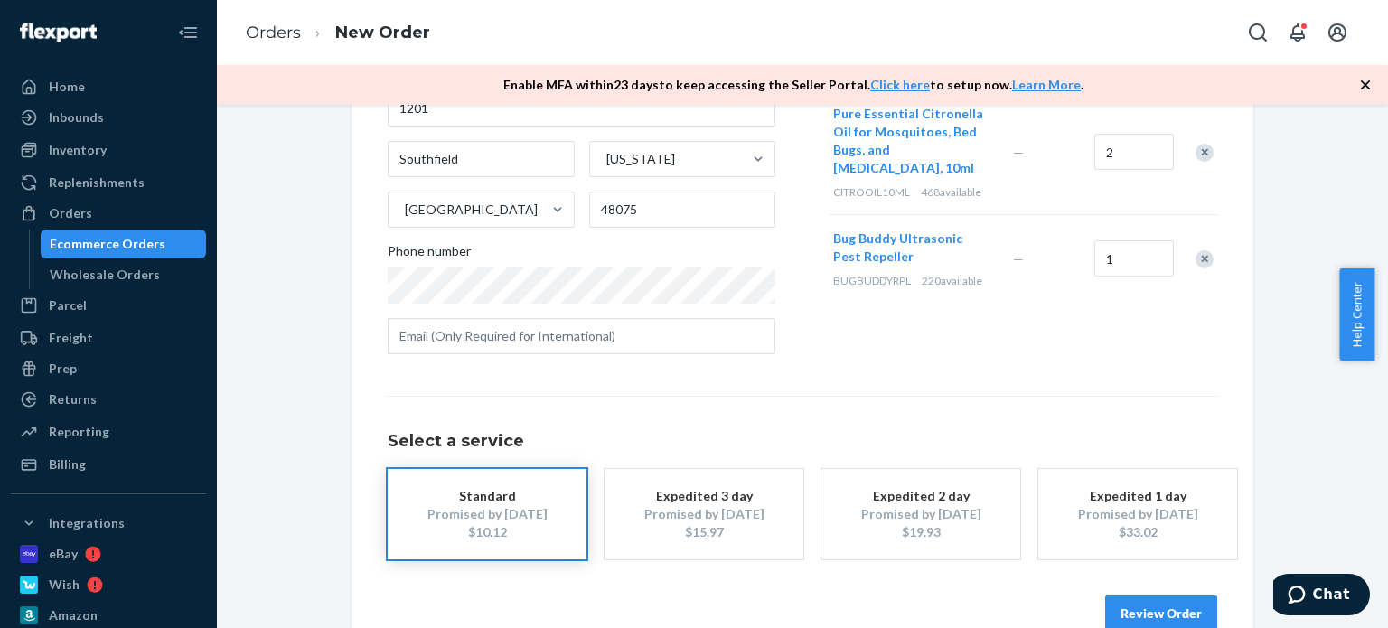
scroll to position [324, 0]
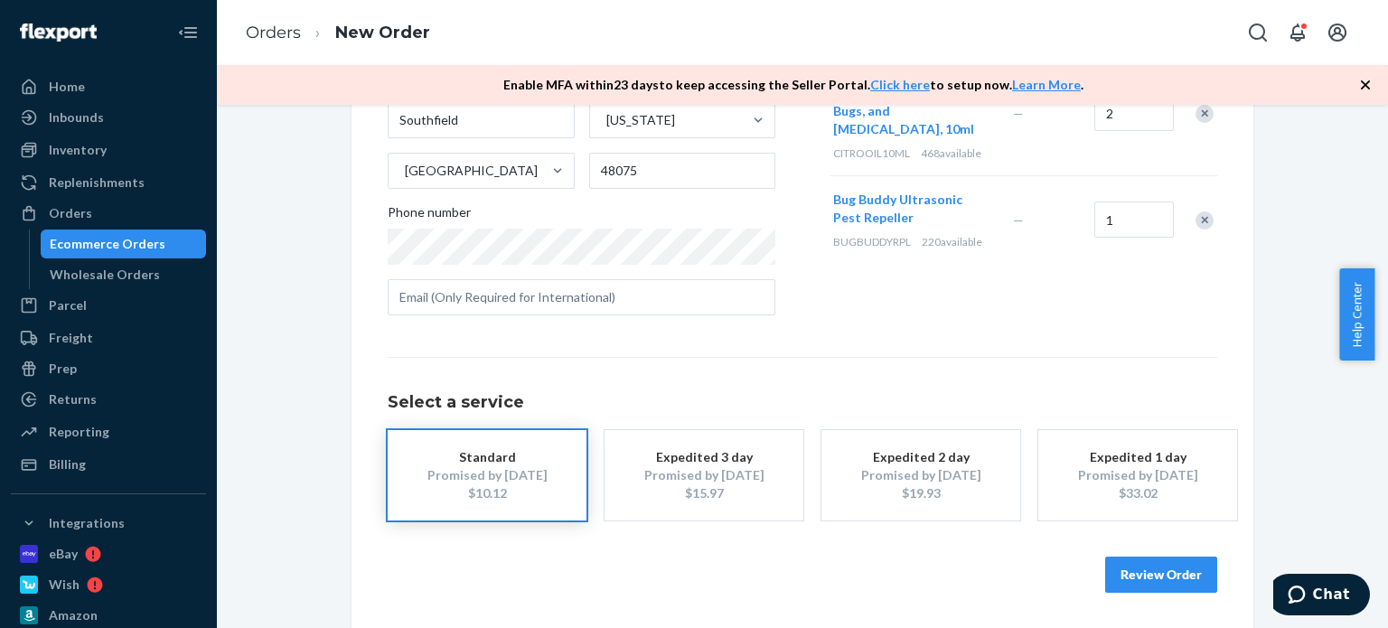
click at [1165, 575] on button "Review Order" at bounding box center [1161, 575] width 112 height 36
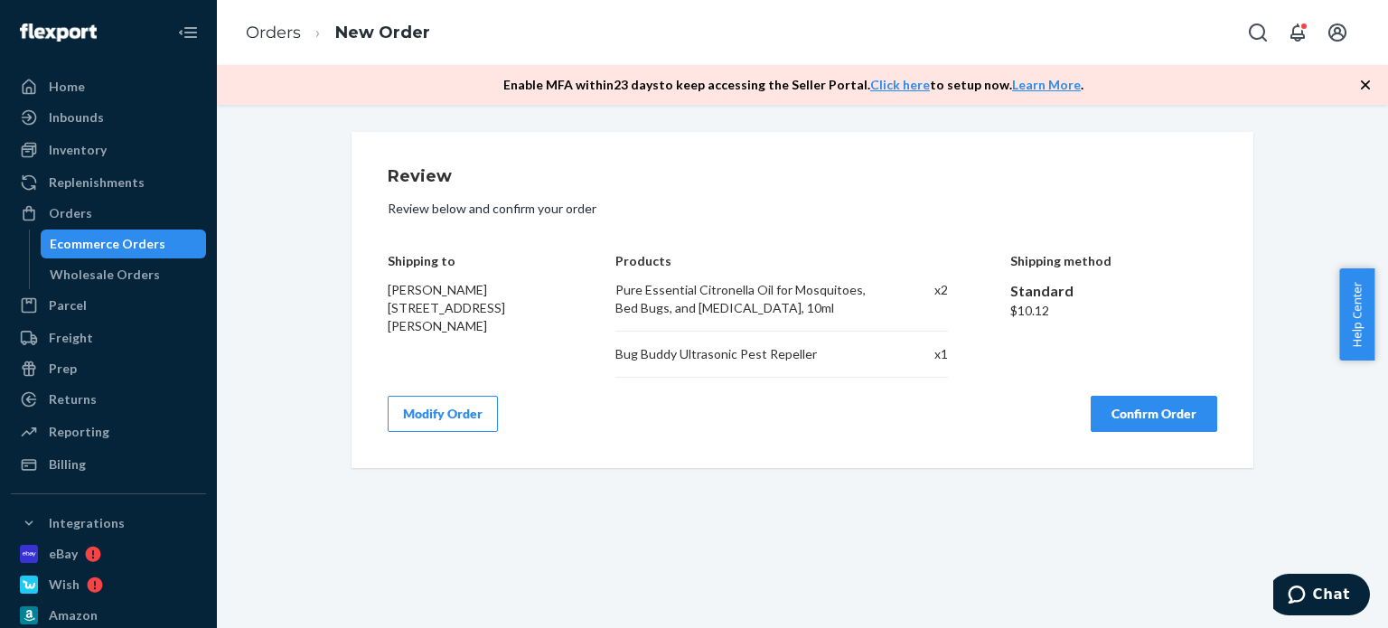
click at [1125, 414] on button "Confirm Order" at bounding box center [1154, 414] width 127 height 36
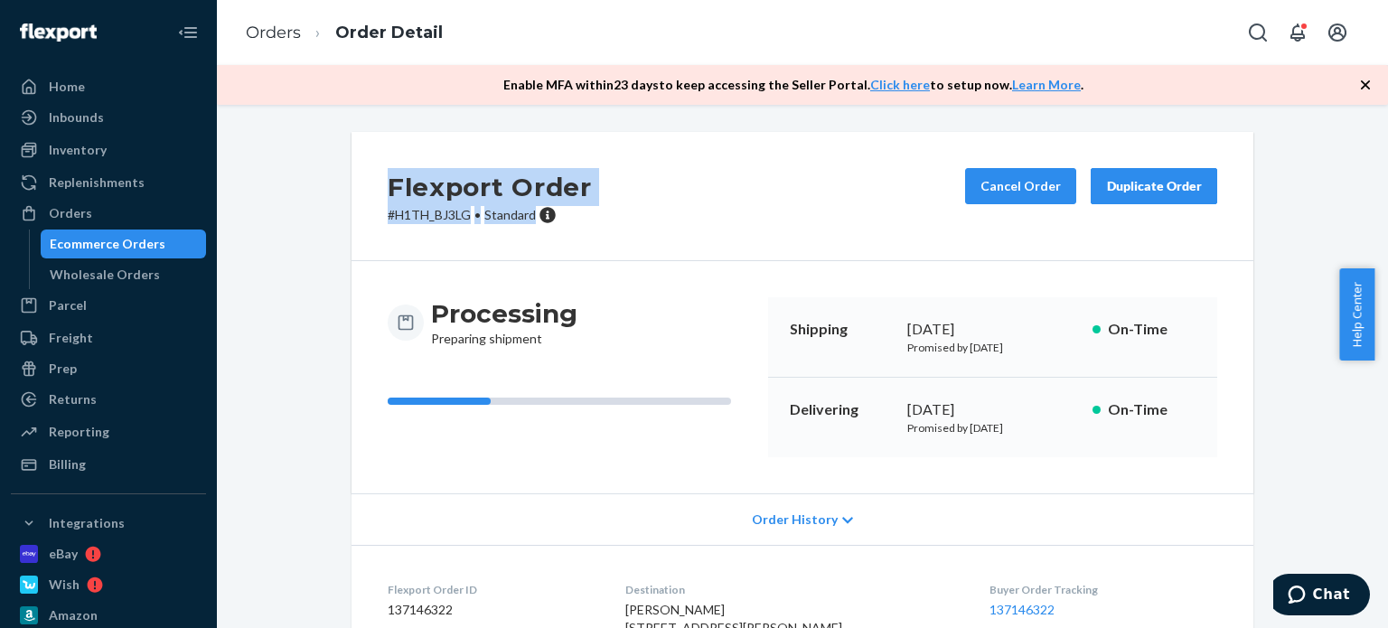
drag, startPoint x: 530, startPoint y: 218, endPoint x: 386, endPoint y: 176, distance: 150.4
click at [388, 176] on div "Flexport Order # H1TH_BJ3LG • Standard" at bounding box center [490, 196] width 204 height 56
copy div "Flexport Order # H1TH_BJ3LG • Standard"
click at [128, 207] on div "Orders" at bounding box center [109, 213] width 192 height 25
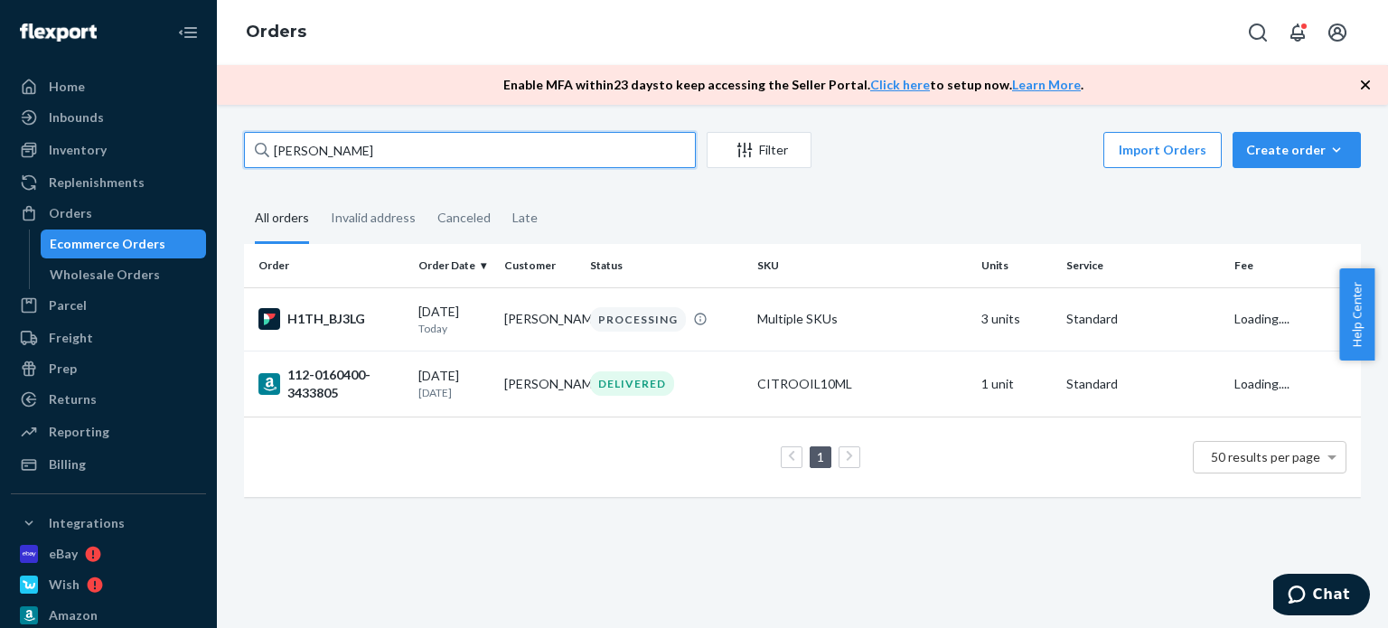
drag, startPoint x: 405, startPoint y: 155, endPoint x: 220, endPoint y: 147, distance: 184.5
click at [212, 147] on div "Home Inbounds Shipping Plans Problems Inventory Products Replenishments Orders …" at bounding box center [694, 314] width 1388 height 628
paste input "[PERSON_NAME]"
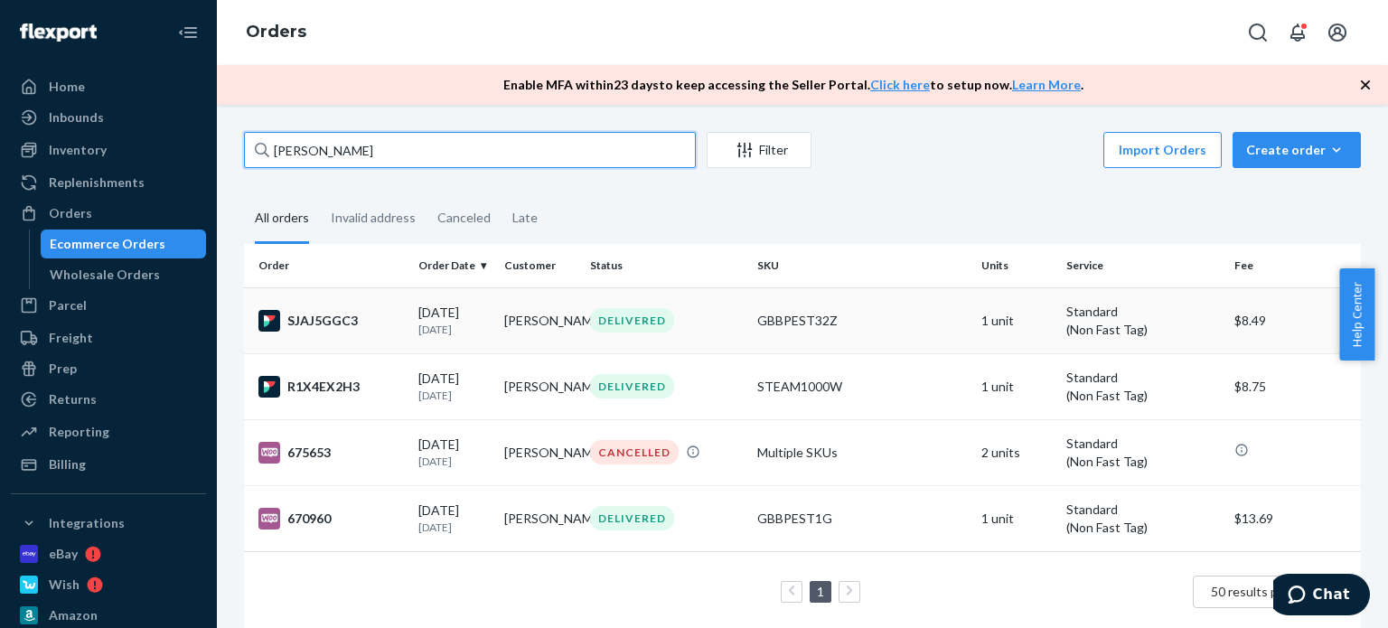
type input "[PERSON_NAME]"
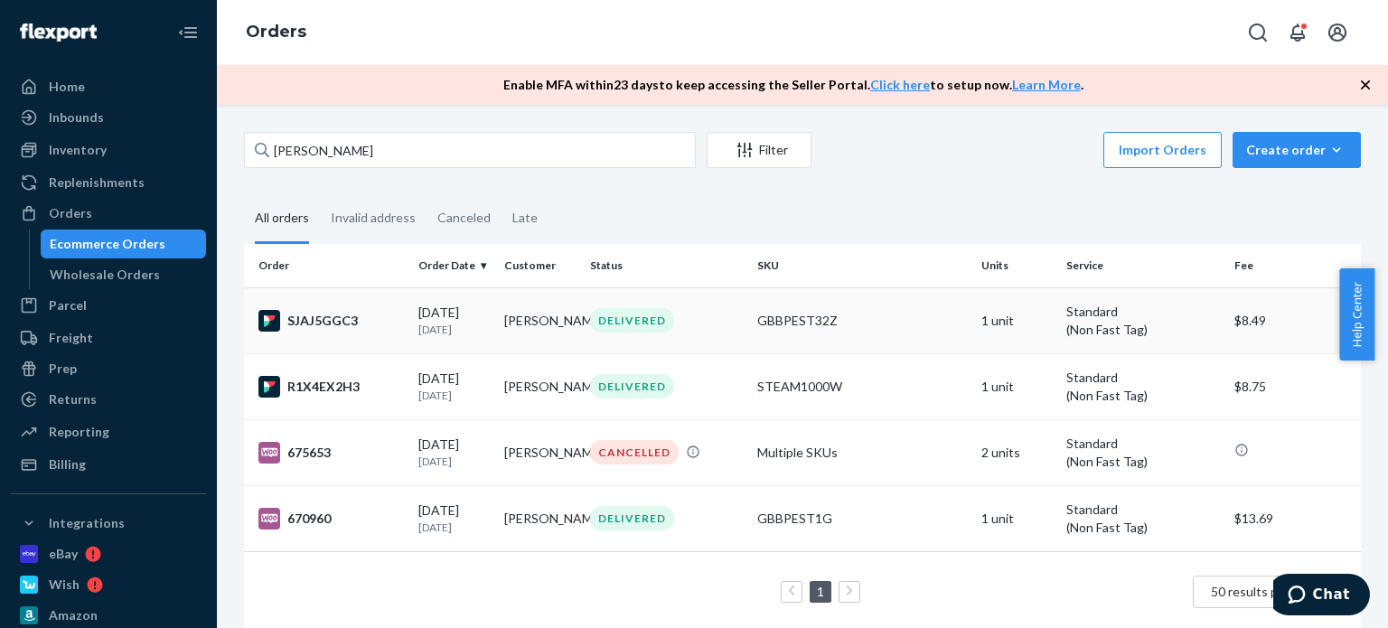
click at [700, 327] on div "DELIVERED" at bounding box center [666, 320] width 160 height 24
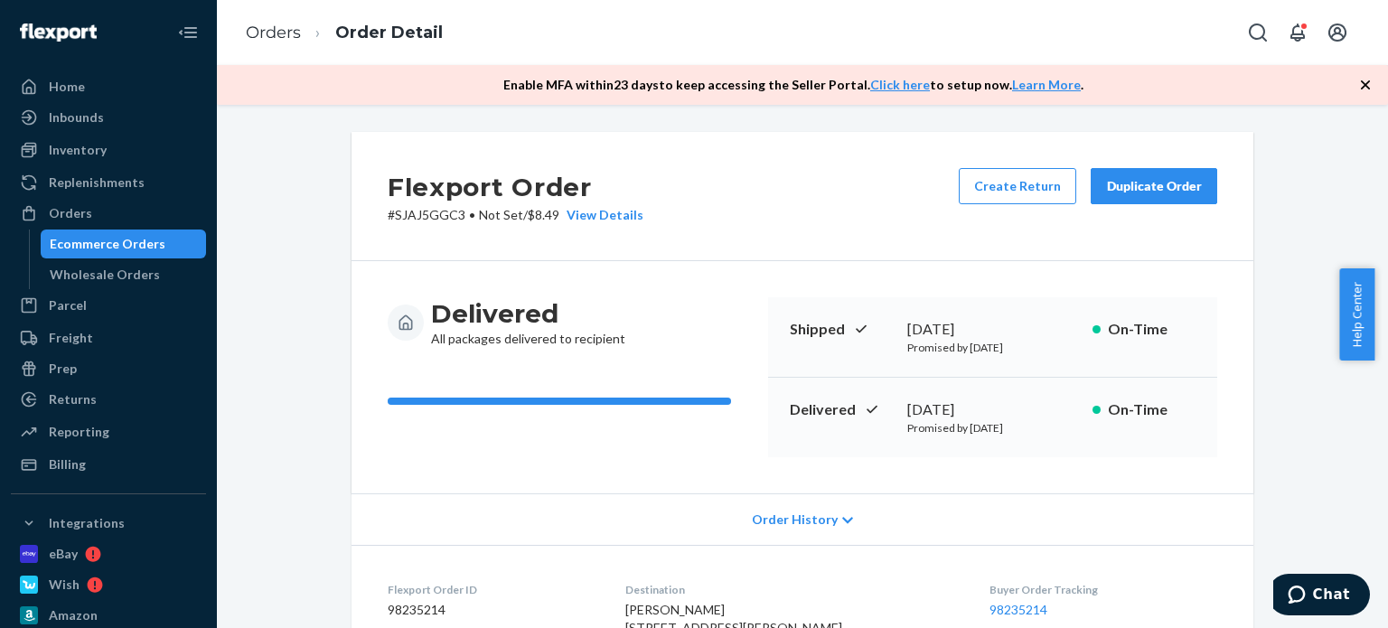
click at [1157, 185] on div "Duplicate Order" at bounding box center [1154, 186] width 96 height 18
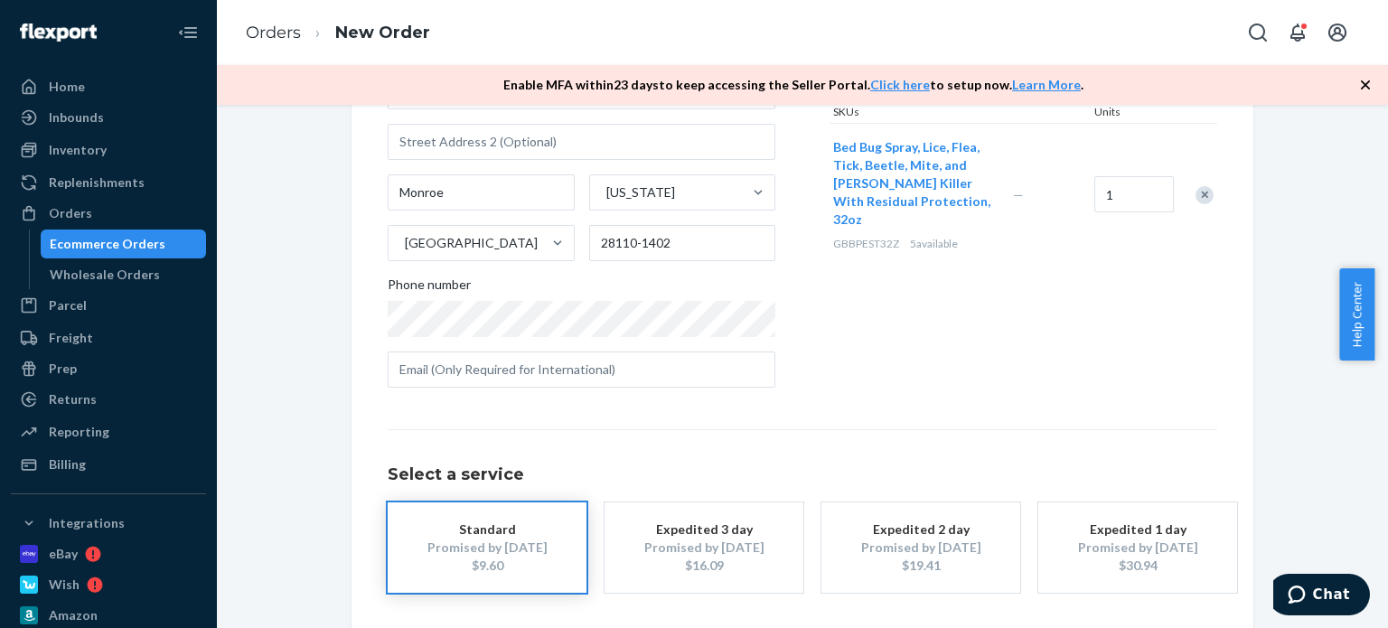
scroll to position [324, 0]
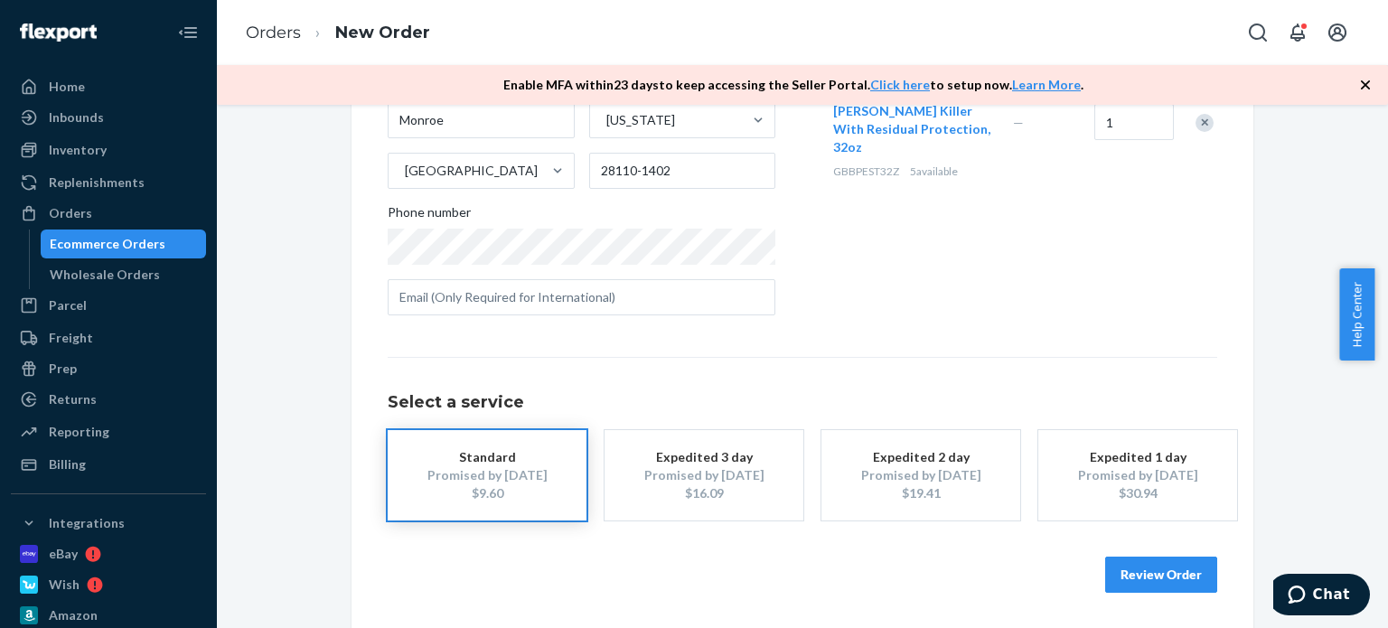
click at [504, 460] on div "Standard" at bounding box center [487, 457] width 145 height 18
click at [1146, 579] on button "Review Order" at bounding box center [1161, 575] width 112 height 36
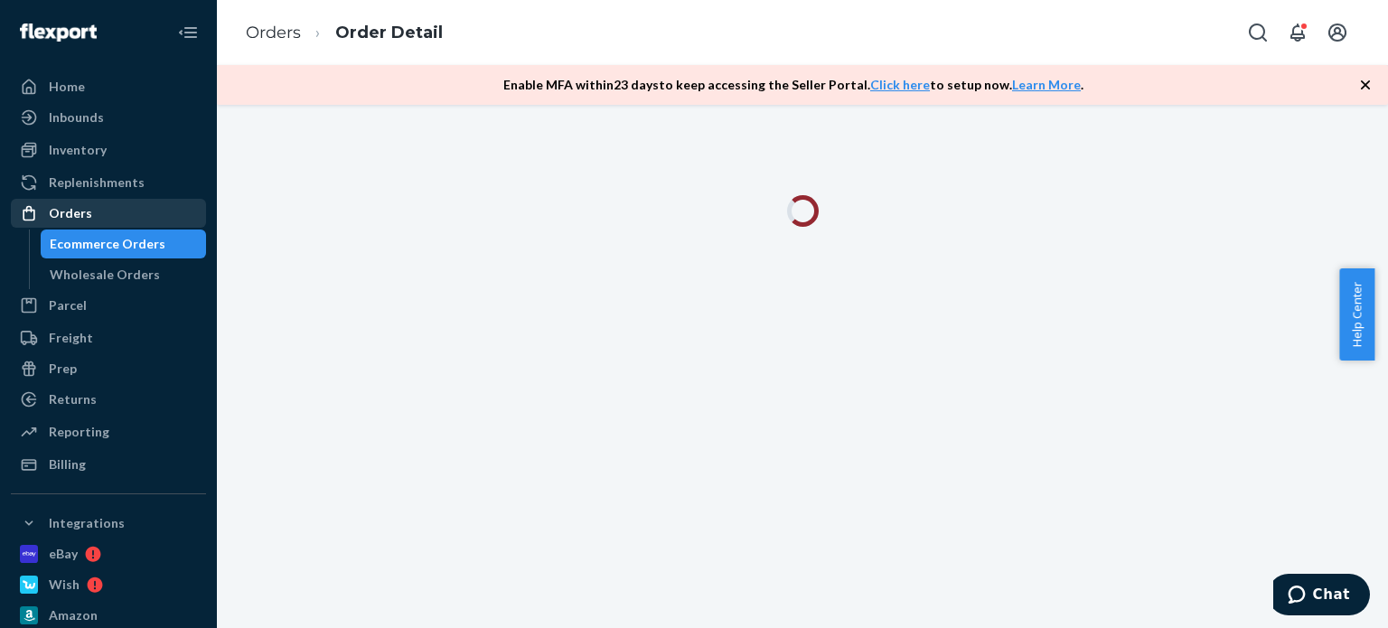
click at [155, 214] on div "Orders" at bounding box center [109, 213] width 192 height 25
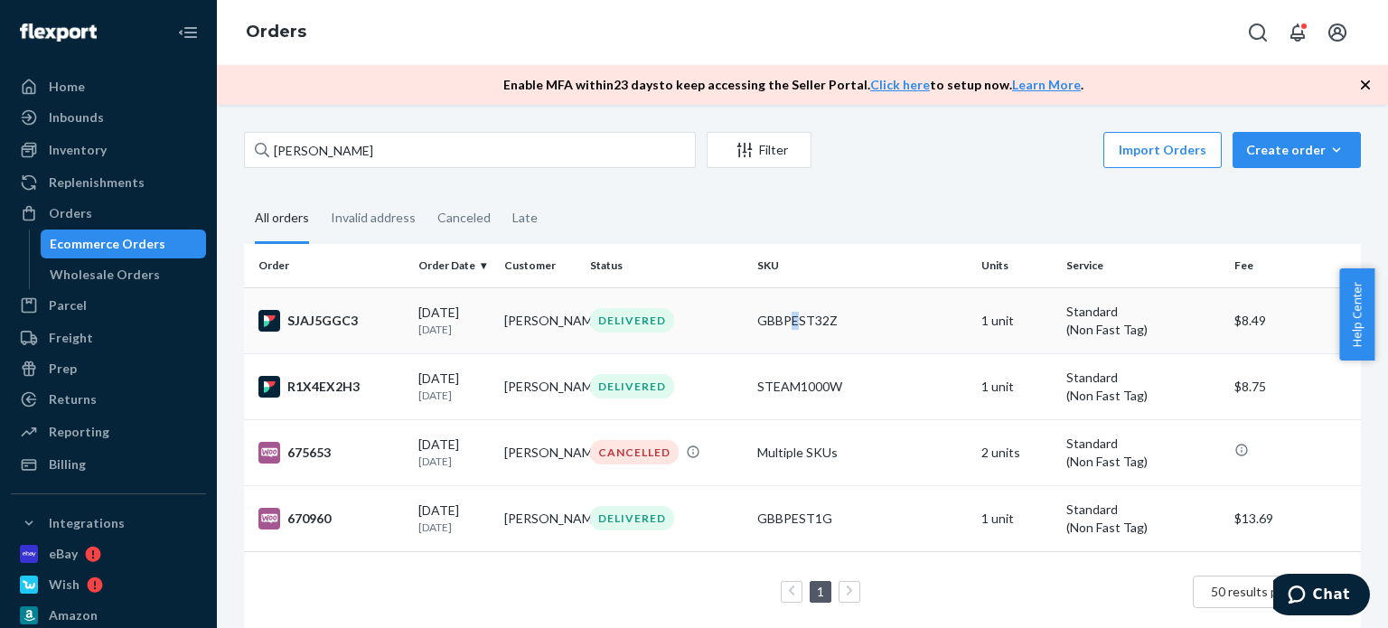
click at [788, 316] on div "GBBPEST32Z" at bounding box center [861, 321] width 209 height 18
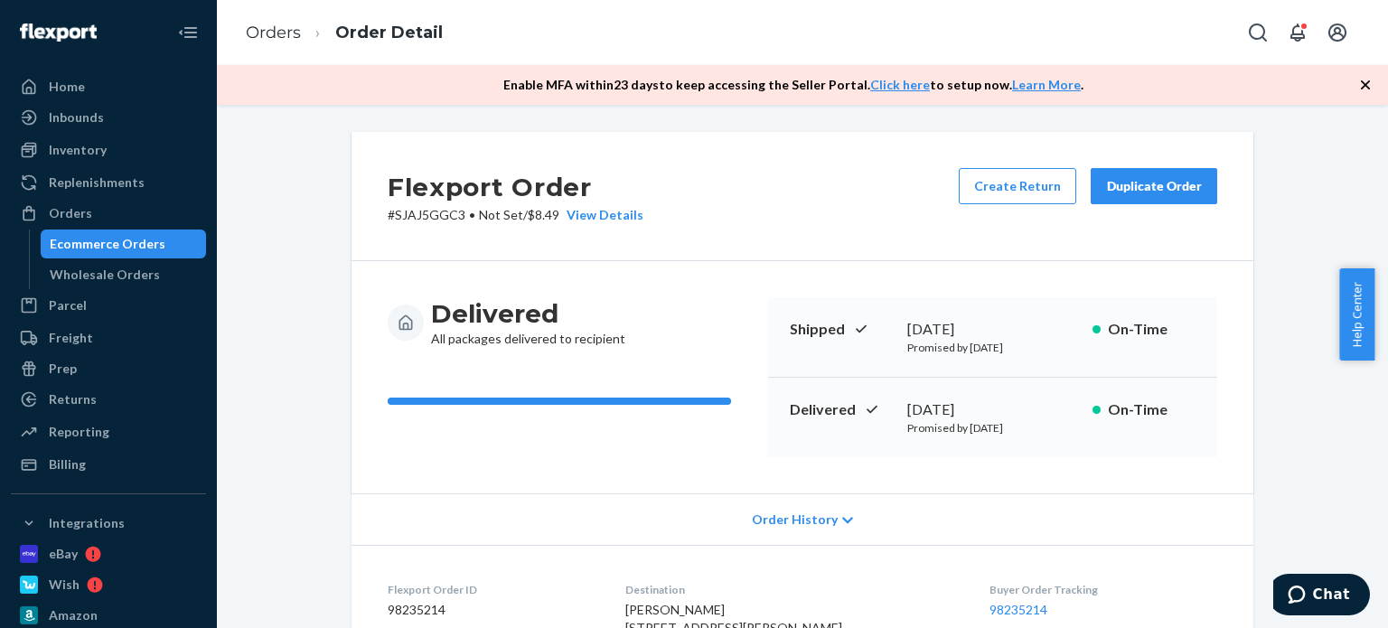
click at [1175, 190] on div "Duplicate Order" at bounding box center [1154, 186] width 96 height 18
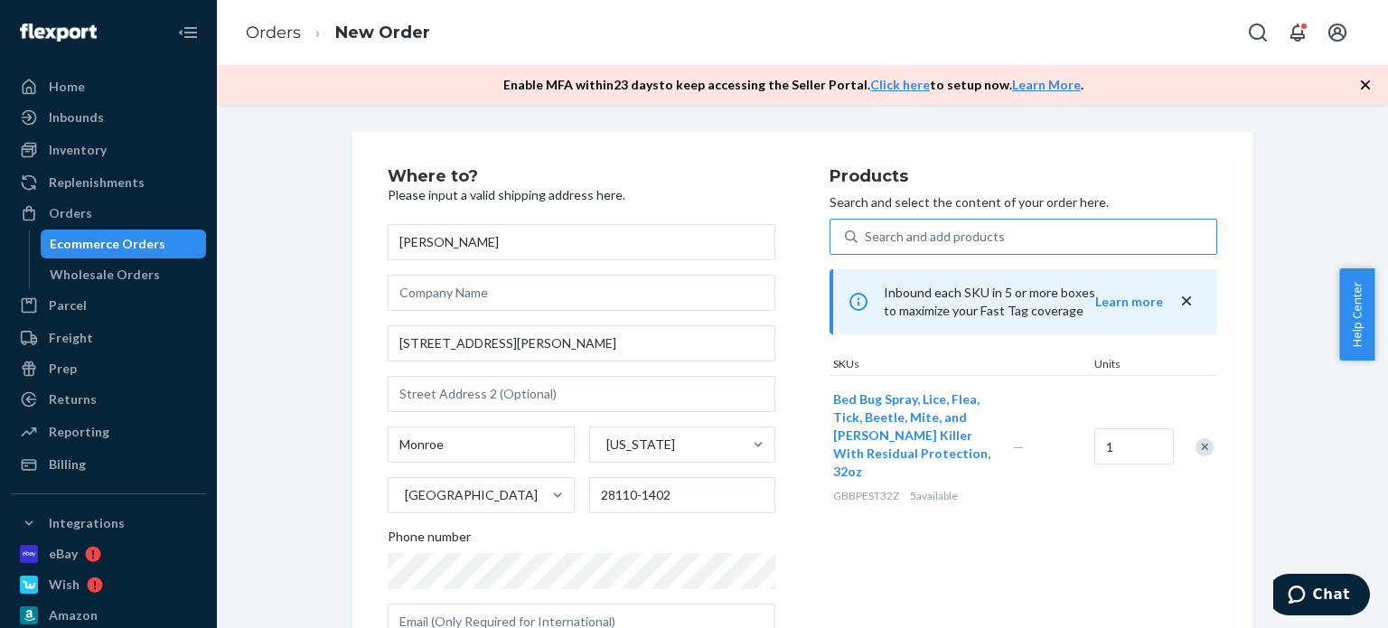
click at [1042, 223] on div "Search and add products" at bounding box center [1037, 236] width 359 height 33
click at [867, 228] on input "Search and add products" at bounding box center [866, 237] width 2 height 18
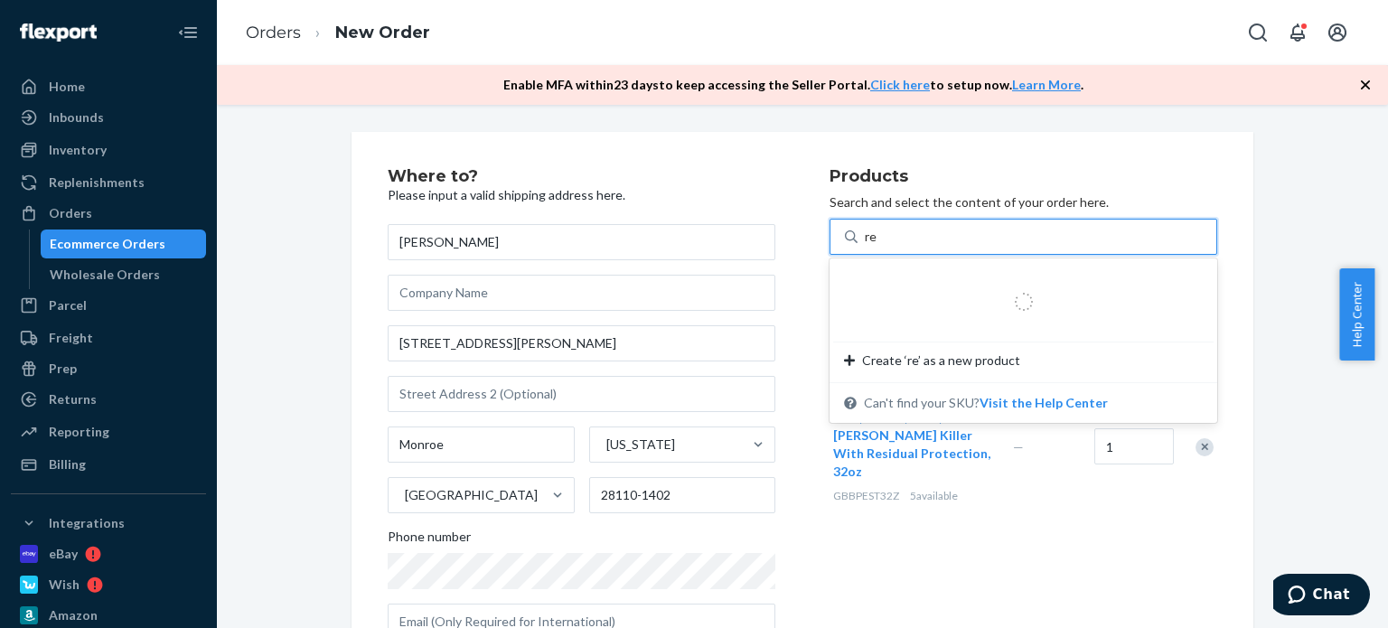
type input "rep"
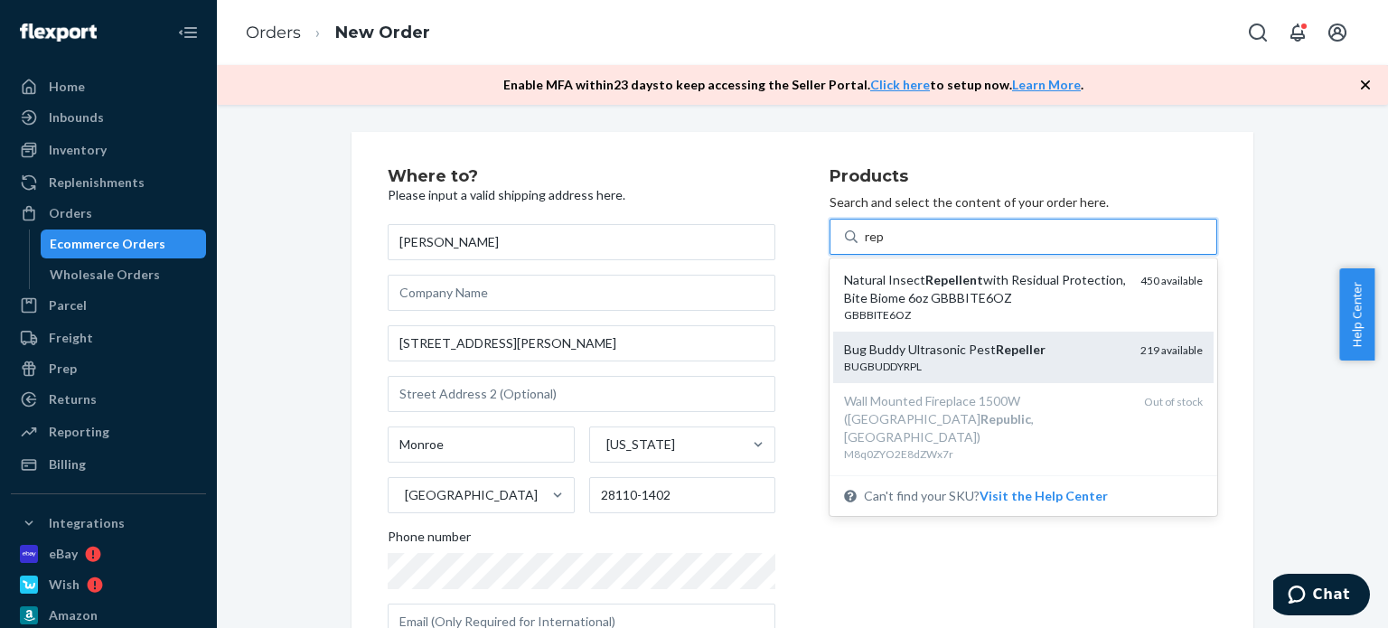
click at [1059, 365] on div "BUGBUDDYRPL" at bounding box center [985, 366] width 282 height 15
click at [886, 246] on input "rep" at bounding box center [875, 237] width 21 height 18
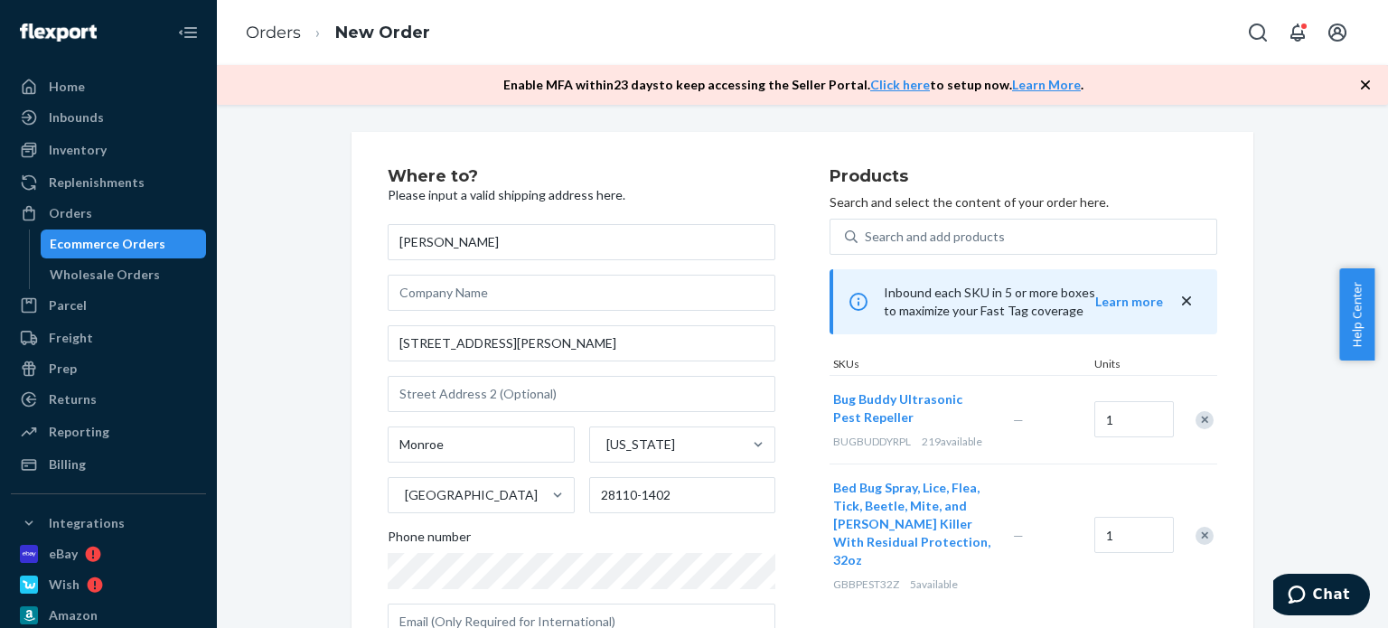
click at [1201, 528] on div "Remove Item" at bounding box center [1204, 536] width 18 height 18
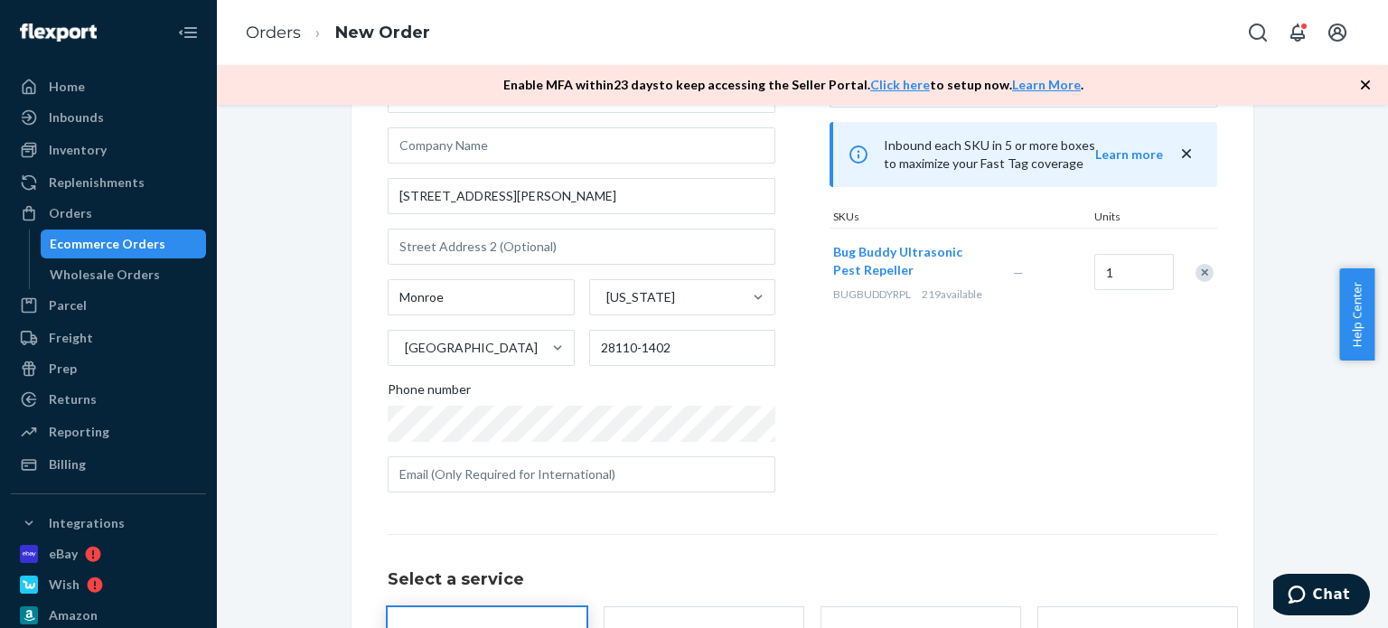
scroll to position [324, 0]
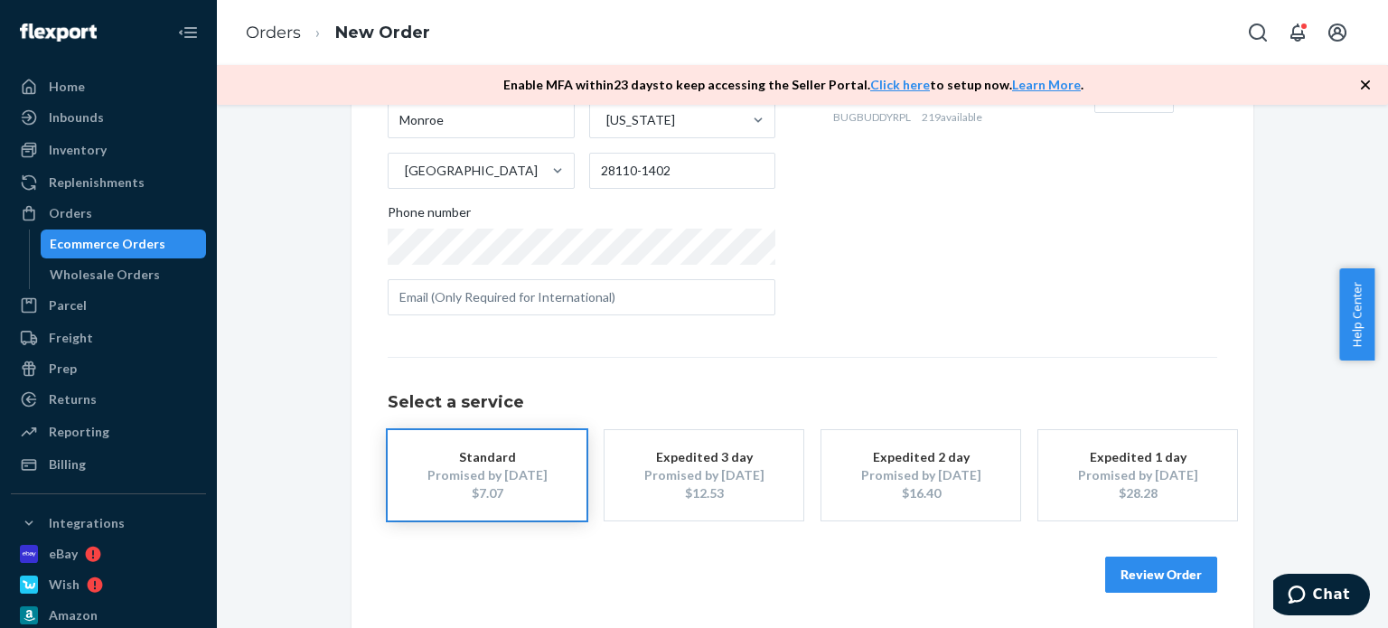
click at [1183, 577] on button "Review Order" at bounding box center [1161, 575] width 112 height 36
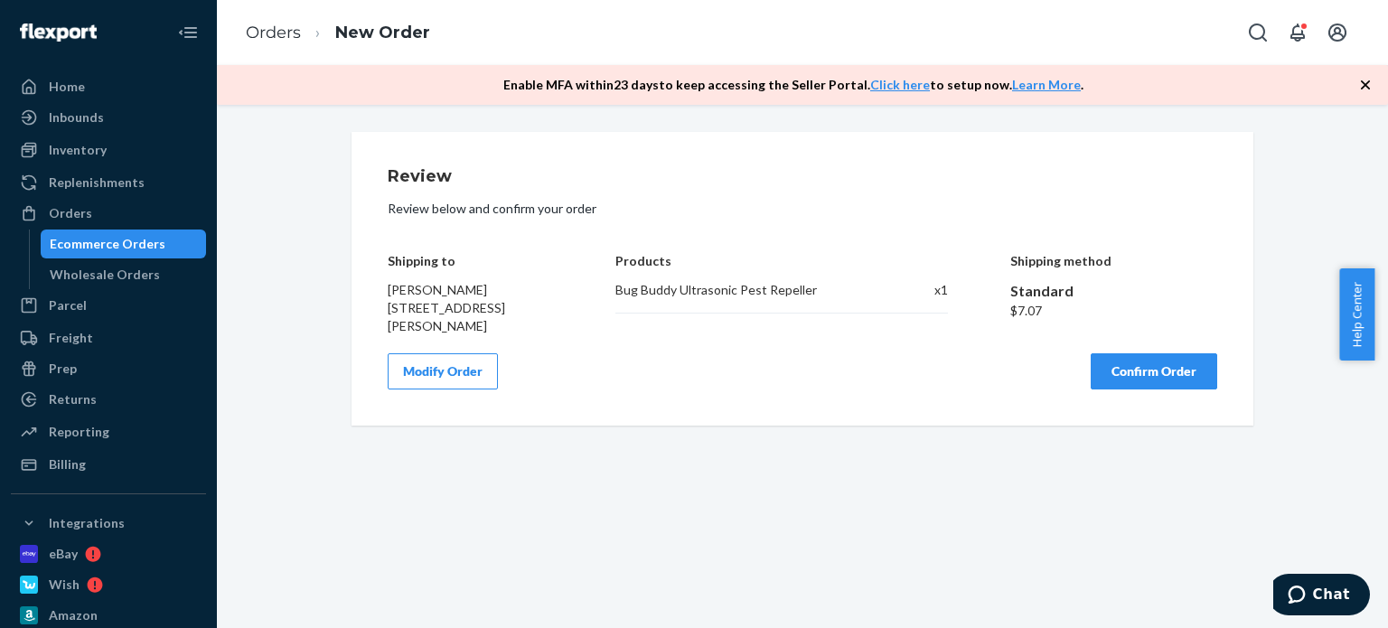
scroll to position [0, 0]
click at [1157, 375] on button "Confirm Order" at bounding box center [1154, 371] width 127 height 36
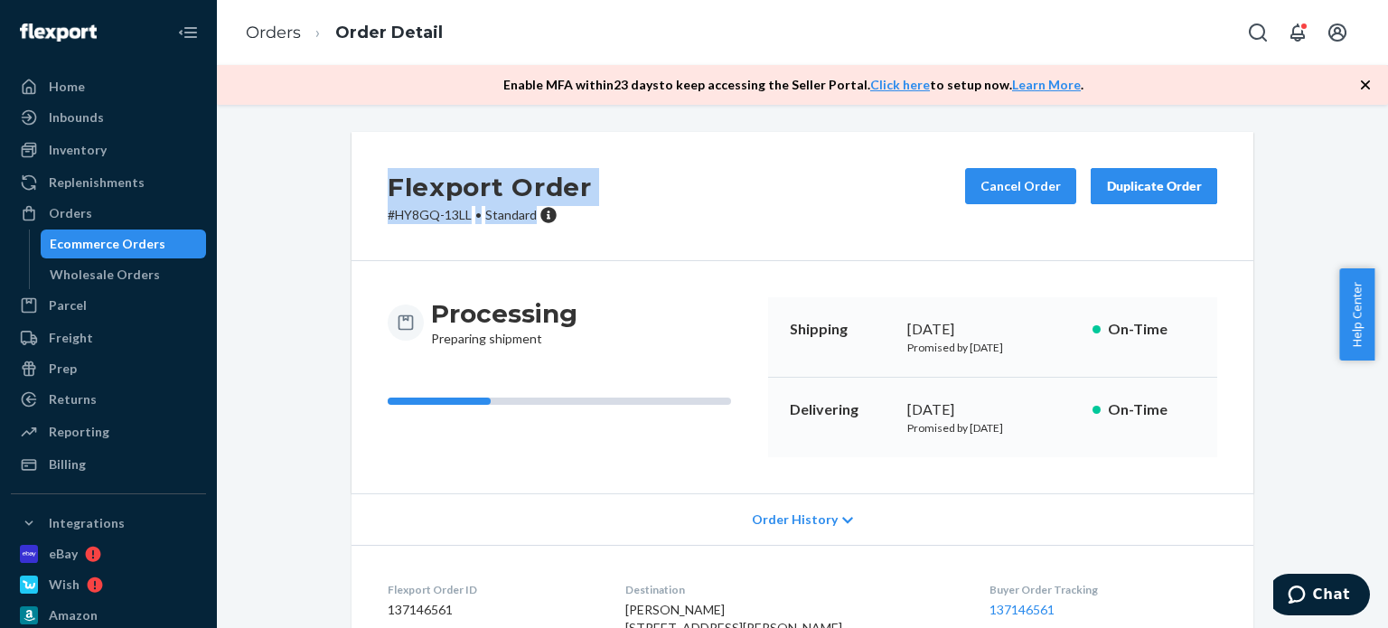
drag, startPoint x: 531, startPoint y: 221, endPoint x: 372, endPoint y: 198, distance: 160.8
click at [373, 200] on div "Flexport Order # HY8GQ-13LL • Standard Cancel Order Duplicate Order" at bounding box center [802, 196] width 902 height 129
copy div "Flexport Order # HY8GQ-13LL • Standard"
click at [141, 216] on div "Orders" at bounding box center [109, 213] width 192 height 25
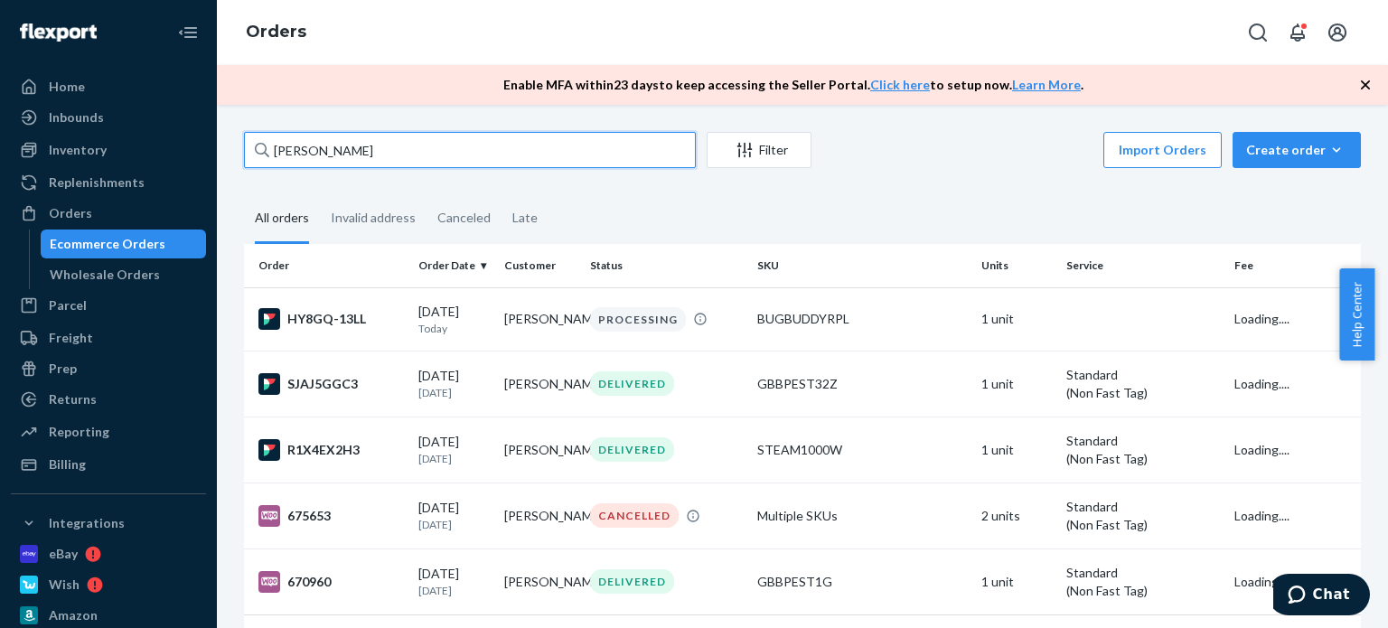
drag, startPoint x: 376, startPoint y: 157, endPoint x: 300, endPoint y: 151, distance: 76.2
click at [211, 148] on div "Home Inbounds Shipping Plans Problems Inventory Products Replenishments Orders …" at bounding box center [694, 314] width 1388 height 628
paste input "[PERSON_NAME]"
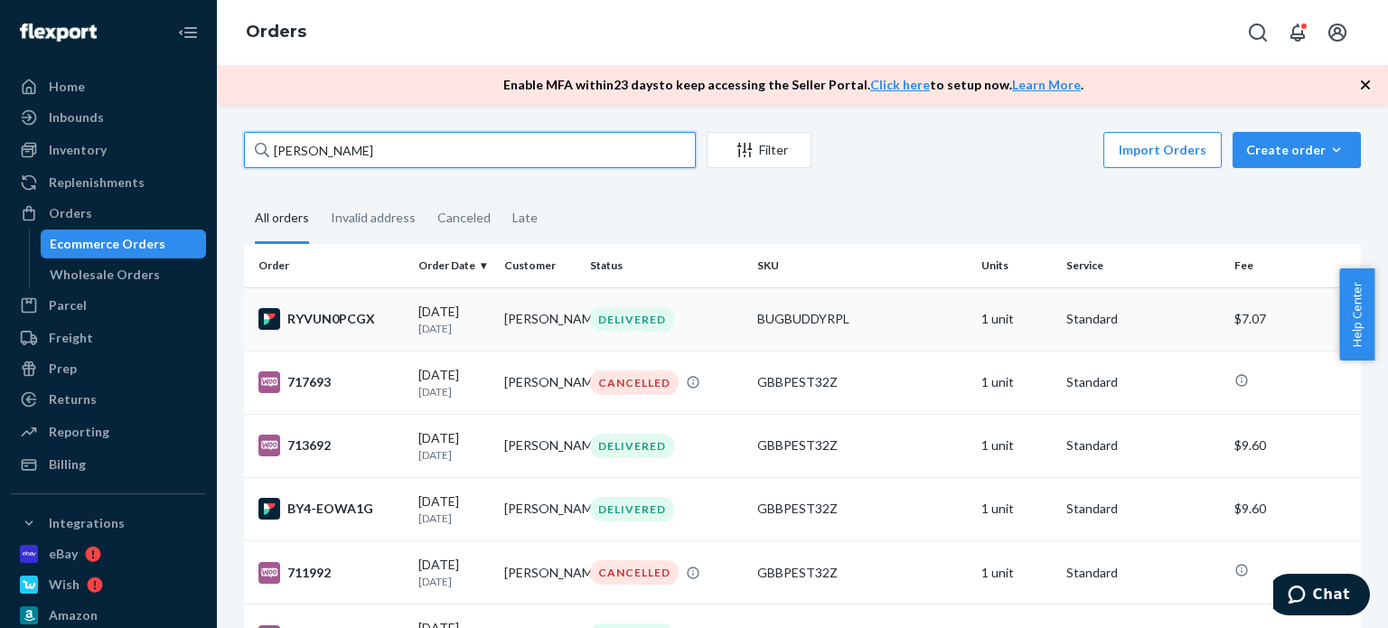
type input "[PERSON_NAME]"
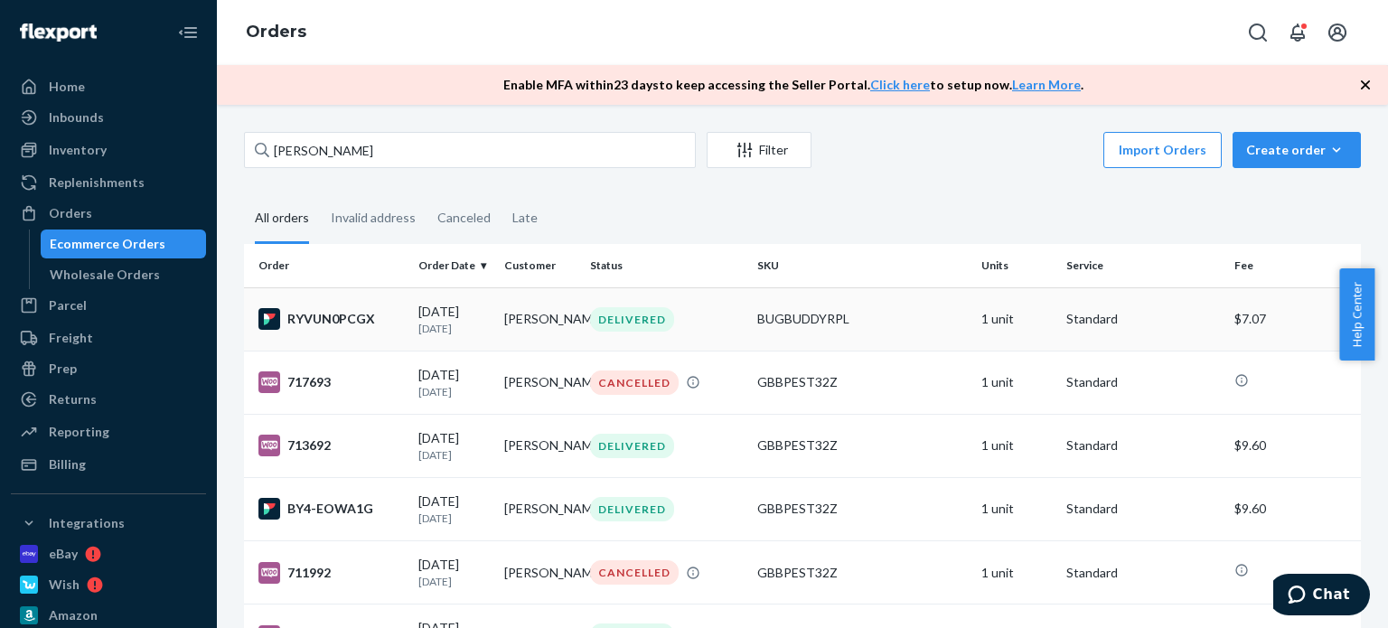
click at [661, 314] on div "DELIVERED" at bounding box center [632, 319] width 84 height 24
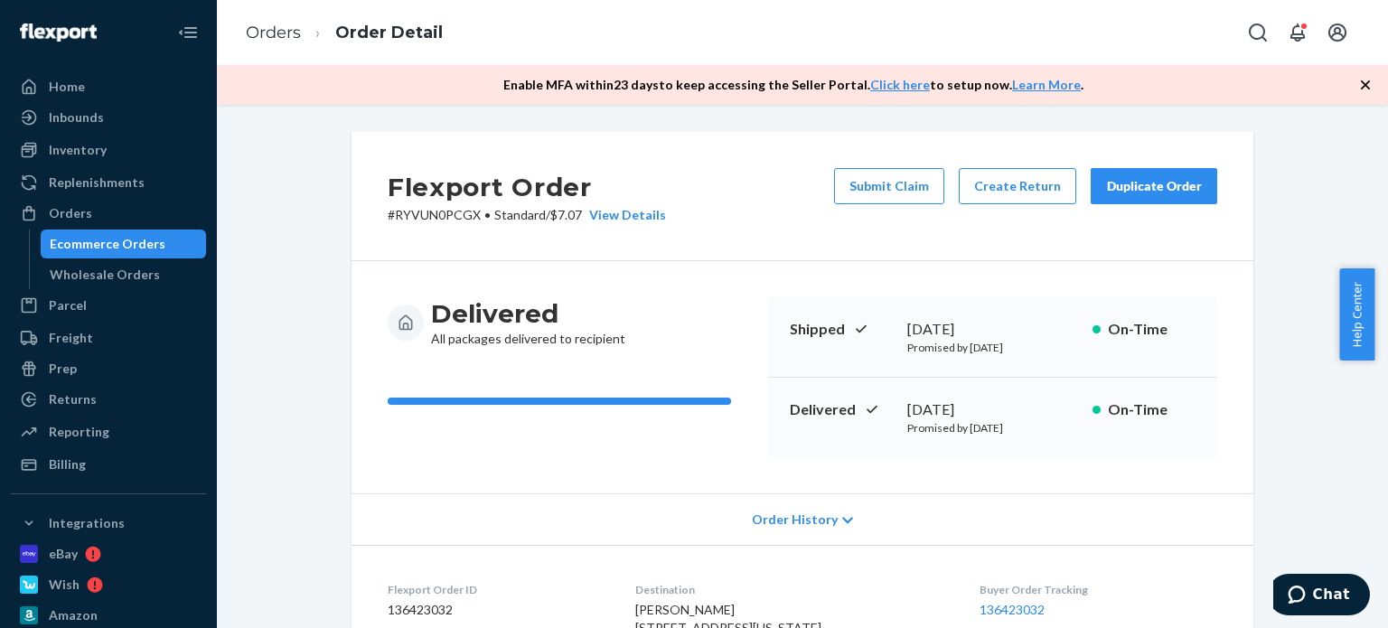
click at [1153, 185] on div "Duplicate Order" at bounding box center [1154, 186] width 96 height 18
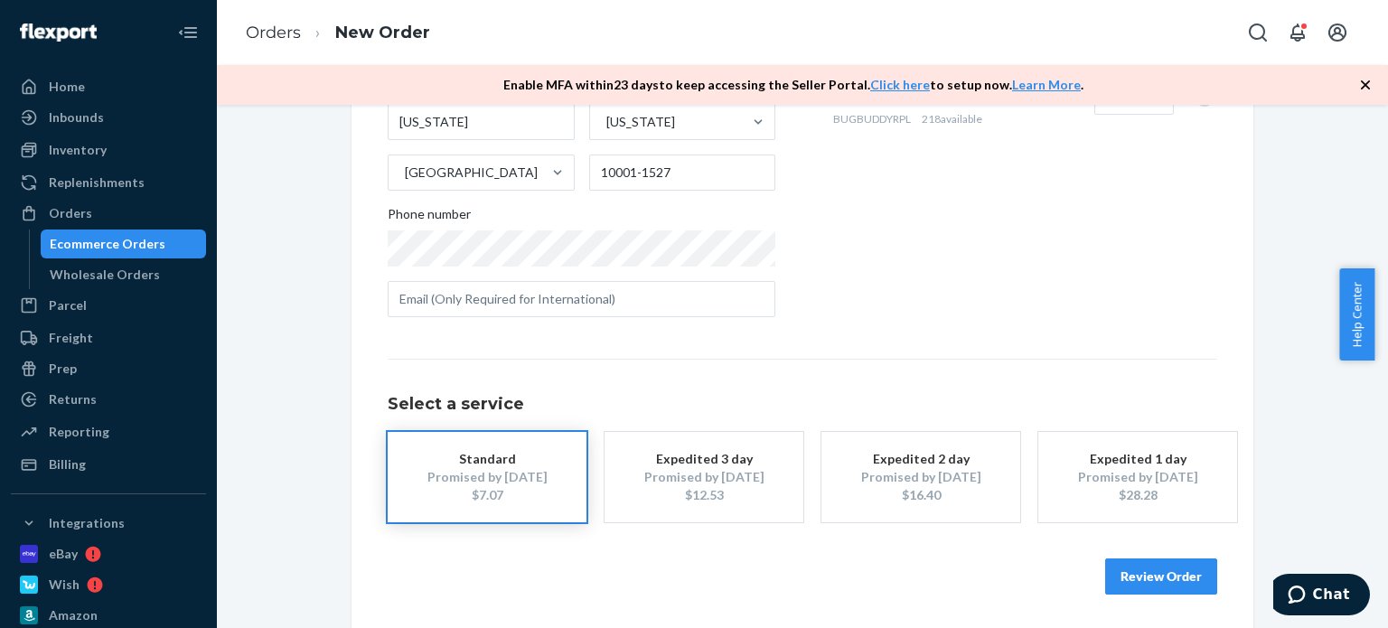
scroll to position [324, 0]
click at [1163, 572] on button "Review Order" at bounding box center [1161, 575] width 112 height 36
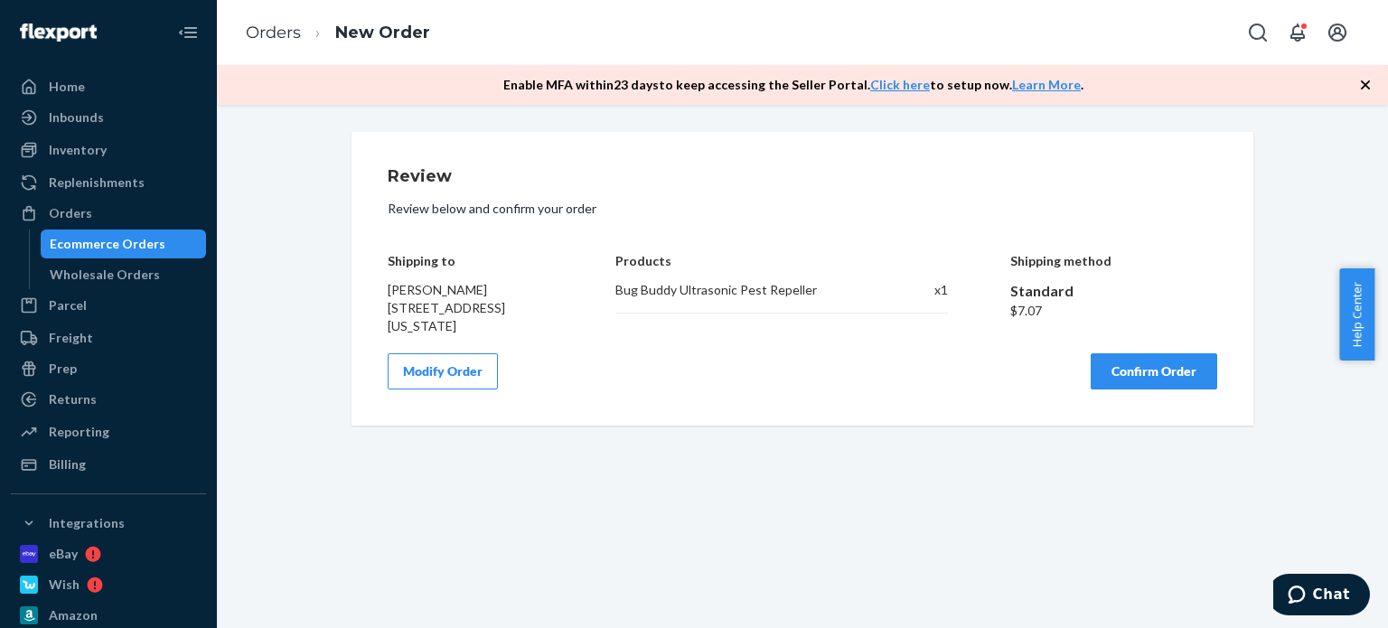
click at [1162, 388] on button "Confirm Order" at bounding box center [1154, 371] width 127 height 36
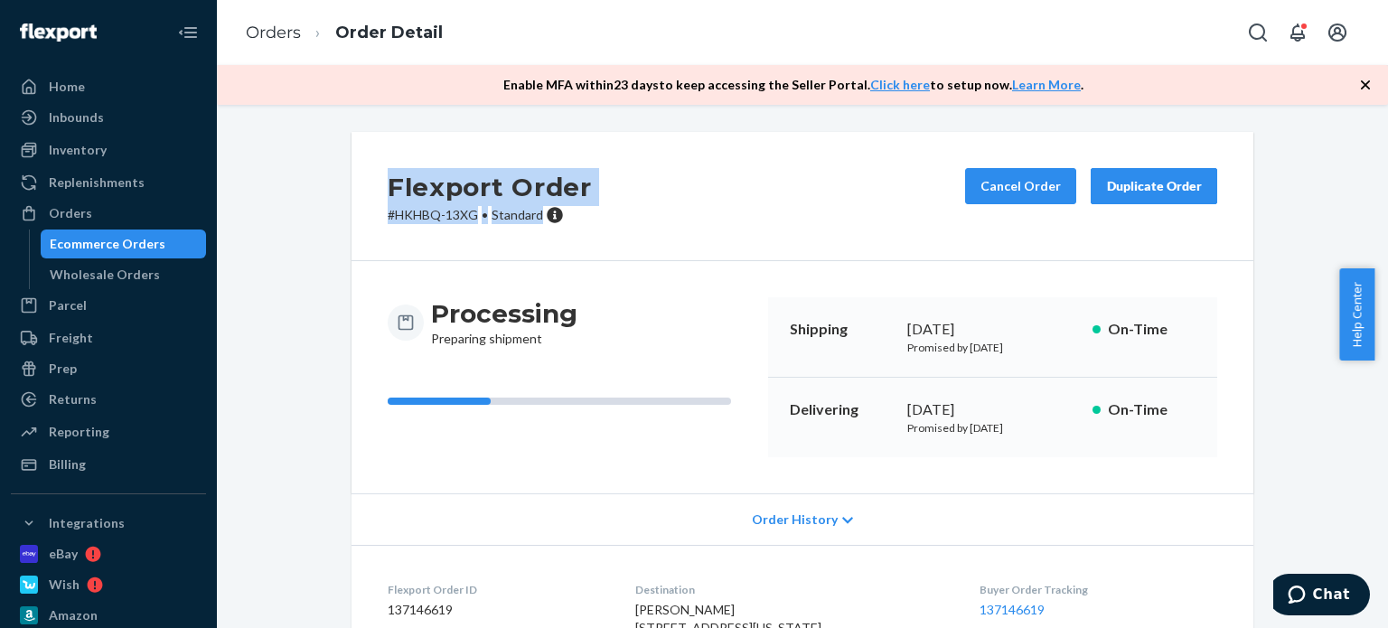
drag, startPoint x: 534, startPoint y: 216, endPoint x: 427, endPoint y: 182, distance: 112.0
click at [354, 176] on div "Flexport Order # HKHBQ-13XG • Standard Cancel Order Duplicate Order" at bounding box center [802, 196] width 902 height 129
copy div "Flexport Order # HKHBQ-13XG • Standard"
drag, startPoint x: 152, startPoint y: 208, endPoint x: 178, endPoint y: 201, distance: 27.0
click at [153, 208] on div "Orders" at bounding box center [109, 213] width 192 height 25
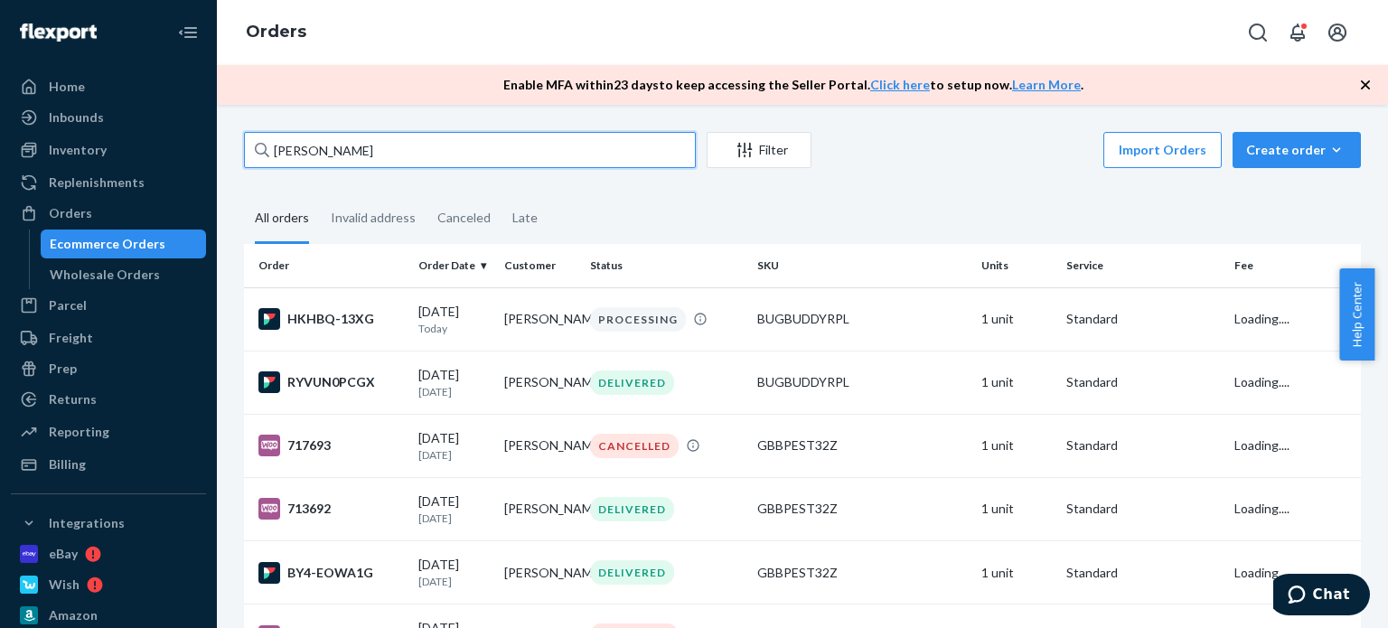
drag, startPoint x: 370, startPoint y: 150, endPoint x: 257, endPoint y: 136, distance: 113.8
click at [257, 143] on div "[PERSON_NAME]" at bounding box center [470, 150] width 452 height 36
paste input "Aroma Shields You From Bed Bug & Flea Bites, Essential Oil - 1/3 OZ(10ml)"
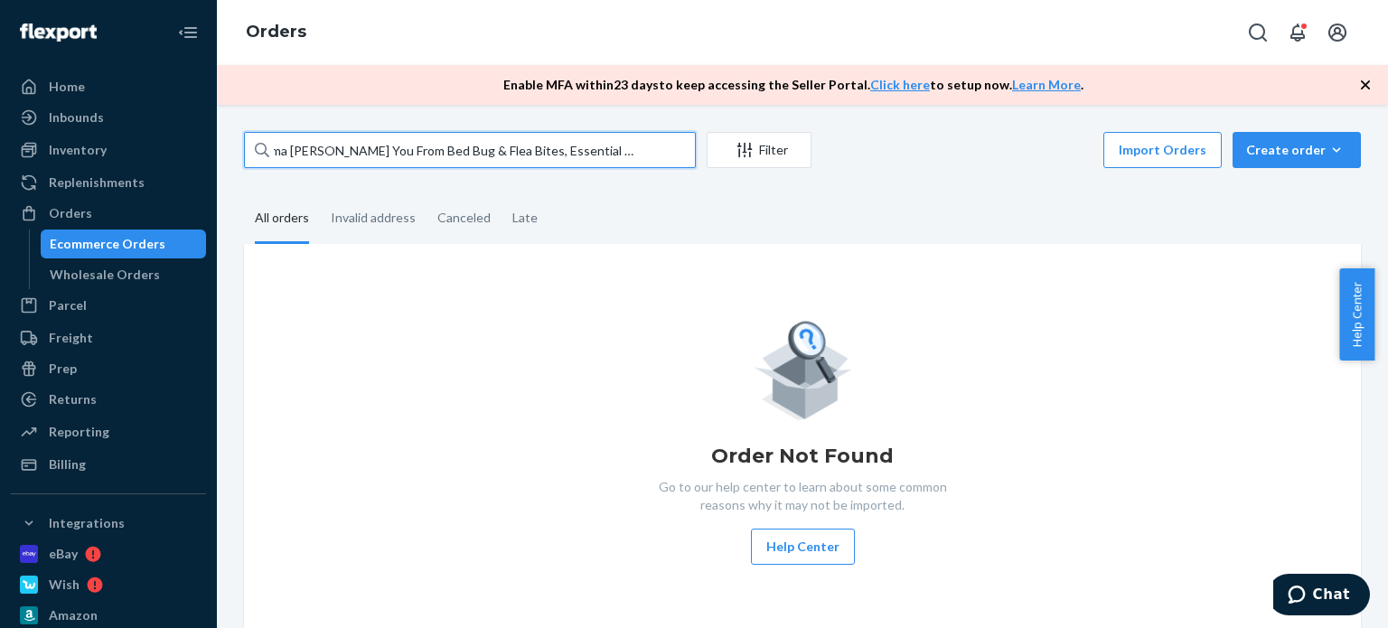
type input "Aroma Shields You From Bed Bug & Flea Bites, Essential Oil - 1/3 OZ(10ml)"
click at [676, 146] on input "Aroma Shields You From Bed Bug & Flea Bites, Essential Oil - 1/3 OZ(10ml)" at bounding box center [470, 150] width 452 height 36
click at [647, 144] on input "Aroma Shields You From Bed Bug & Flea Bites, Essential Oil - 1/3 OZ(10ml)" at bounding box center [470, 150] width 452 height 36
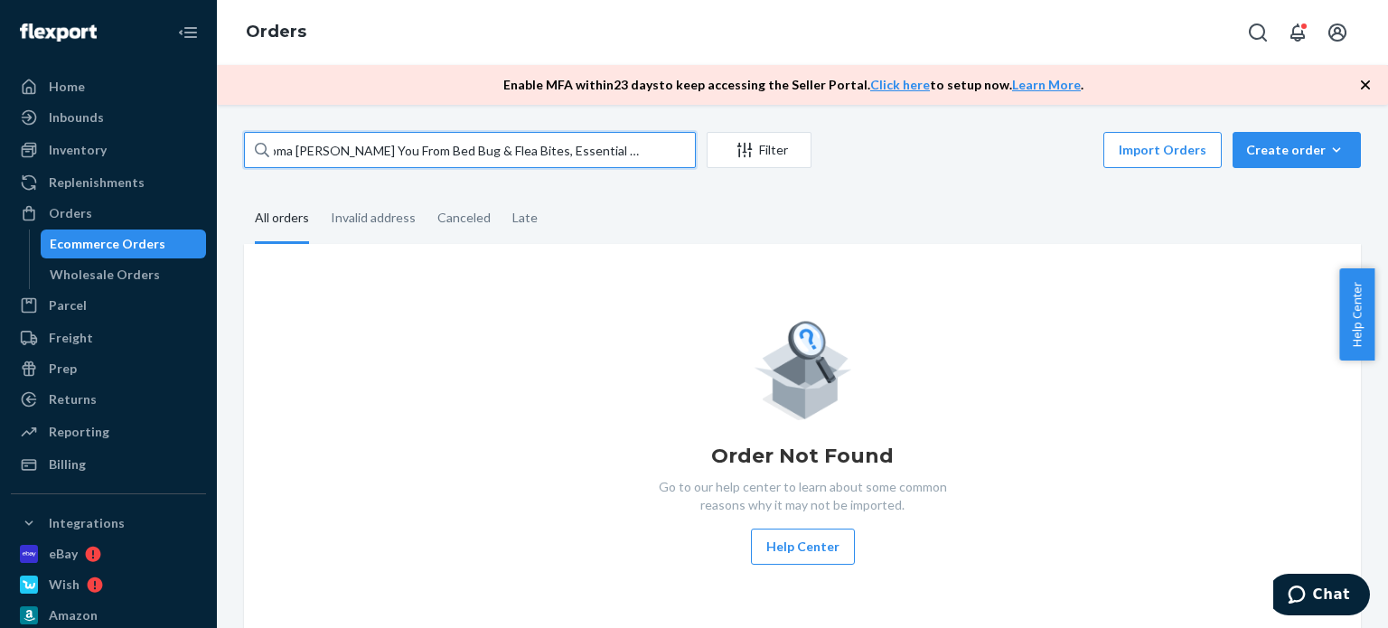
scroll to position [0, 23]
click at [647, 144] on input "Aroma Shields You From Bed Bug & Flea Bites, Essential Oil - 1/3 OZ(10ml)" at bounding box center [470, 150] width 452 height 36
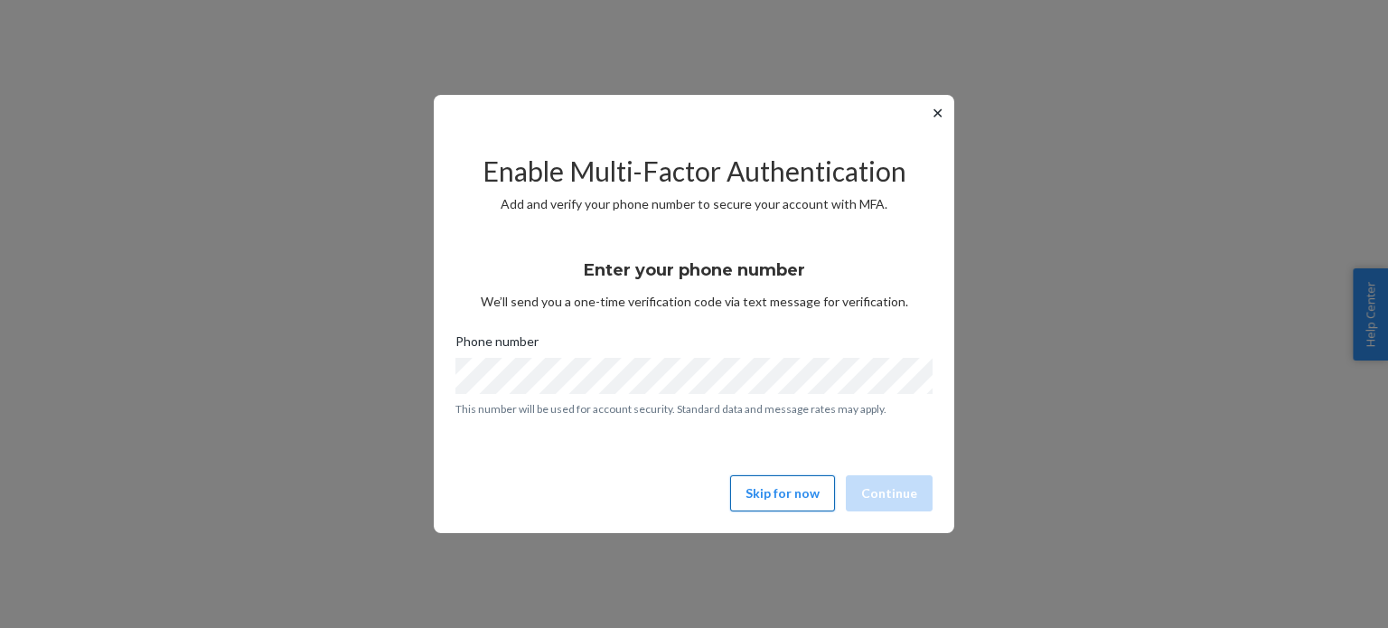
click at [783, 494] on button "Skip for now" at bounding box center [782, 493] width 105 height 36
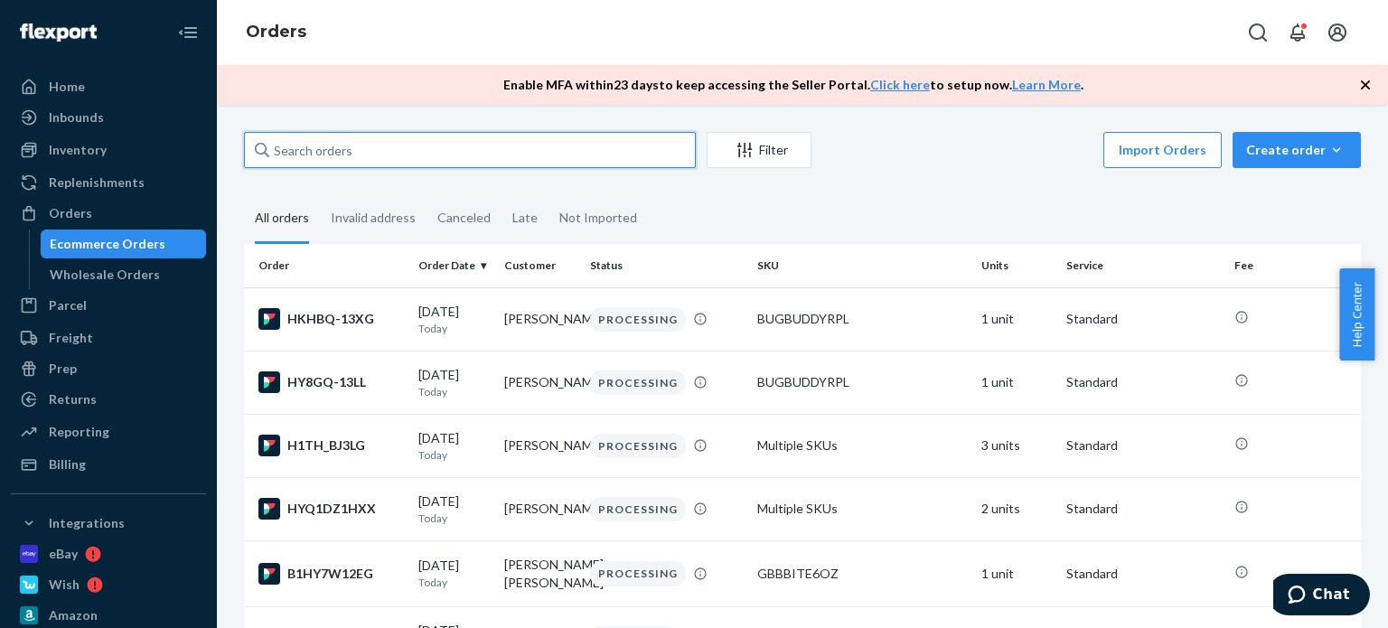
click at [305, 148] on input "text" at bounding box center [470, 150] width 452 height 36
paste input "[PERSON_NAME]"
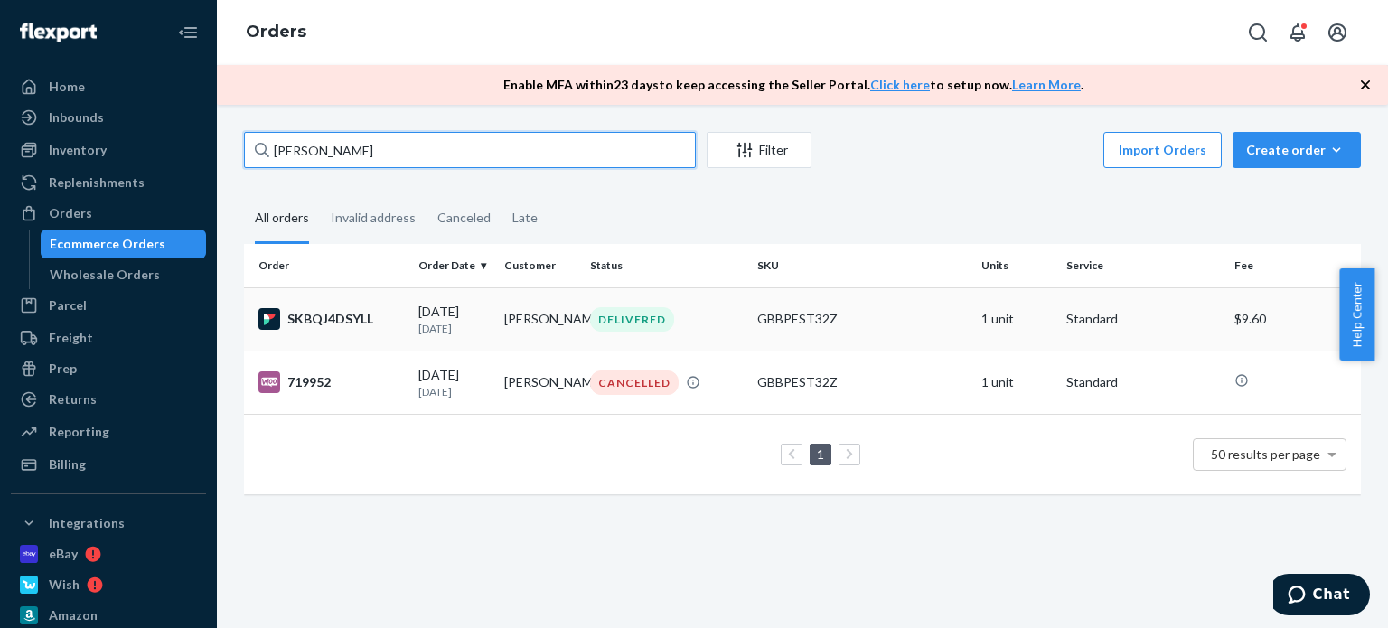
type input "[PERSON_NAME]"
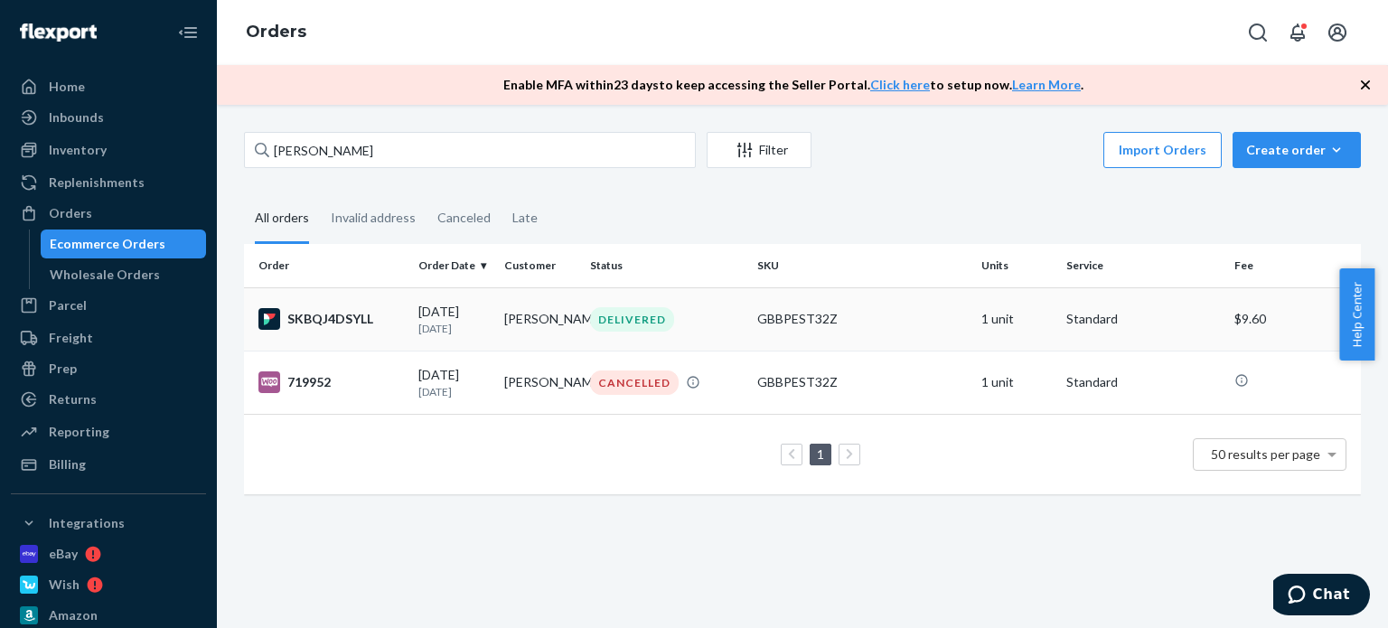
click at [472, 315] on div "[DATE] [DATE]" at bounding box center [453, 319] width 71 height 33
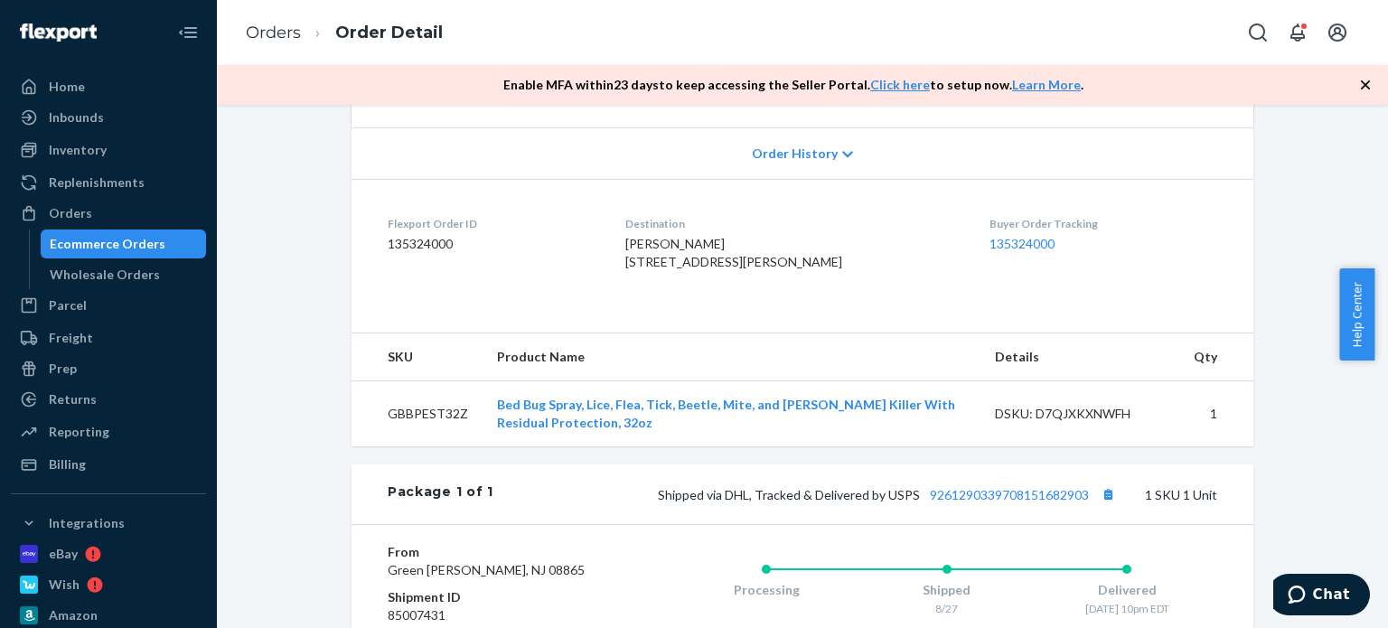
scroll to position [271, 0]
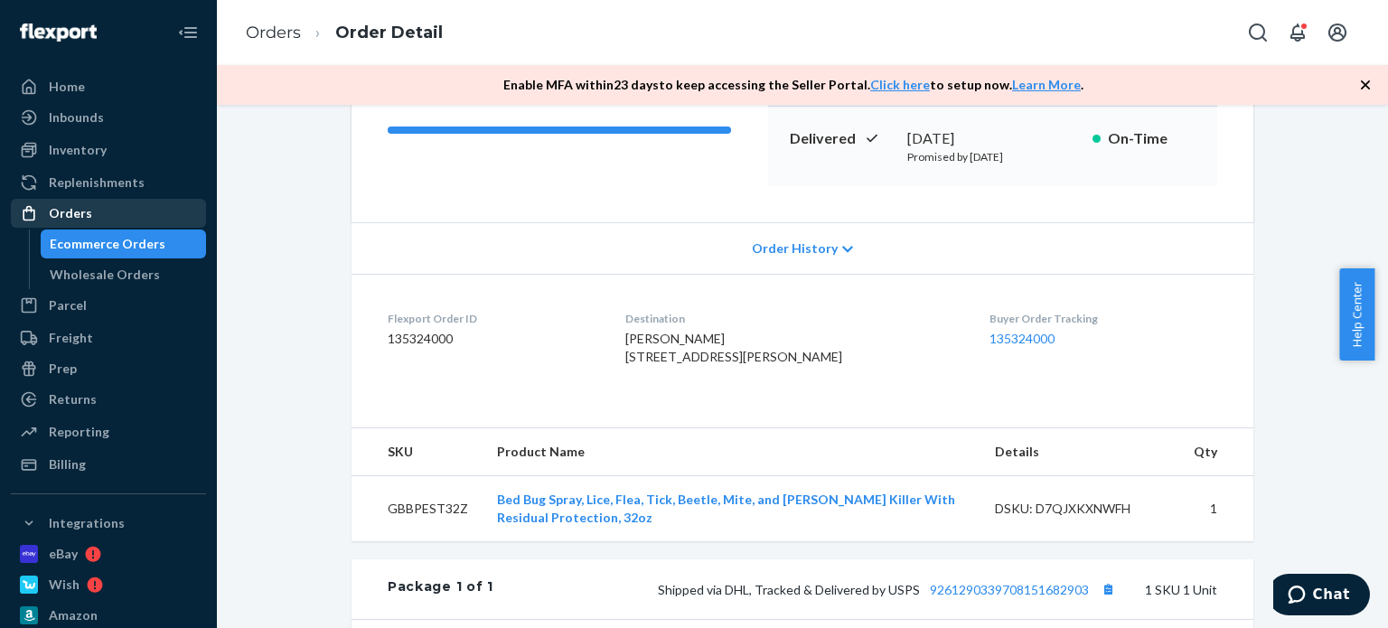
click at [72, 212] on div "Orders" at bounding box center [70, 213] width 43 height 18
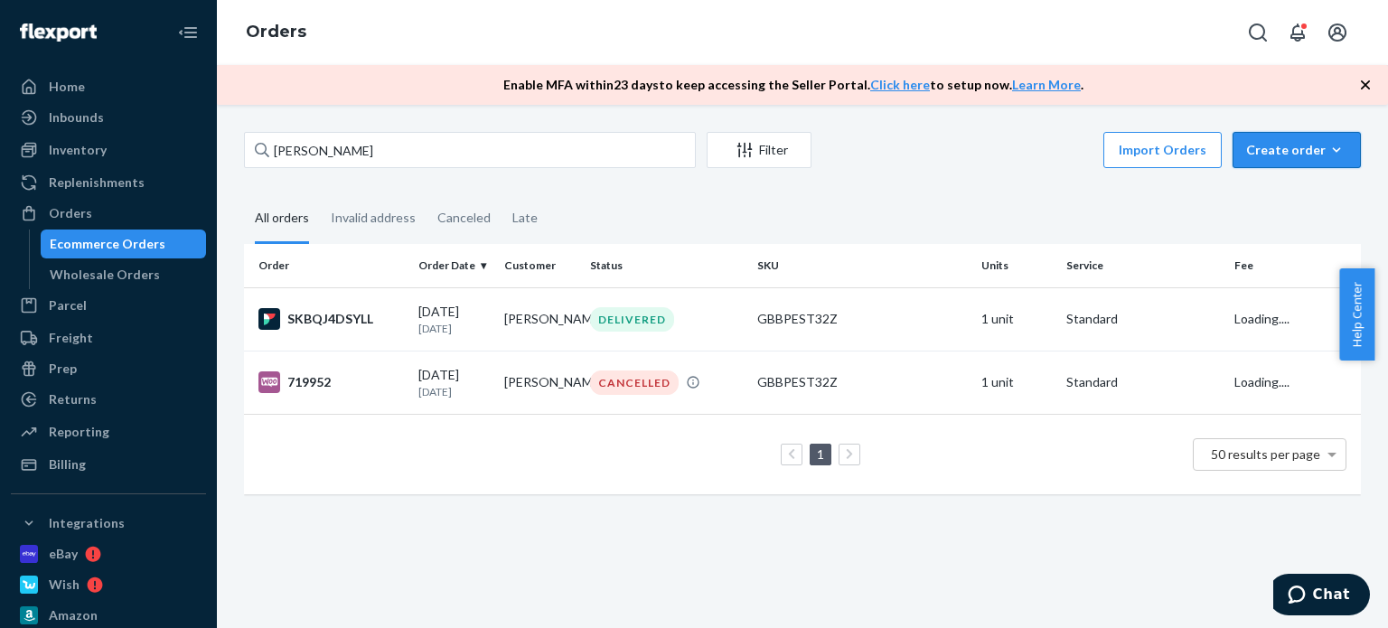
click at [1260, 158] on div "Create order" at bounding box center [1296, 150] width 101 height 18
click at [1260, 200] on span "Ecommerce order" at bounding box center [1307, 193] width 112 height 13
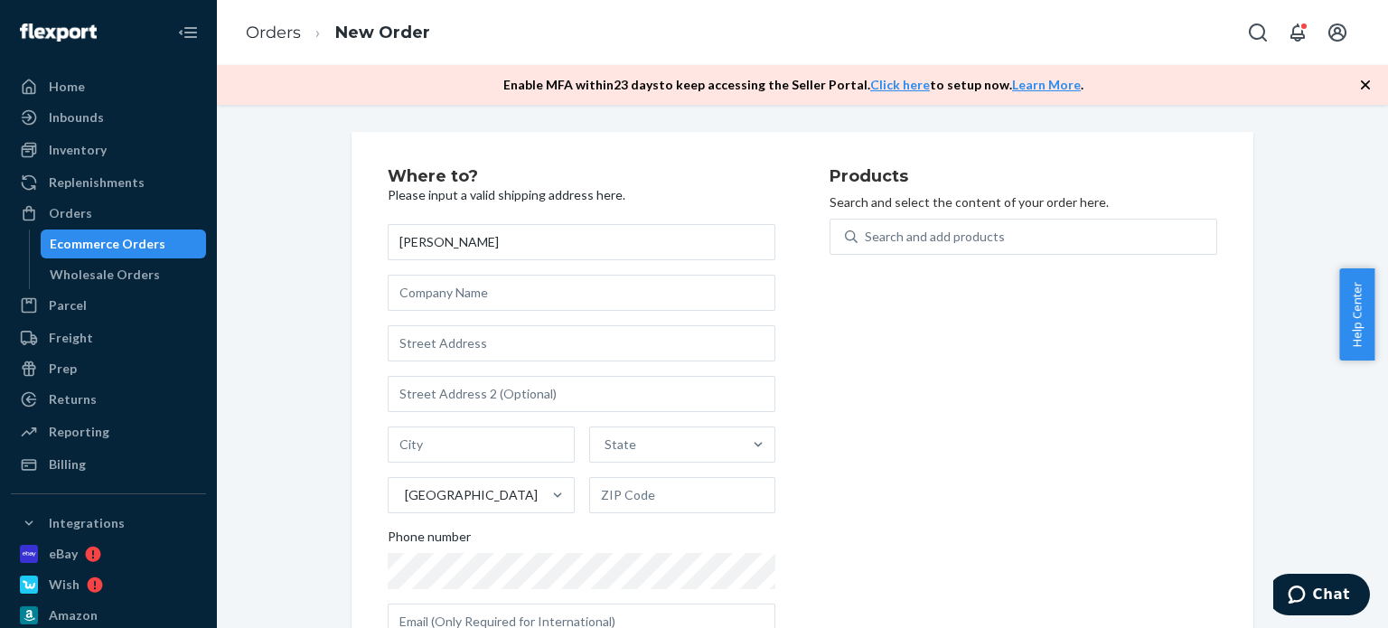
type input "[PERSON_NAME]"
click at [470, 343] on input "text" at bounding box center [582, 343] width 388 height 36
paste input "[STREET_ADDRESS]"
type input "[STREET_ADDRESS]"
type input "Plano"
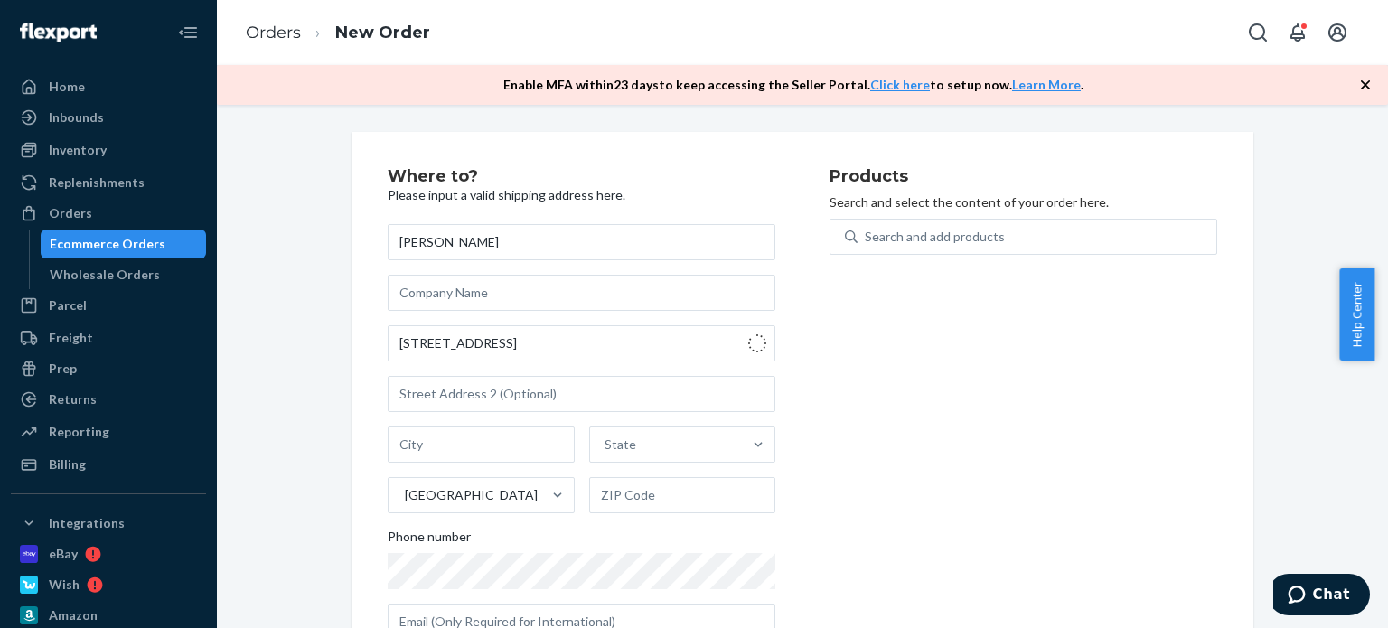
type input "75025"
click at [883, 504] on div "Products Search and select the content of your order here. Search and add produ…" at bounding box center [1023, 411] width 388 height 486
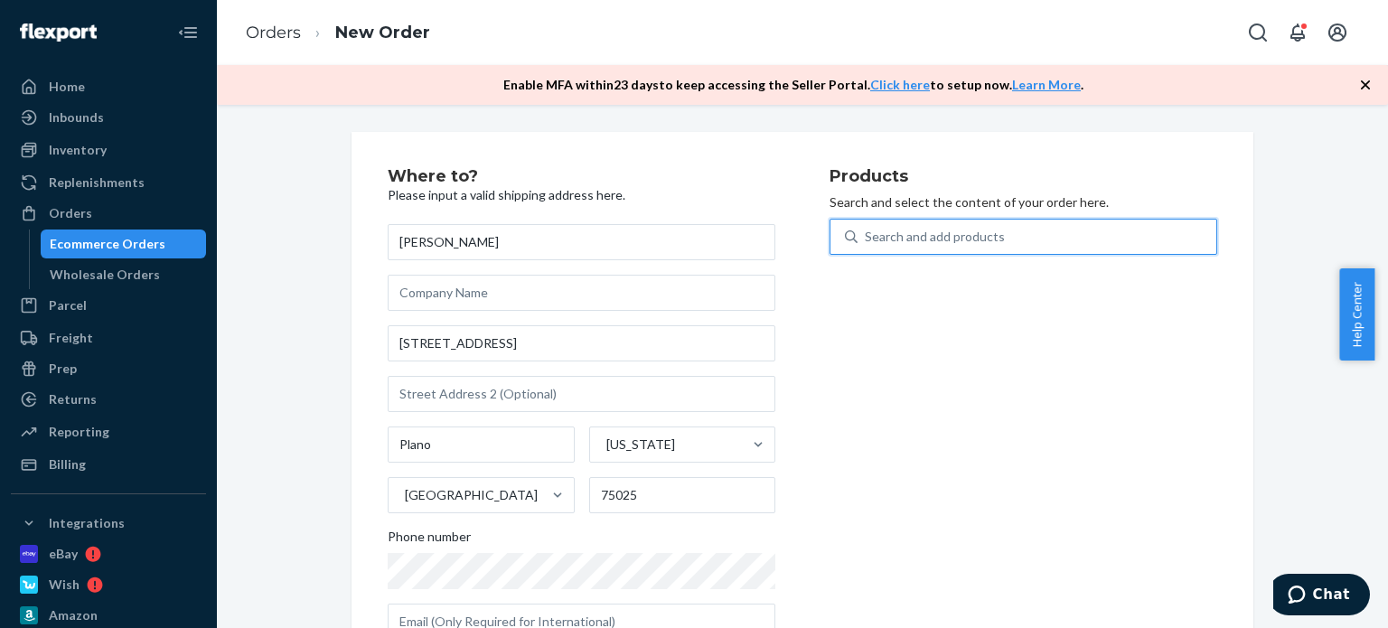
click at [878, 228] on div "Search and add products" at bounding box center [935, 237] width 140 height 18
click at [867, 228] on input "0 results available. Use Up and Down to choose options, press Enter to select t…" at bounding box center [866, 237] width 2 height 18
type input "esse"
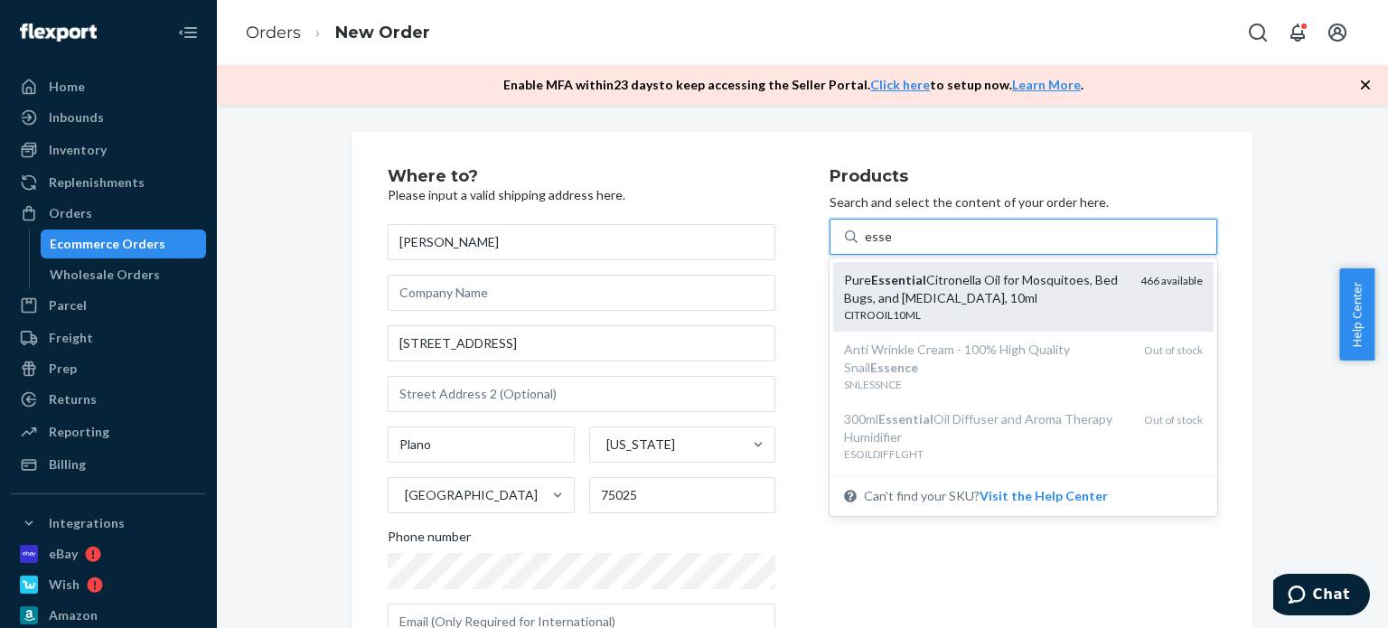
click at [954, 309] on div "CITROOIL10ML" at bounding box center [985, 314] width 282 height 15
click at [891, 246] on input "esse" at bounding box center [878, 237] width 26 height 18
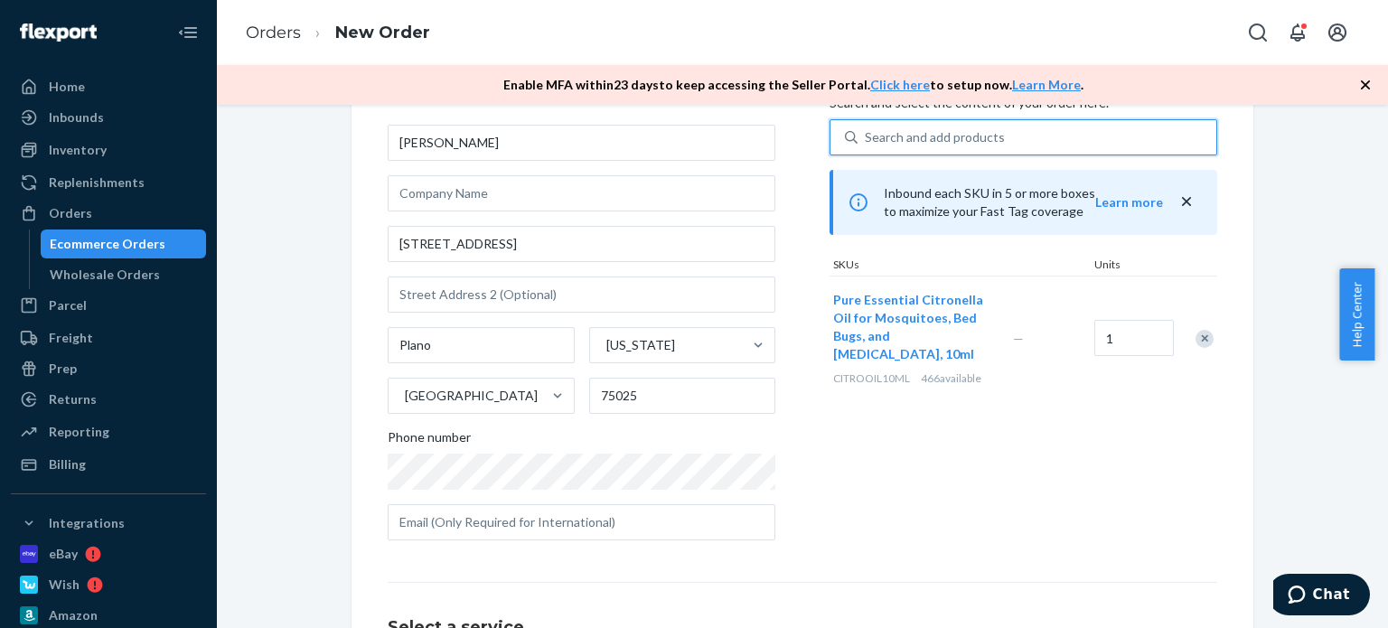
scroll to position [271, 0]
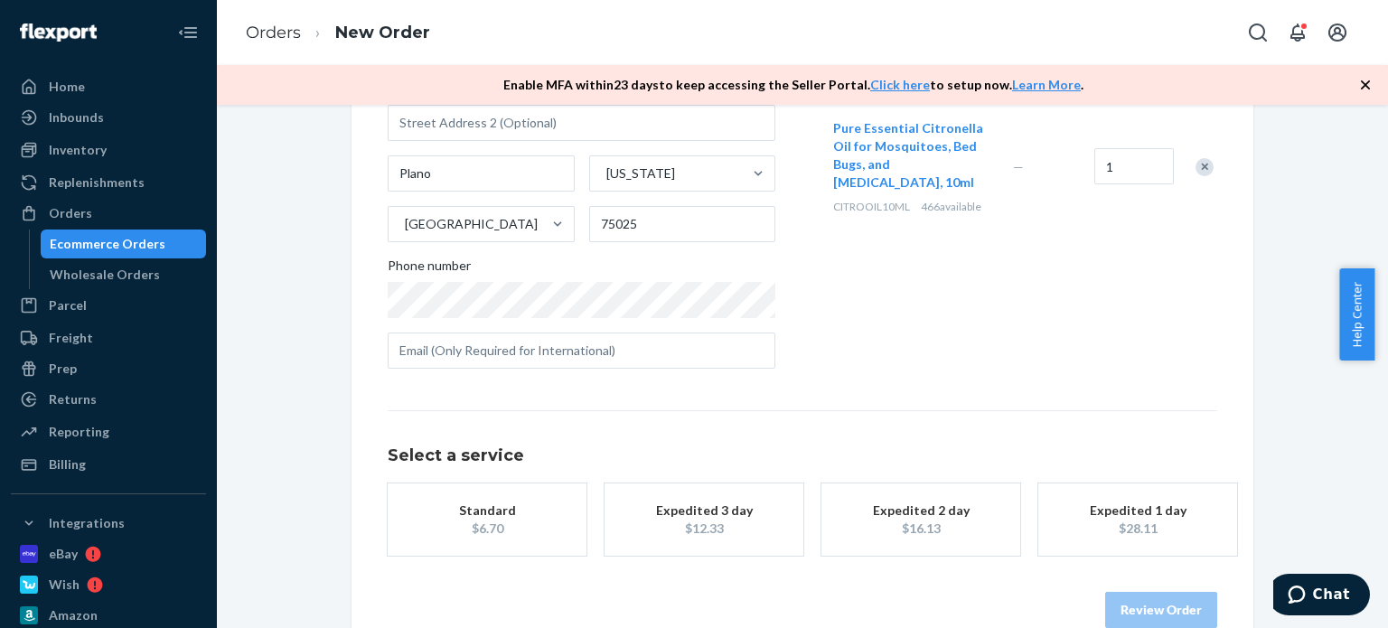
drag, startPoint x: 510, startPoint y: 516, endPoint x: 604, endPoint y: 522, distance: 94.2
click at [510, 517] on div "Standard" at bounding box center [487, 510] width 145 height 18
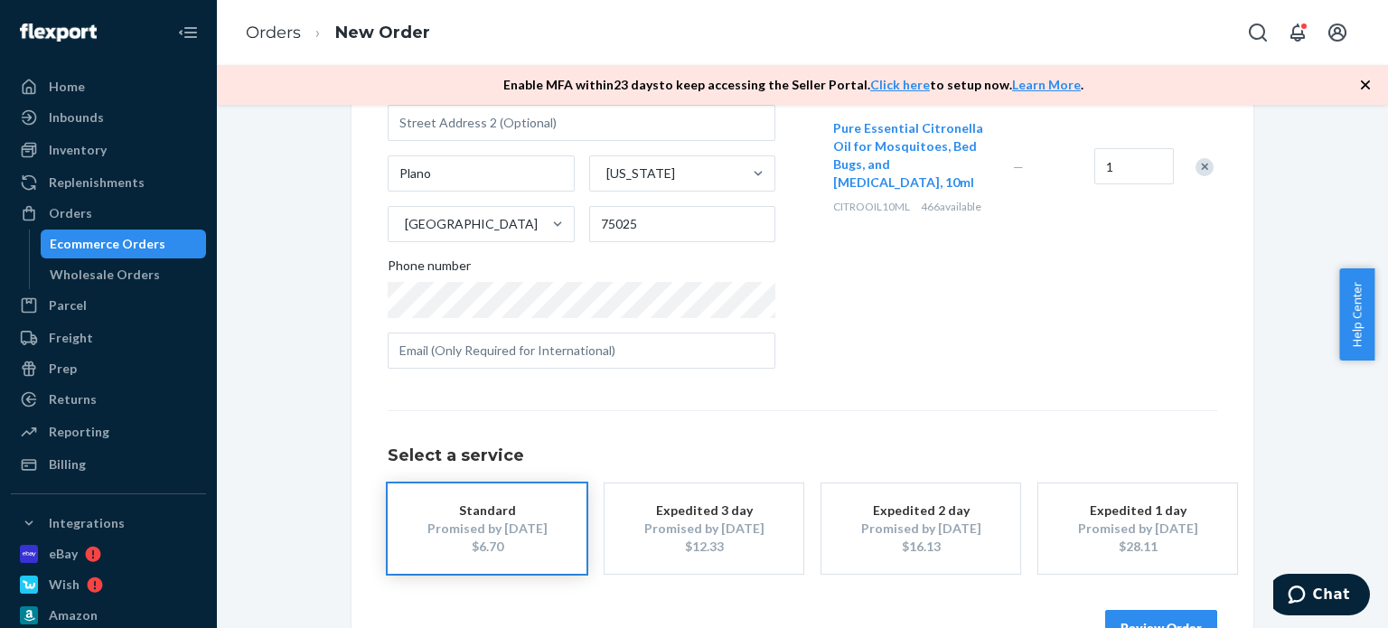
scroll to position [324, 0]
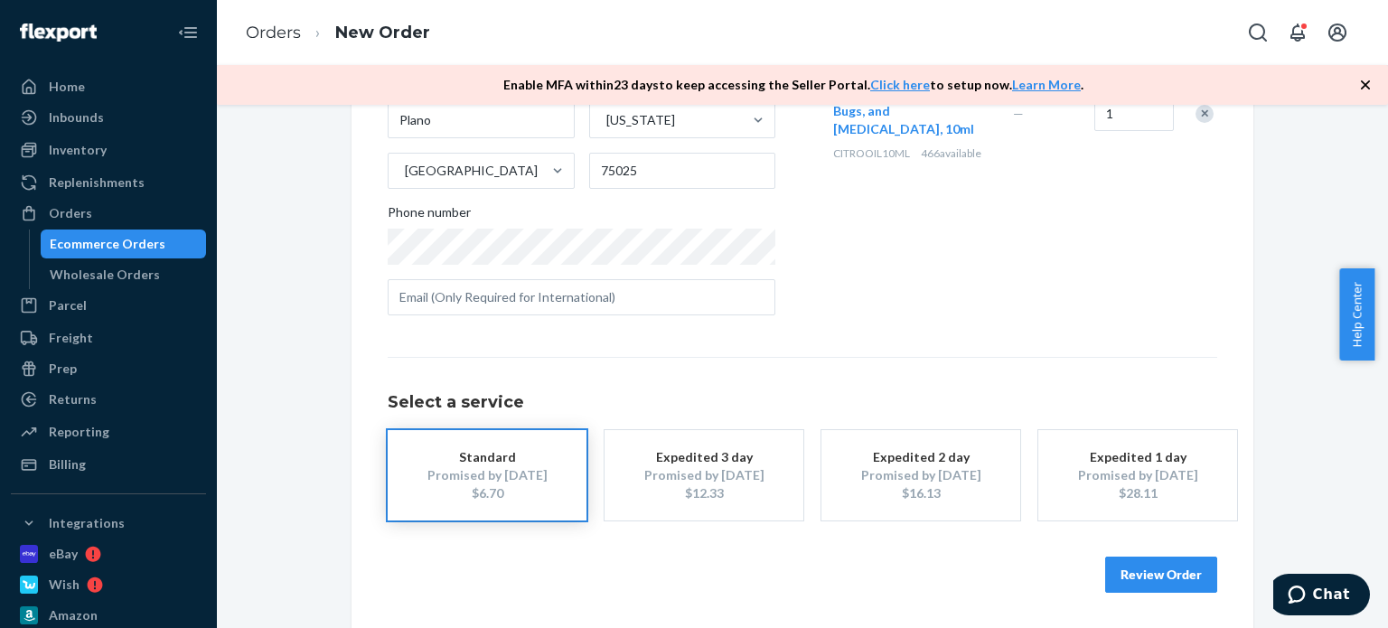
click at [1176, 582] on button "Review Order" at bounding box center [1161, 575] width 112 height 36
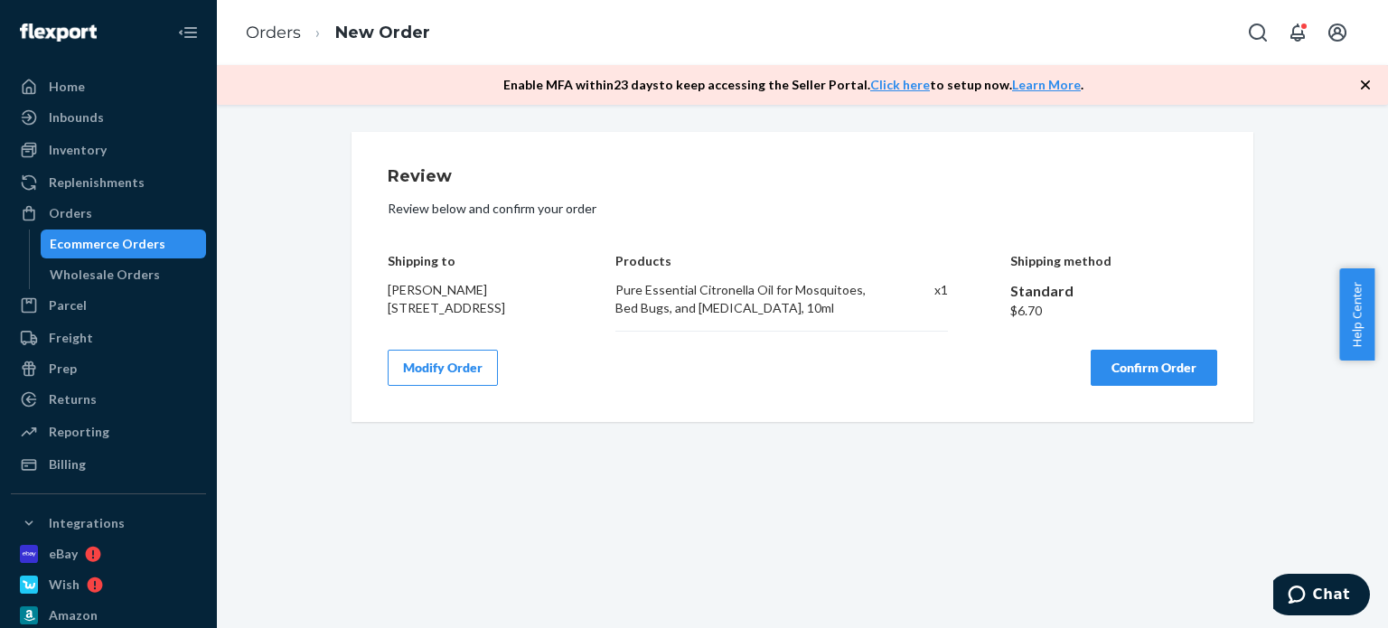
scroll to position [0, 0]
click at [1179, 372] on button "Confirm Order" at bounding box center [1154, 368] width 127 height 36
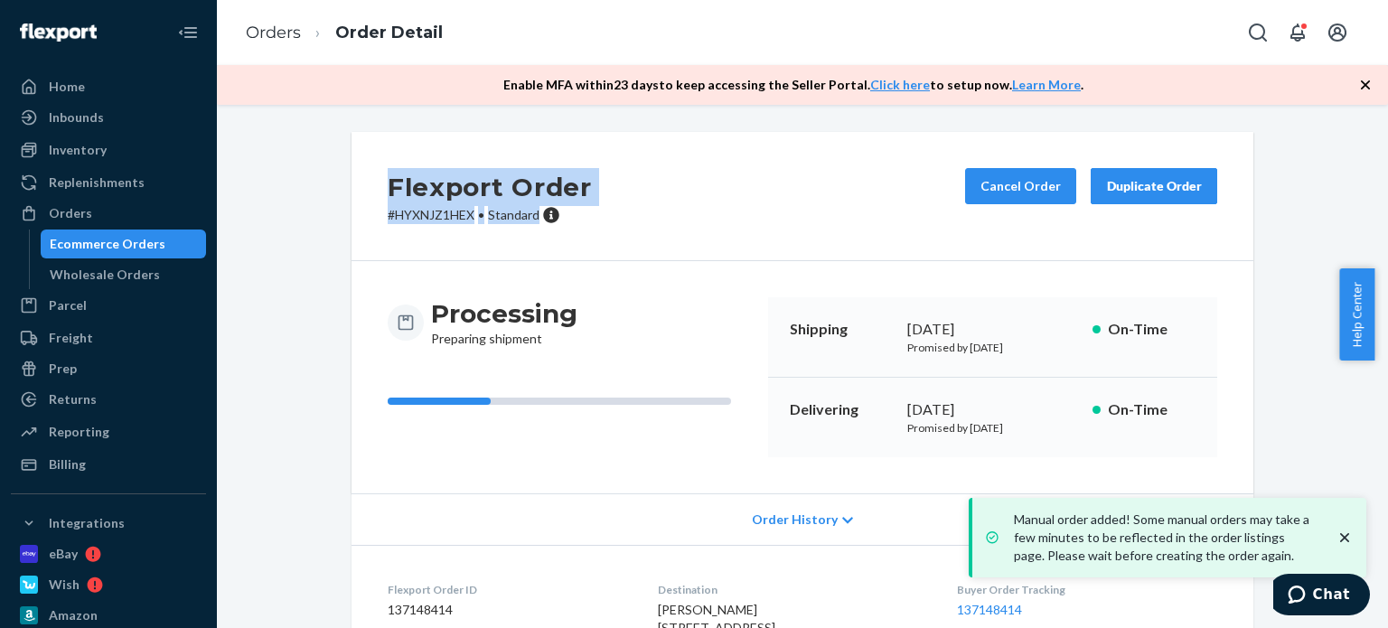
drag, startPoint x: 532, startPoint y: 216, endPoint x: 369, endPoint y: 190, distance: 165.6
click at [369, 190] on div "Flexport Order # HYXNJZ1HEX • Standard Cancel Order Duplicate Order" at bounding box center [802, 196] width 902 height 129
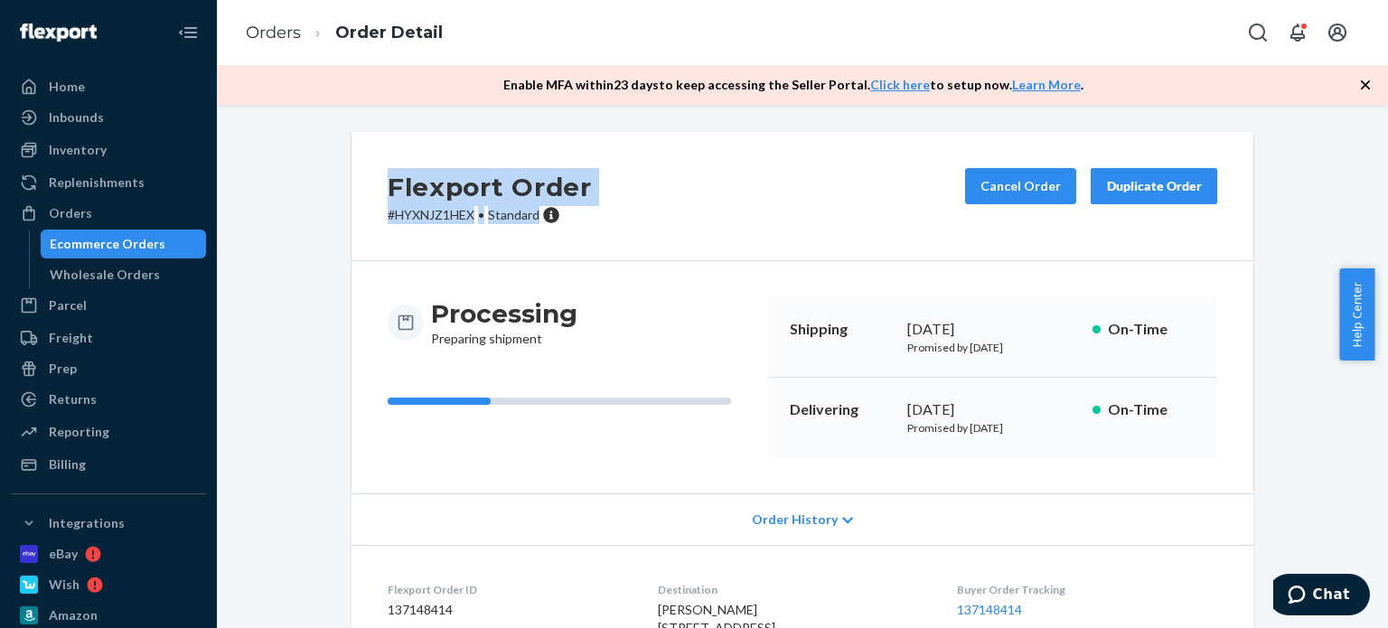
copy div "Flexport Order # HYXNJZ1HEX • Standard"
click at [127, 219] on div "Orders" at bounding box center [109, 213] width 192 height 25
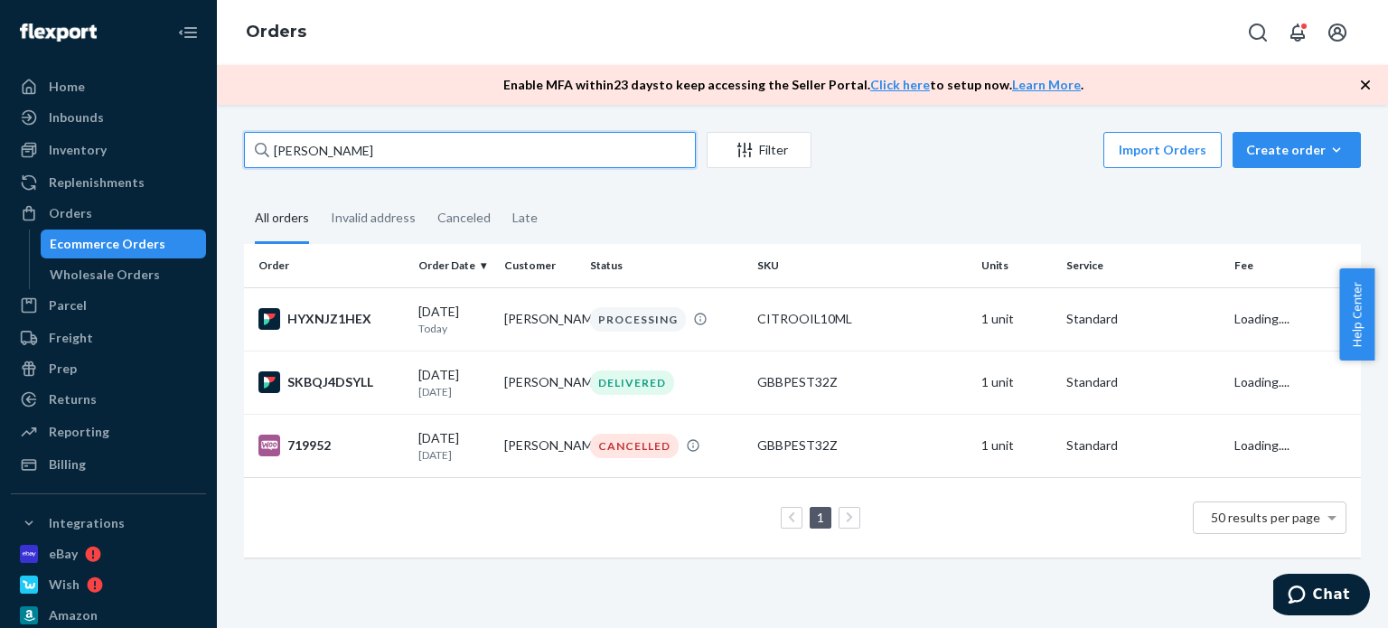
drag, startPoint x: 358, startPoint y: 136, endPoint x: 214, endPoint y: 154, distance: 144.8
click at [214, 154] on div "Home Inbounds Shipping Plans Problems Inventory Products Replenishments Orders …" at bounding box center [694, 314] width 1388 height 628
paste input "[PERSON_NAME]"
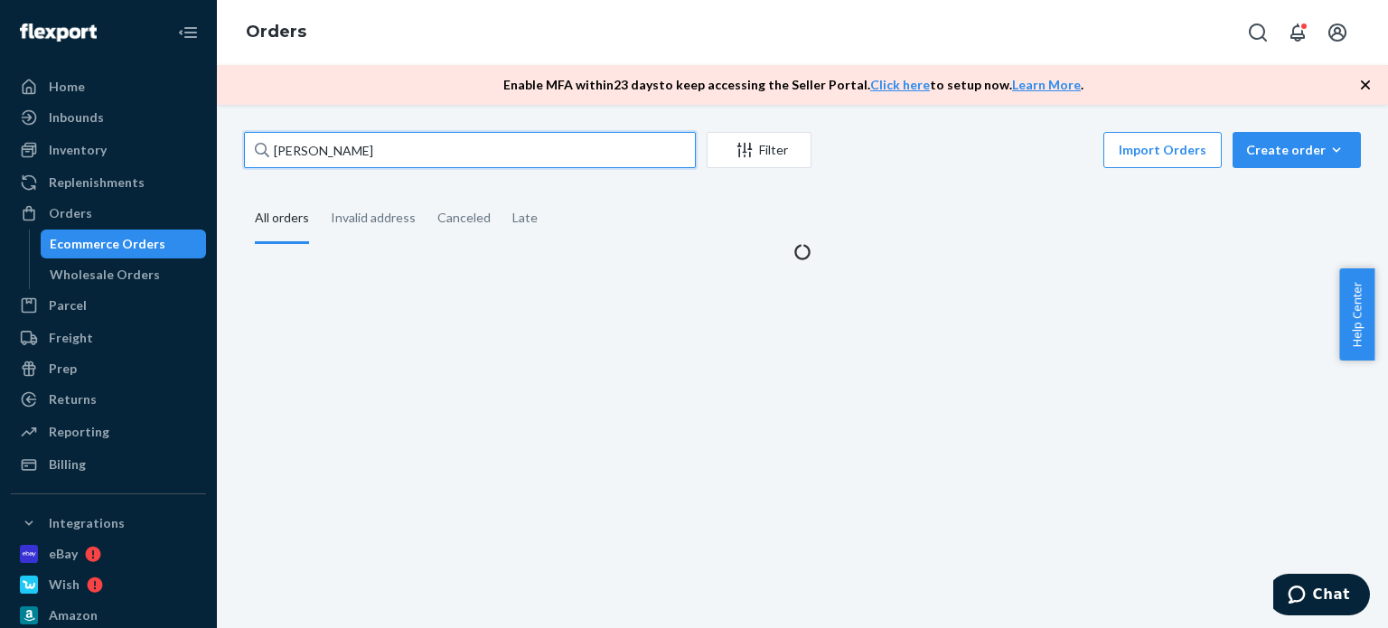
type input "[PERSON_NAME]"
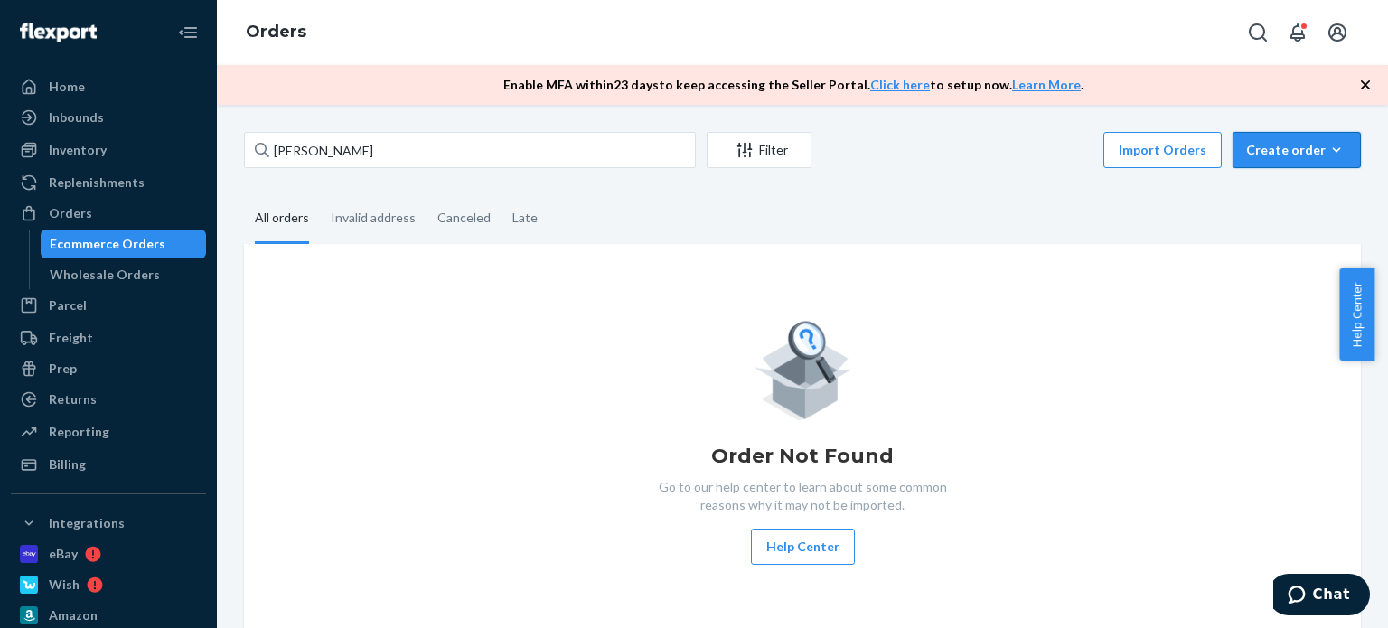
click at [1270, 155] on div "Create order" at bounding box center [1296, 150] width 101 height 18
click at [1265, 187] on span "Ecommerce order" at bounding box center [1307, 193] width 112 height 13
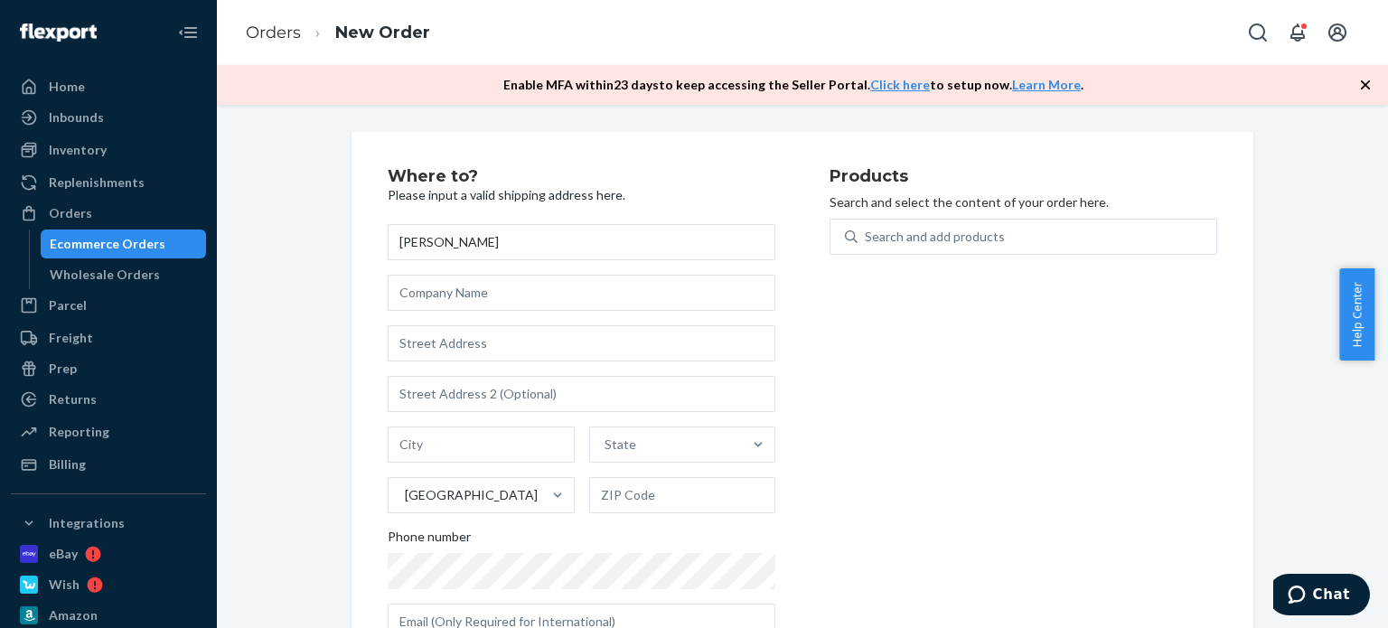
type input "[PERSON_NAME]"
click at [463, 345] on input "text" at bounding box center [582, 343] width 388 height 36
paste input "[STREET_ADDRESS]"
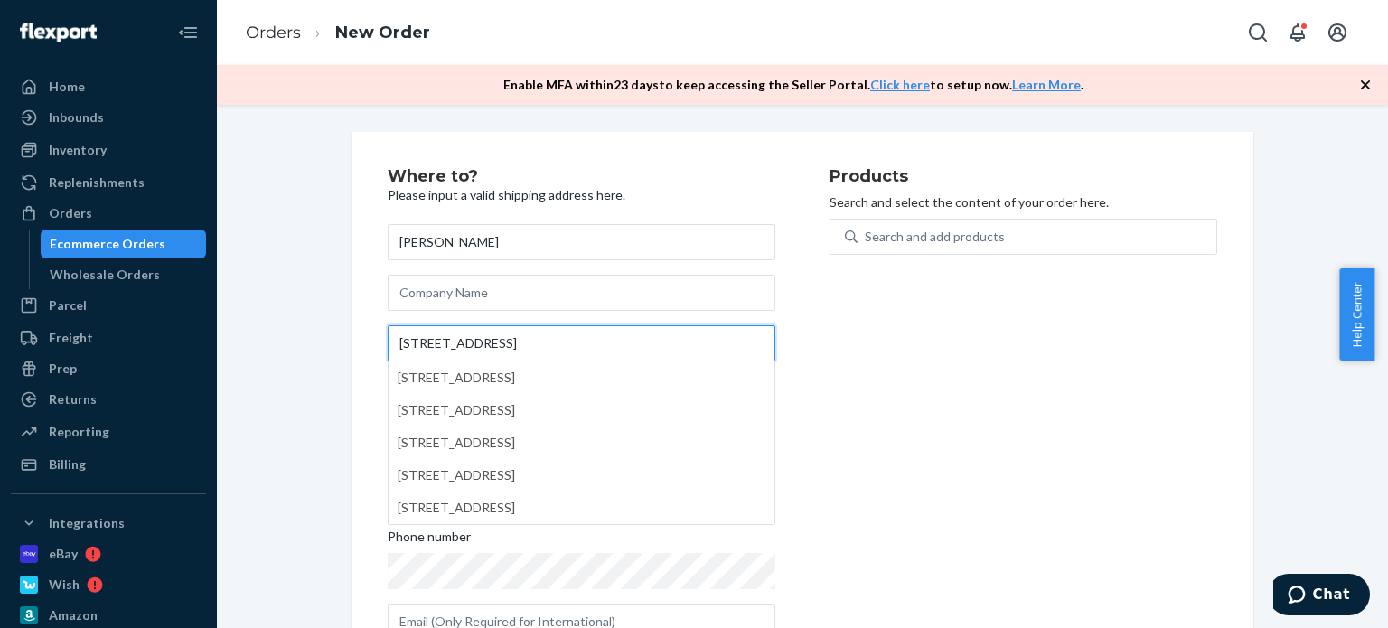
type input "[STREET_ADDRESS]"
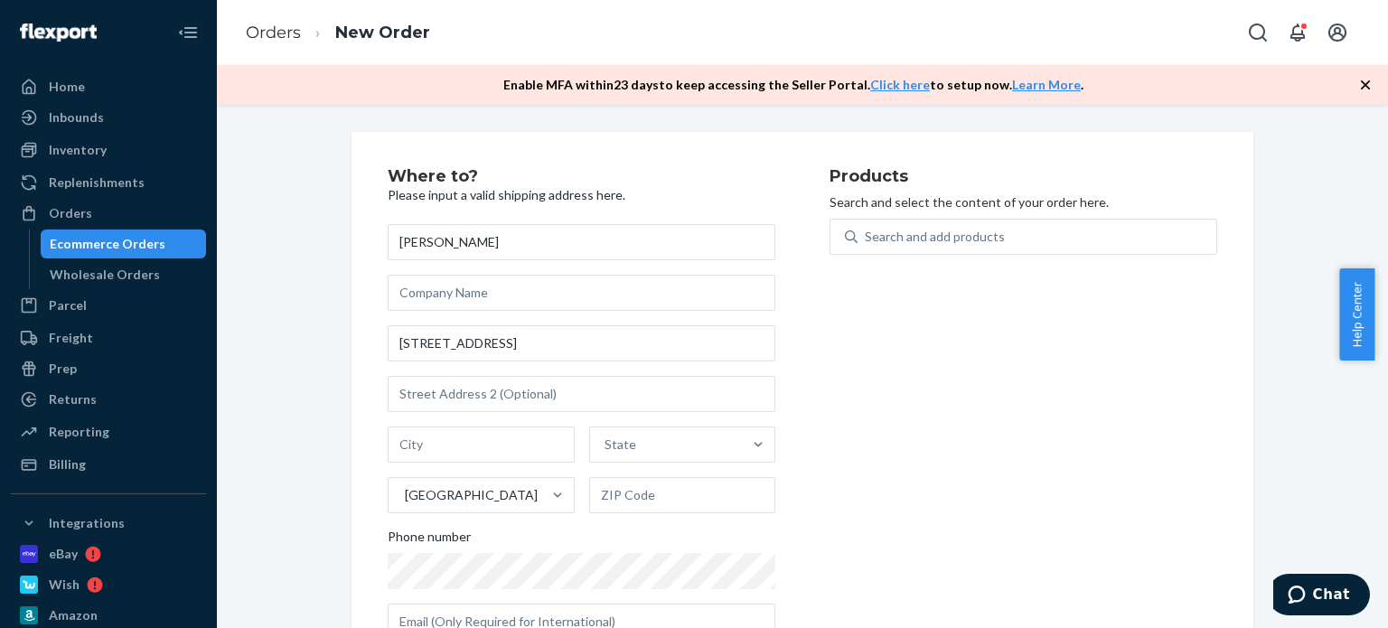
click at [835, 435] on div "Products Search and select the content of your order here. Search and add produ…" at bounding box center [1023, 411] width 388 height 486
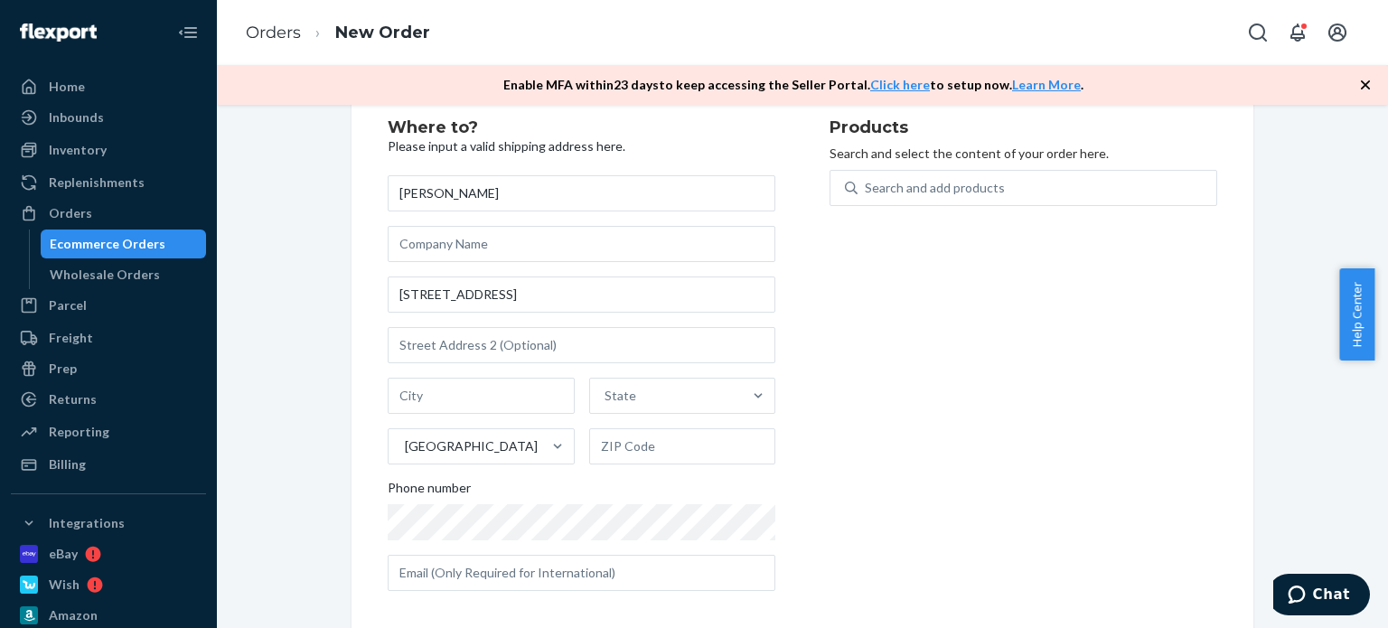
scroll to position [61, 0]
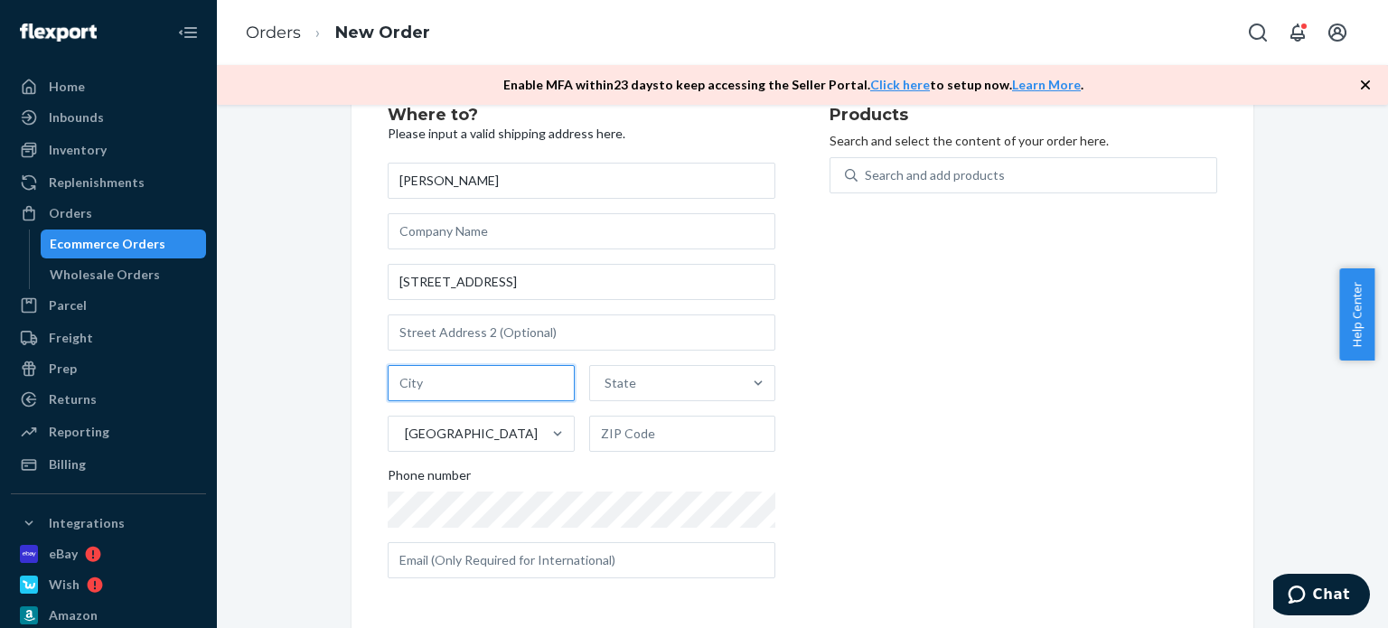
click at [477, 389] on input "text" at bounding box center [481, 383] width 187 height 36
type input "[PERSON_NAME]"
click at [708, 385] on div "State" at bounding box center [666, 383] width 153 height 36
click at [606, 385] on input "State" at bounding box center [605, 383] width 2 height 18
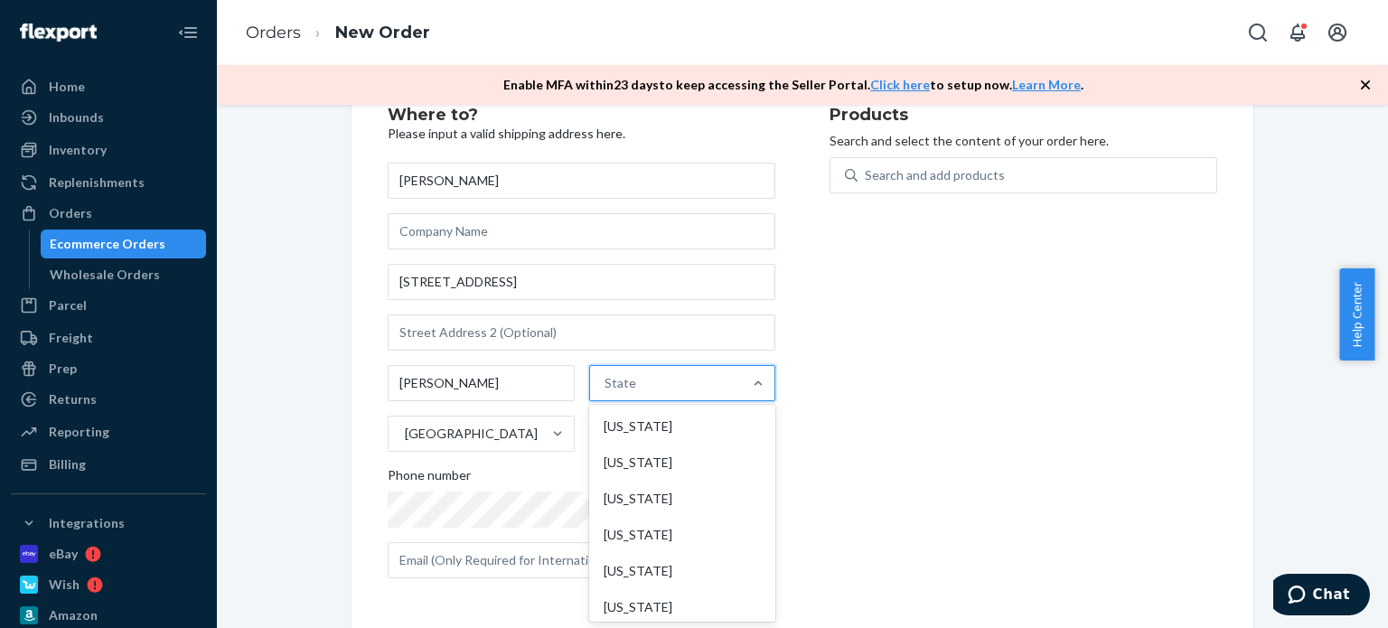
type input "p"
click at [712, 539] on div "[US_STATE]" at bounding box center [680, 535] width 183 height 36
click at [610, 392] on input "p" at bounding box center [605, 383] width 9 height 18
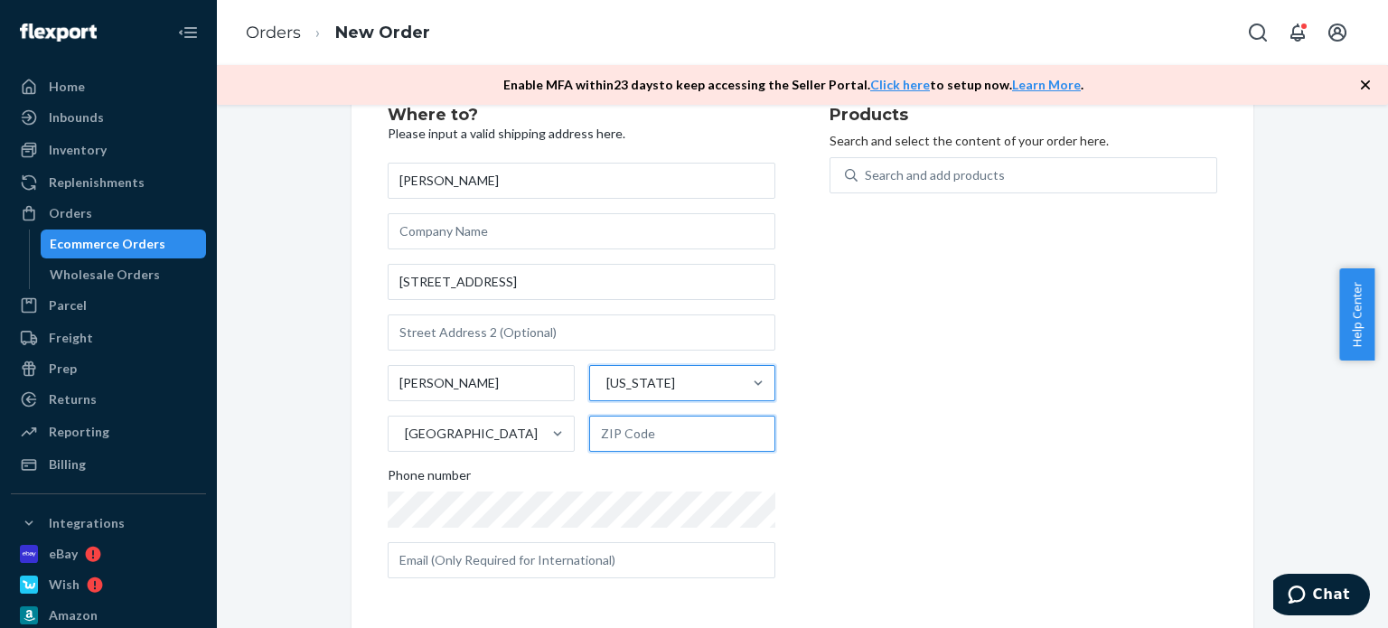
click at [665, 426] on input "text" at bounding box center [682, 434] width 187 height 36
paste input "18848"
type input "18848"
click at [955, 494] on div "Products Search and select the content of your order here. Search and add produ…" at bounding box center [1023, 350] width 388 height 486
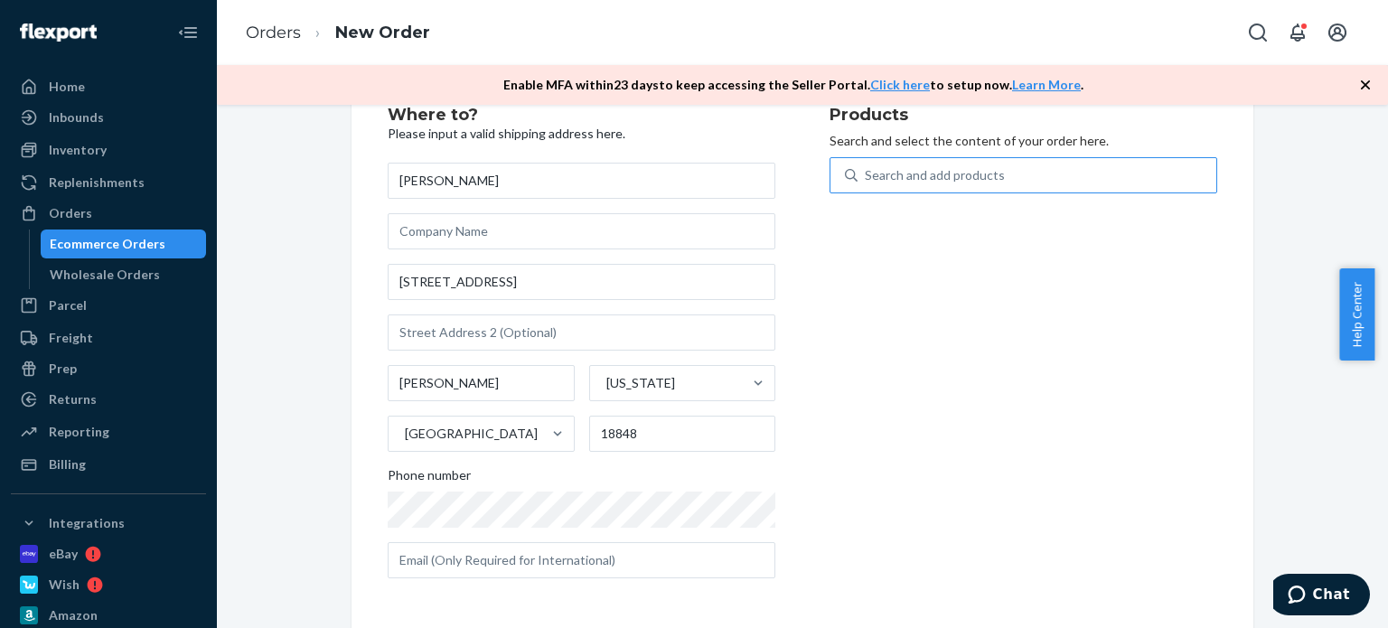
click at [1087, 163] on div "Search and add products" at bounding box center [1037, 175] width 359 height 33
click at [867, 166] on input "Search and add products" at bounding box center [866, 175] width 2 height 18
type input "ess"
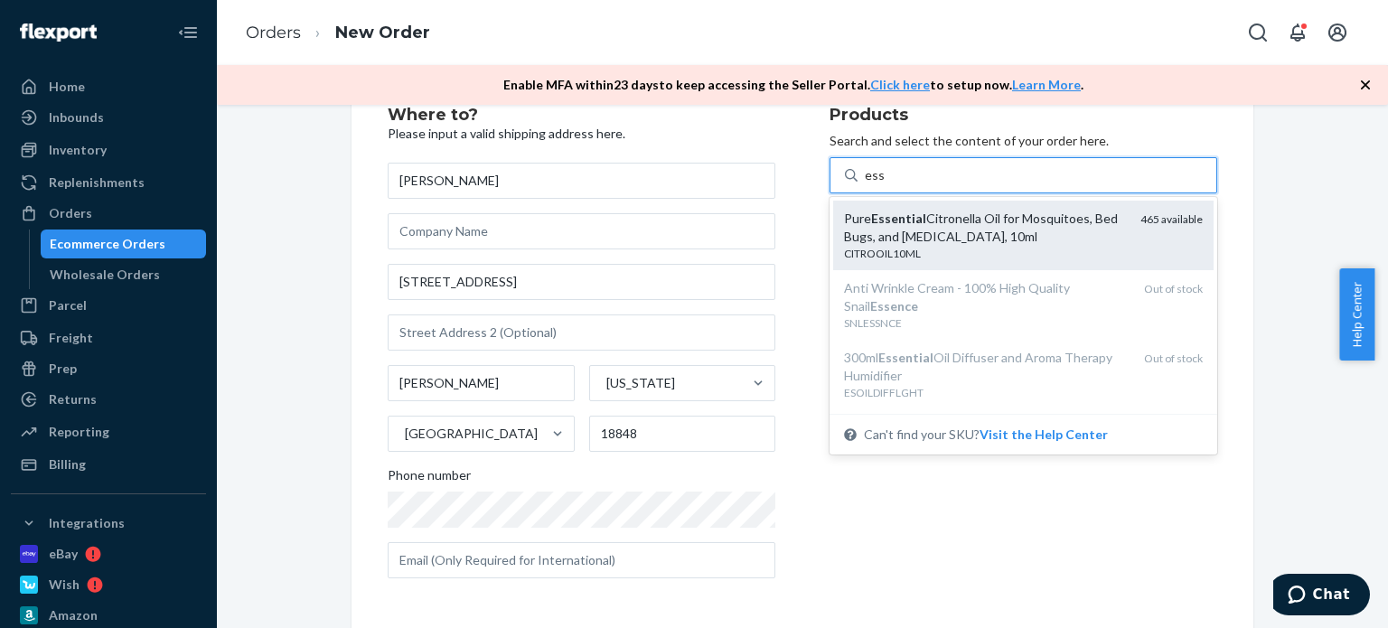
click at [1055, 246] on div "CITROOIL10ML" at bounding box center [985, 253] width 282 height 15
click at [885, 184] on input "ess" at bounding box center [875, 175] width 20 height 18
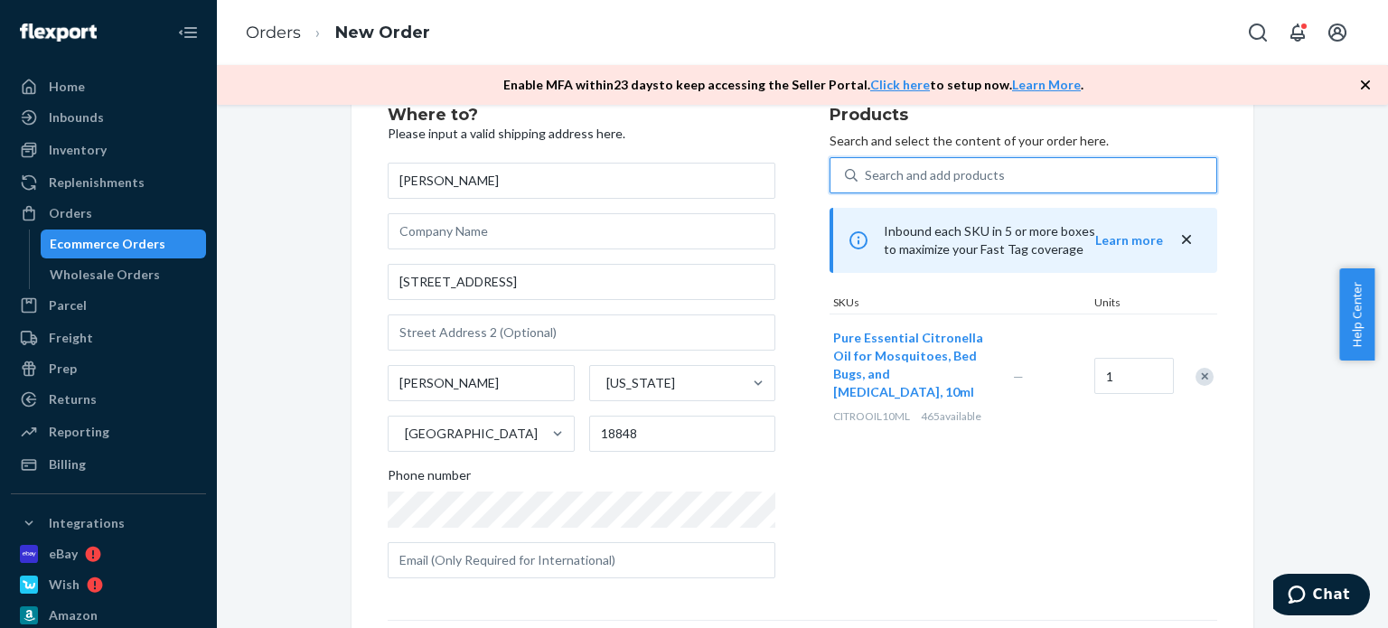
click at [1004, 436] on div "Products Search and select the content of your order here. 0 results available.…" at bounding box center [1023, 350] width 388 height 486
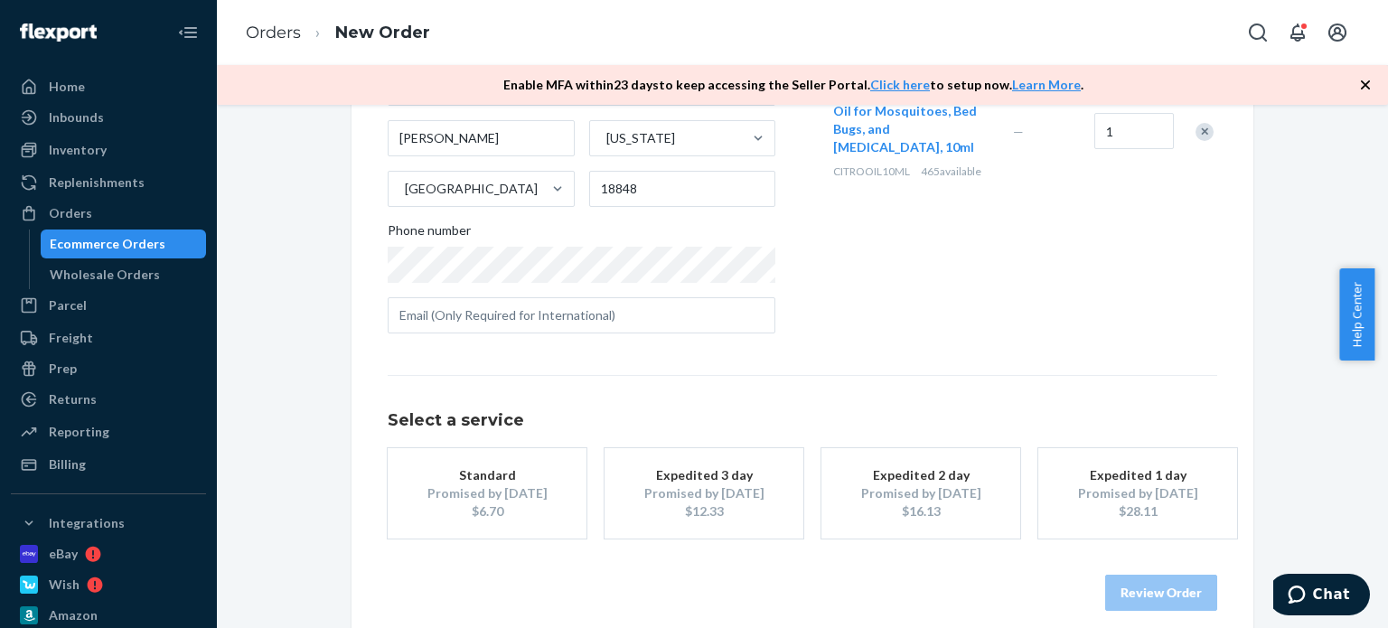
drag, startPoint x: 436, startPoint y: 514, endPoint x: 673, endPoint y: 483, distance: 239.7
click at [436, 514] on div "$6.70" at bounding box center [487, 511] width 145 height 18
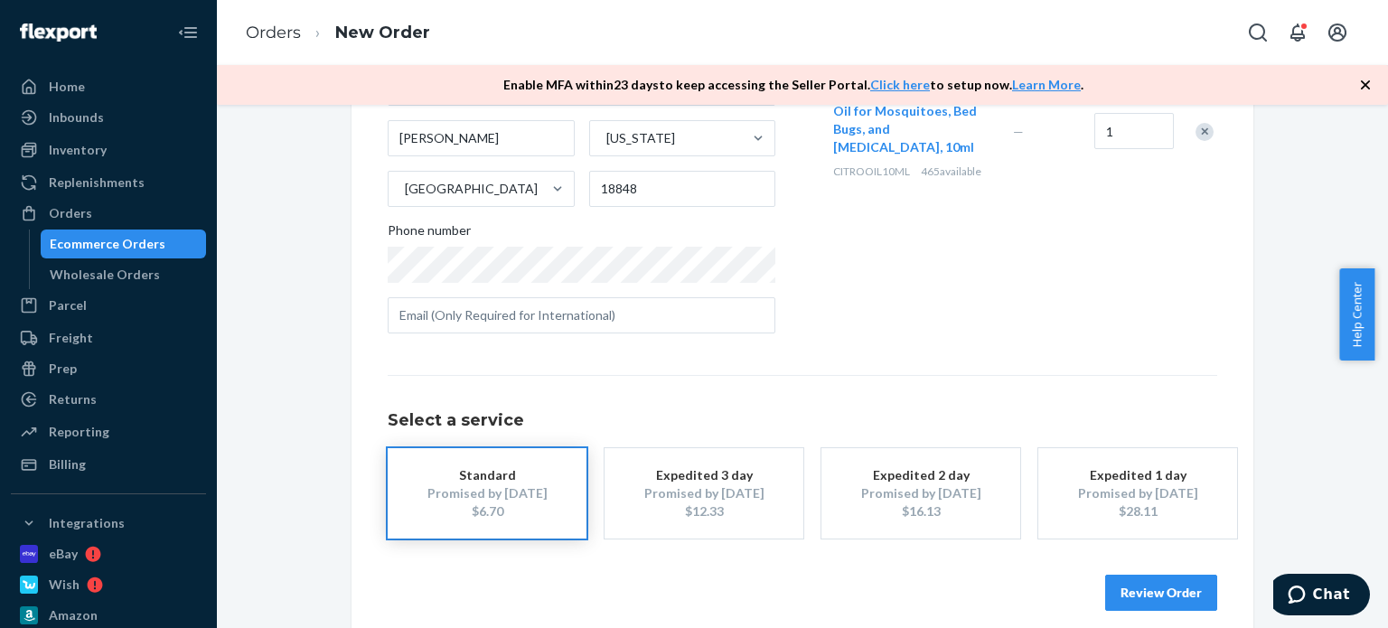
click at [1160, 590] on button "Review Order" at bounding box center [1161, 593] width 112 height 36
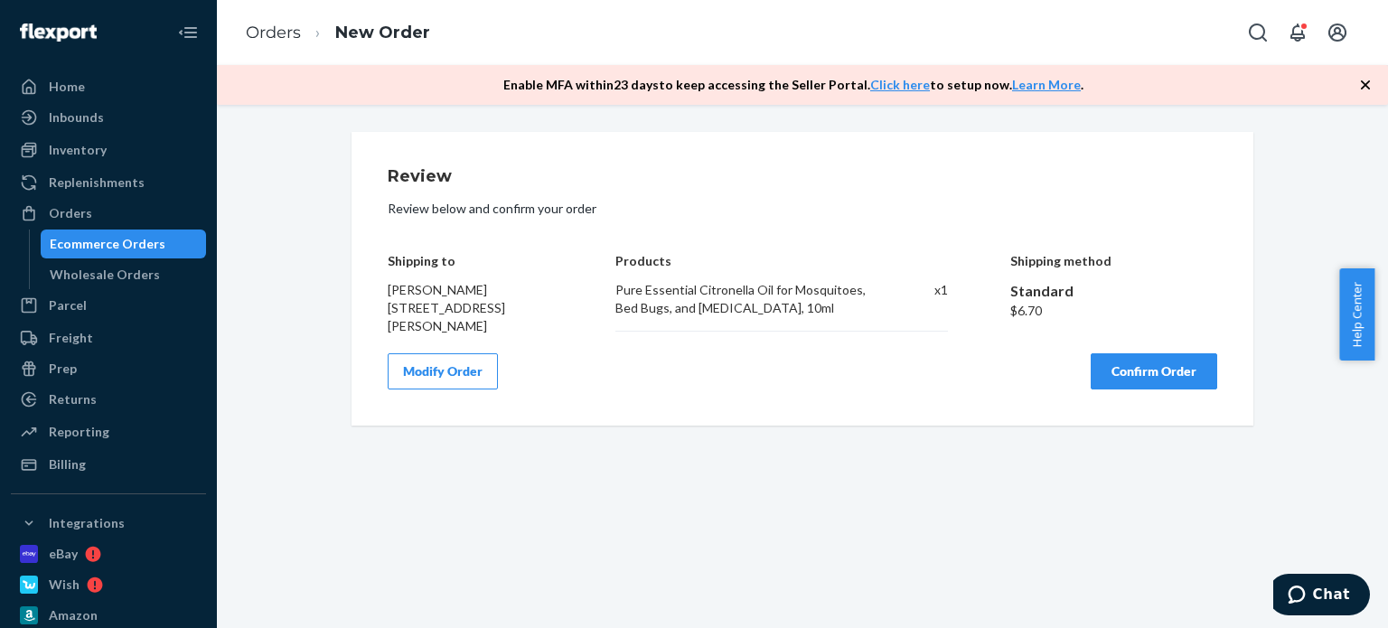
click at [1176, 386] on button "Confirm Order" at bounding box center [1154, 371] width 127 height 36
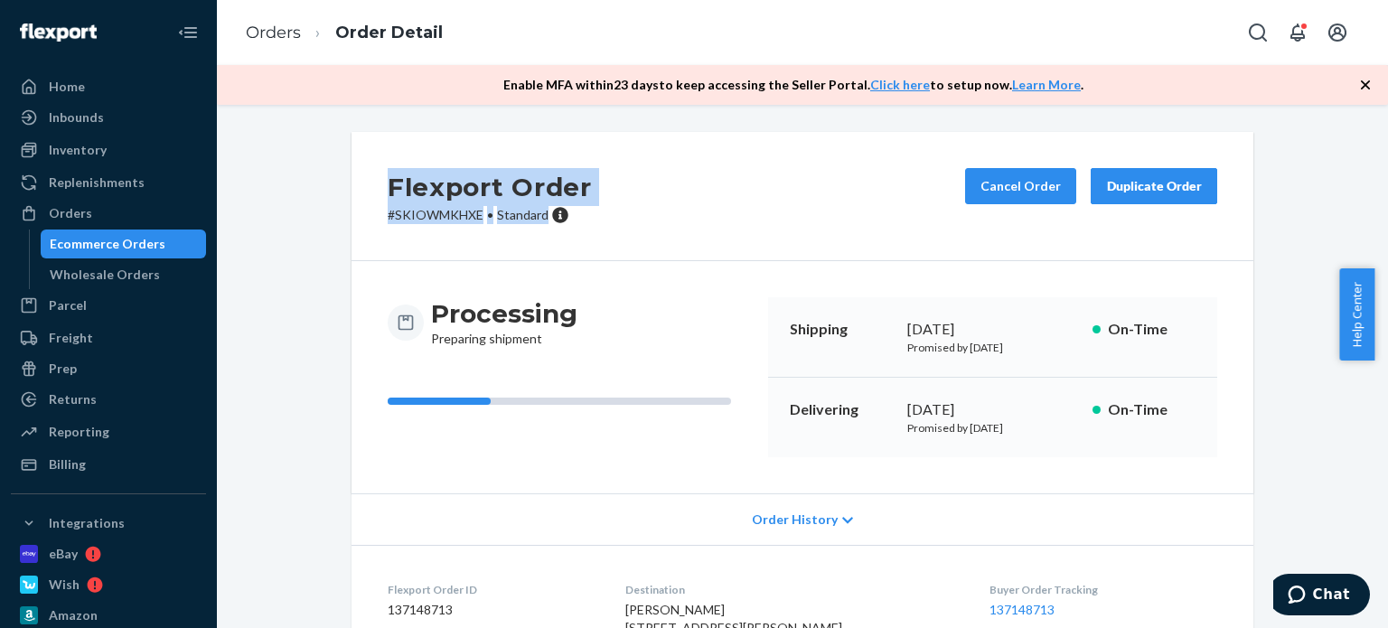
drag, startPoint x: 542, startPoint y: 223, endPoint x: 446, endPoint y: 192, distance: 100.6
click at [339, 179] on div "Flexport Order # SKIOWMKHXE • Standard Cancel Order Duplicate Order Processing …" at bounding box center [802, 472] width 929 height 680
copy div "Flexport Order # SKIOWMKHXE • Standard"
click at [145, 227] on link "Orders" at bounding box center [108, 213] width 195 height 29
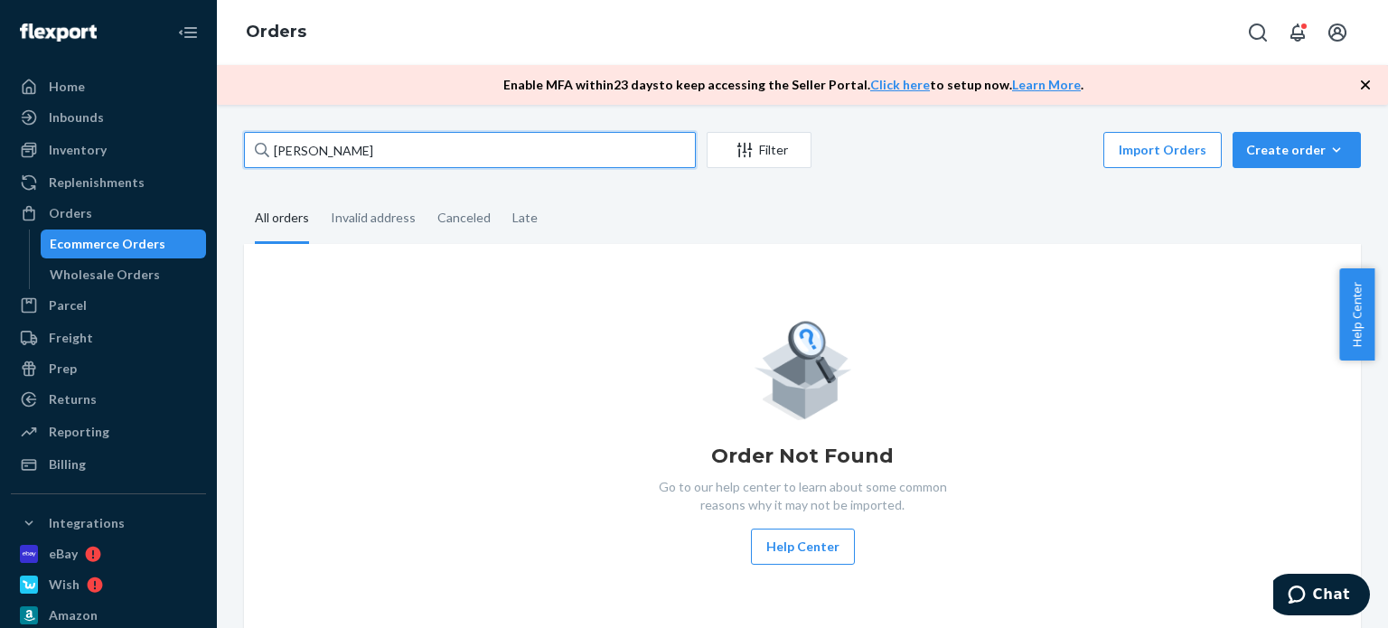
drag, startPoint x: 367, startPoint y: 152, endPoint x: 239, endPoint y: 144, distance: 128.6
click at [221, 145] on div "[PERSON_NAME] Filter Import Orders Create order Ecommerce order Removal order A…" at bounding box center [802, 366] width 1171 height 523
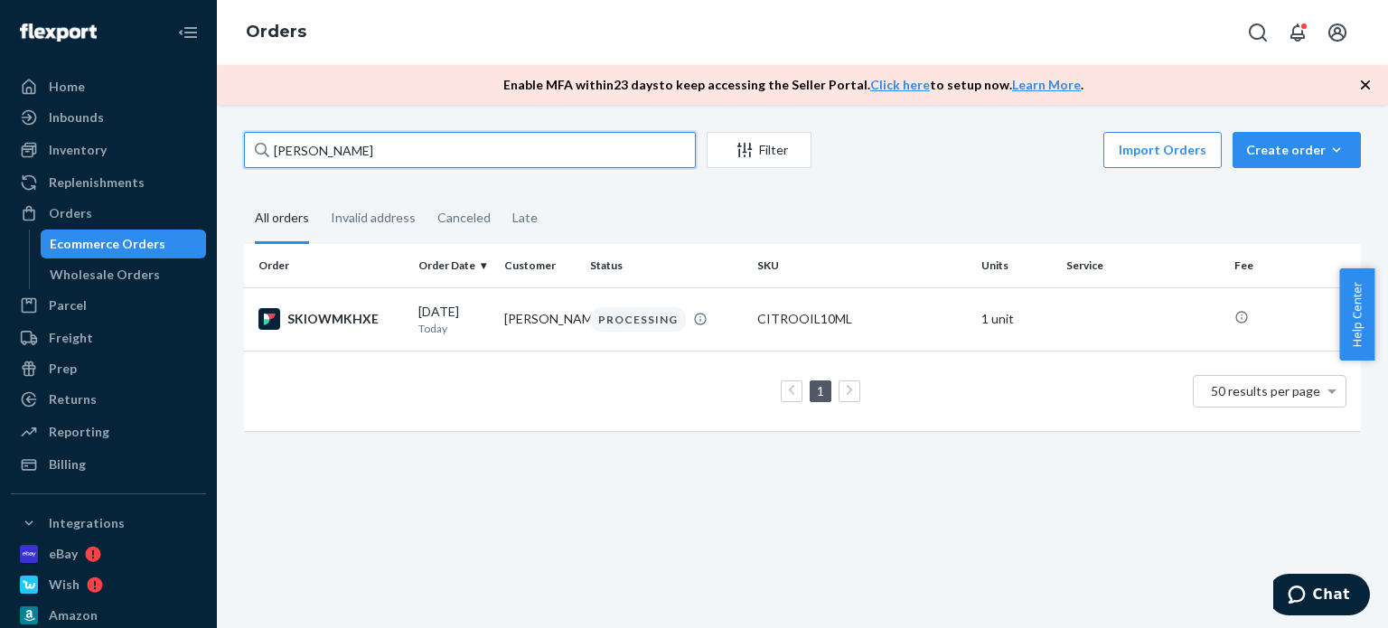
paste input "[PERSON_NAME]"
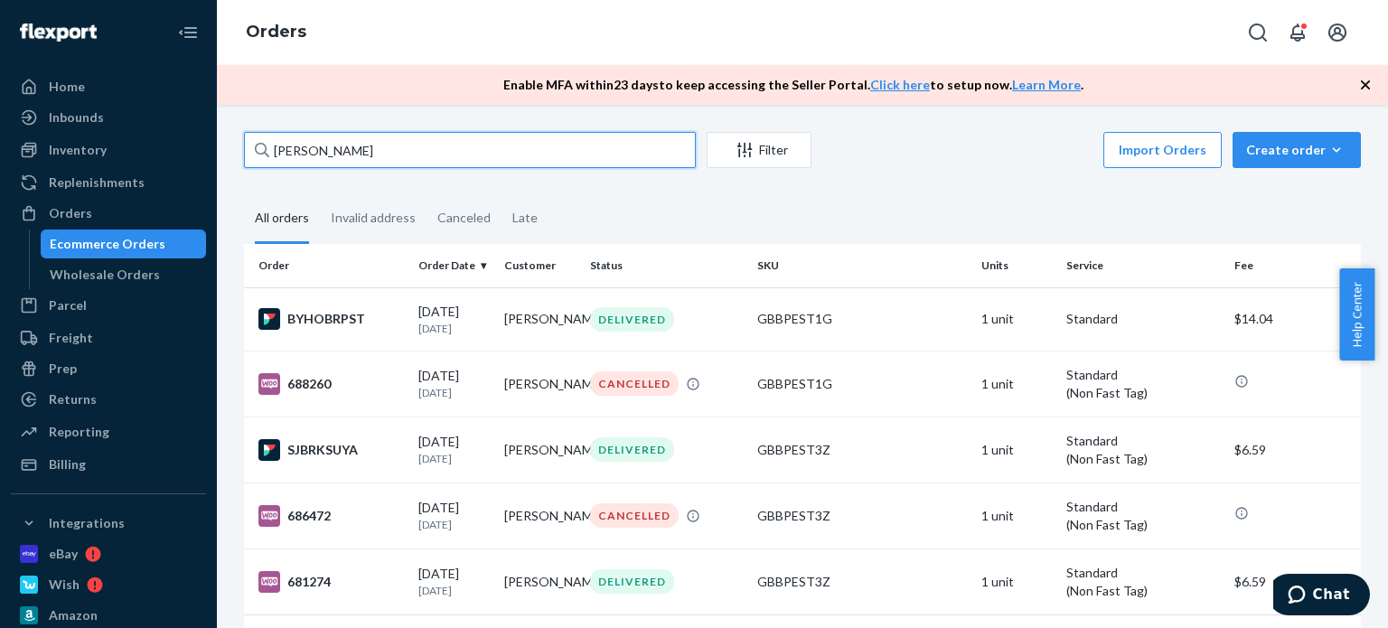
type input "[PERSON_NAME]"
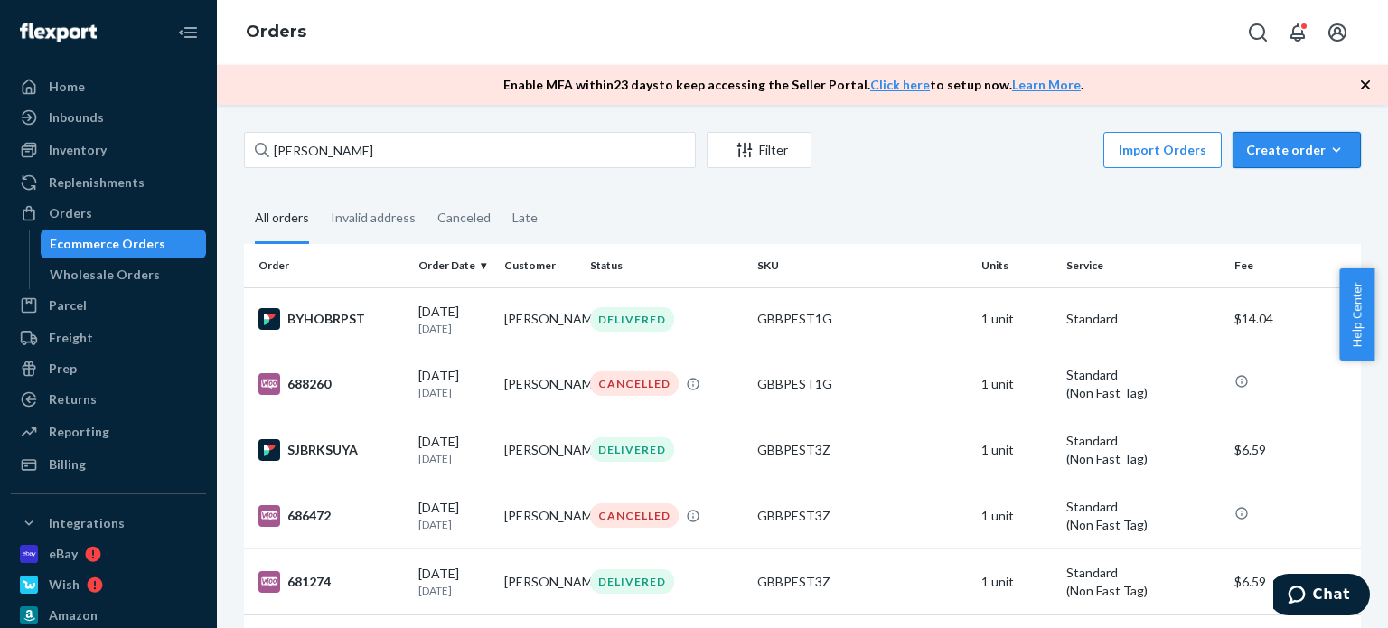
click at [1306, 150] on div "Create order" at bounding box center [1296, 150] width 101 height 18
click at [1294, 200] on span "Ecommerce order" at bounding box center [1307, 193] width 112 height 13
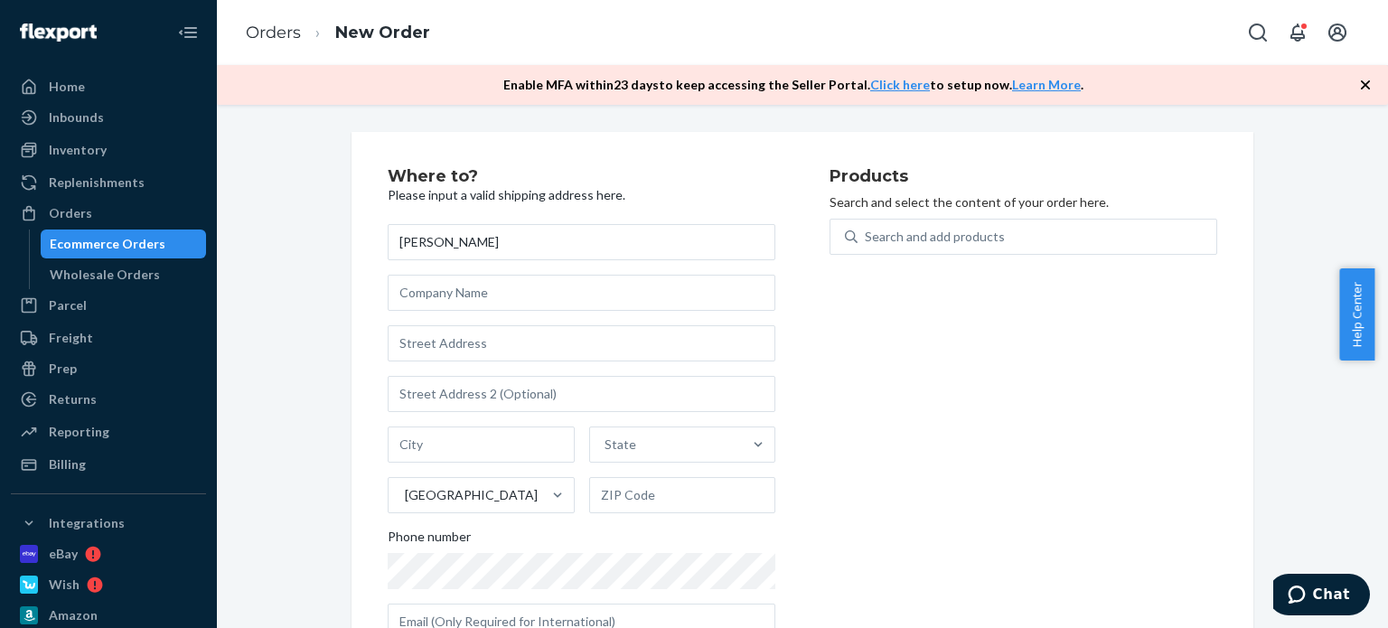
type input "[PERSON_NAME]"
paste input "[STREET_ADDRESS][PERSON_NAME]"
type input "[STREET_ADDRESS][PERSON_NAME]"
type input "Unadilla"
type input "31091"
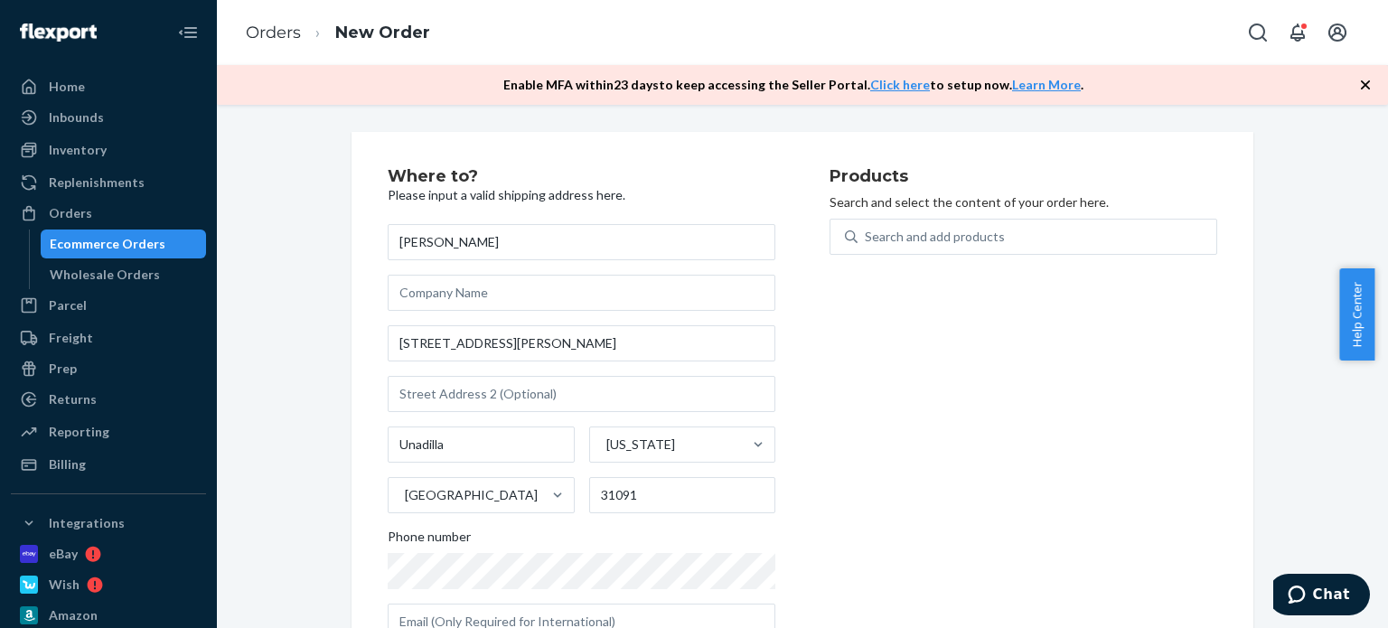
click at [958, 460] on div "Products Search and select the content of your order here. Search and add produ…" at bounding box center [1023, 411] width 388 height 486
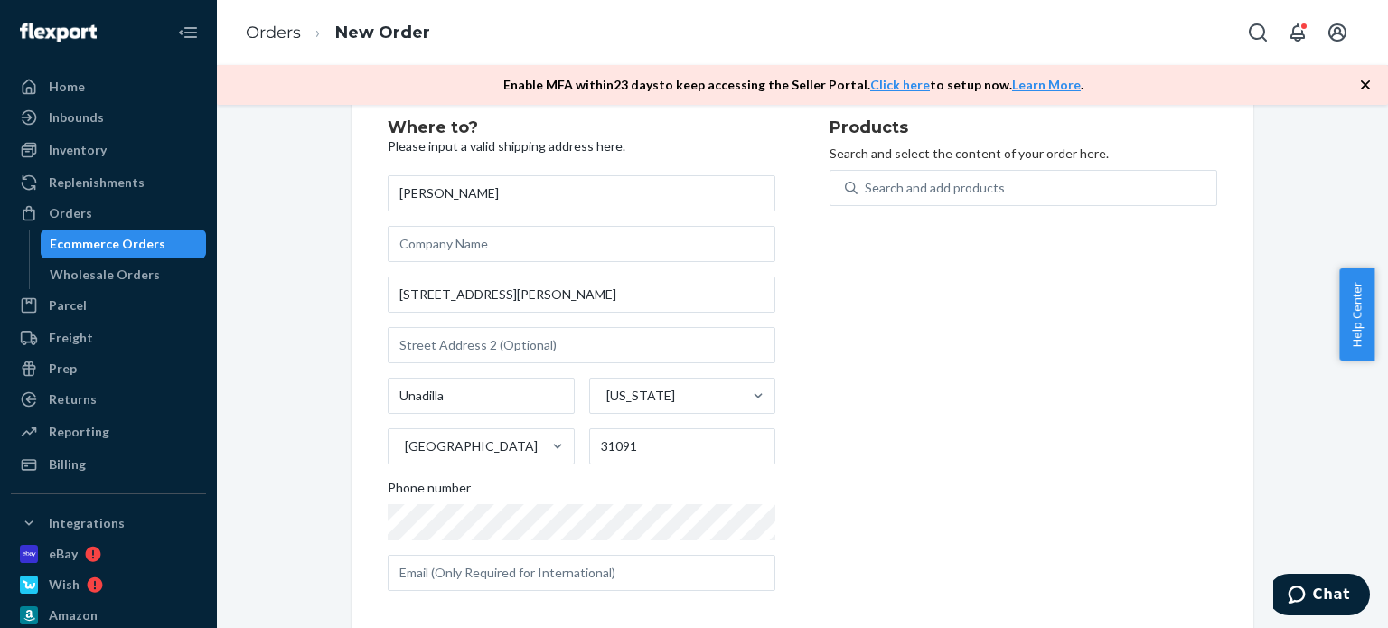
scroll to position [61, 0]
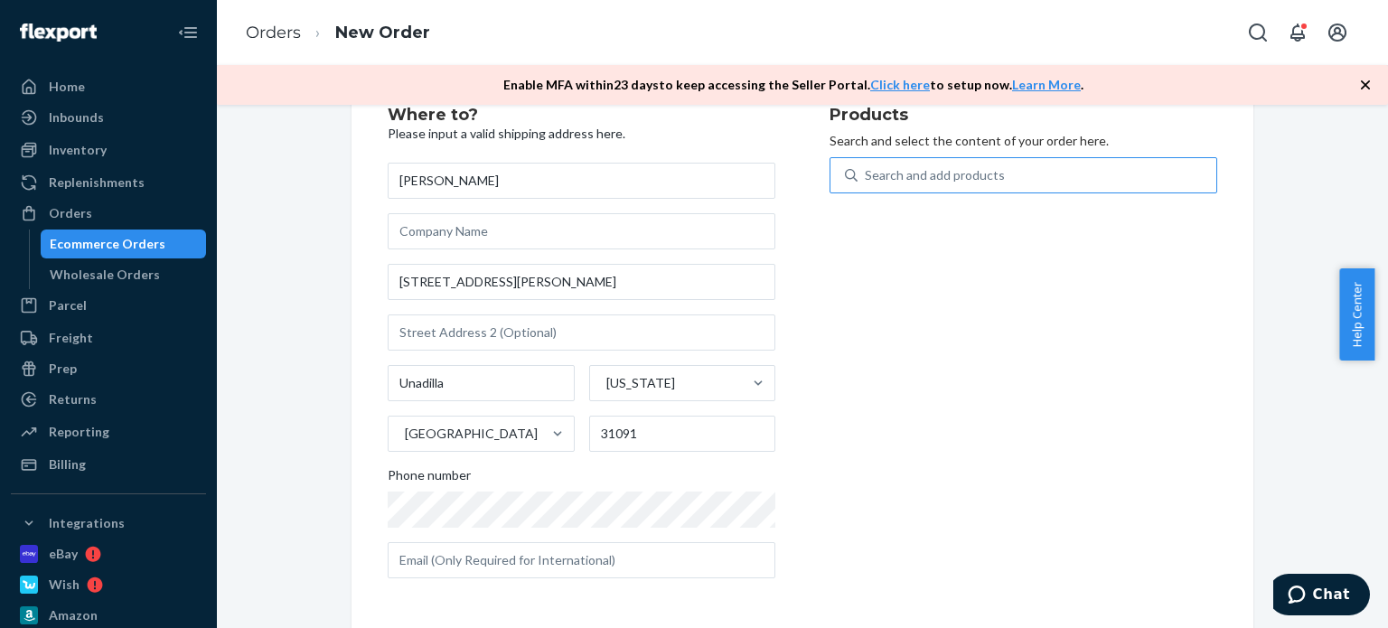
click at [896, 170] on div "Search and add products" at bounding box center [935, 175] width 140 height 18
click at [867, 170] on input "Search and add products" at bounding box center [866, 175] width 2 height 18
type input "esse"
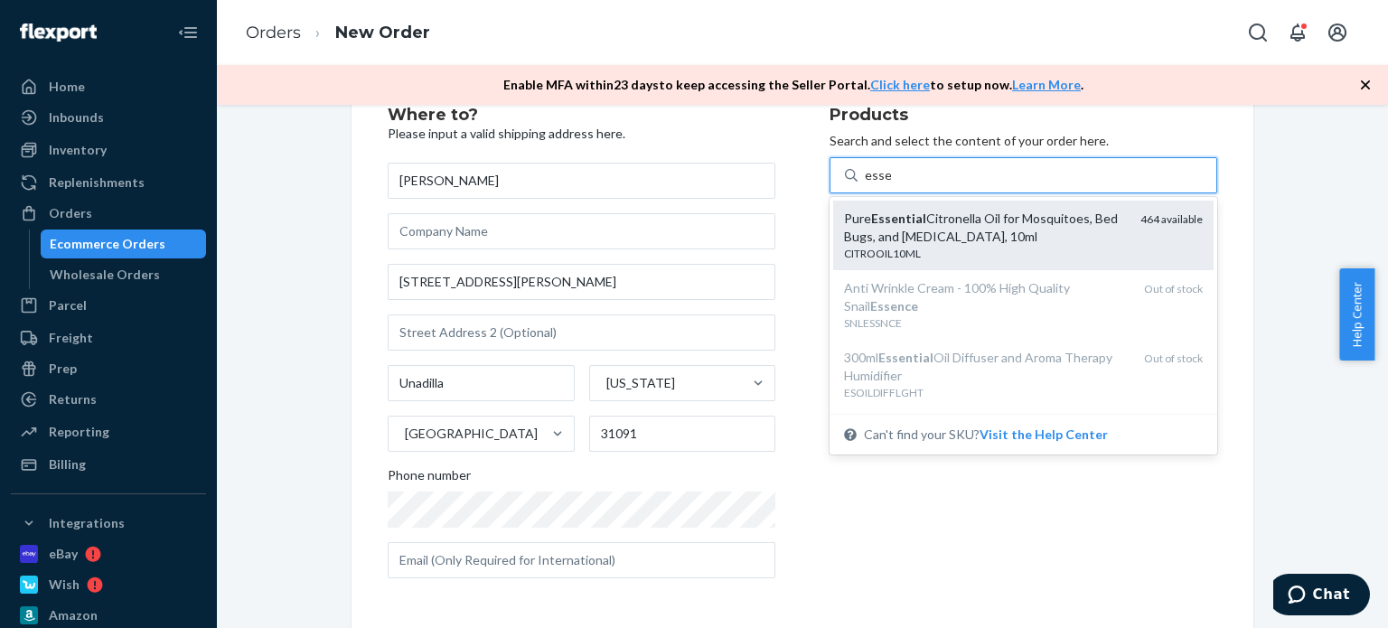
click at [1000, 244] on div "Pure Essential Citronella Oil for Mosquitoes, Bed Bugs, and [MEDICAL_DATA], 10ml" at bounding box center [985, 228] width 282 height 36
click at [891, 184] on input "esse" at bounding box center [878, 175] width 26 height 18
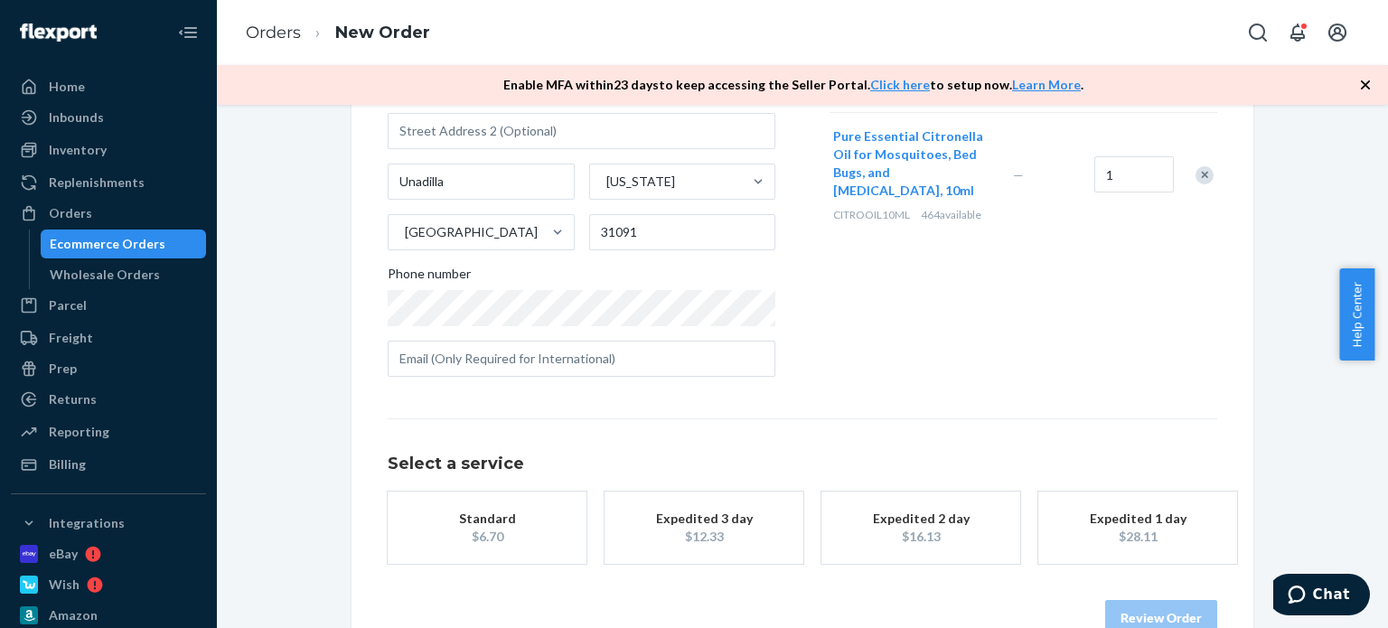
scroll to position [288, 0]
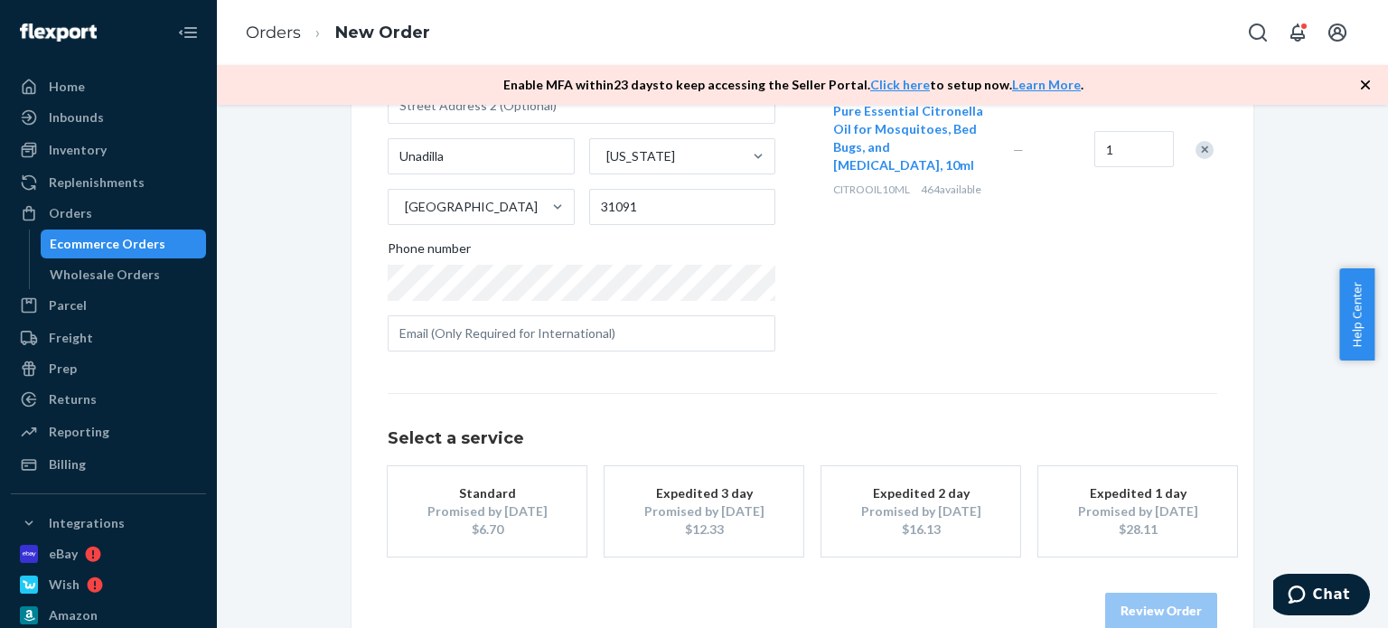
click at [498, 523] on div "$6.70" at bounding box center [487, 529] width 145 height 18
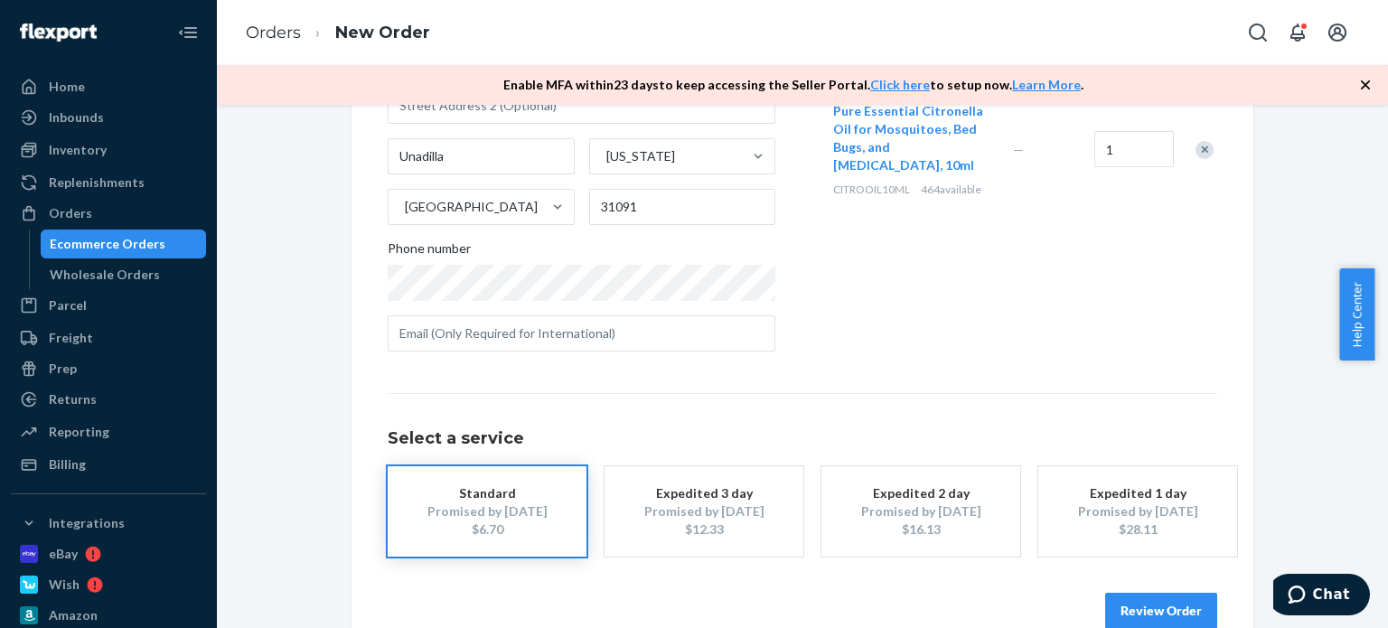
drag, startPoint x: 1161, startPoint y: 610, endPoint x: 1165, endPoint y: 586, distance: 24.7
click at [1162, 610] on button "Review Order" at bounding box center [1161, 611] width 112 height 36
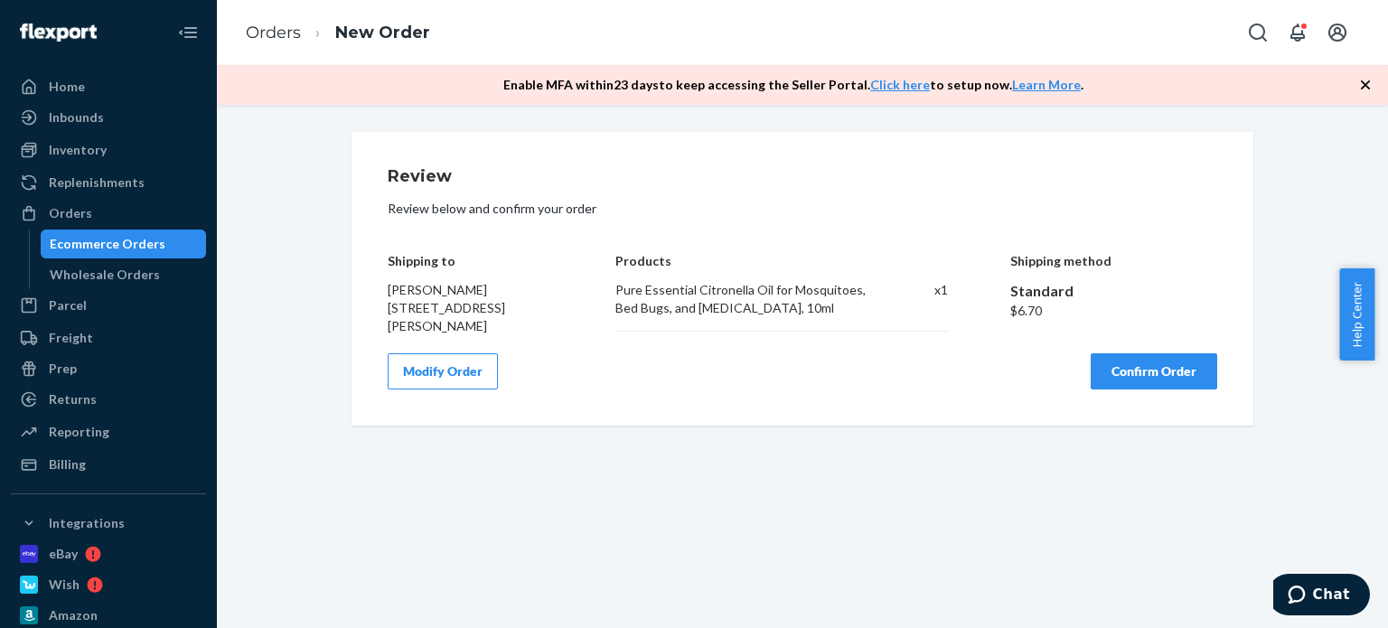
click at [1139, 363] on button "Confirm Order" at bounding box center [1154, 371] width 127 height 36
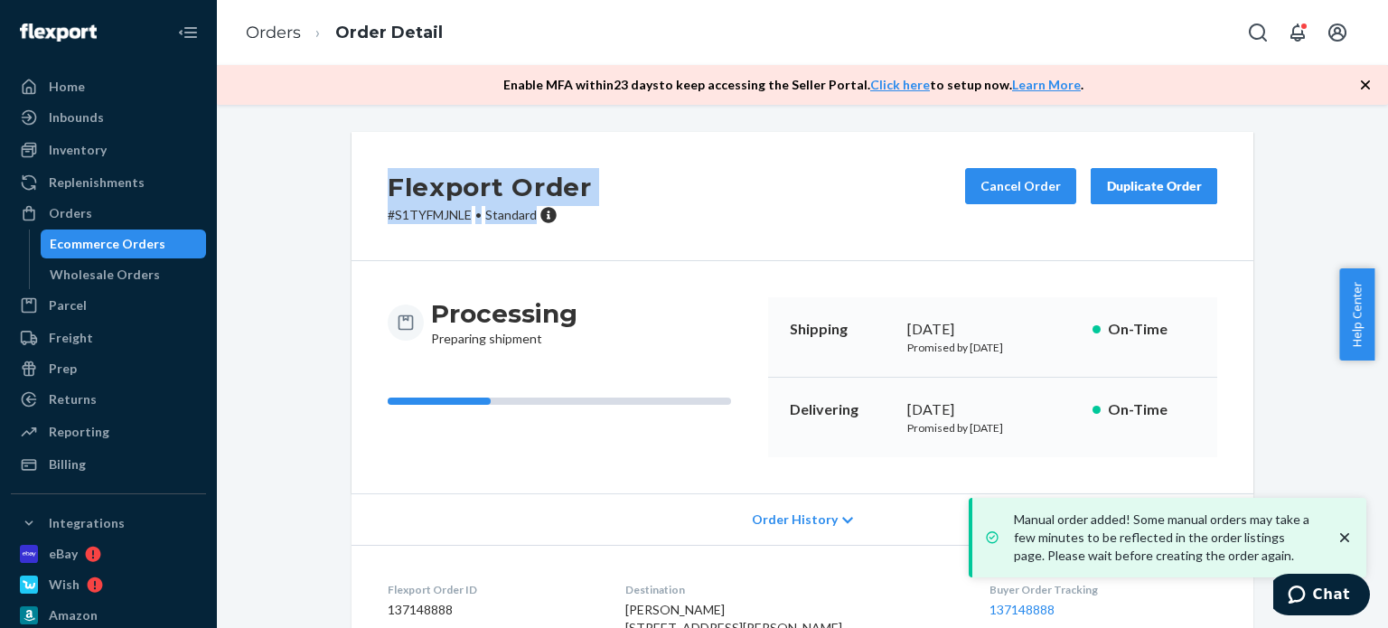
drag, startPoint x: 533, startPoint y: 220, endPoint x: 366, endPoint y: 185, distance: 170.7
click at [366, 185] on div "Flexport Order # S1TYFMJNLE • Standard Cancel Order Duplicate Order" at bounding box center [802, 196] width 902 height 129
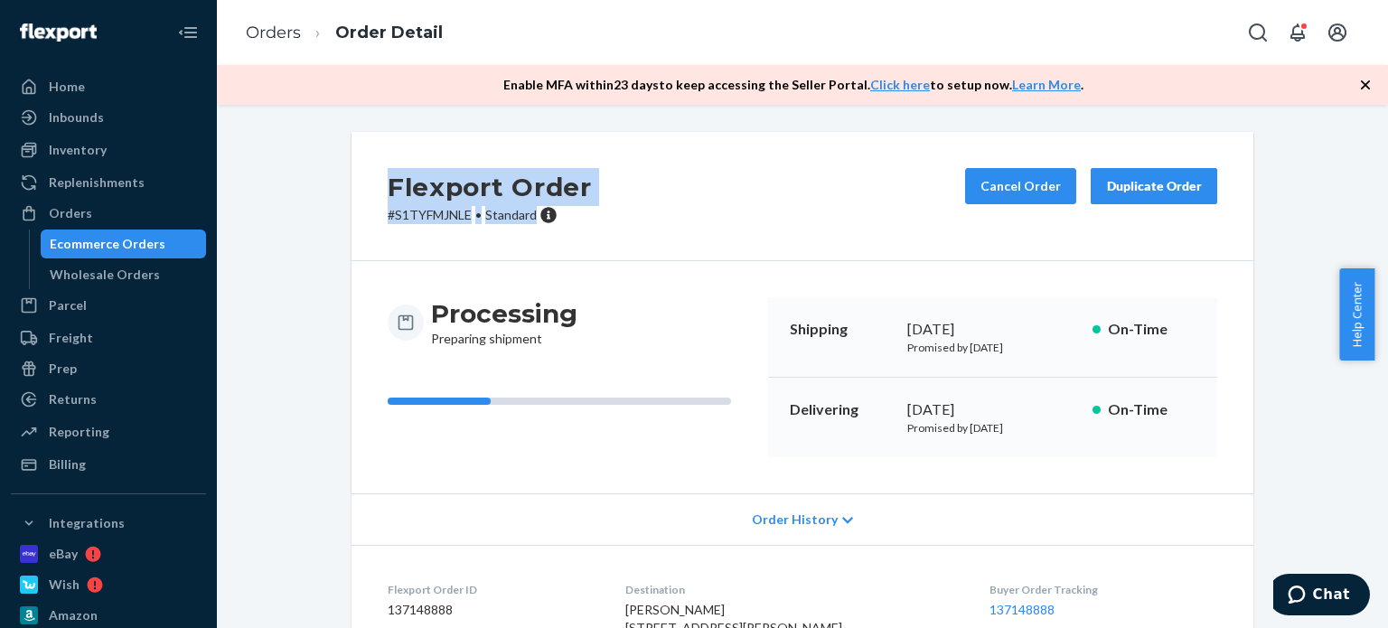
copy div "Flexport Order # S1TYFMJNLE • Standard"
click at [129, 216] on div "Orders" at bounding box center [109, 213] width 192 height 25
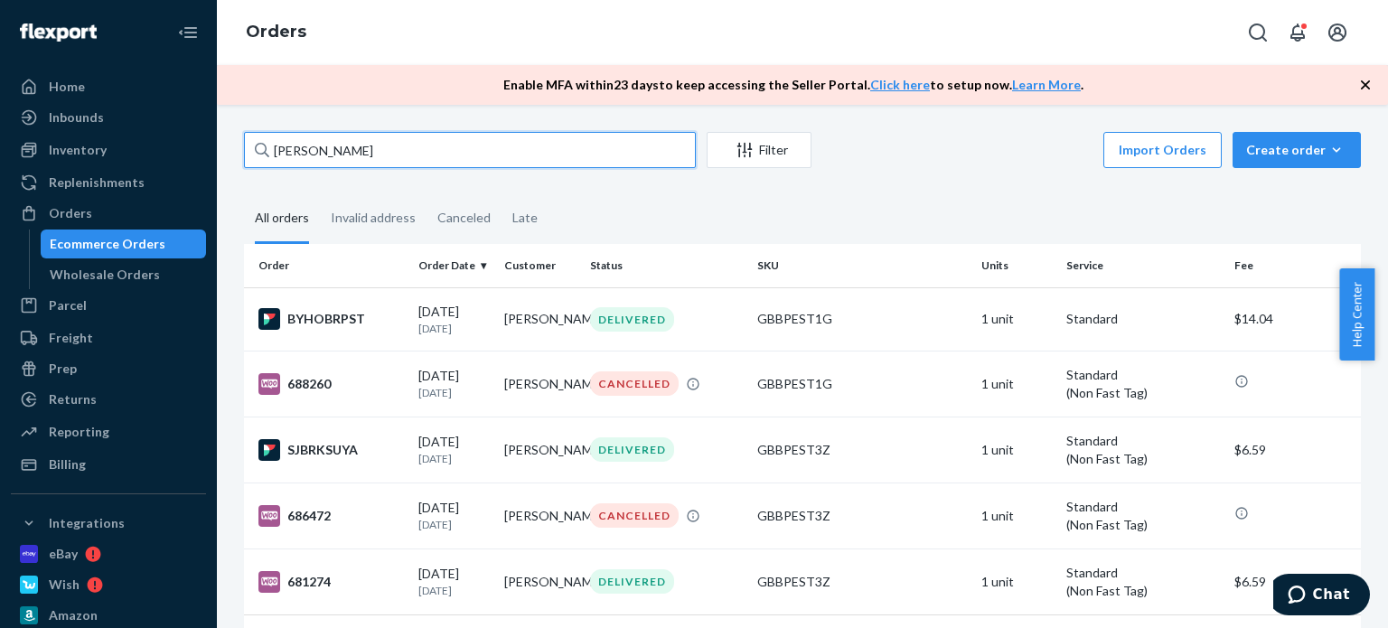
drag, startPoint x: 384, startPoint y: 161, endPoint x: 239, endPoint y: 147, distance: 146.1
click at [239, 148] on div "[PERSON_NAME] Filter Import Orders Create order Ecommerce order Removal order A…" at bounding box center [802, 422] width 1144 height 581
paste input "[PERSON_NAME]"
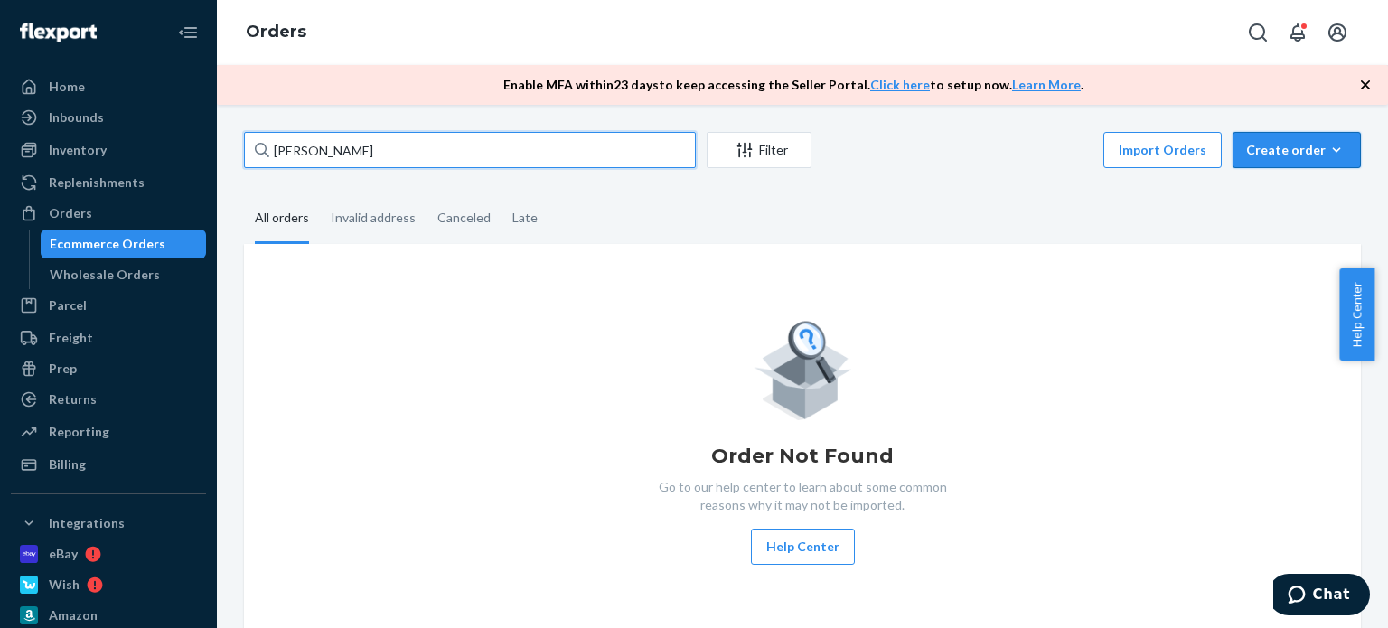
type input "[PERSON_NAME]"
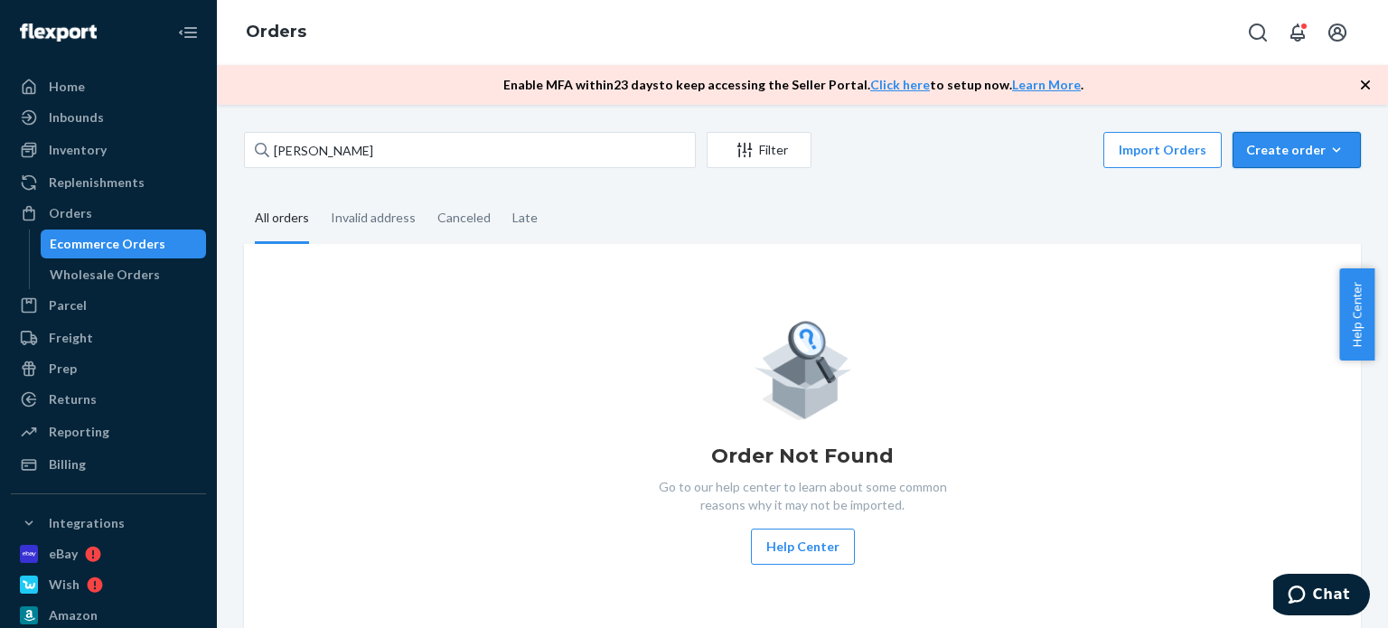
click at [1282, 144] on div "Create order" at bounding box center [1296, 150] width 101 height 18
click at [1283, 226] on span "Removal order" at bounding box center [1307, 232] width 112 height 13
drag, startPoint x: 1290, startPoint y: 145, endPoint x: 1290, endPoint y: 155, distance: 10.8
click at [1290, 145] on div "Create order" at bounding box center [1296, 150] width 101 height 18
click at [1291, 200] on span "Ecommerce order" at bounding box center [1307, 193] width 112 height 13
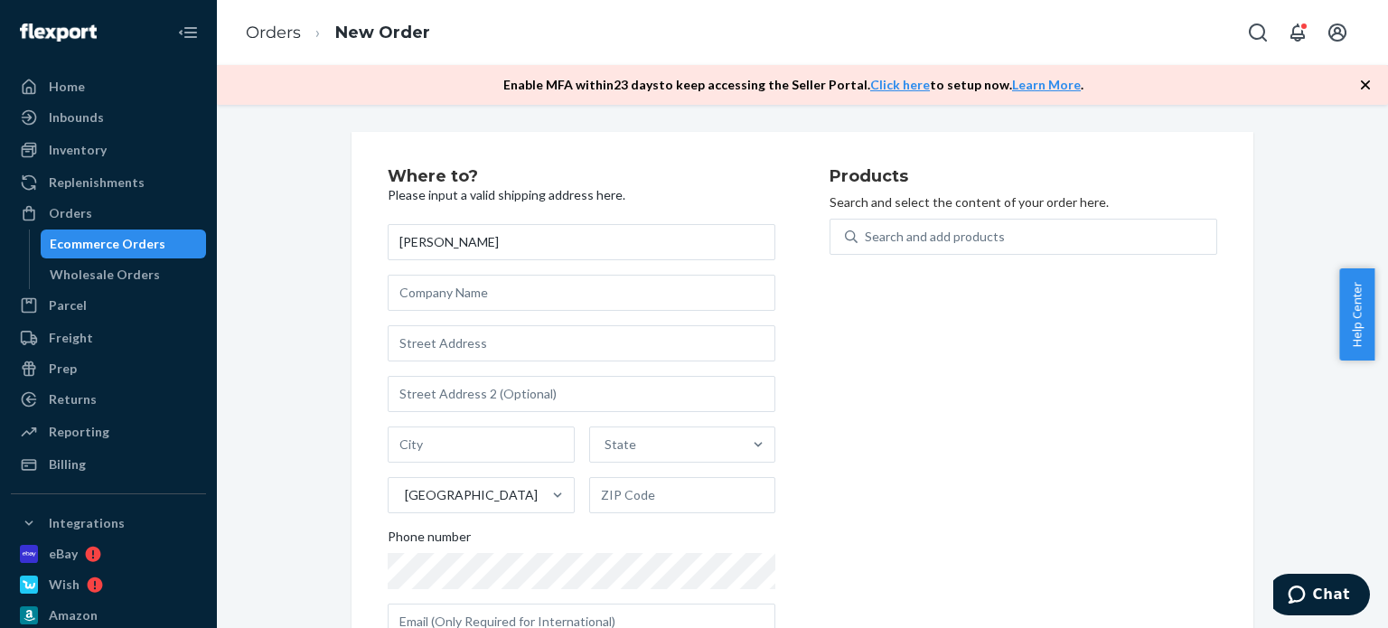
type input "[PERSON_NAME]"
click at [470, 303] on input "text" at bounding box center [582, 293] width 388 height 36
click at [463, 330] on input "text" at bounding box center [582, 343] width 388 height 36
click at [459, 343] on input "text" at bounding box center [582, 343] width 388 height 36
drag, startPoint x: 459, startPoint y: 343, endPoint x: 411, endPoint y: 345, distance: 47.9
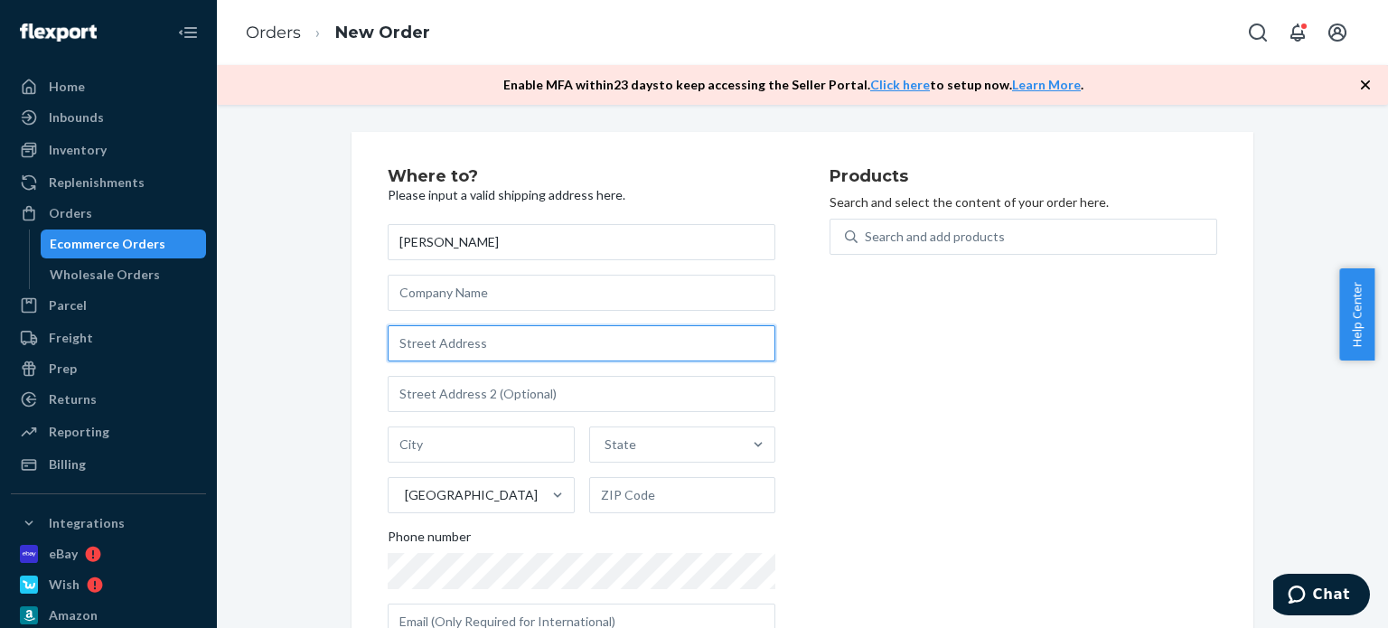
paste input "[STREET_ADDRESS]"
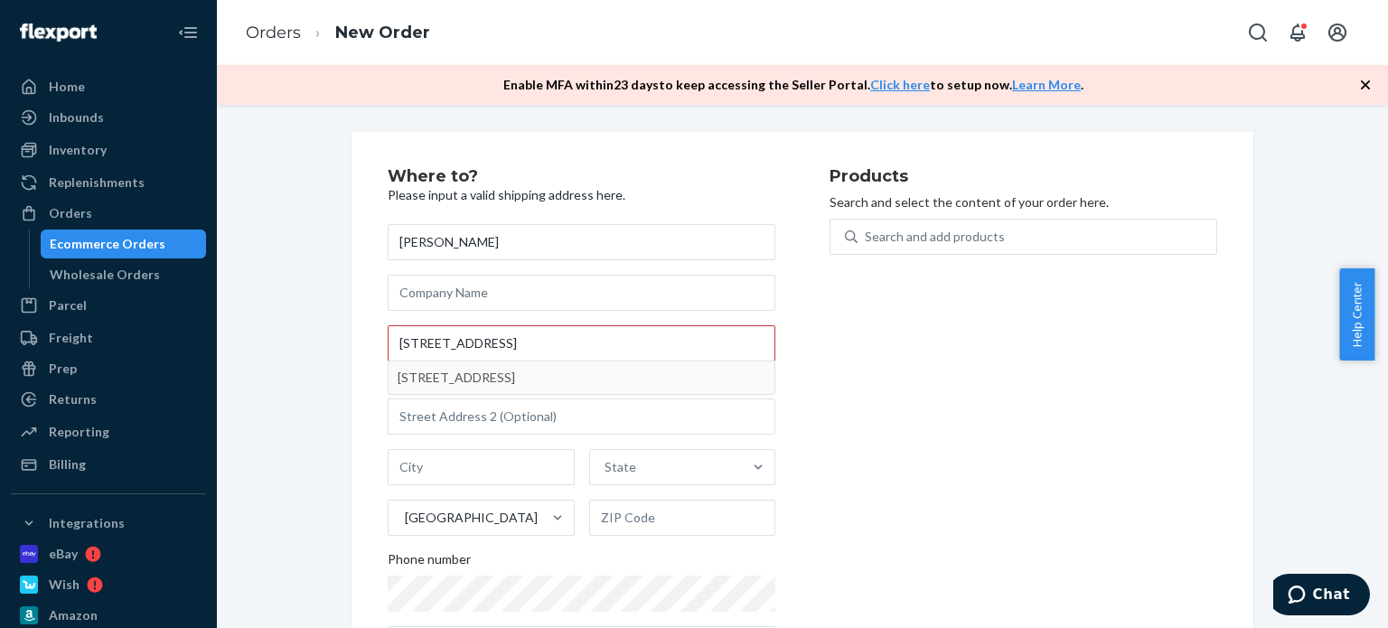
click at [910, 378] on div "Products Search and select the content of your order here. Search and add produ…" at bounding box center [1023, 422] width 388 height 509
click at [459, 345] on input "[STREET_ADDRESS]" at bounding box center [582, 343] width 388 height 36
click at [985, 403] on div "Products Search and select the content of your order here. Search and add produ…" at bounding box center [1023, 422] width 388 height 509
click at [552, 342] on input "[STREET_ADDRESS]" at bounding box center [582, 343] width 388 height 36
drag, startPoint x: 548, startPoint y: 342, endPoint x: 689, endPoint y: 342, distance: 141.0
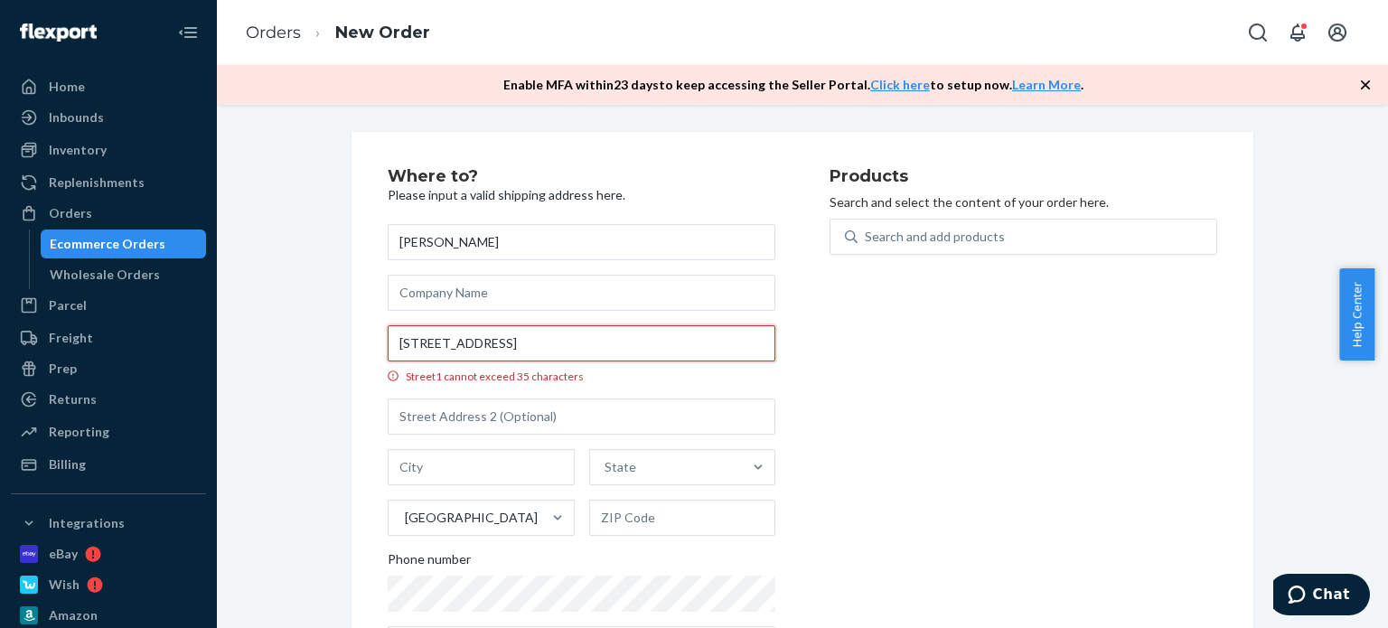
click at [689, 342] on input "[STREET_ADDRESS]" at bounding box center [582, 343] width 388 height 36
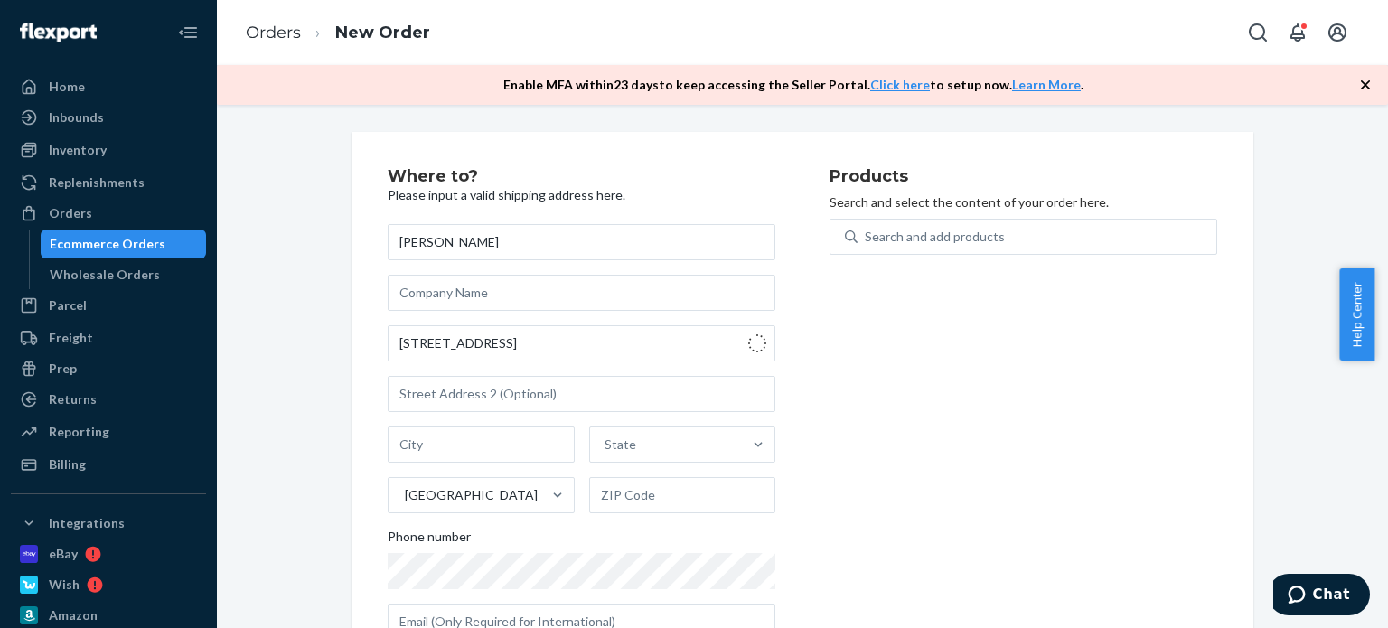
type input "[STREET_ADDRESS]"
type input "[GEOGRAPHIC_DATA]"
type input "60615"
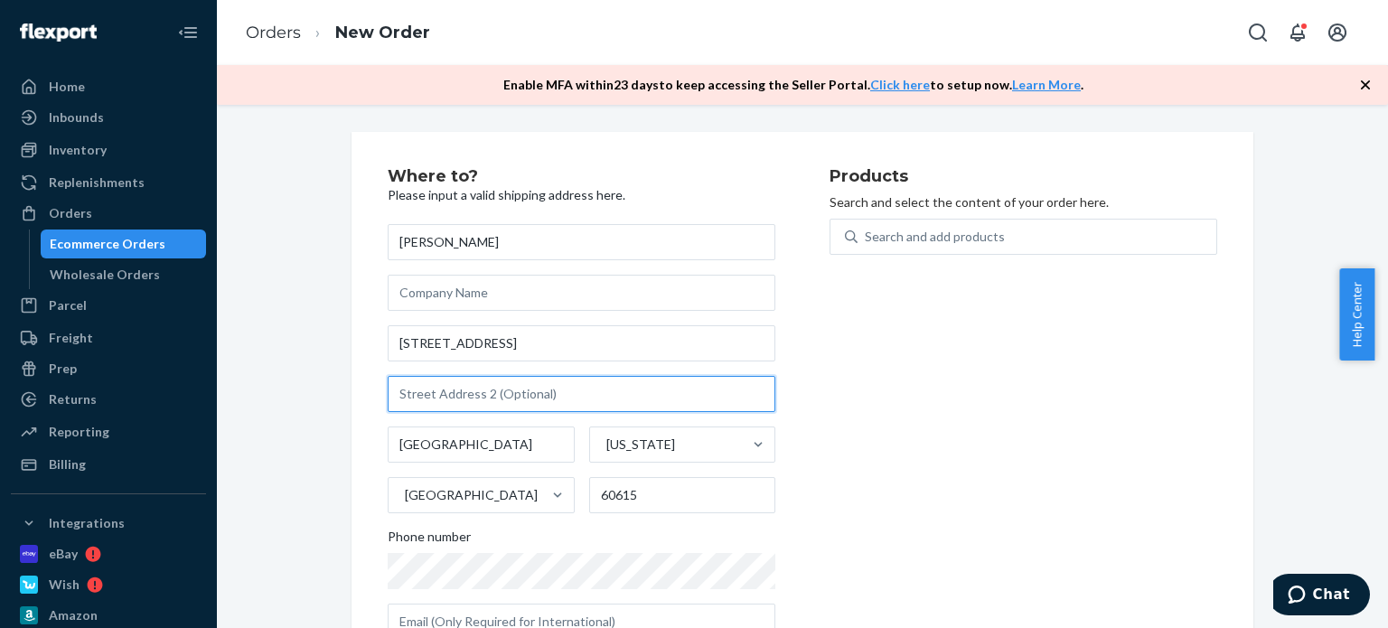
drag, startPoint x: 495, startPoint y: 371, endPoint x: 461, endPoint y: 393, distance: 40.6
paste input "[GEOGRAPHIC_DATA]"
type input "[GEOGRAPHIC_DATA]"
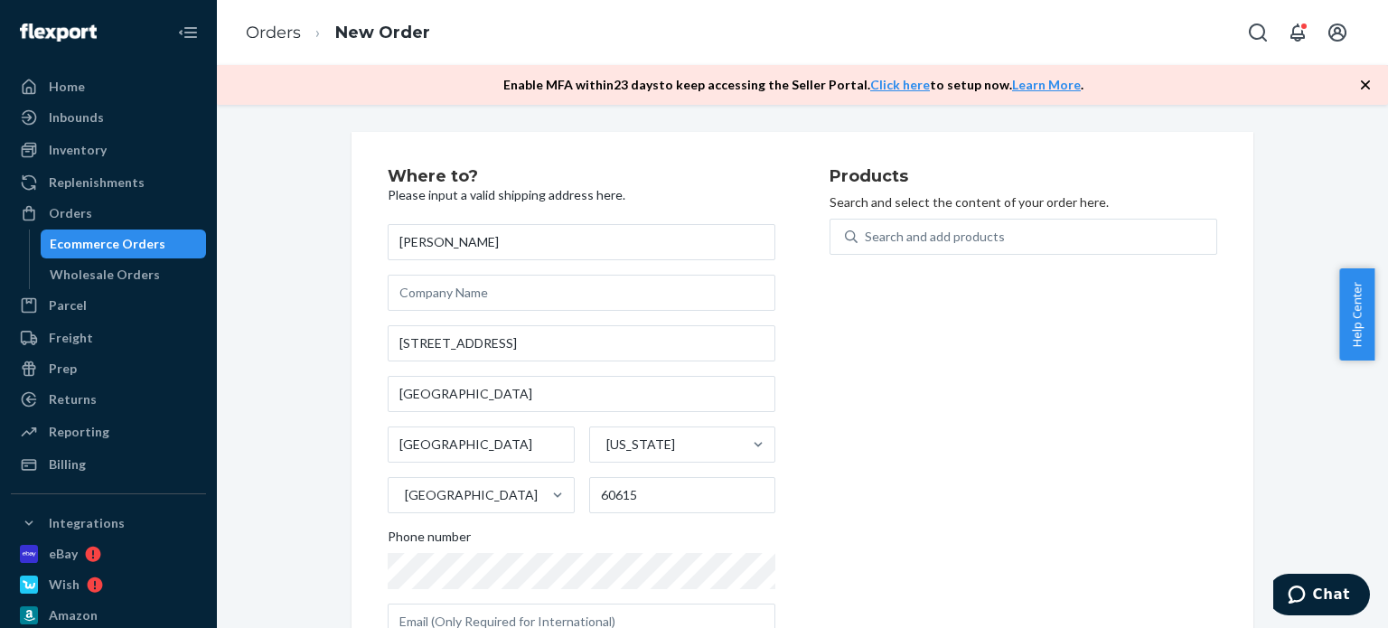
click at [1044, 450] on div "Products Search and select the content of your order here. Search and add produ…" at bounding box center [1023, 411] width 388 height 486
click at [998, 237] on div "Search and add products" at bounding box center [1037, 236] width 359 height 33
click at [867, 237] on input "Search and add products" at bounding box center [866, 237] width 2 height 18
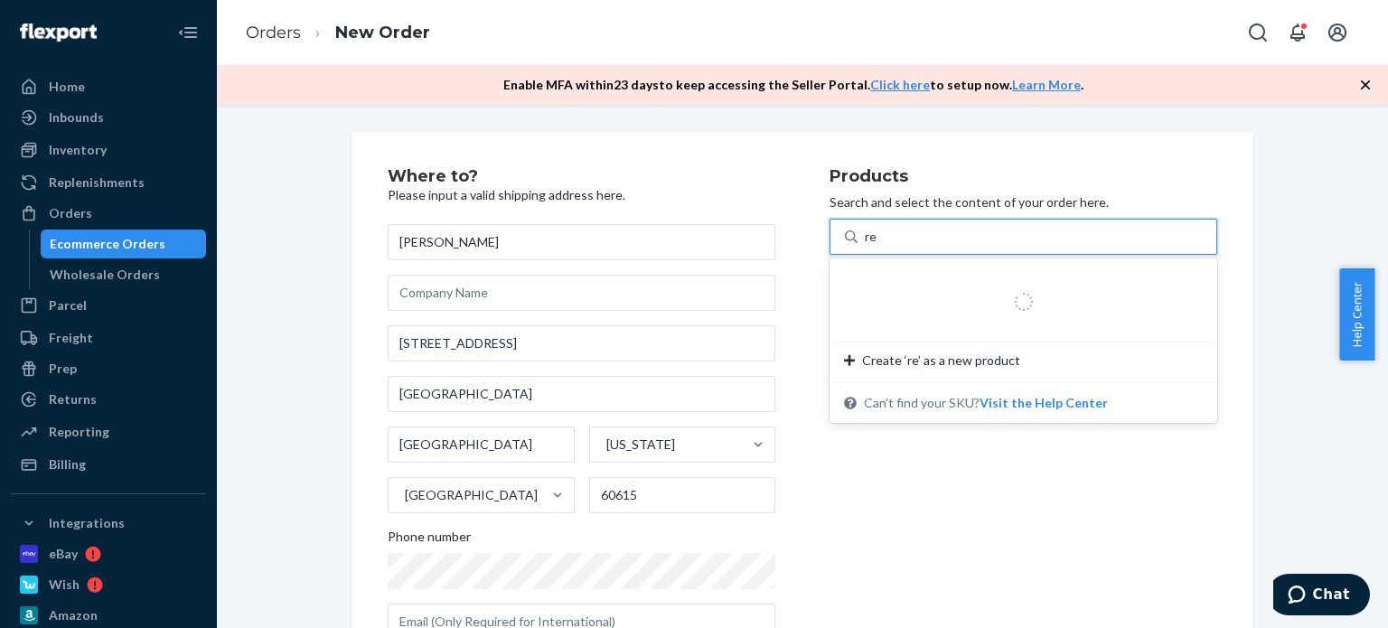
type input "rep"
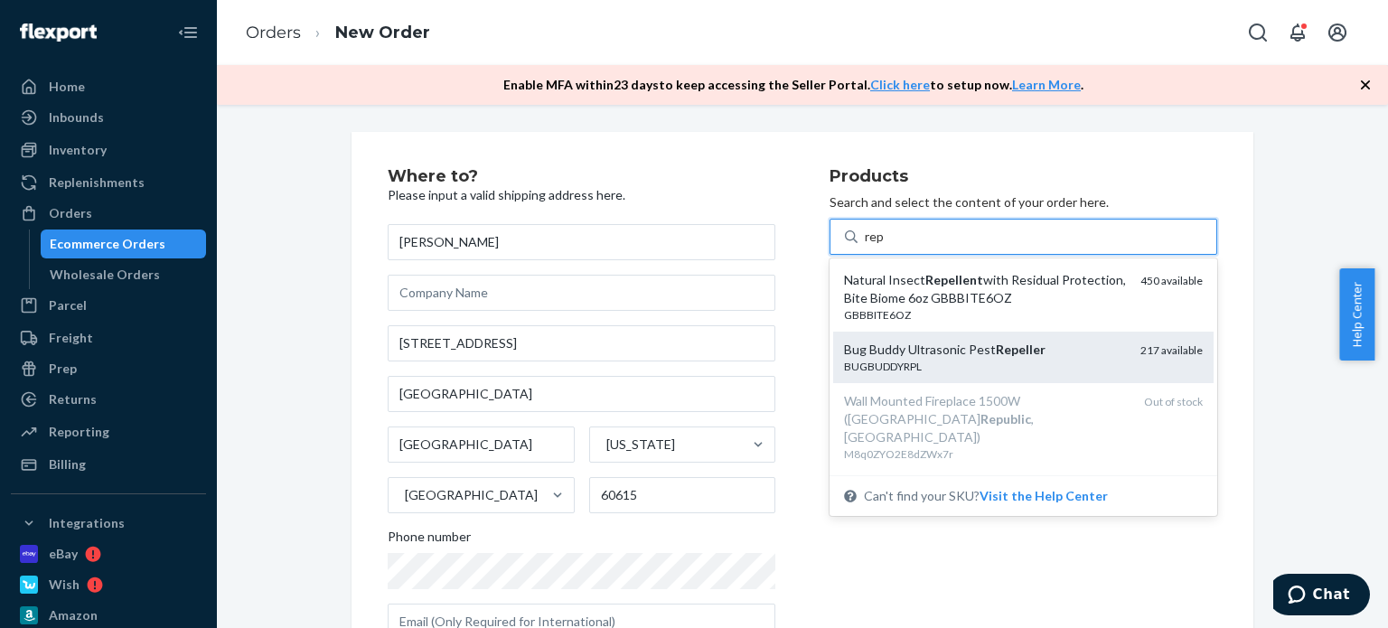
click at [959, 353] on div "Bug Buddy Ultrasonic Pest Repeller" at bounding box center [985, 350] width 282 height 18
click at [886, 246] on input "rep" at bounding box center [875, 237] width 21 height 18
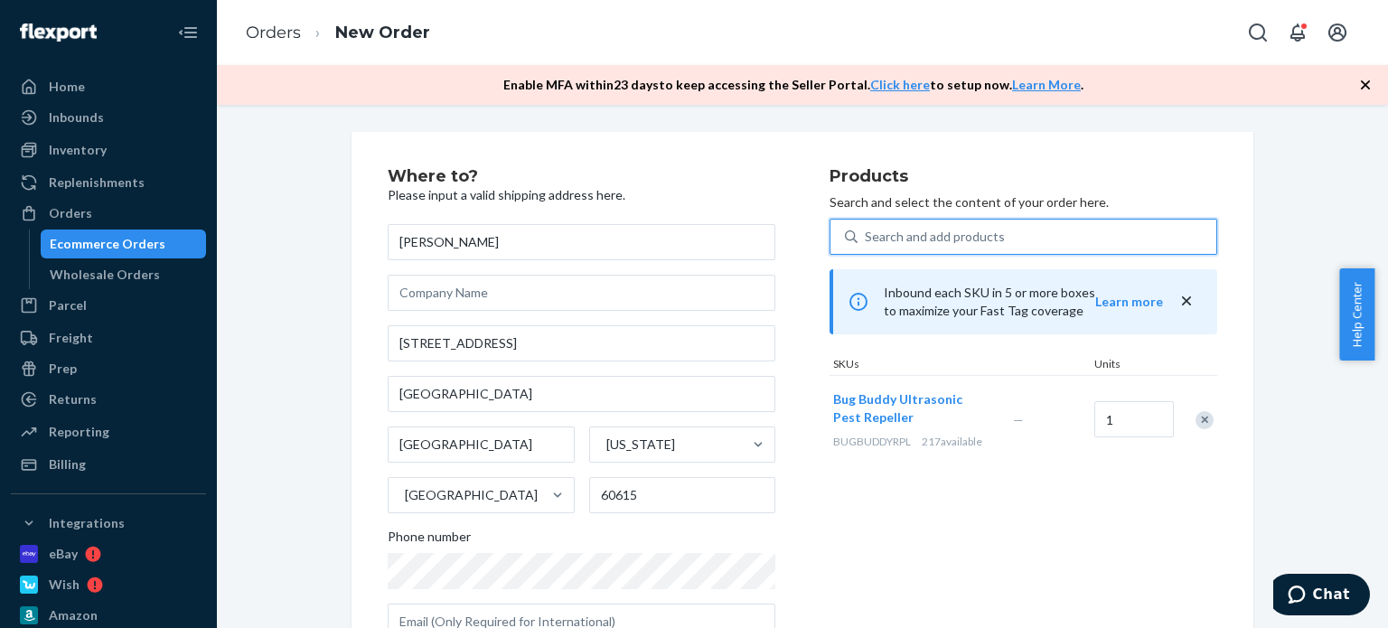
click at [950, 234] on div "Search and add products" at bounding box center [935, 237] width 140 height 18
click at [867, 234] on input "0 results available. Use Up and Down to choose options, press Enter to select t…" at bounding box center [866, 237] width 2 height 18
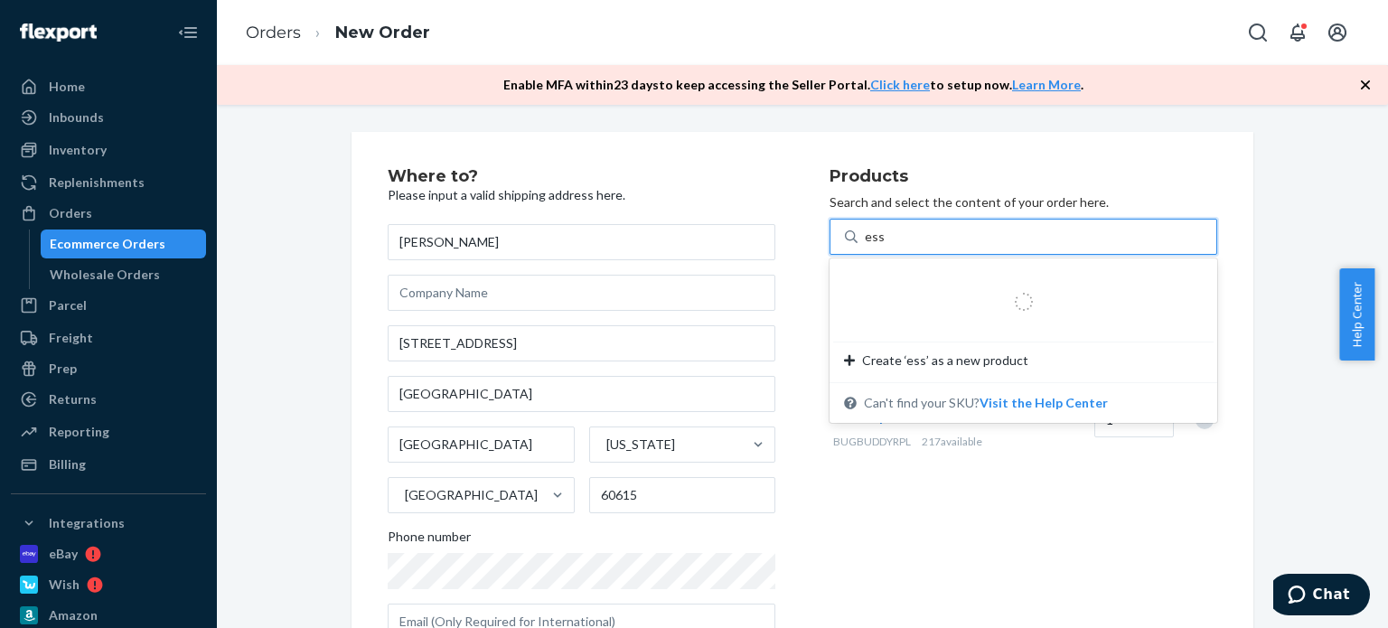
type input "esse"
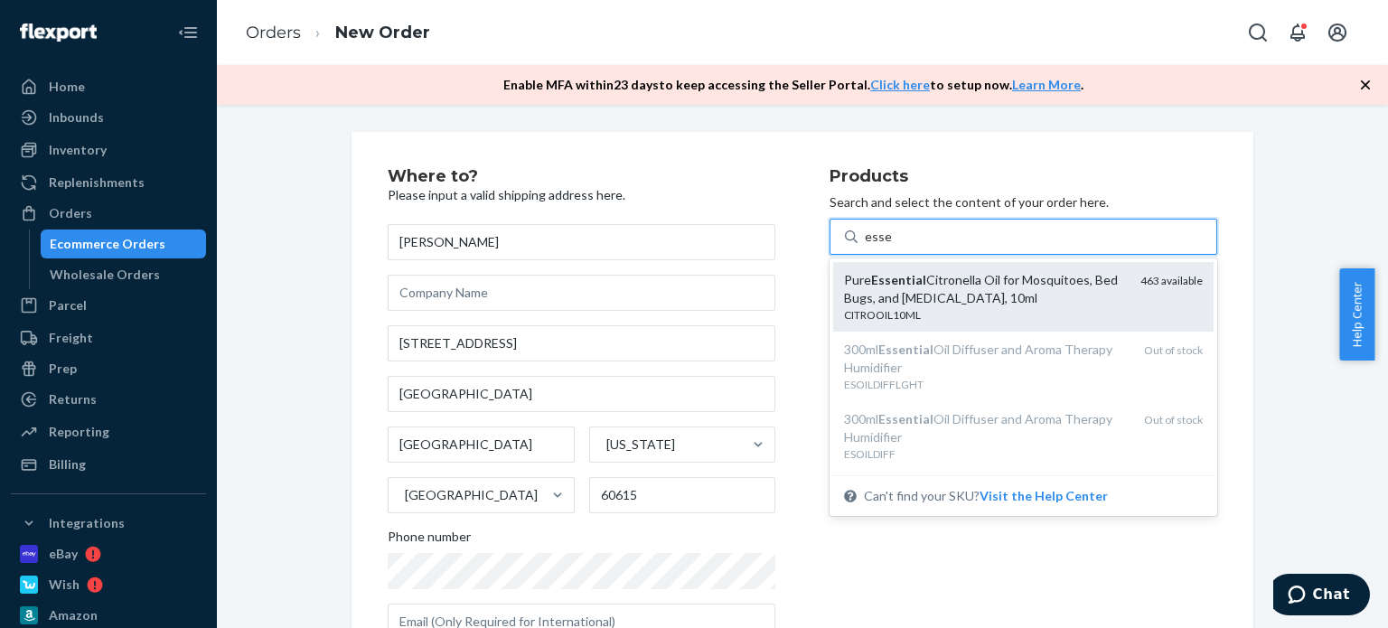
click at [942, 301] on div "Pure Essential Citronella Oil for Mosquitoes, Bed Bugs, and [MEDICAL_DATA], 10ml" at bounding box center [985, 289] width 282 height 36
click at [891, 246] on input "esse" at bounding box center [878, 237] width 26 height 18
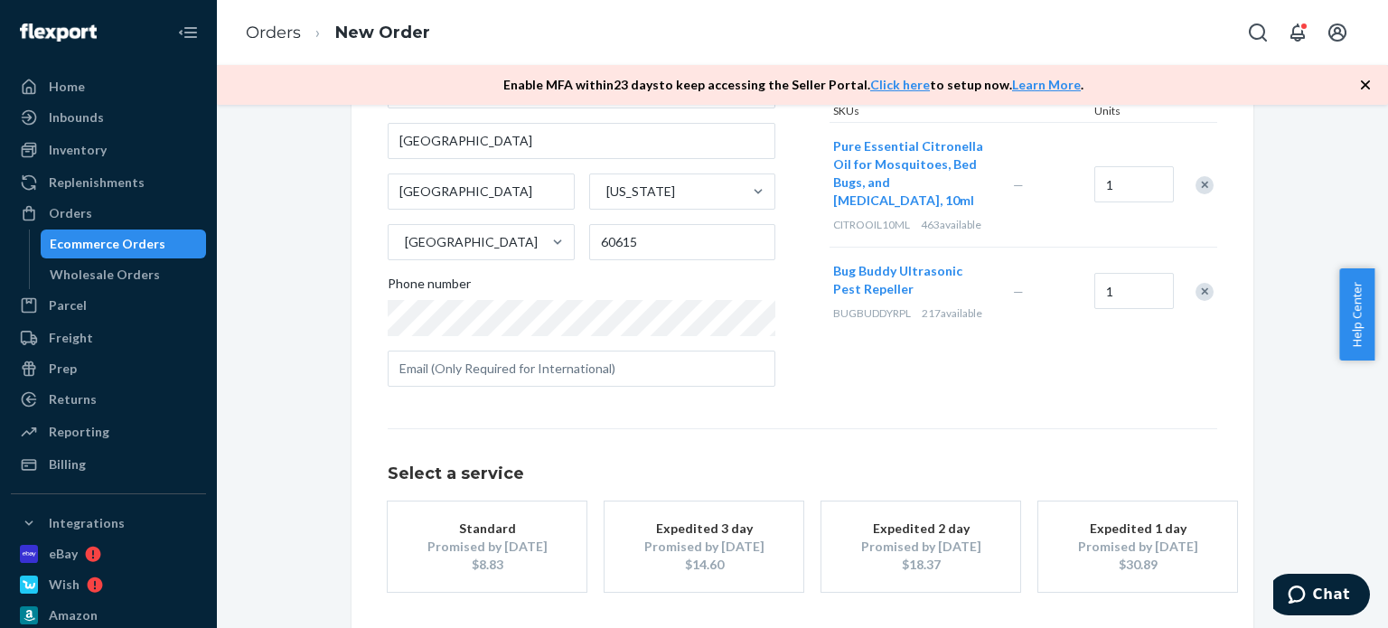
scroll to position [324, 0]
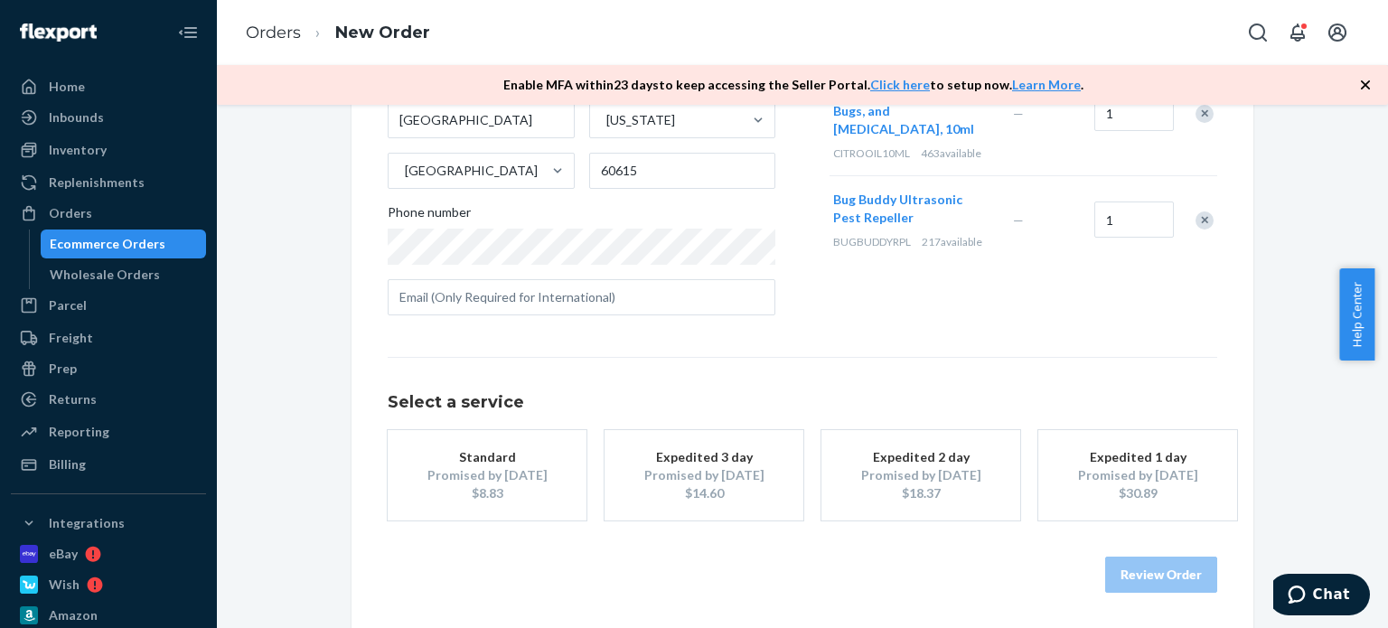
click at [447, 468] on div "Promised by [DATE]" at bounding box center [487, 475] width 145 height 18
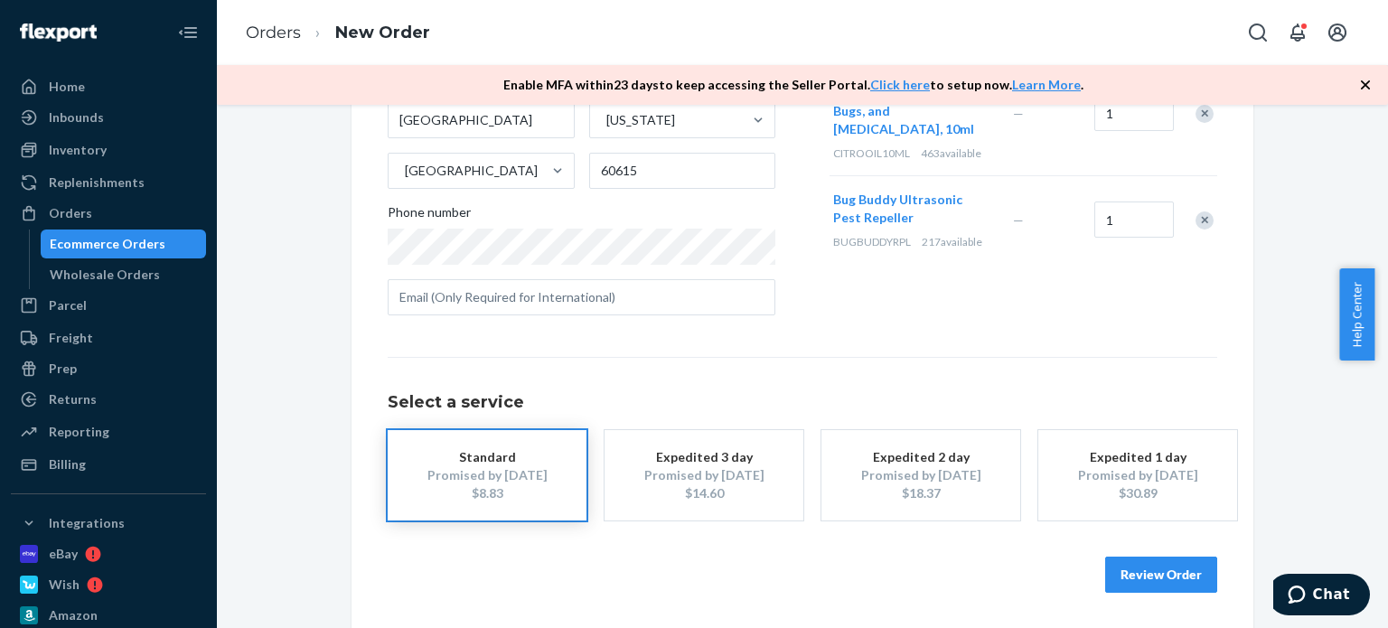
click at [1066, 316] on div "Products Search and select the content of your order here. Search and add produ…" at bounding box center [1023, 87] width 388 height 486
click at [1178, 574] on button "Review Order" at bounding box center [1161, 575] width 112 height 36
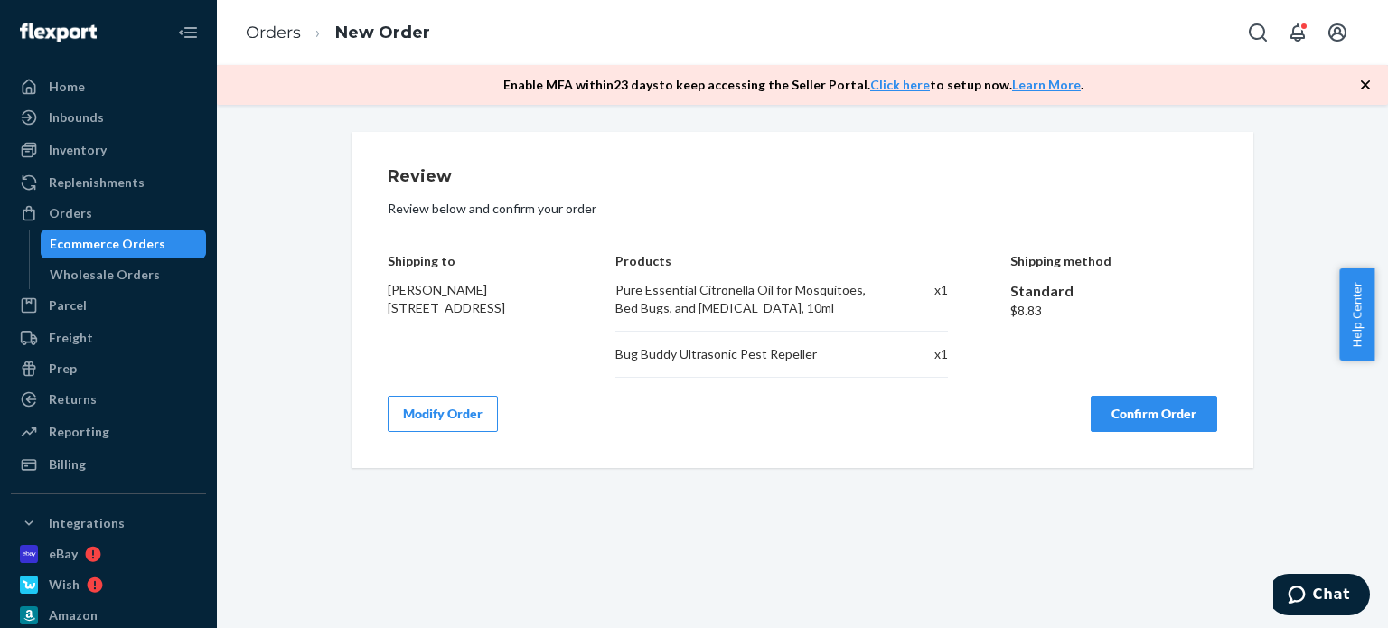
scroll to position [0, 0]
click at [1136, 411] on button "Confirm Order" at bounding box center [1154, 414] width 127 height 36
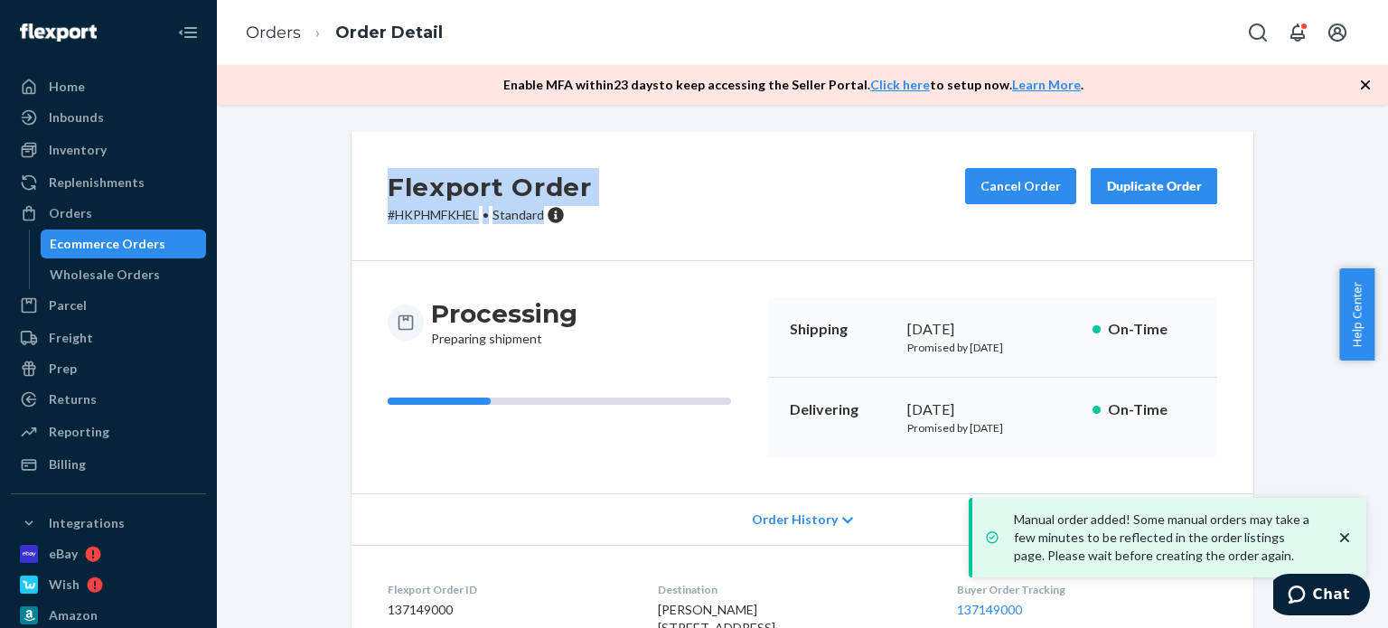
drag, startPoint x: 540, startPoint y: 213, endPoint x: 394, endPoint y: 176, distance: 151.0
click at [369, 168] on div "Flexport Order # HKPHMFKHEL • Standard Cancel Order Duplicate Order" at bounding box center [802, 196] width 902 height 129
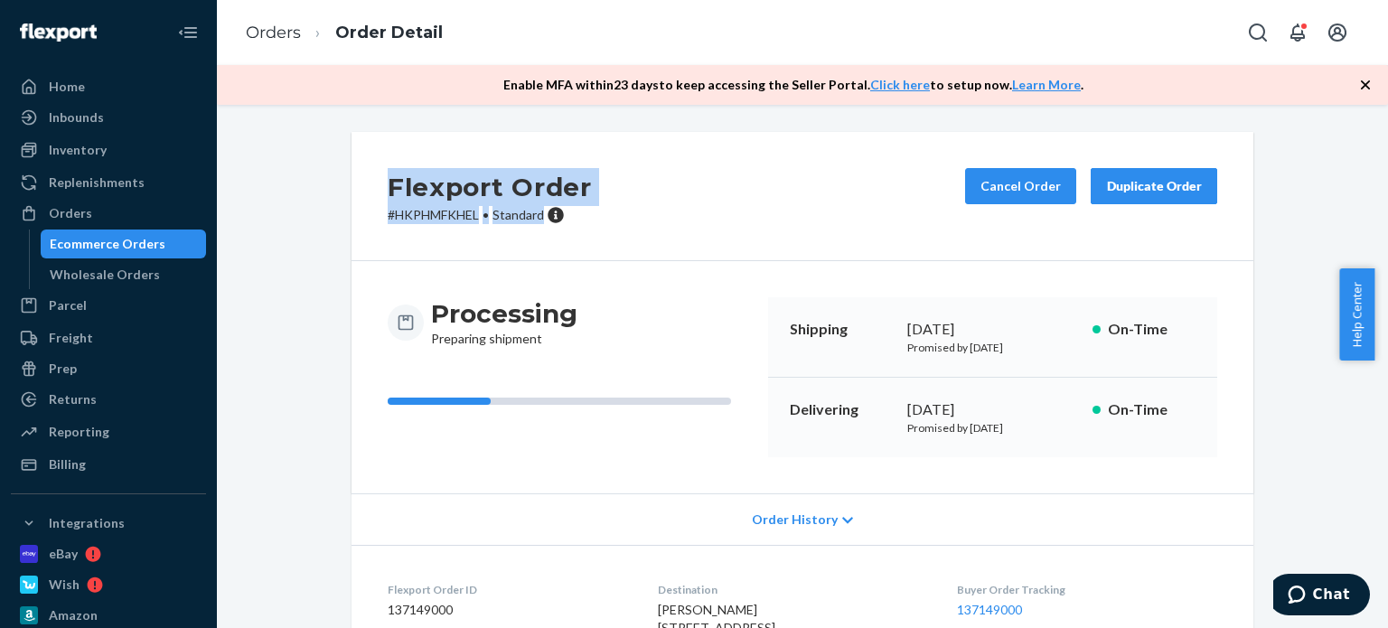
copy div "Flexport Order # HKPHMFKHEL • Standard"
drag, startPoint x: 159, startPoint y: 210, endPoint x: 194, endPoint y: 213, distance: 35.4
click at [159, 210] on div "Orders" at bounding box center [109, 213] width 192 height 25
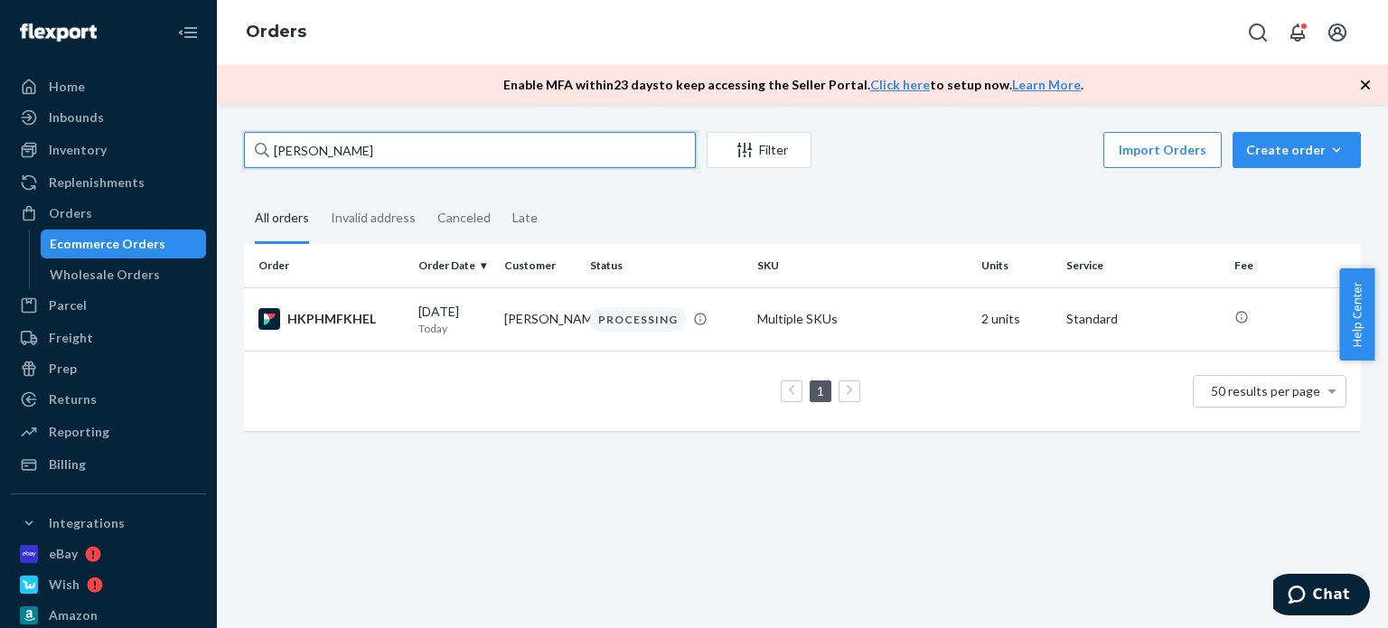
drag, startPoint x: 397, startPoint y: 155, endPoint x: 265, endPoint y: 163, distance: 132.2
click at [266, 163] on div "[PERSON_NAME]" at bounding box center [470, 150] width 452 height 36
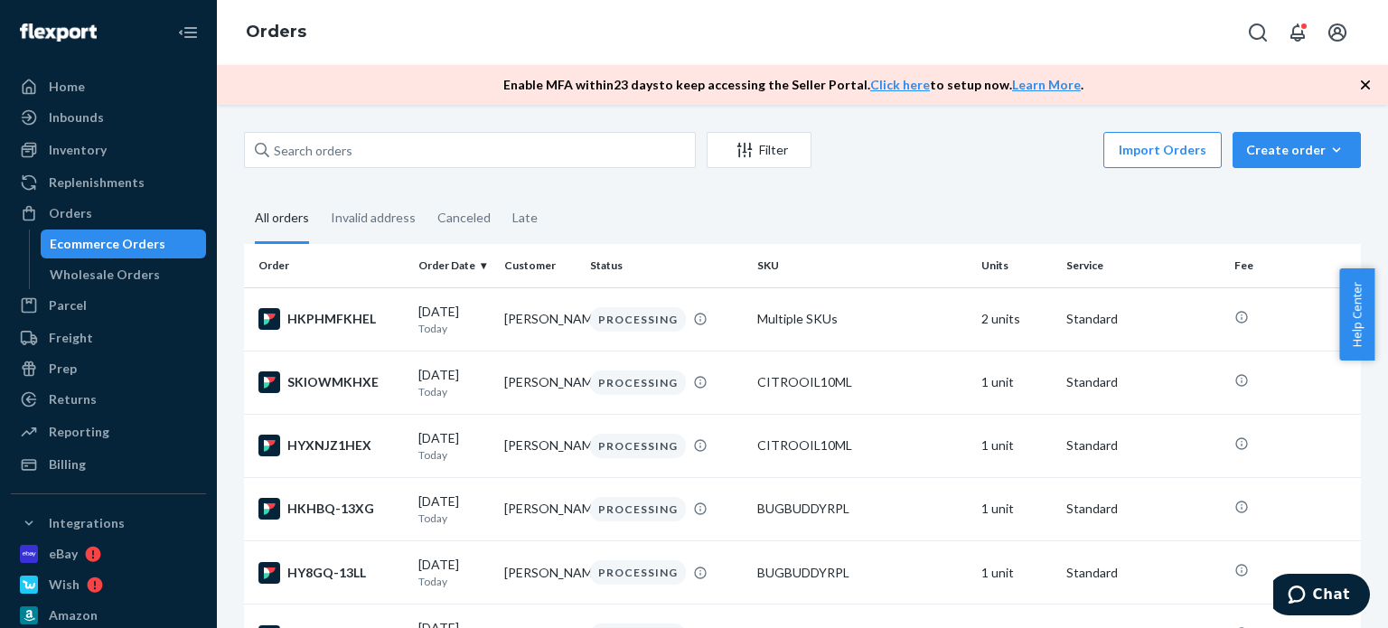
click at [639, 47] on div "Orders" at bounding box center [802, 32] width 1171 height 65
